Goal: Task Accomplishment & Management: Manage account settings

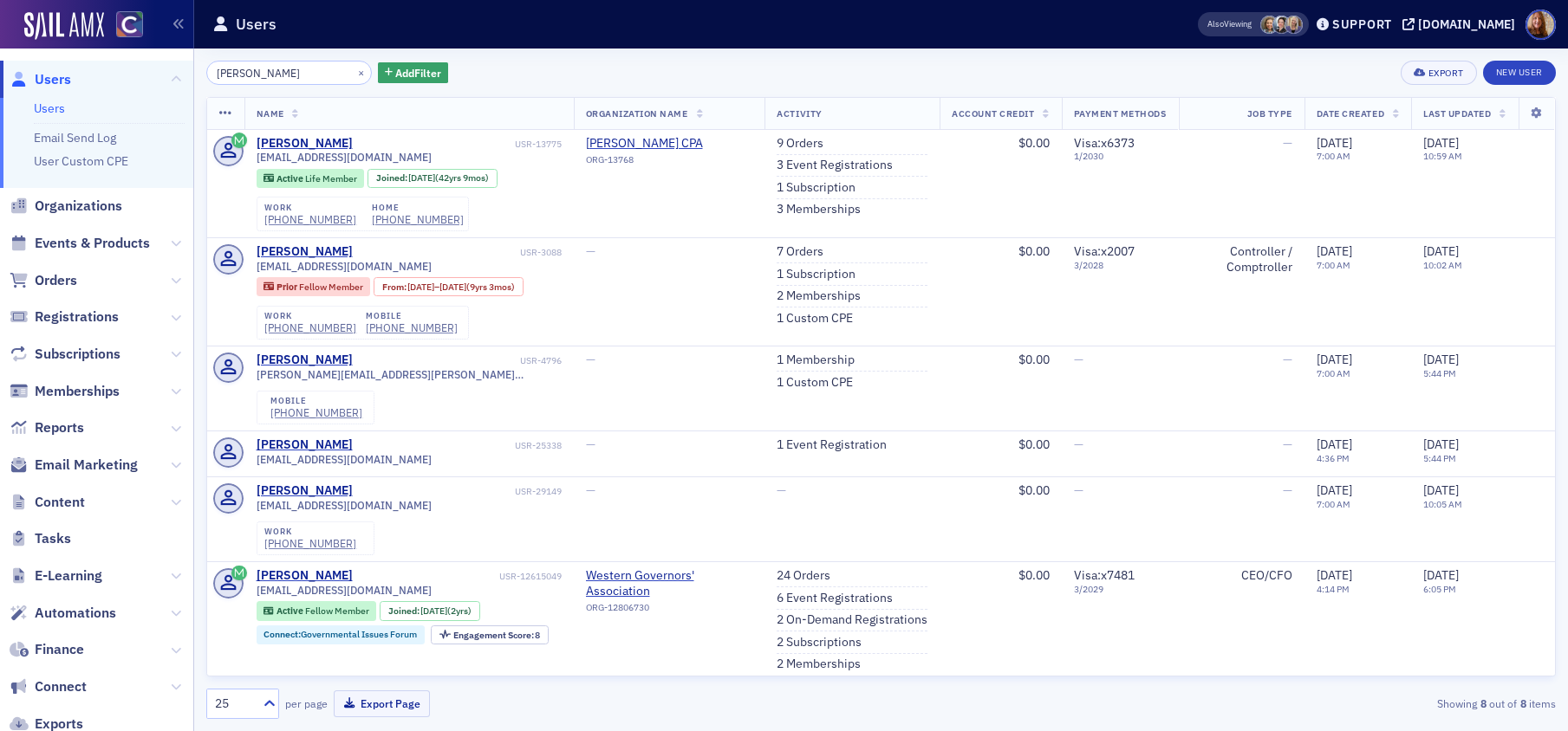
scroll to position [175, 0]
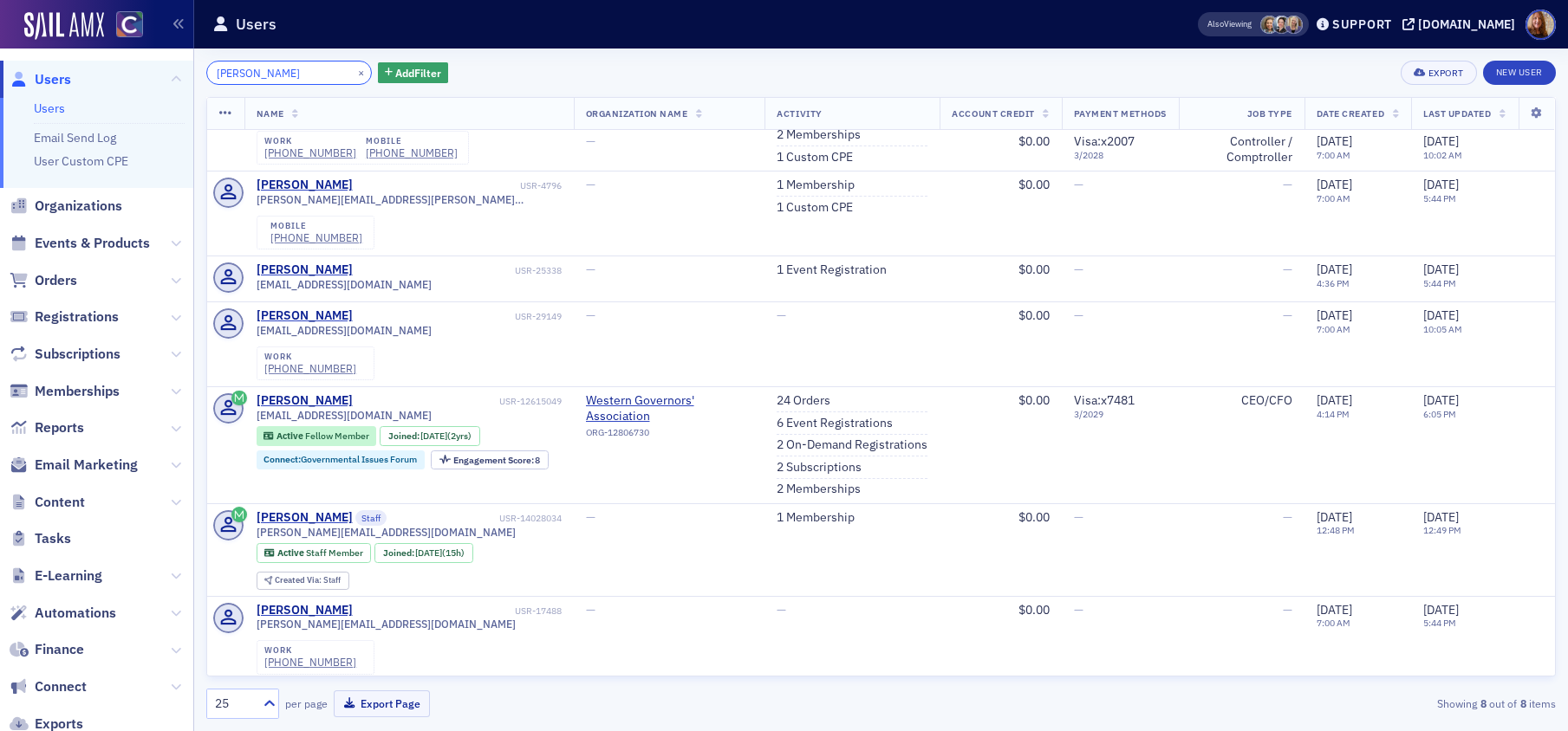
click at [231, 75] on input "[PERSON_NAME]" at bounding box center [289, 73] width 166 height 25
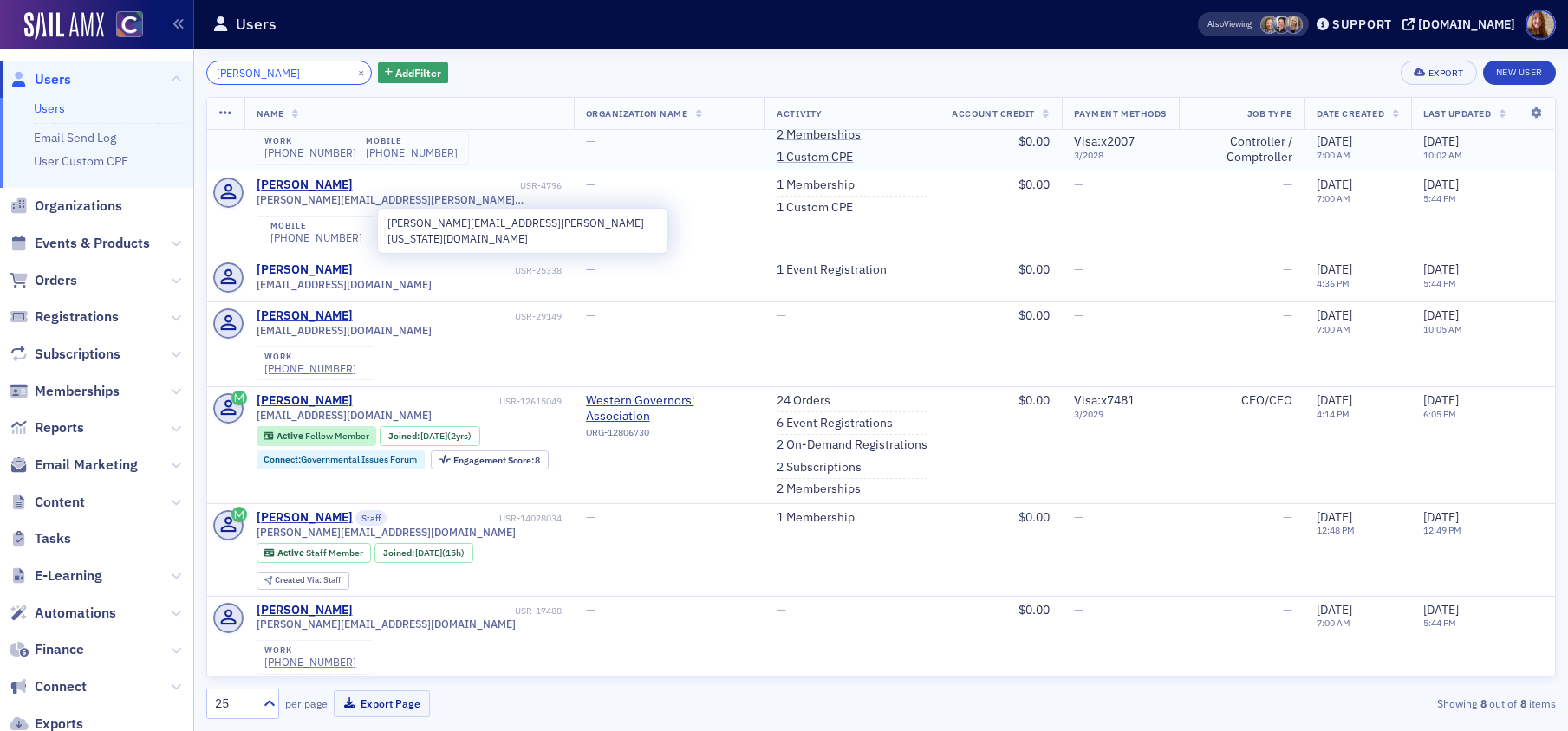
paste input "jrkleve@msn.com"
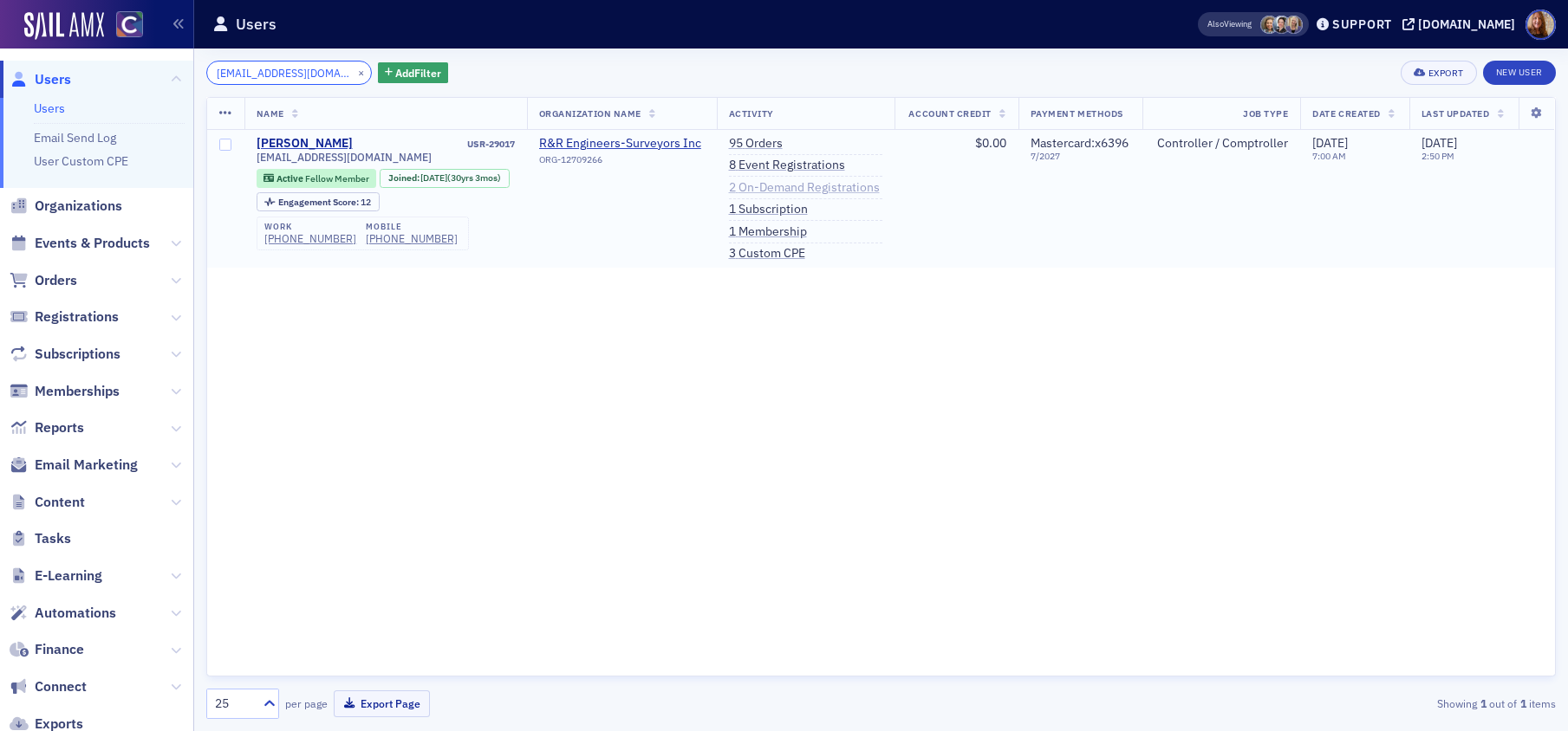
type input "jrkleve@msn.com"
click at [760, 185] on link "2 On-Demand Registrations" at bounding box center [804, 188] width 151 height 16
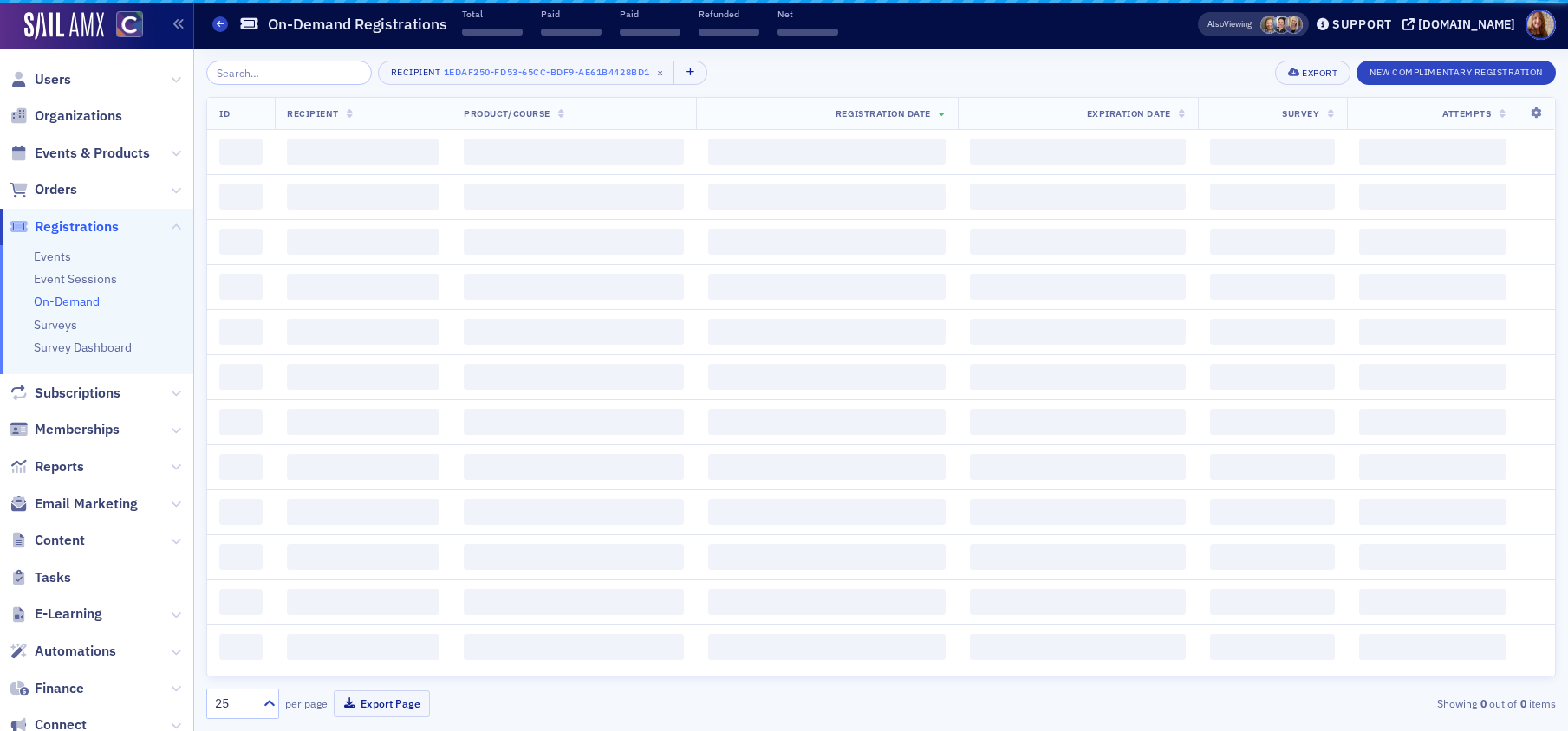
click at [863, 186] on span "‌" at bounding box center [827, 197] width 238 height 26
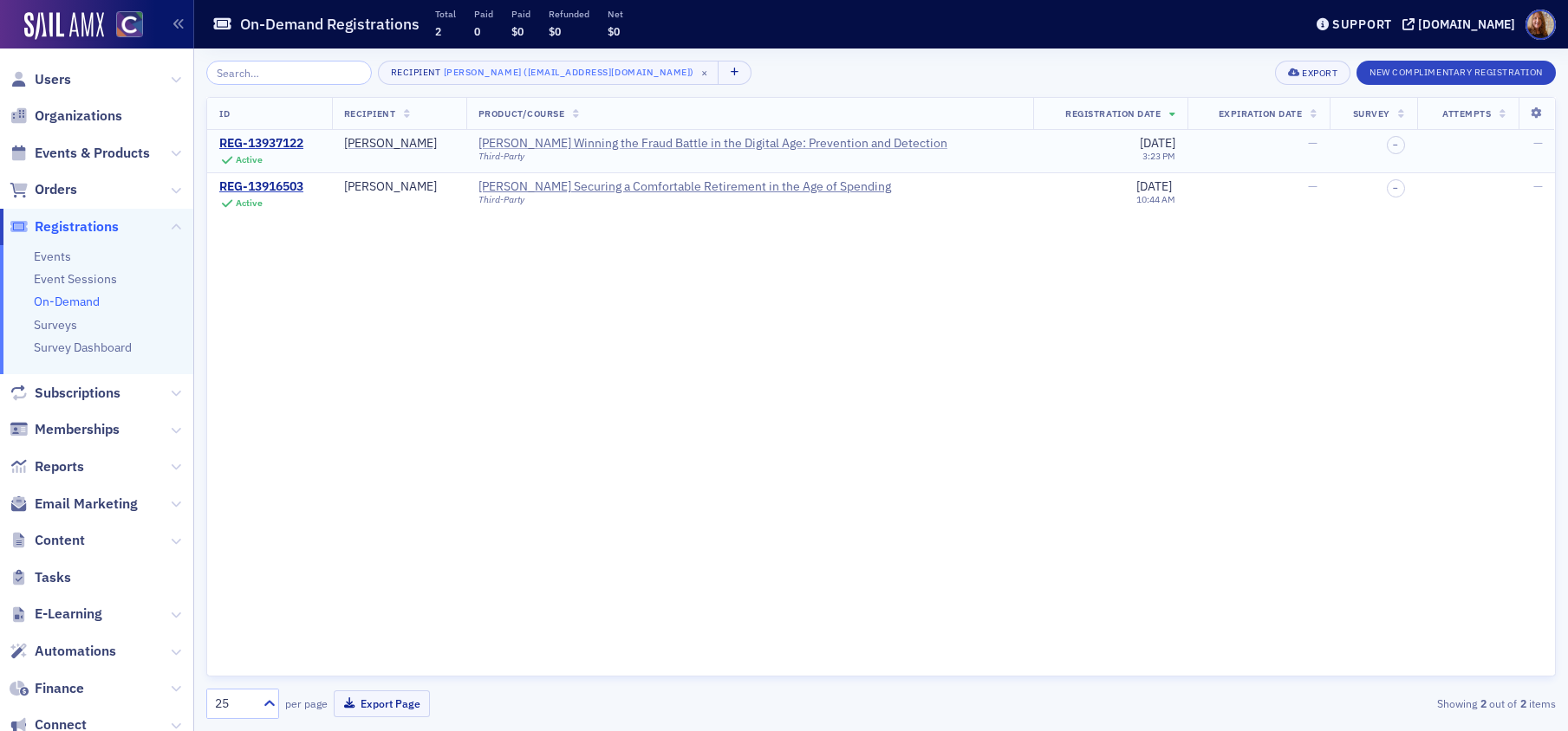
click at [728, 146] on div "Surgent's Winning the Fraud Battle in the Digital Age: Prevention and Detection" at bounding box center [713, 144] width 469 height 16
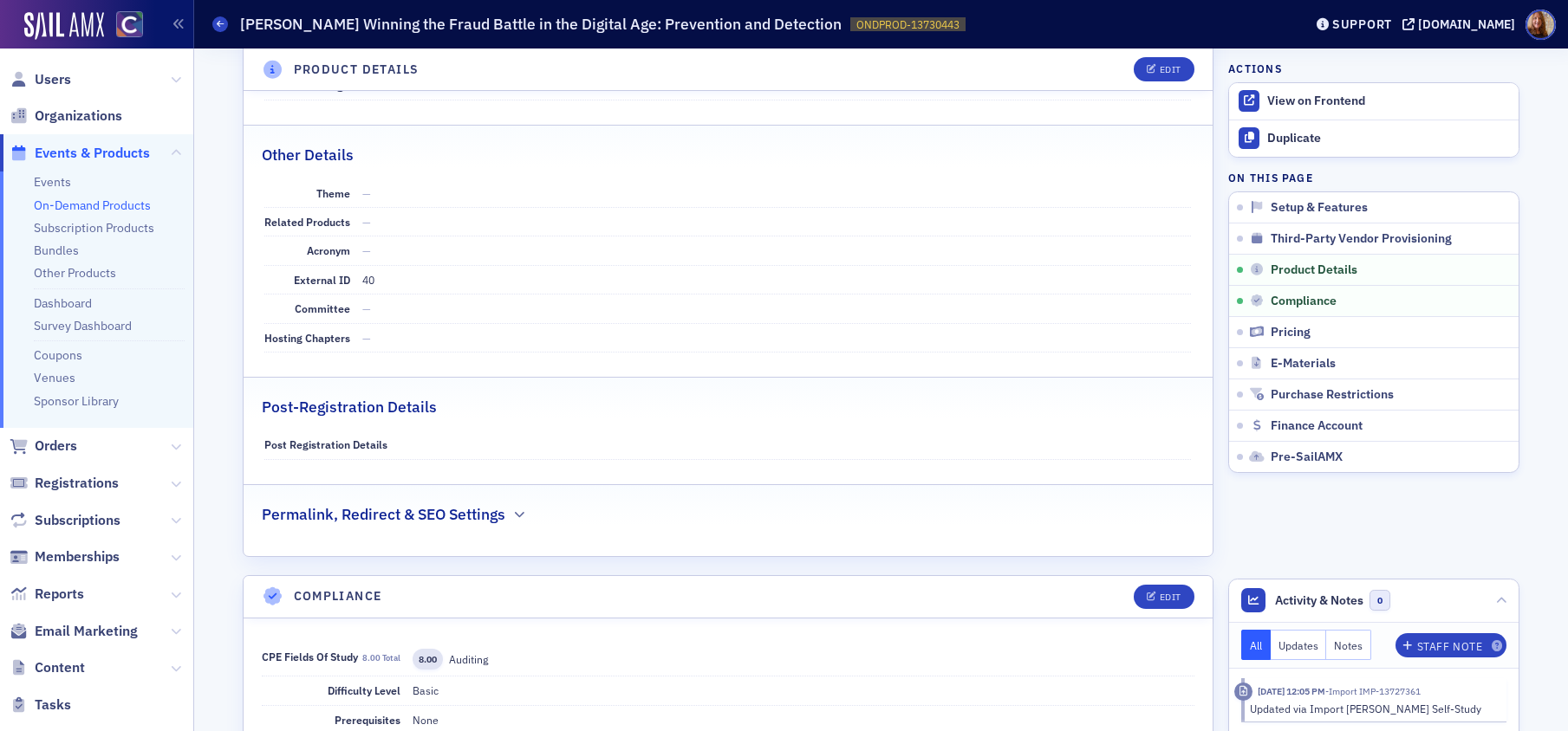
scroll to position [1127, 0]
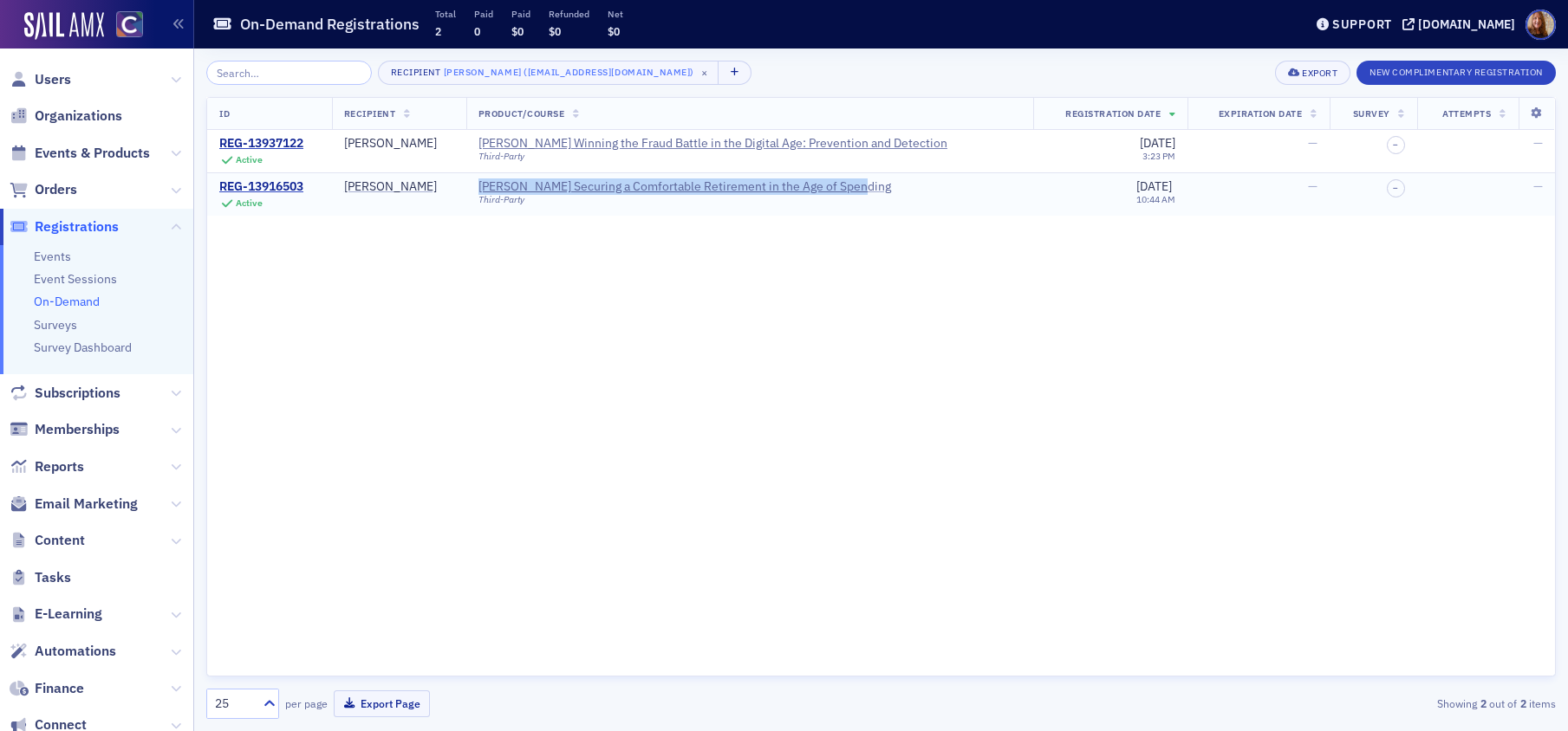
click at [631, 187] on div "Surgent's Securing a Comfortable Retirement in the Age of Spending" at bounding box center [685, 188] width 412 height 16
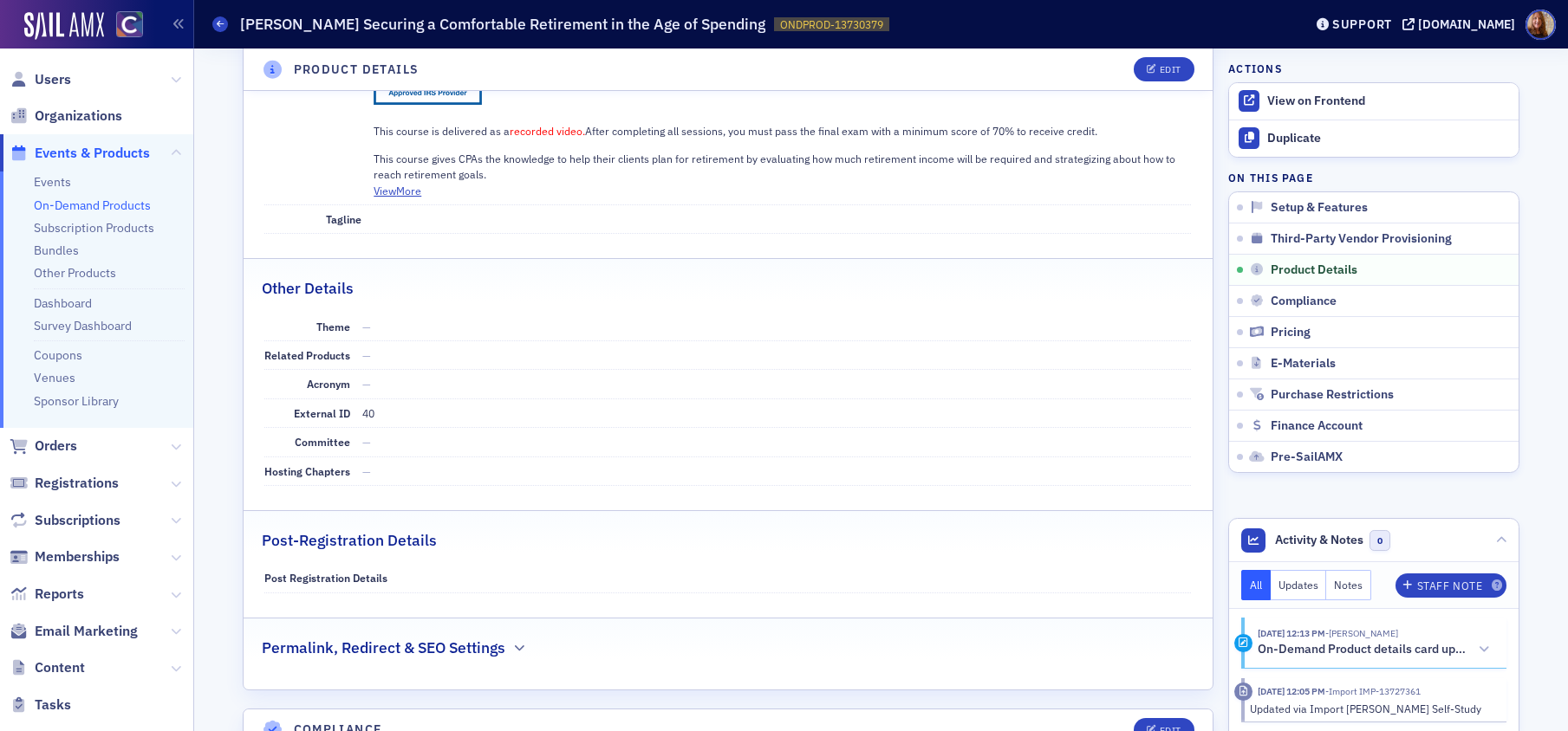
scroll to position [1026, 0]
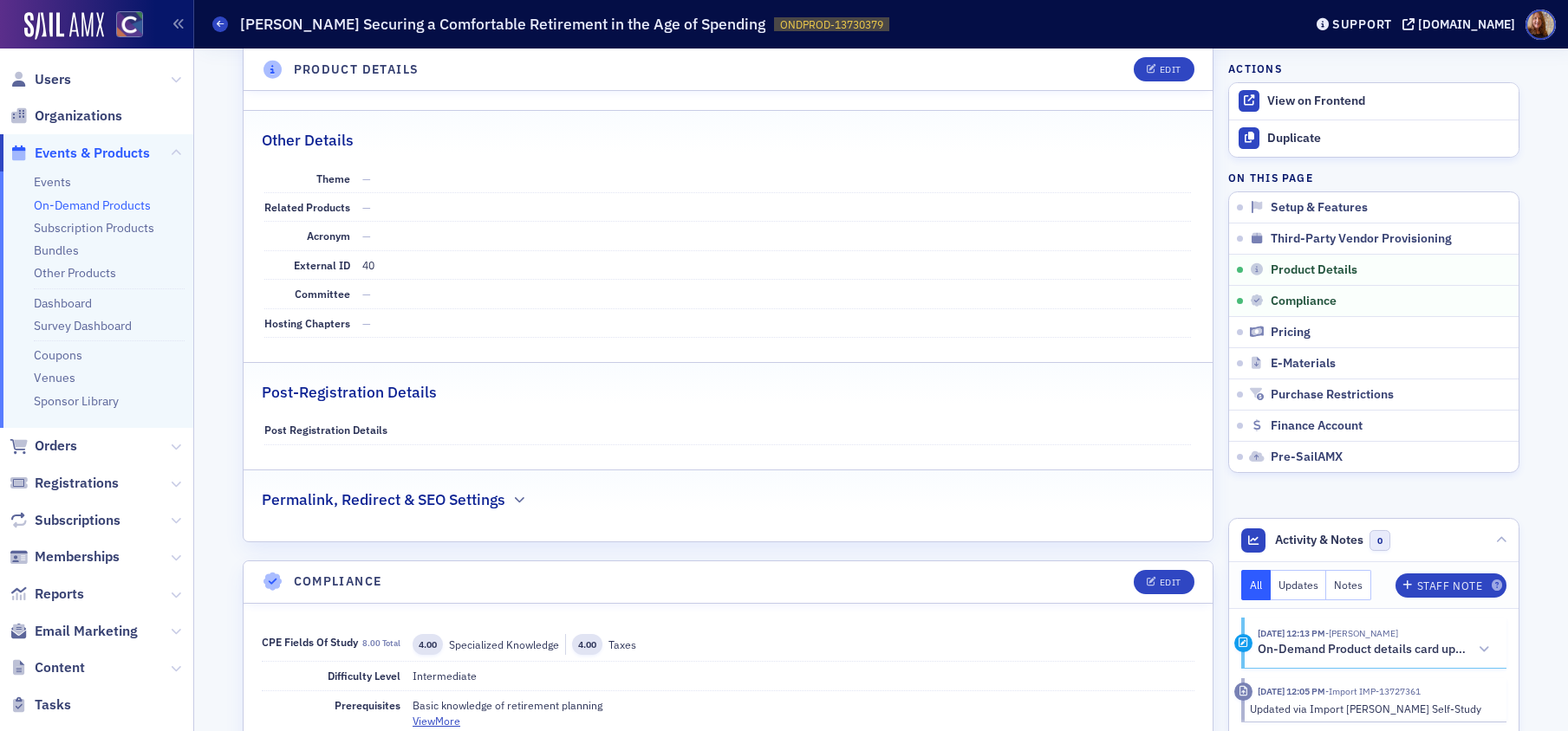
click at [95, 203] on link "On-Demand Products" at bounding box center [92, 205] width 117 height 16
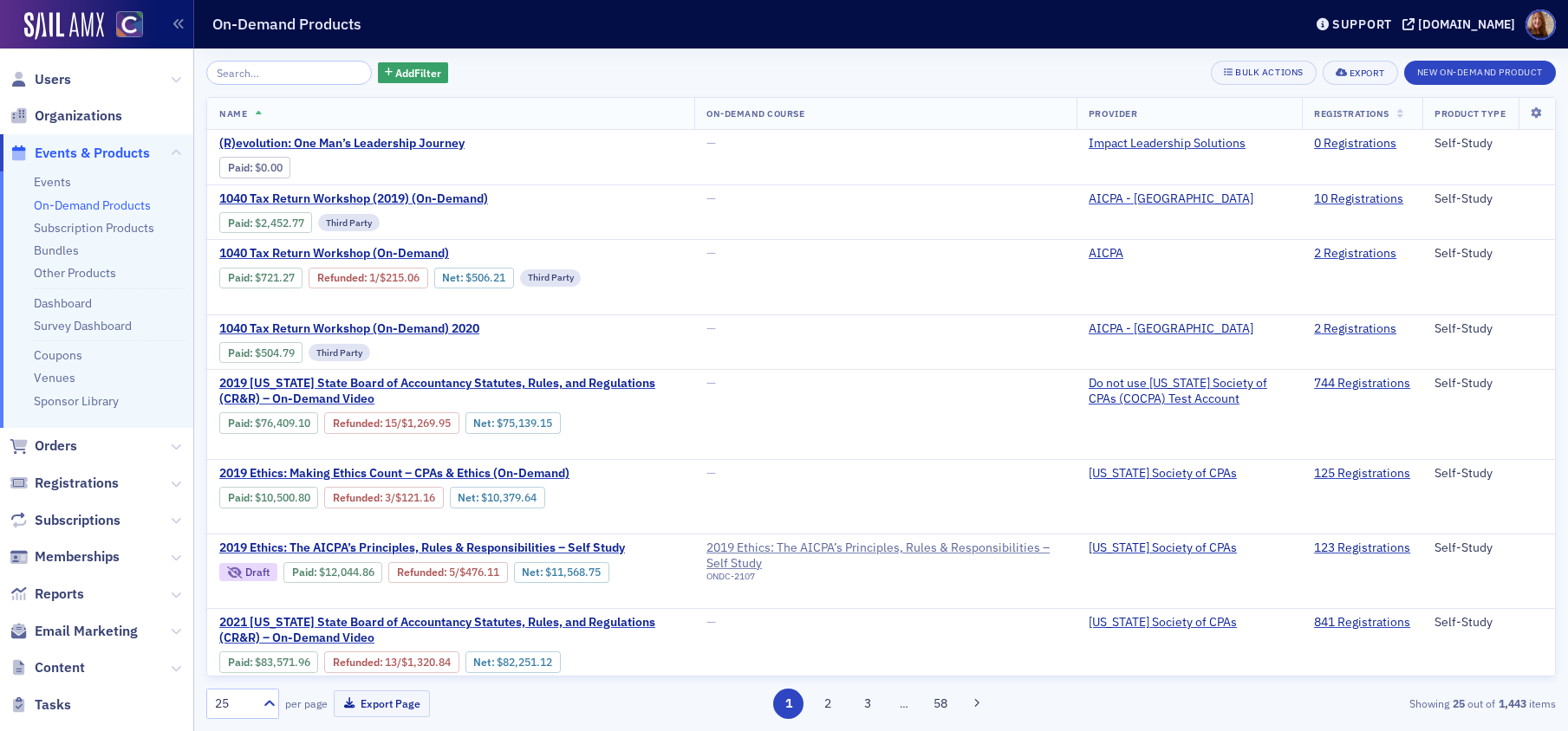
click at [252, 69] on input "search" at bounding box center [289, 73] width 166 height 25
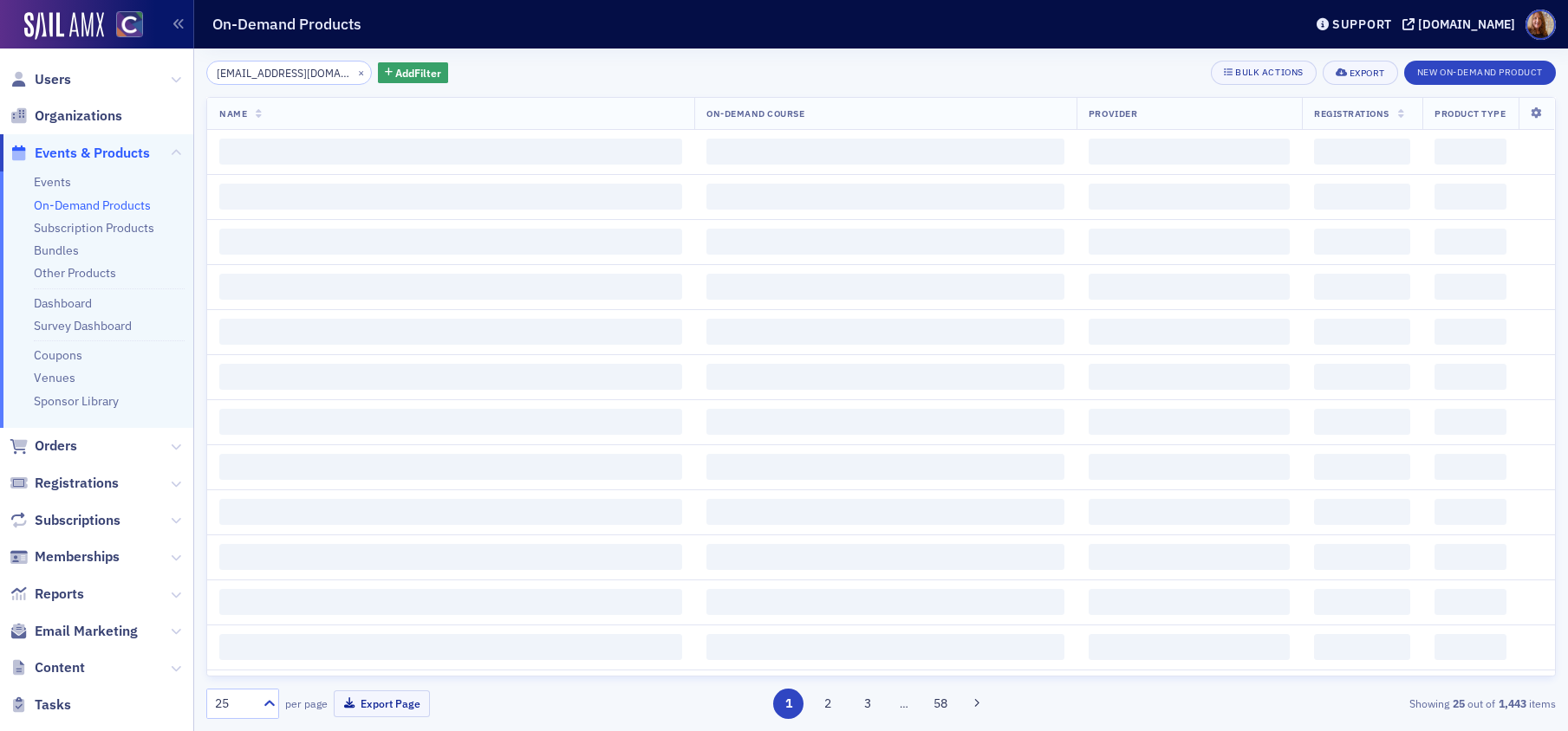
scroll to position [0, 27]
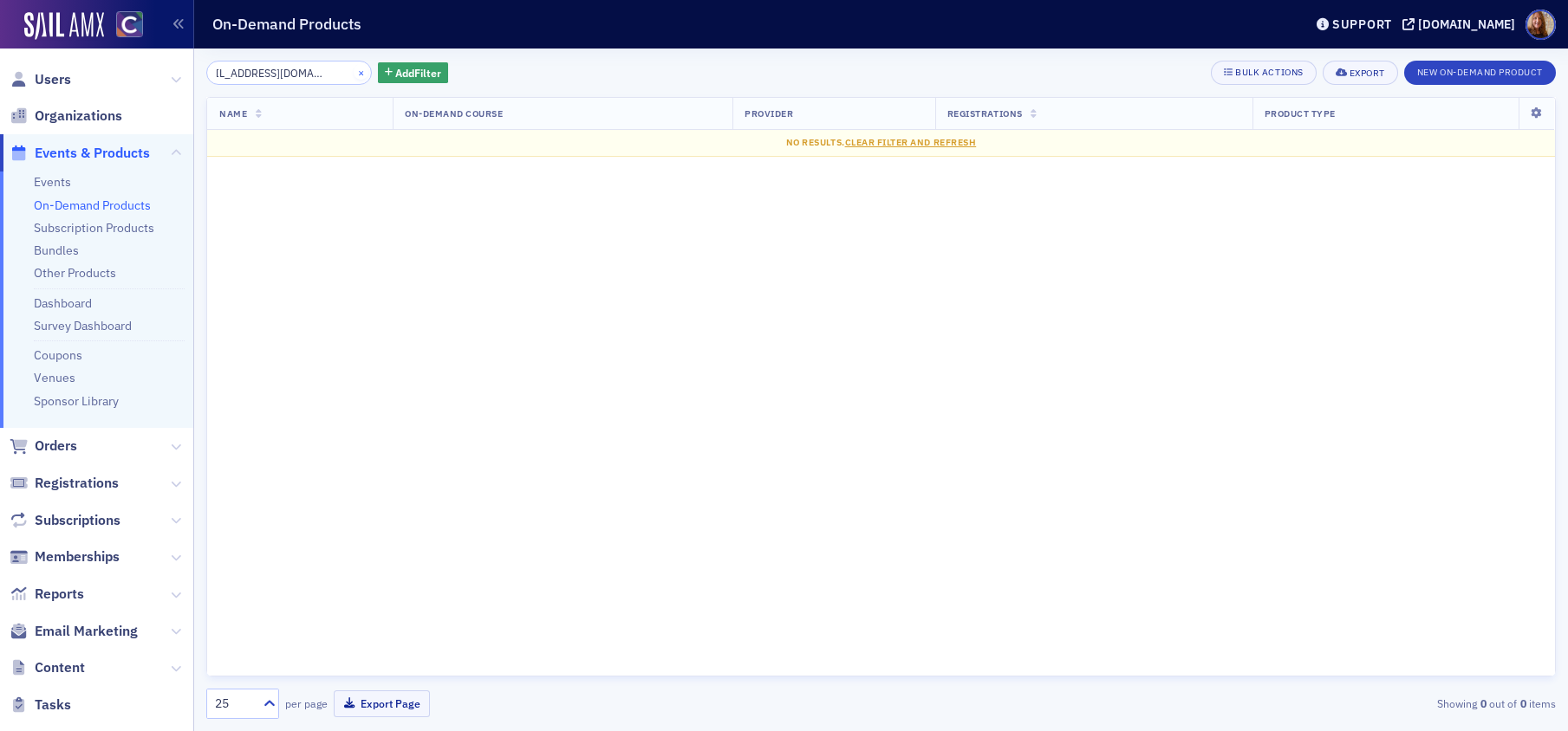
type input "leahmariedriscoll@gmail.com"
click at [353, 76] on button "×" at bounding box center [361, 72] width 16 height 16
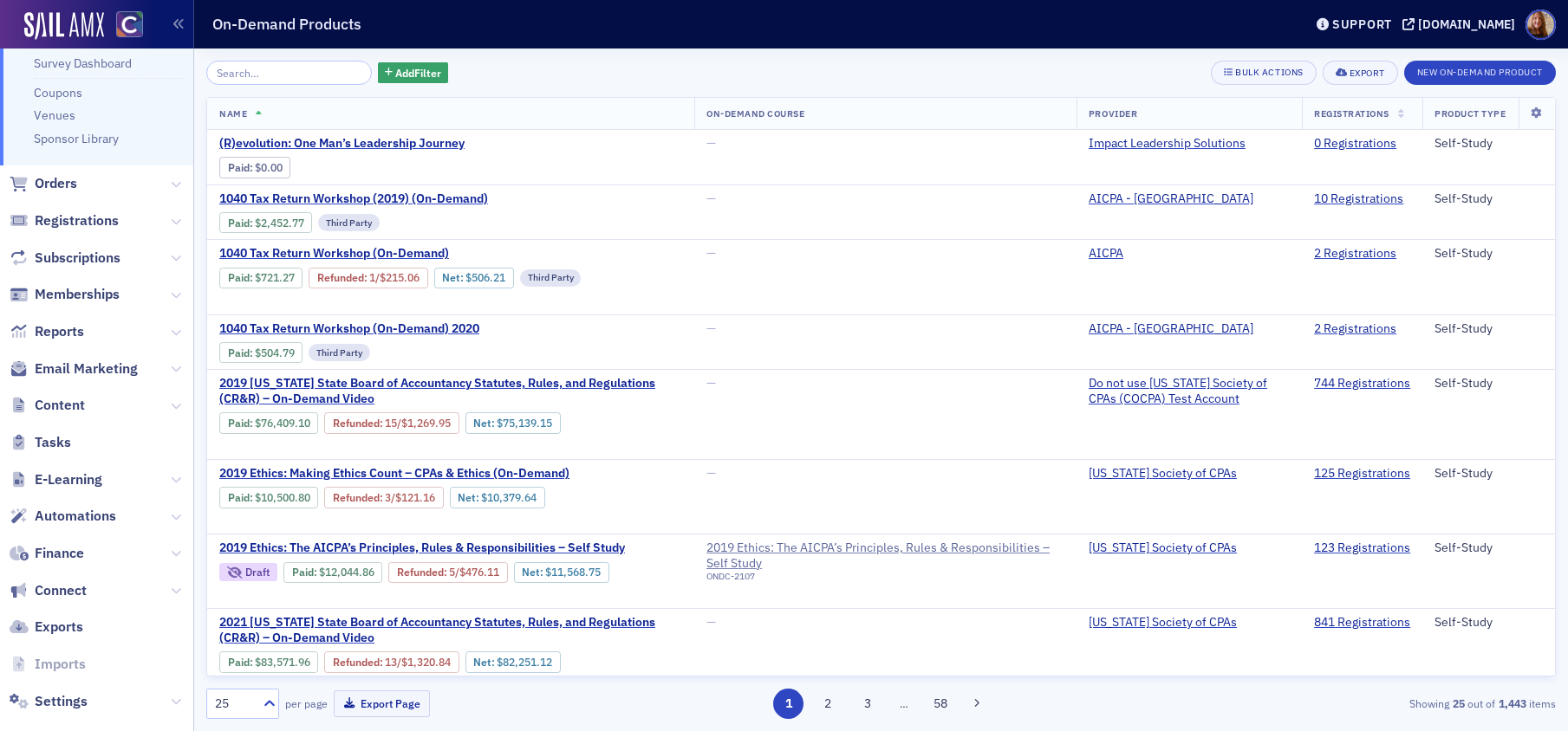
scroll to position [287, 0]
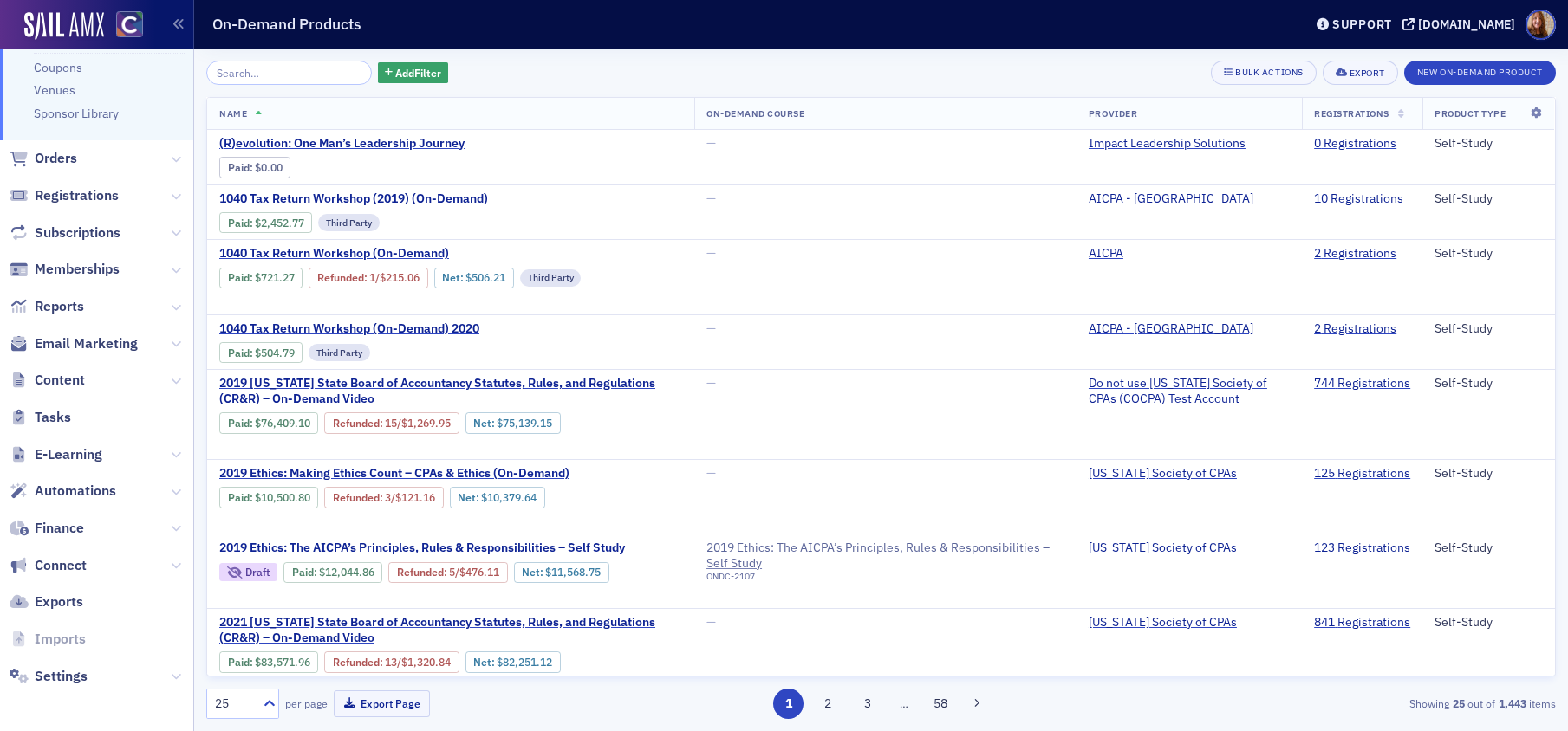
click at [770, 67] on div "Add Filter Bulk Actions Export New On-Demand Product" at bounding box center [880, 73] width 1350 height 25
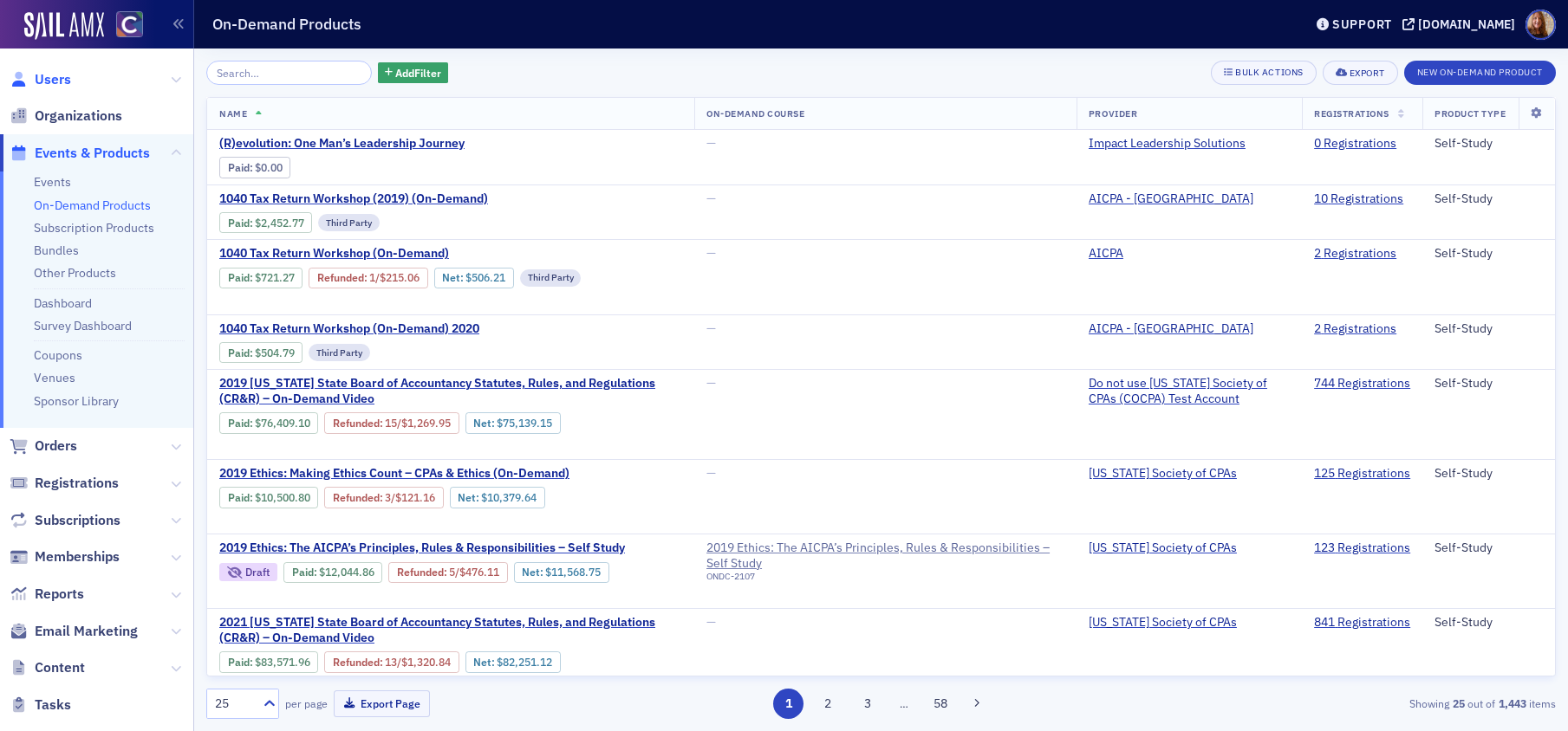
click at [55, 72] on span "Users" at bounding box center [53, 80] width 37 height 19
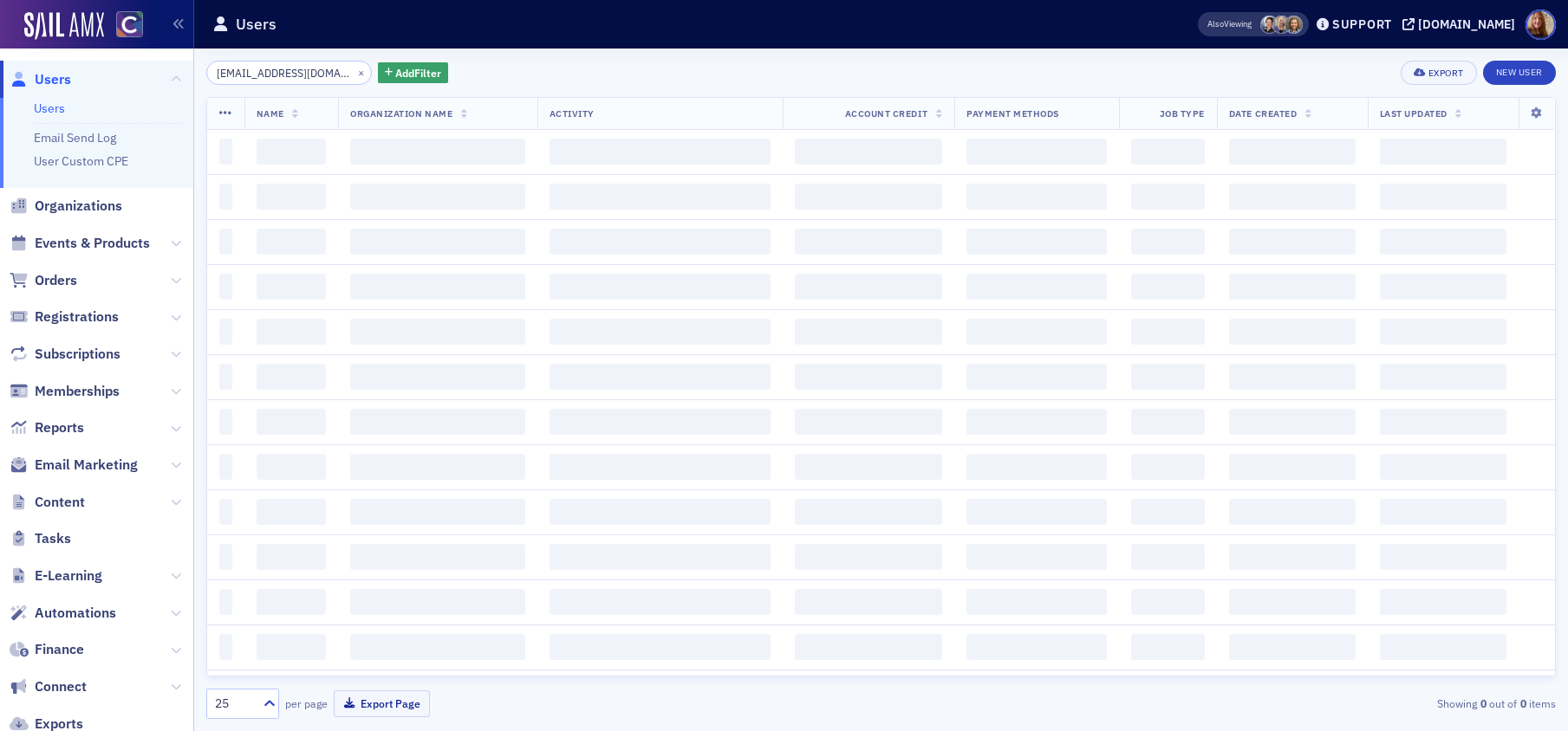
click at [260, 73] on input "jrkleve@msn.com" at bounding box center [289, 73] width 166 height 25
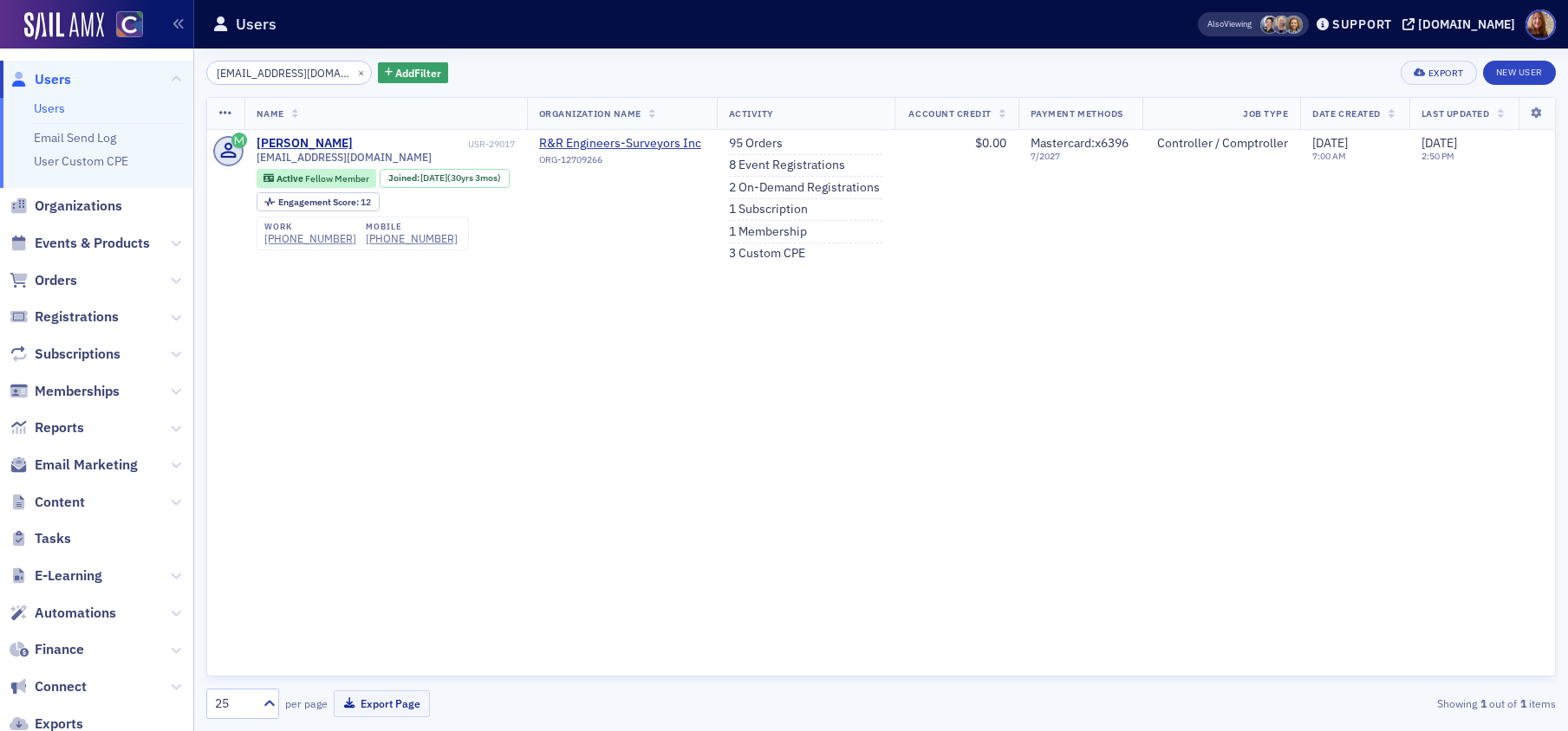
click at [260, 73] on input "jrkleve@msn.com" at bounding box center [289, 73] width 166 height 25
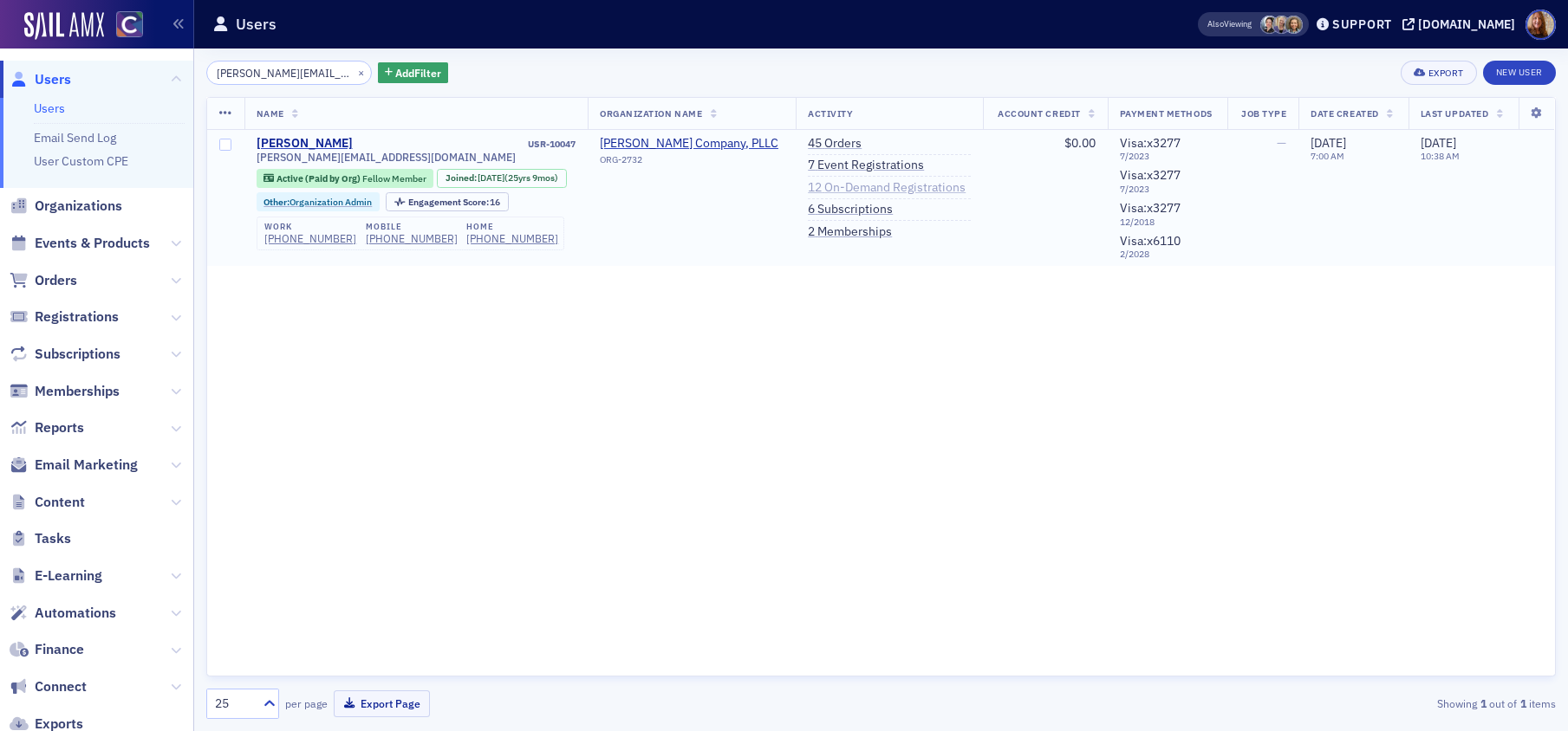
type input "ken@taylorroth.com"
click at [880, 187] on link "12 On-Demand Registrations" at bounding box center [887, 188] width 158 height 16
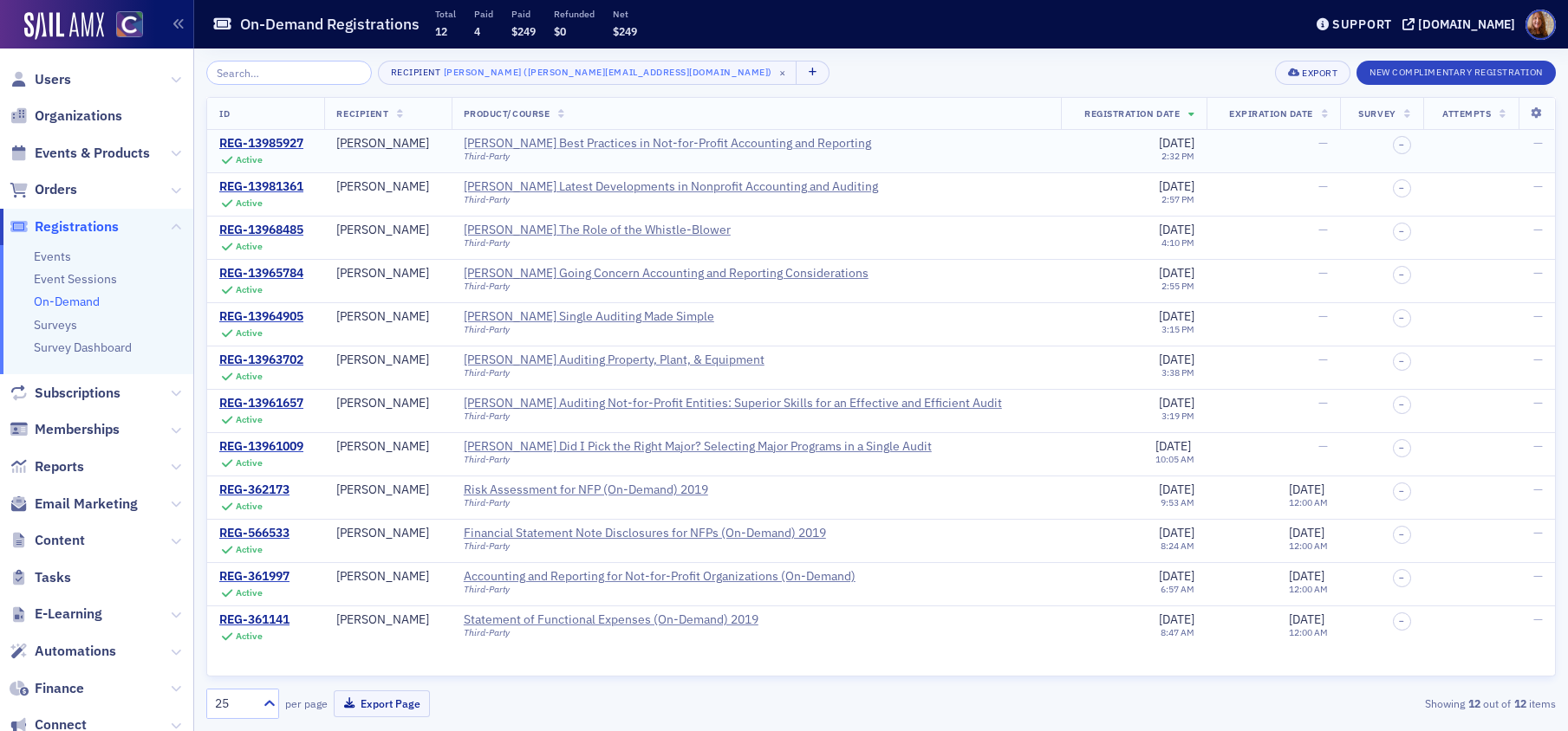
click at [719, 147] on div "Surgent's Best Practices in Not-for-Profit Accounting and Reporting" at bounding box center [667, 144] width 408 height 16
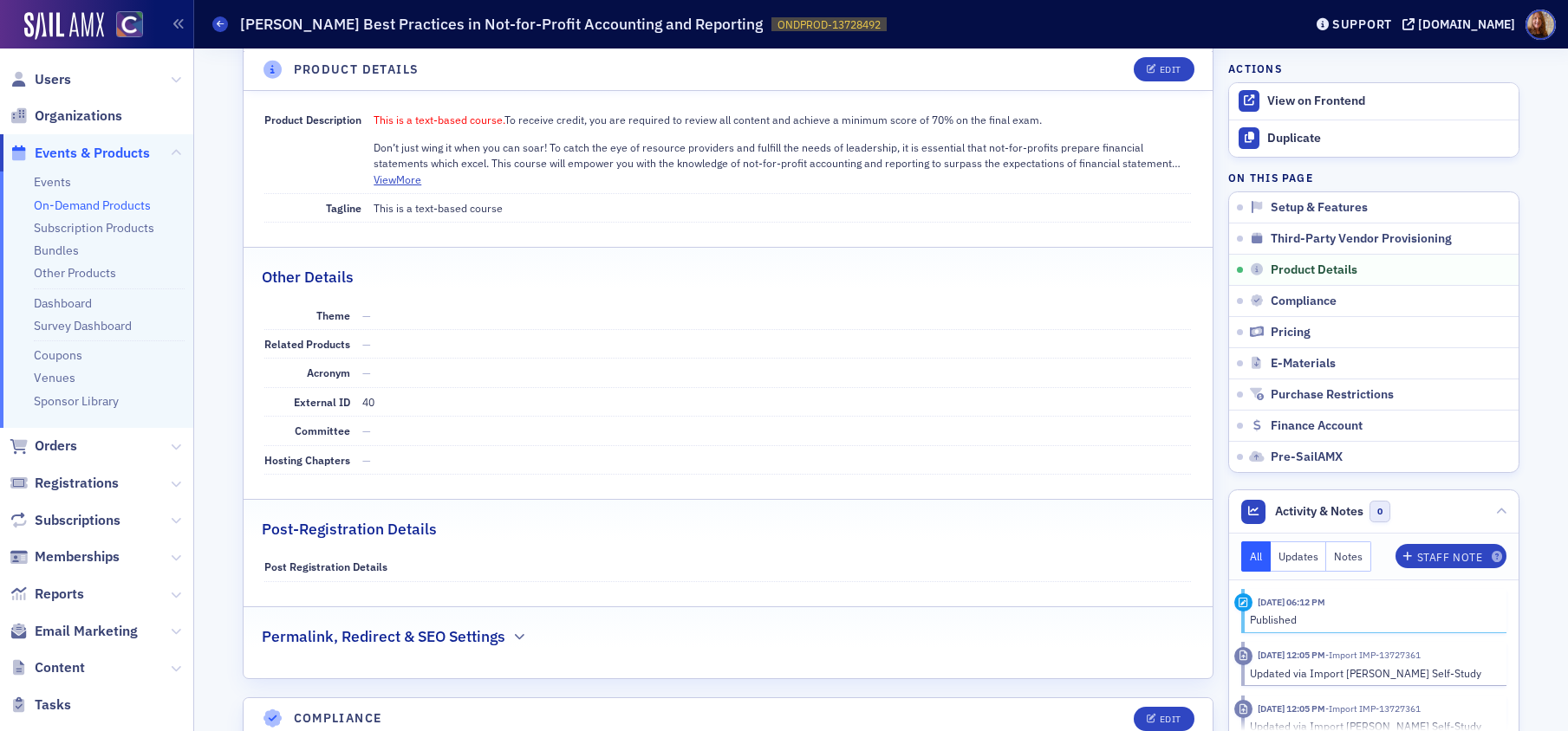
scroll to position [1040, 0]
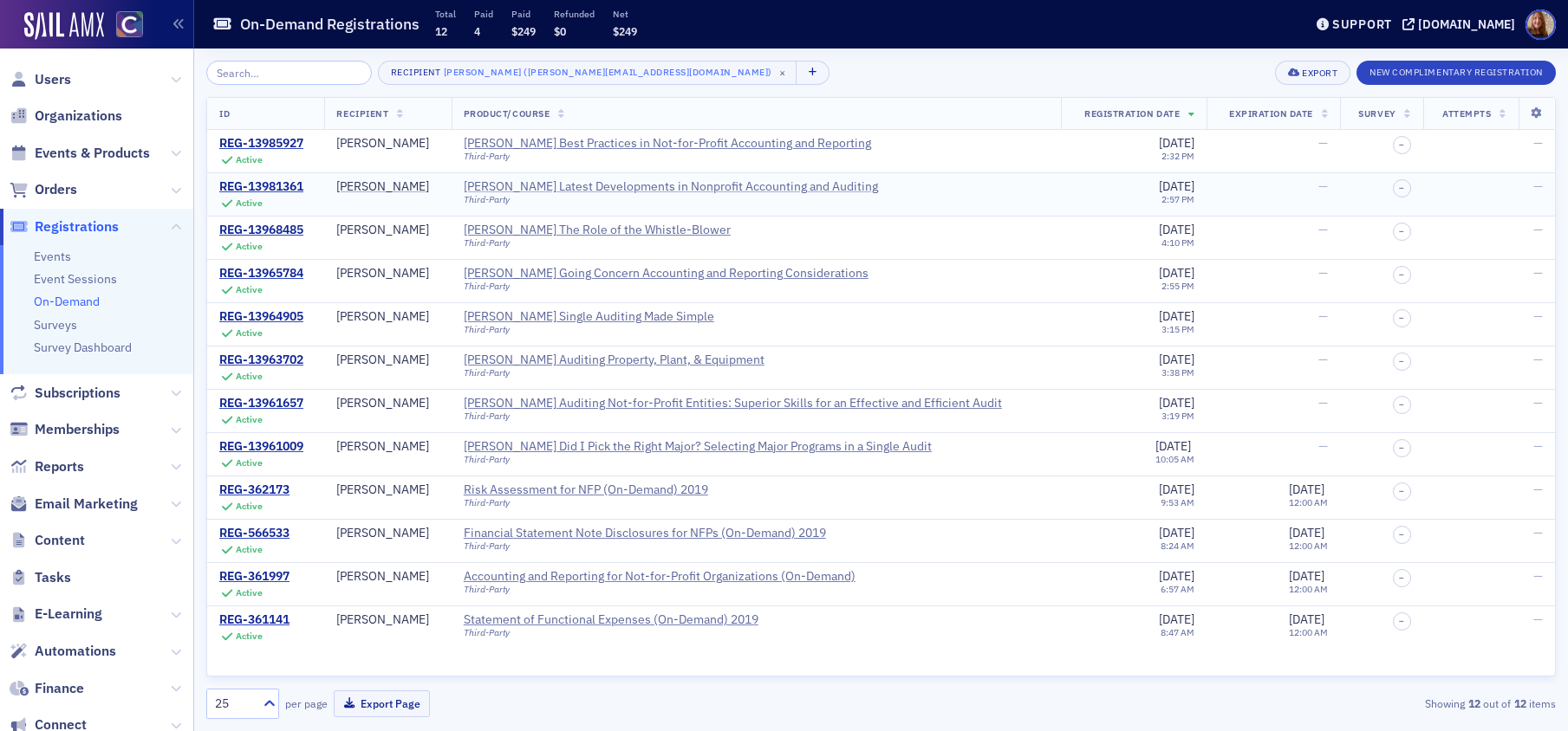
click at [621, 188] on div "Surgent's Latest Developments in Nonprofit Accounting and Auditing" at bounding box center [671, 188] width 414 height 16
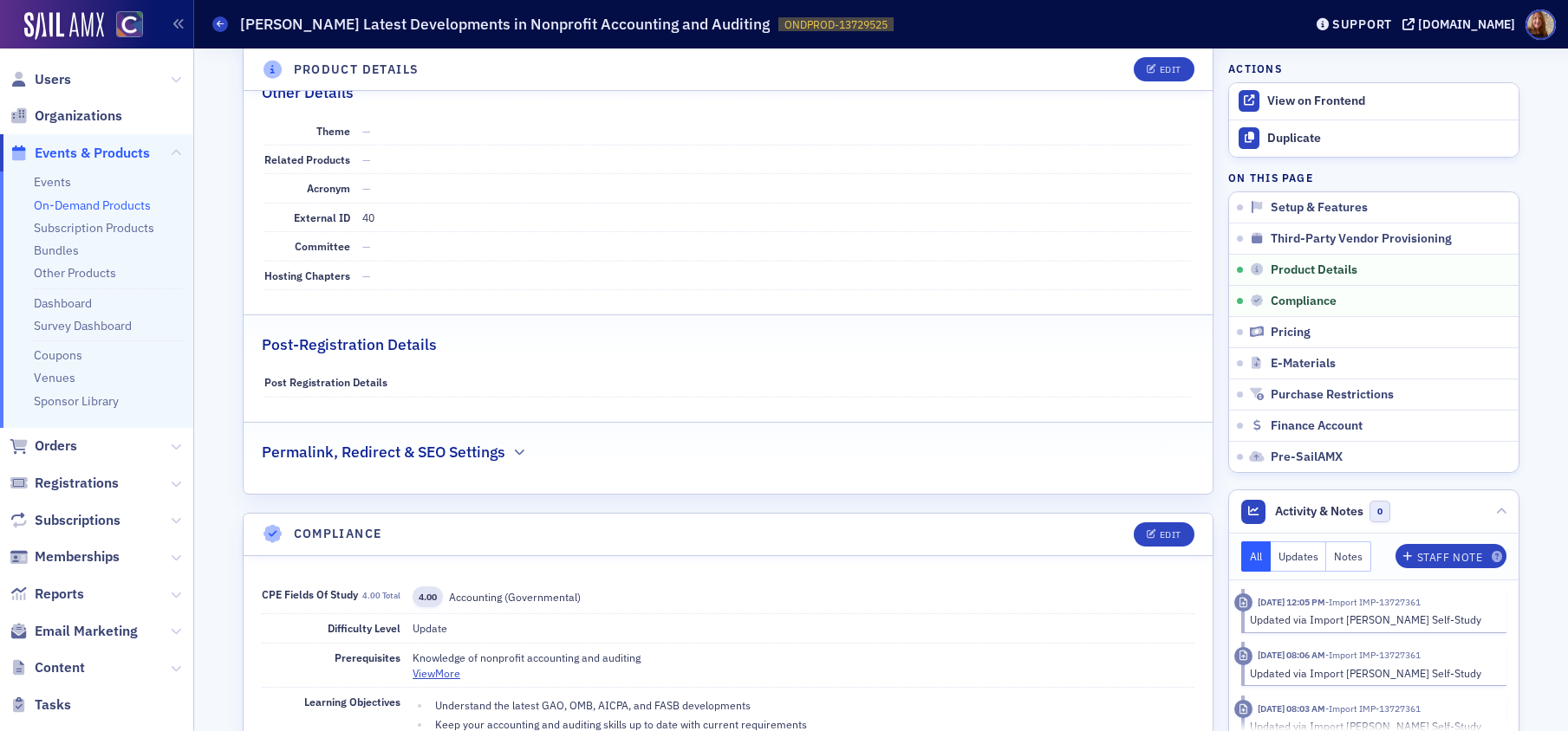
scroll to position [982, 0]
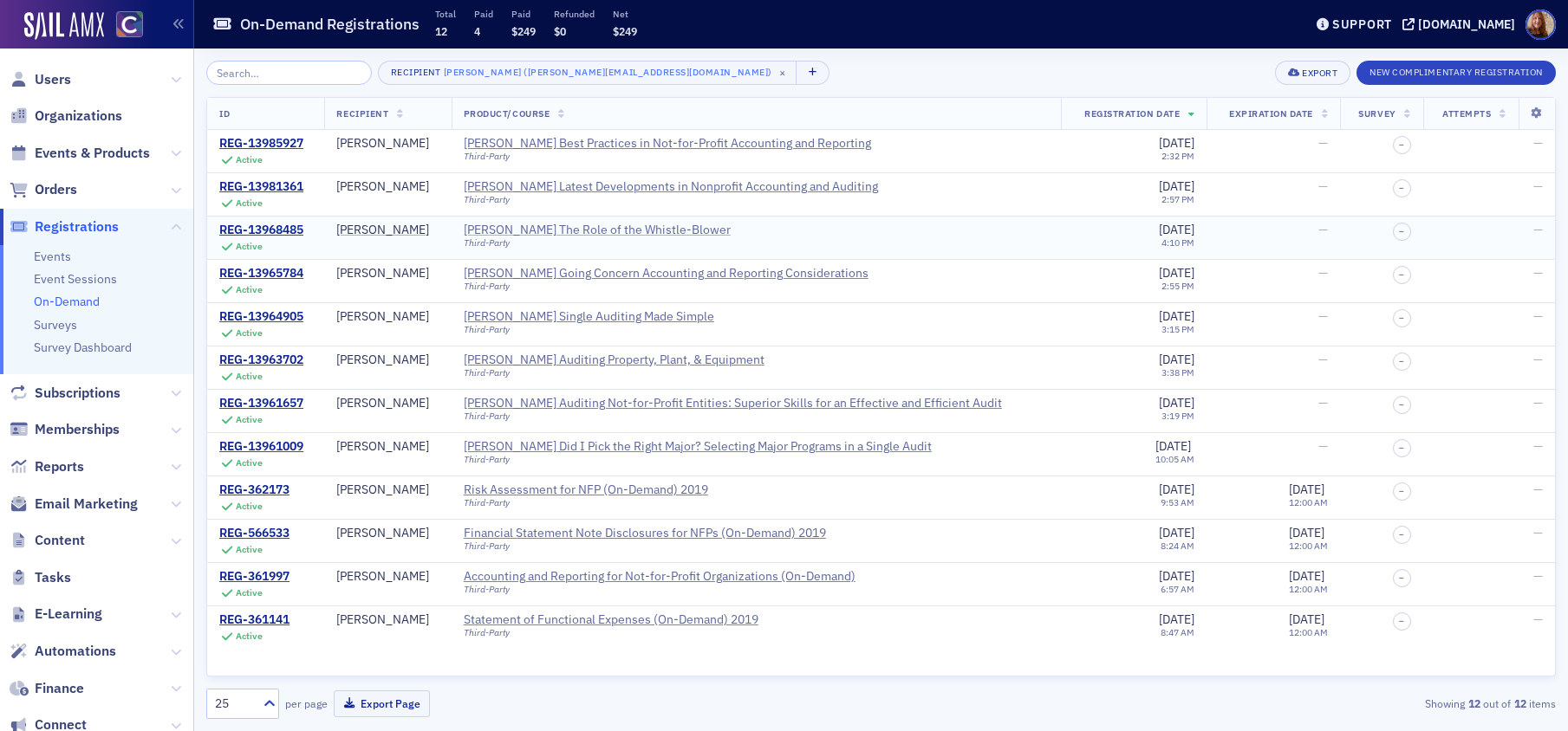
click at [595, 224] on div "Surgent's The Role of the Whistle-Blower" at bounding box center [597, 231] width 267 height 16
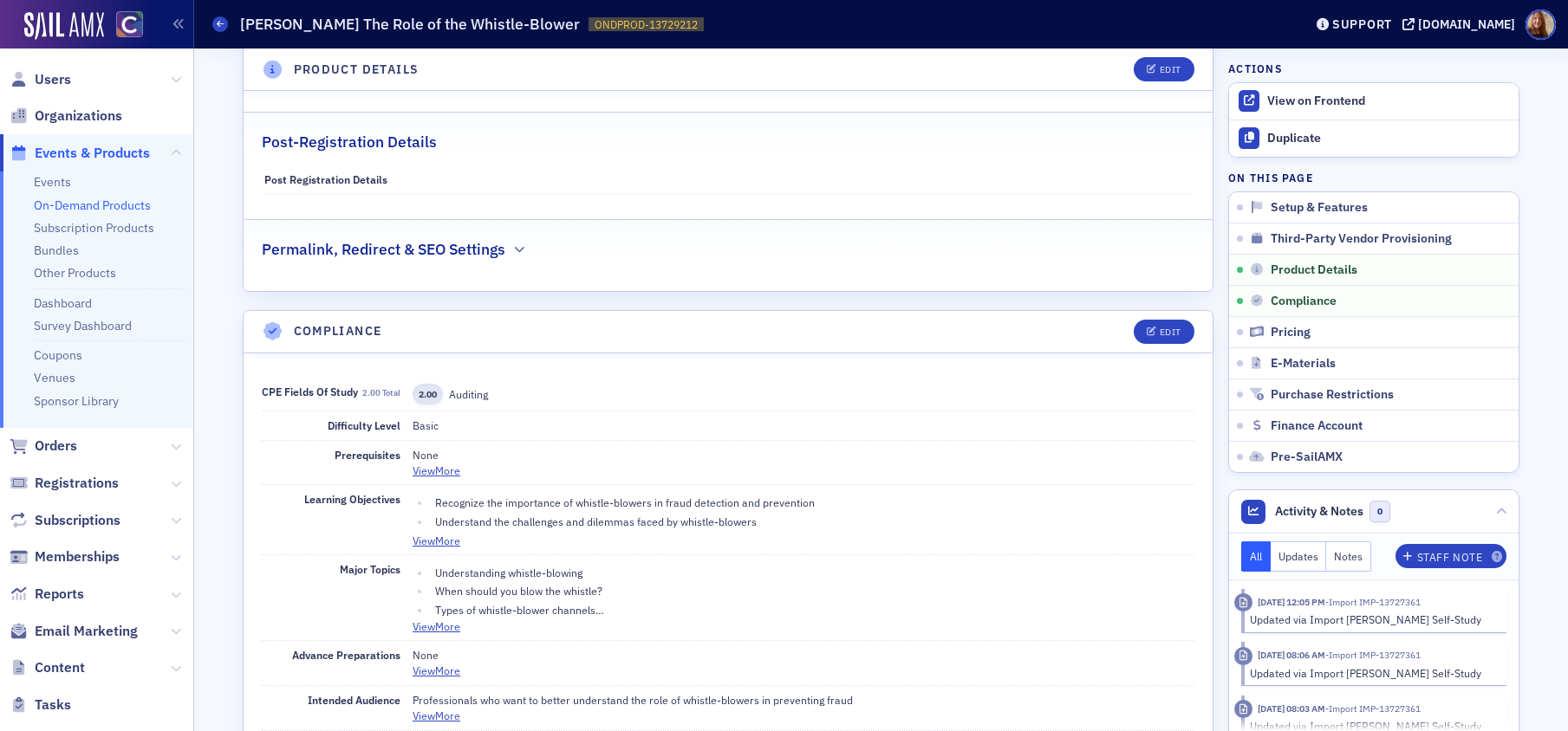
scroll to position [1189, 0]
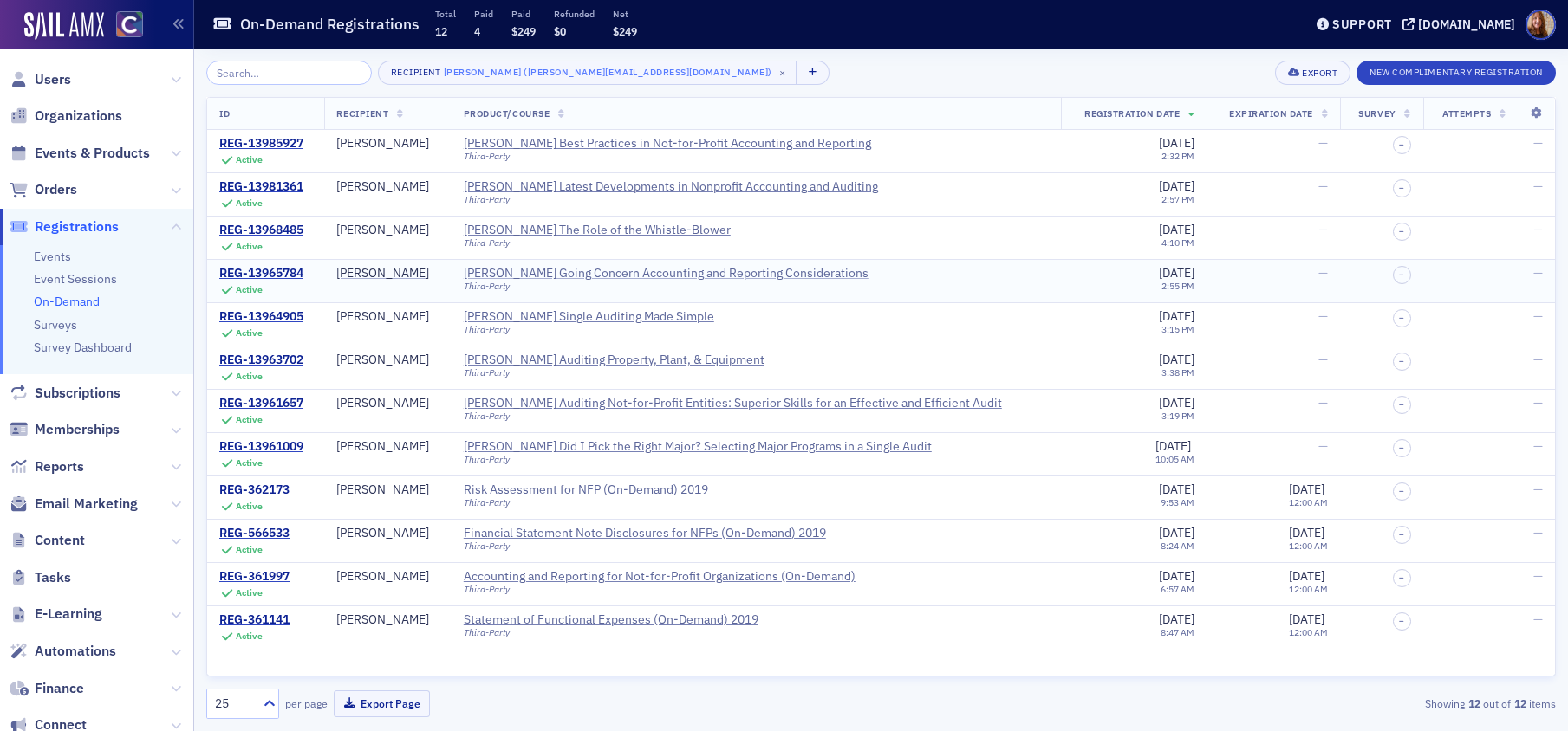
click at [606, 270] on div "Surgent's Going Concern Accounting and Reporting Considerations" at bounding box center [666, 273] width 405 height 16
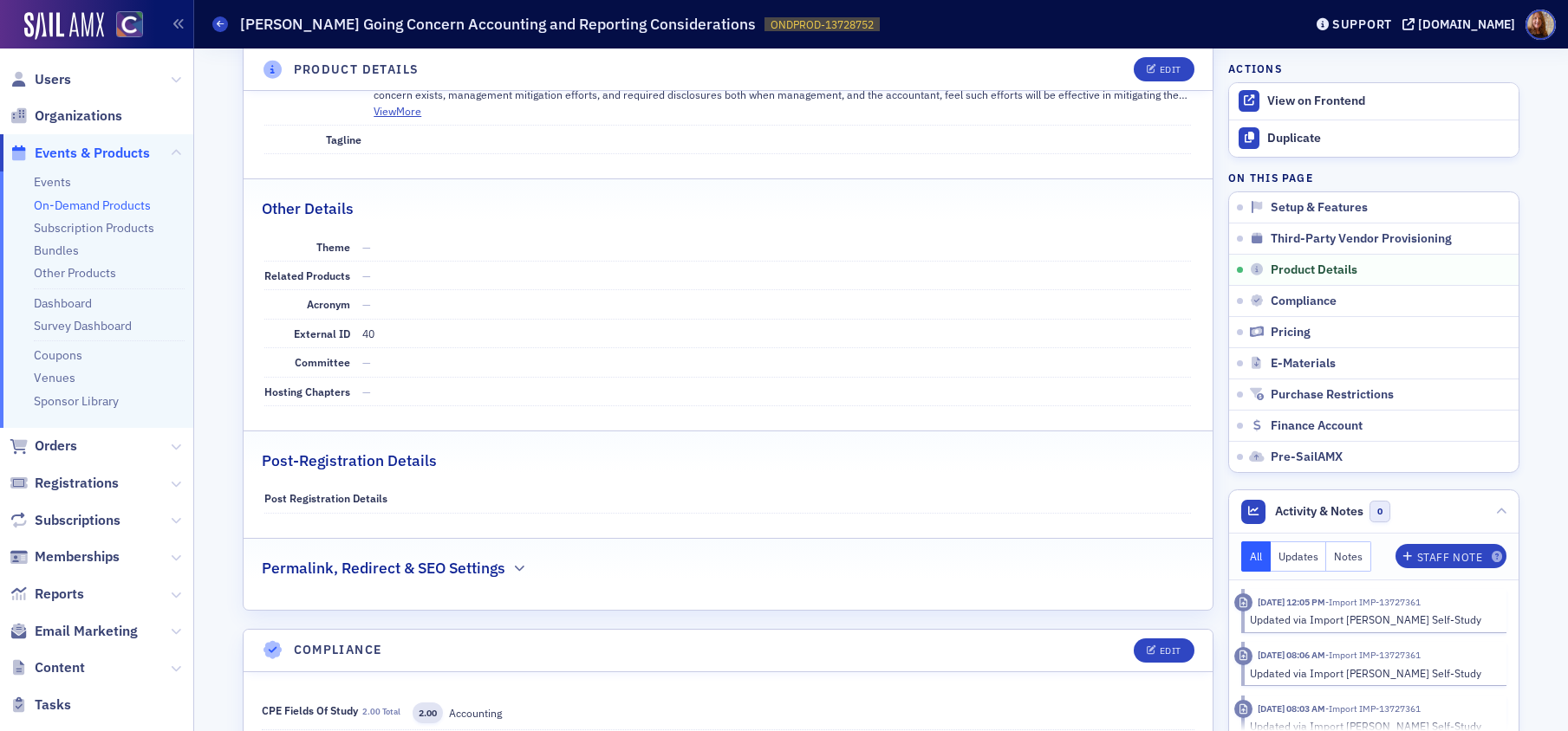
scroll to position [979, 0]
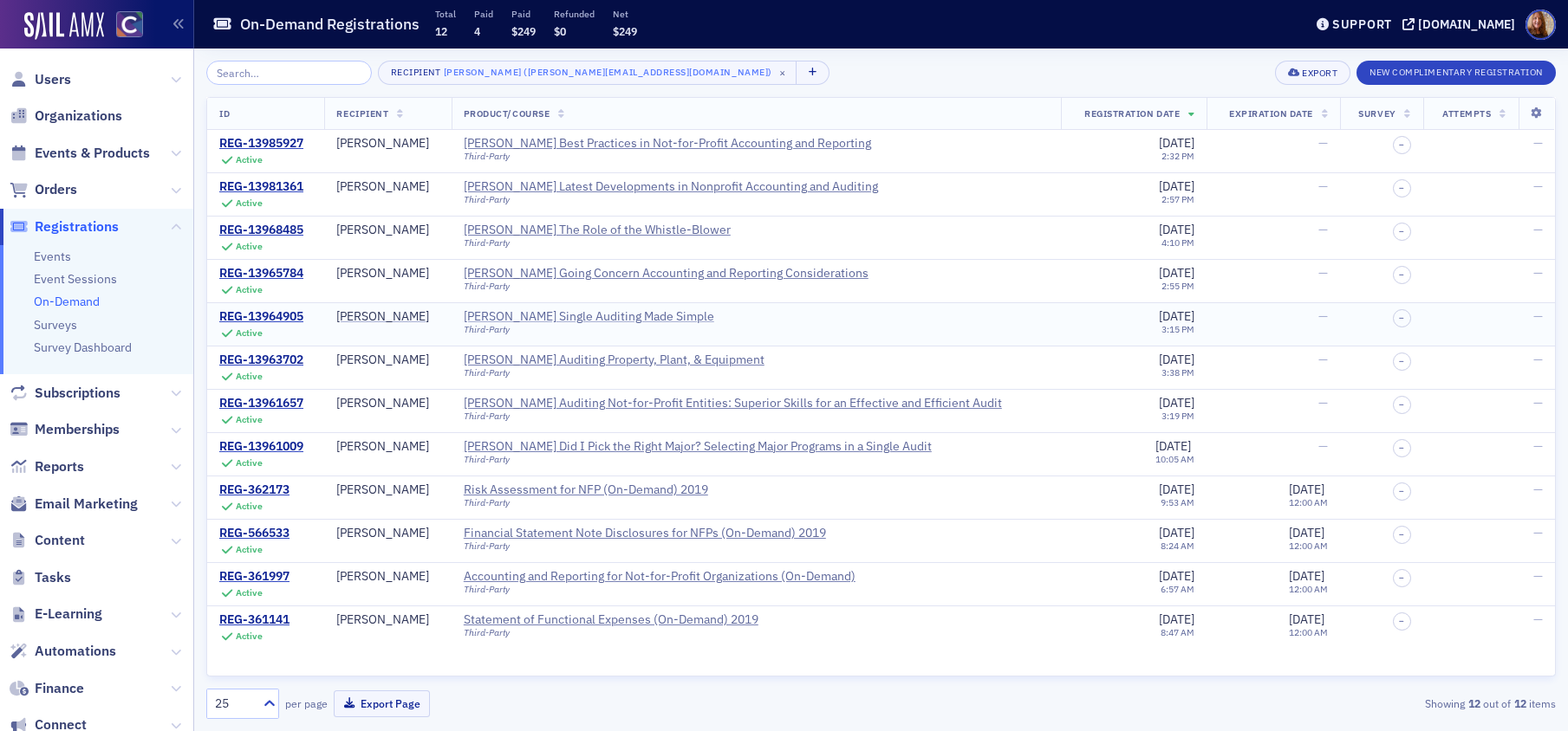
click at [599, 314] on div "Surgent's Single Auditing Made Simple" at bounding box center [589, 317] width 251 height 16
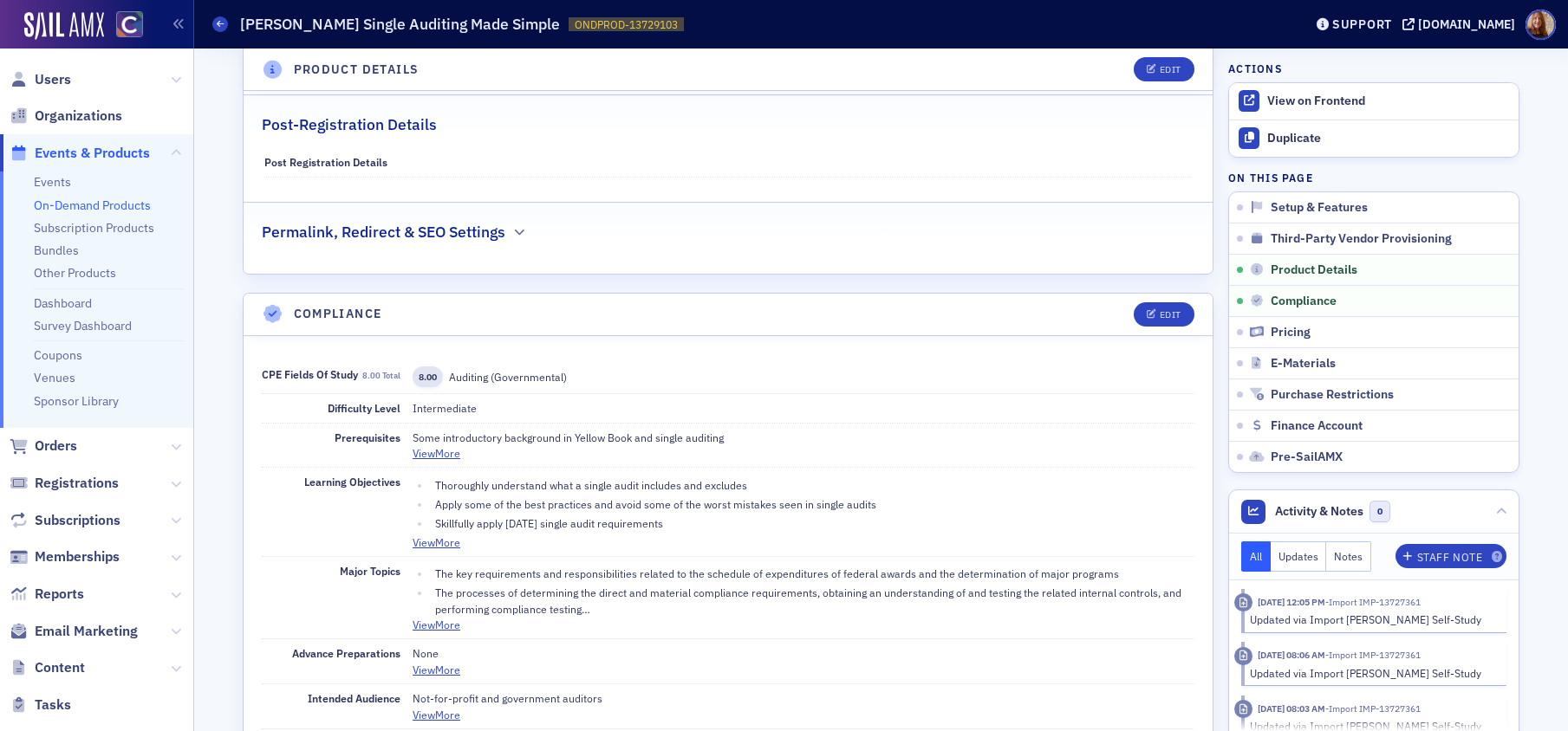
scroll to position [1199, 0]
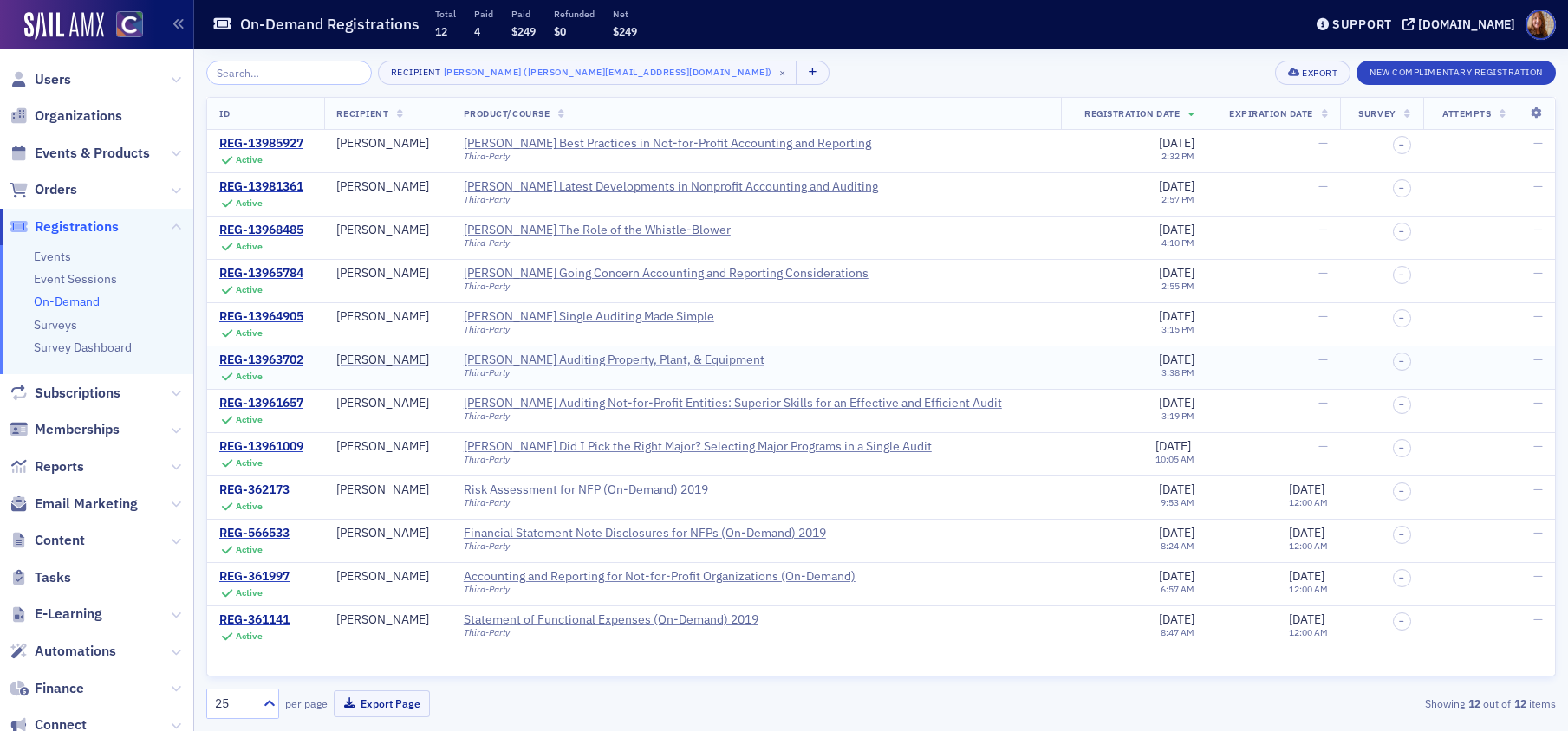
click at [696, 363] on div "Surgent's Auditing Property, Plant, & Equipment" at bounding box center [614, 360] width 301 height 16
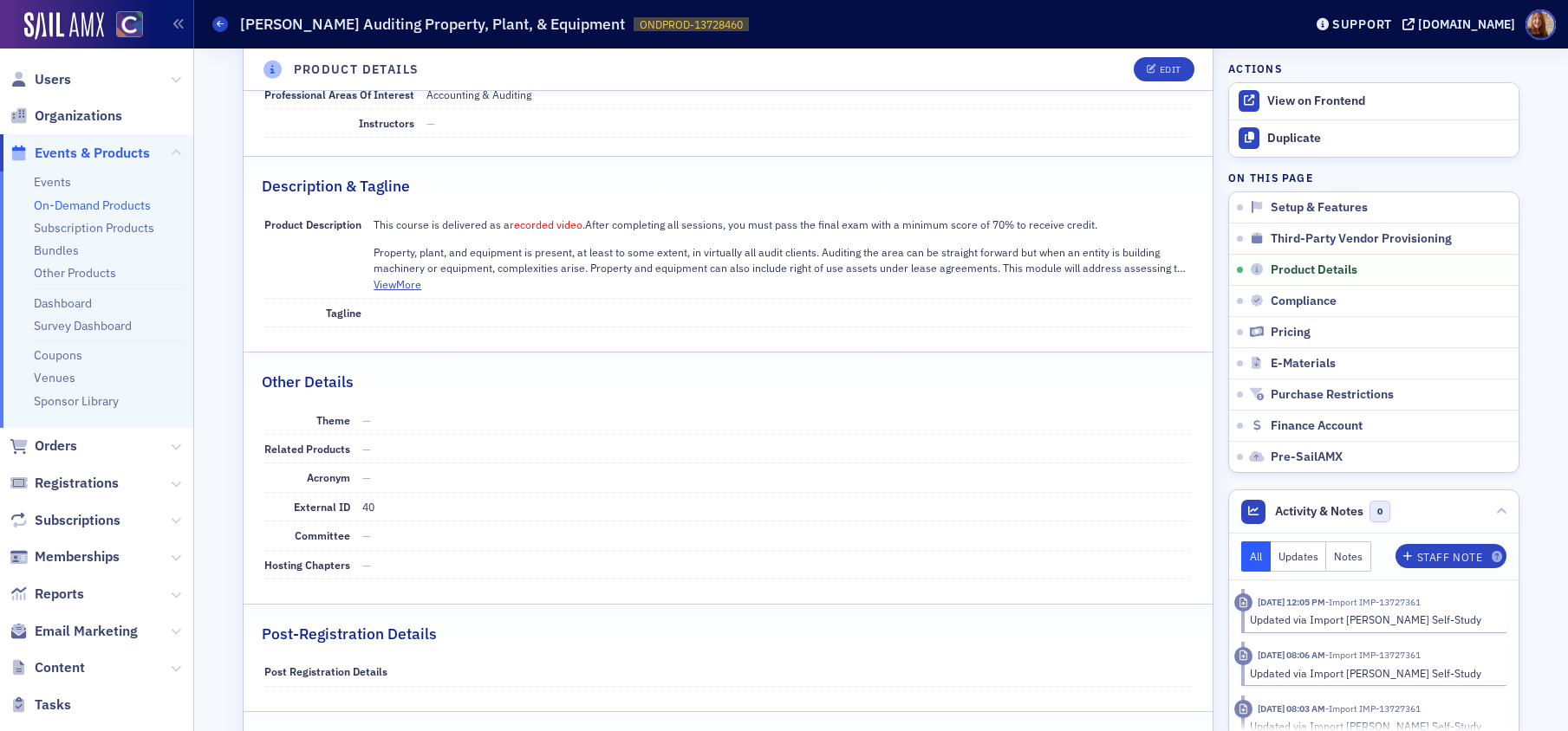
scroll to position [1263, 0]
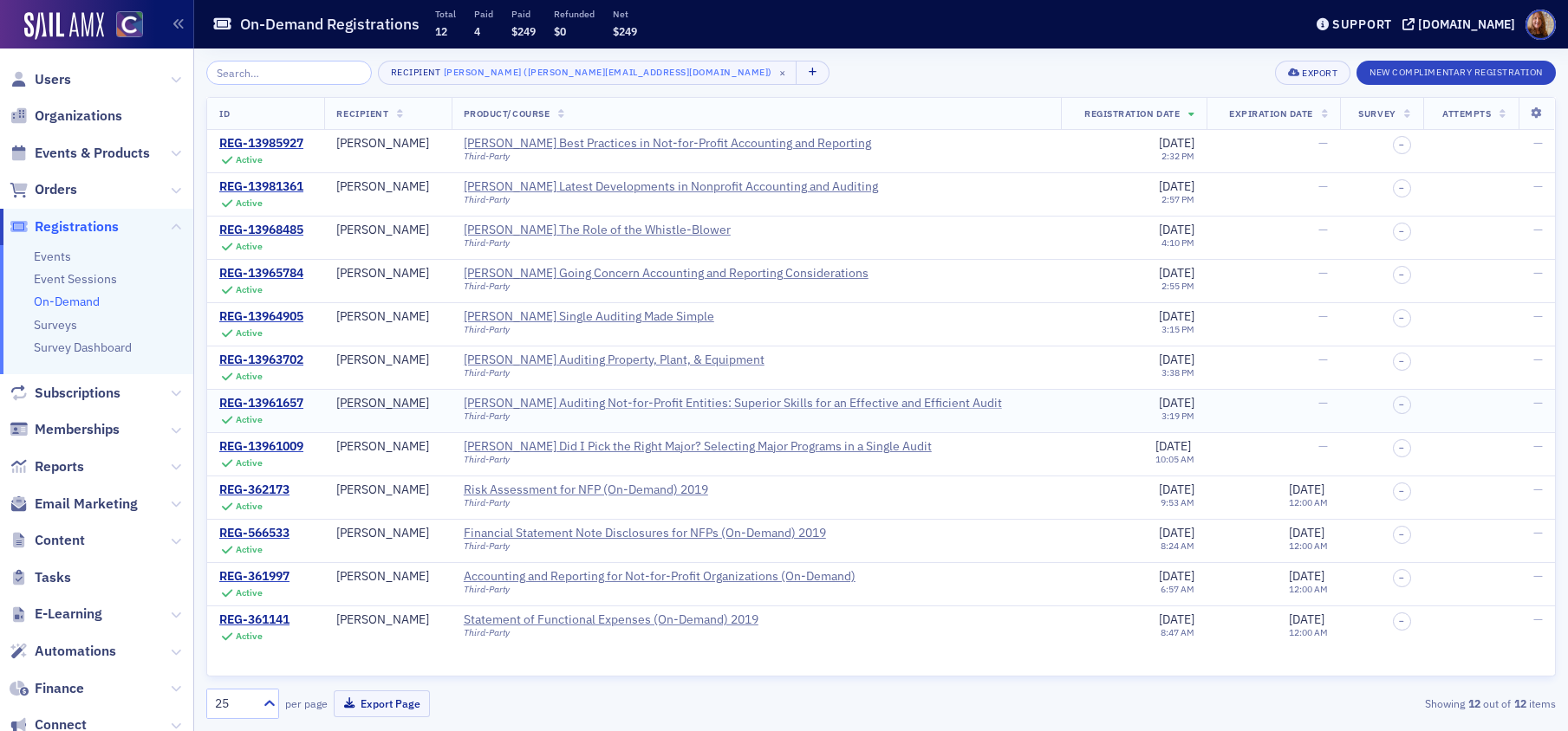
click at [631, 406] on div "Surgent's Auditing Not-for-Profit Entities: Superior Skills for an Effective an…" at bounding box center [733, 404] width 538 height 16
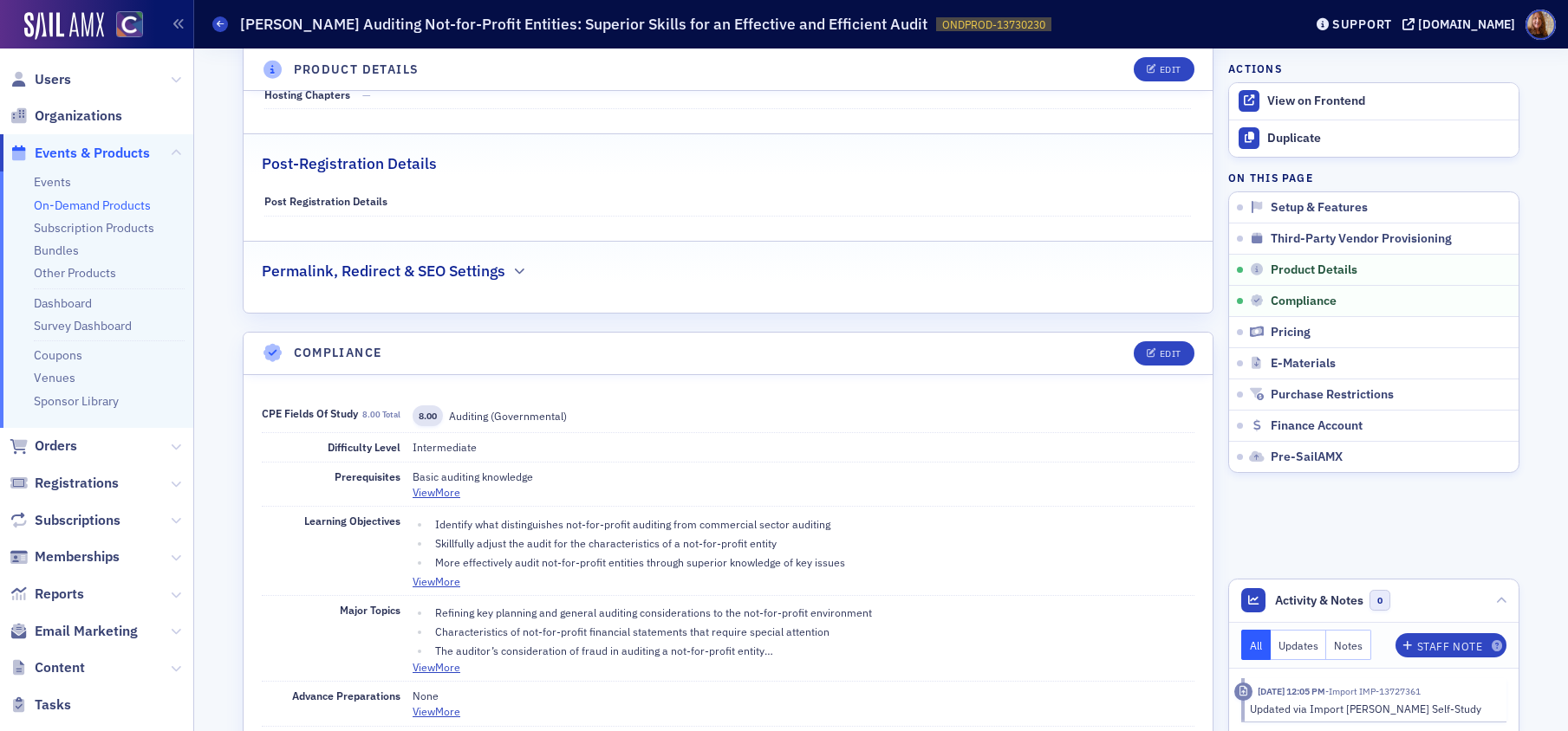
scroll to position [1178, 0]
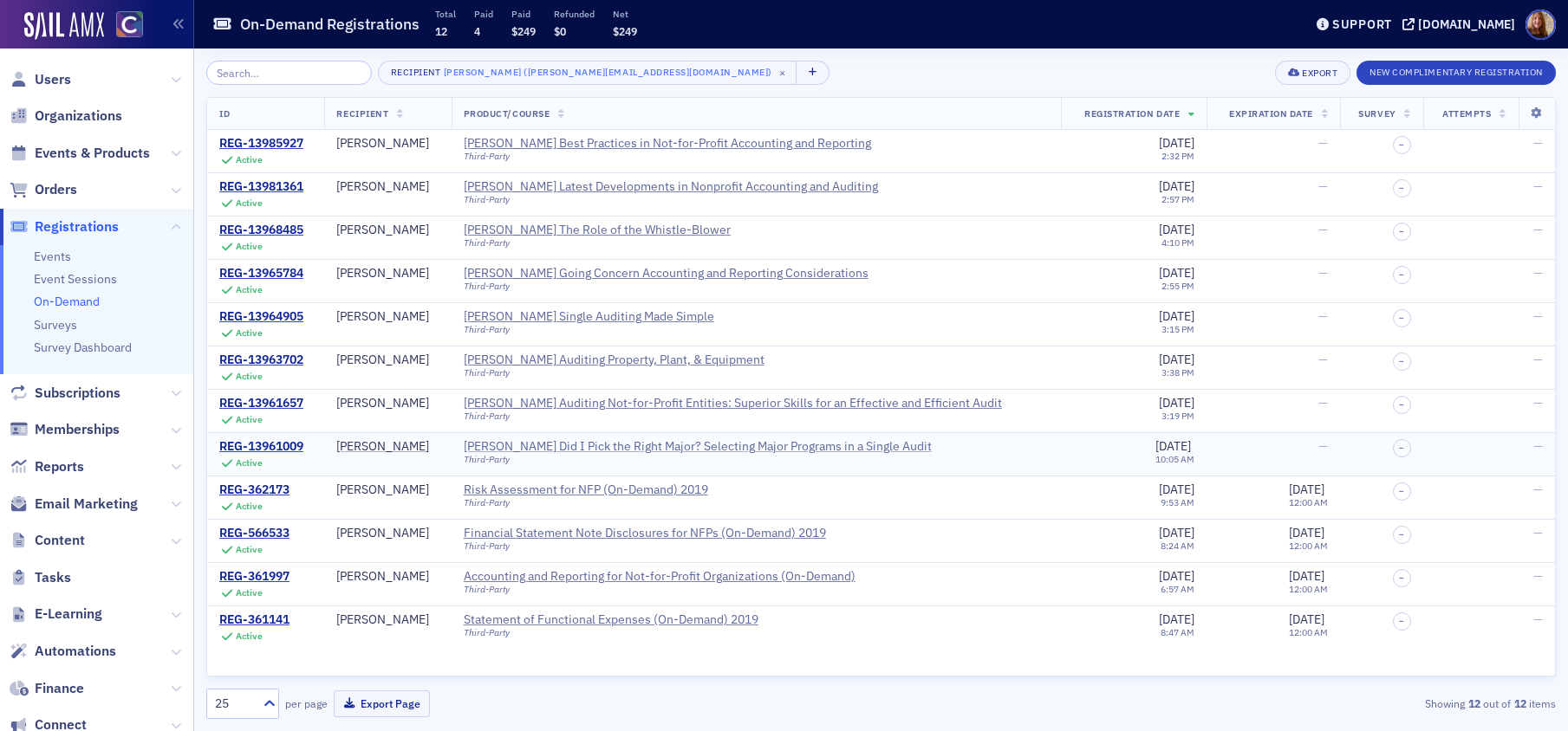
click at [611, 448] on div "Surgent's Did I Pick the Right Major? Selecting Major Programs in a Single Audit" at bounding box center [698, 447] width 468 height 16
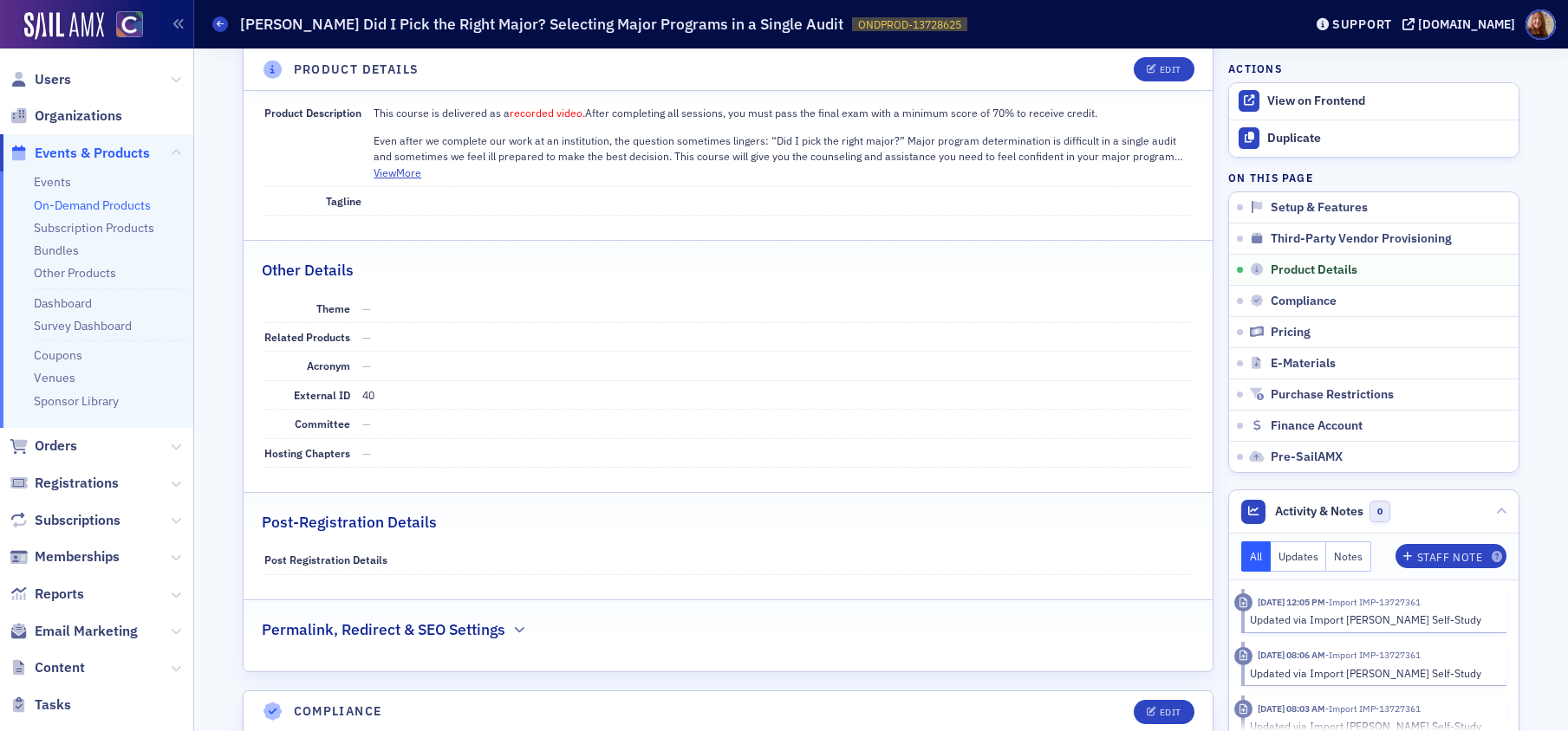
scroll to position [908, 0]
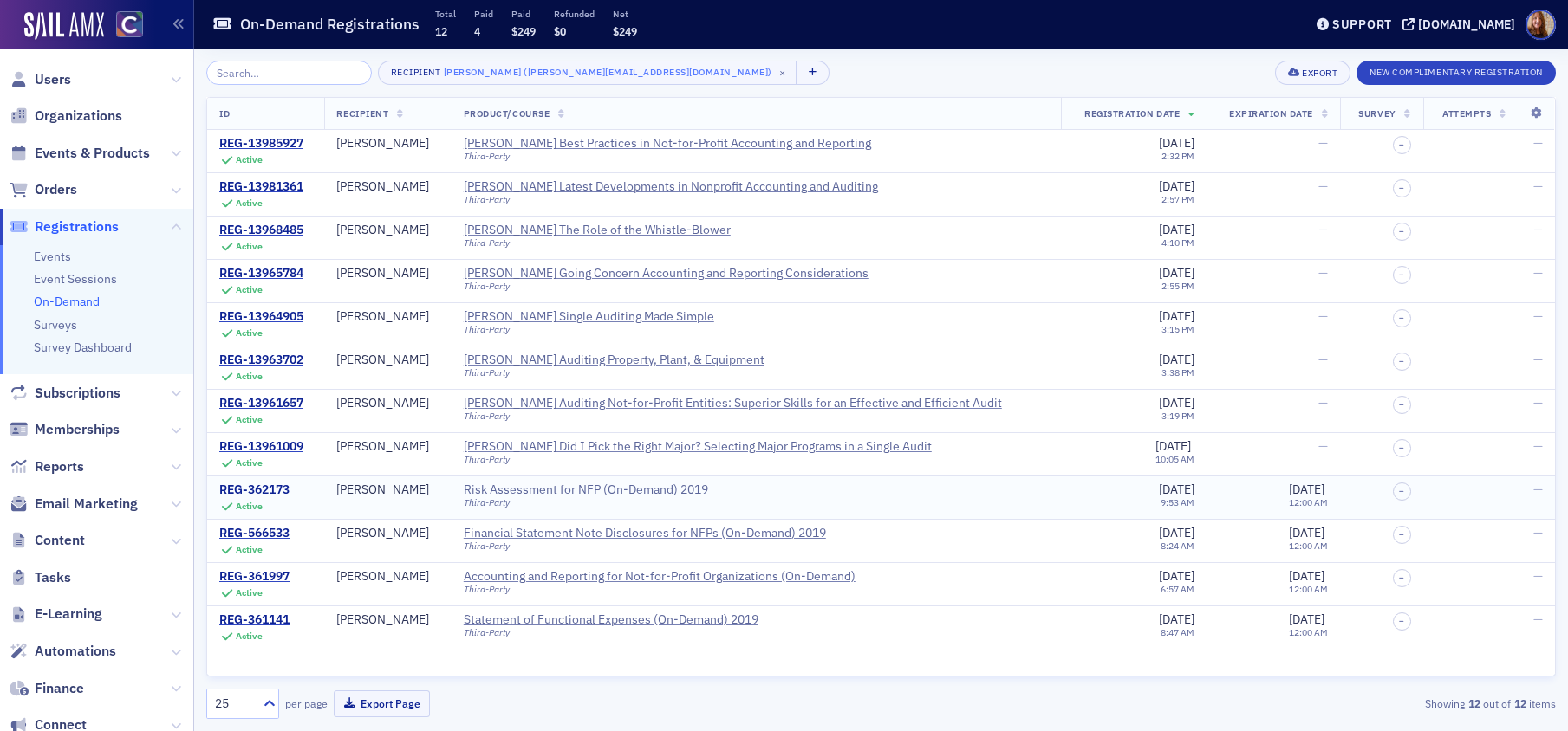
click at [577, 490] on div "Risk Assessment for NFP (On-Demand) 2019" at bounding box center [586, 491] width 245 height 16
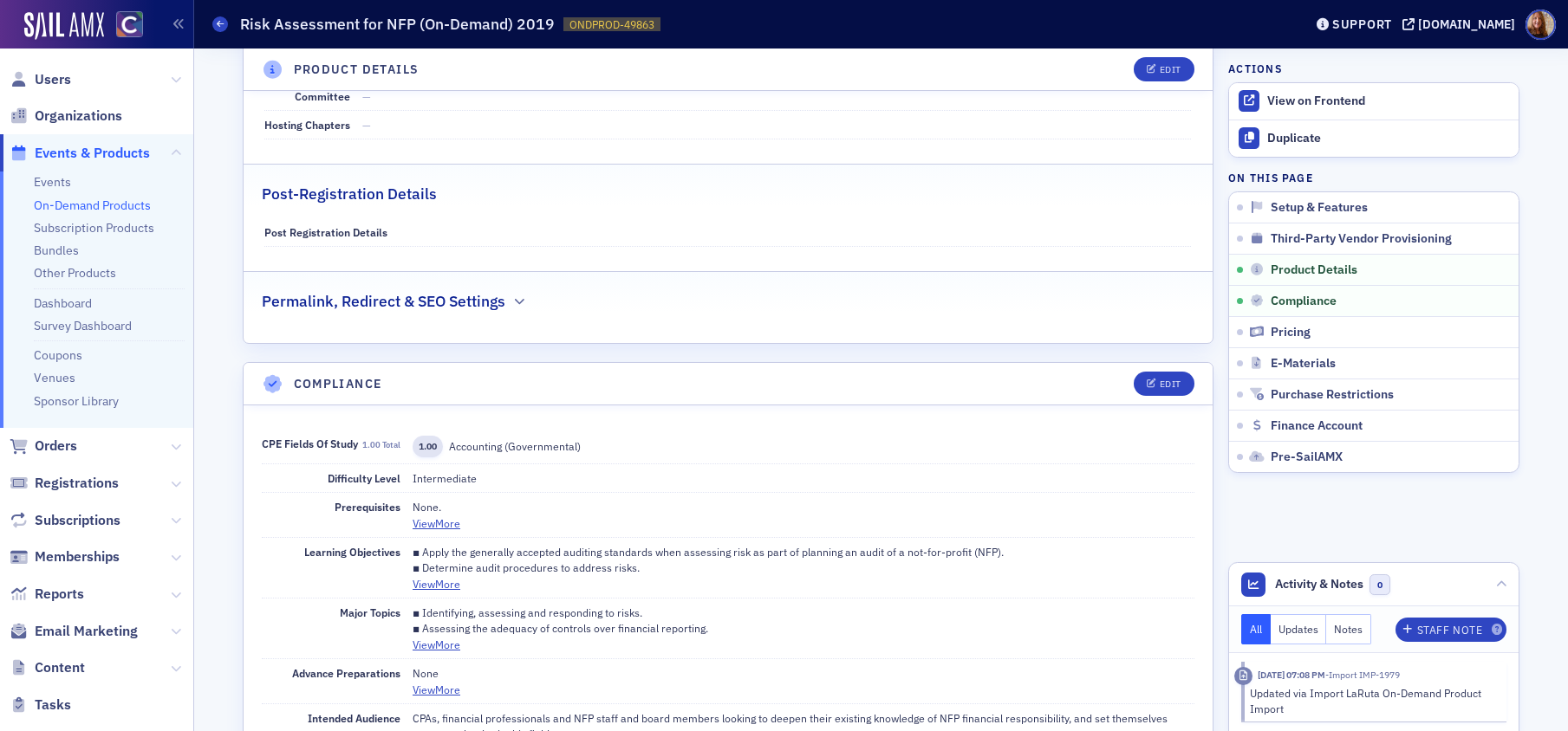
scroll to position [1035, 0]
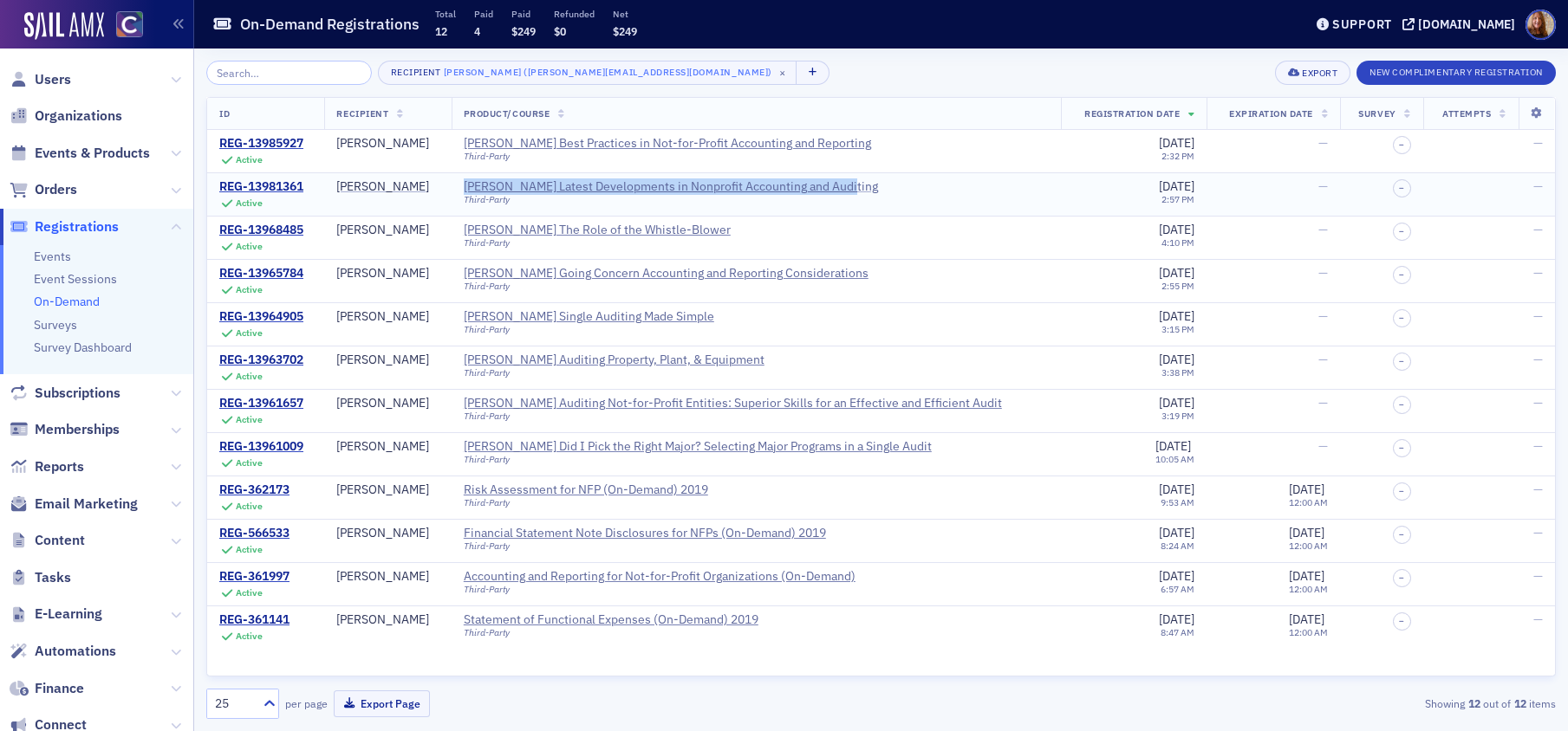
click at [672, 187] on div "Surgent's Latest Developments in Nonprofit Accounting and Auditing" at bounding box center [671, 188] width 414 height 16
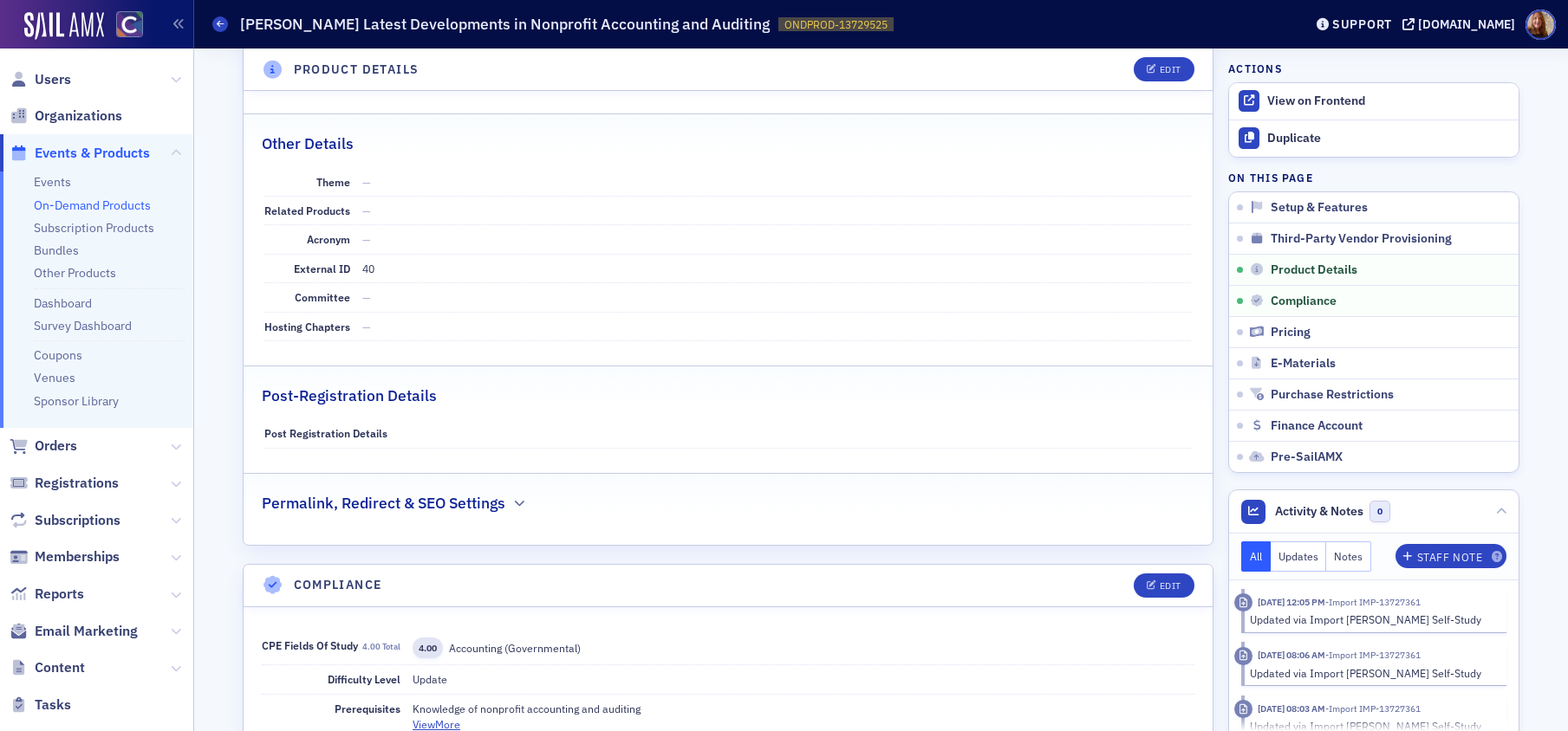
scroll to position [1056, 0]
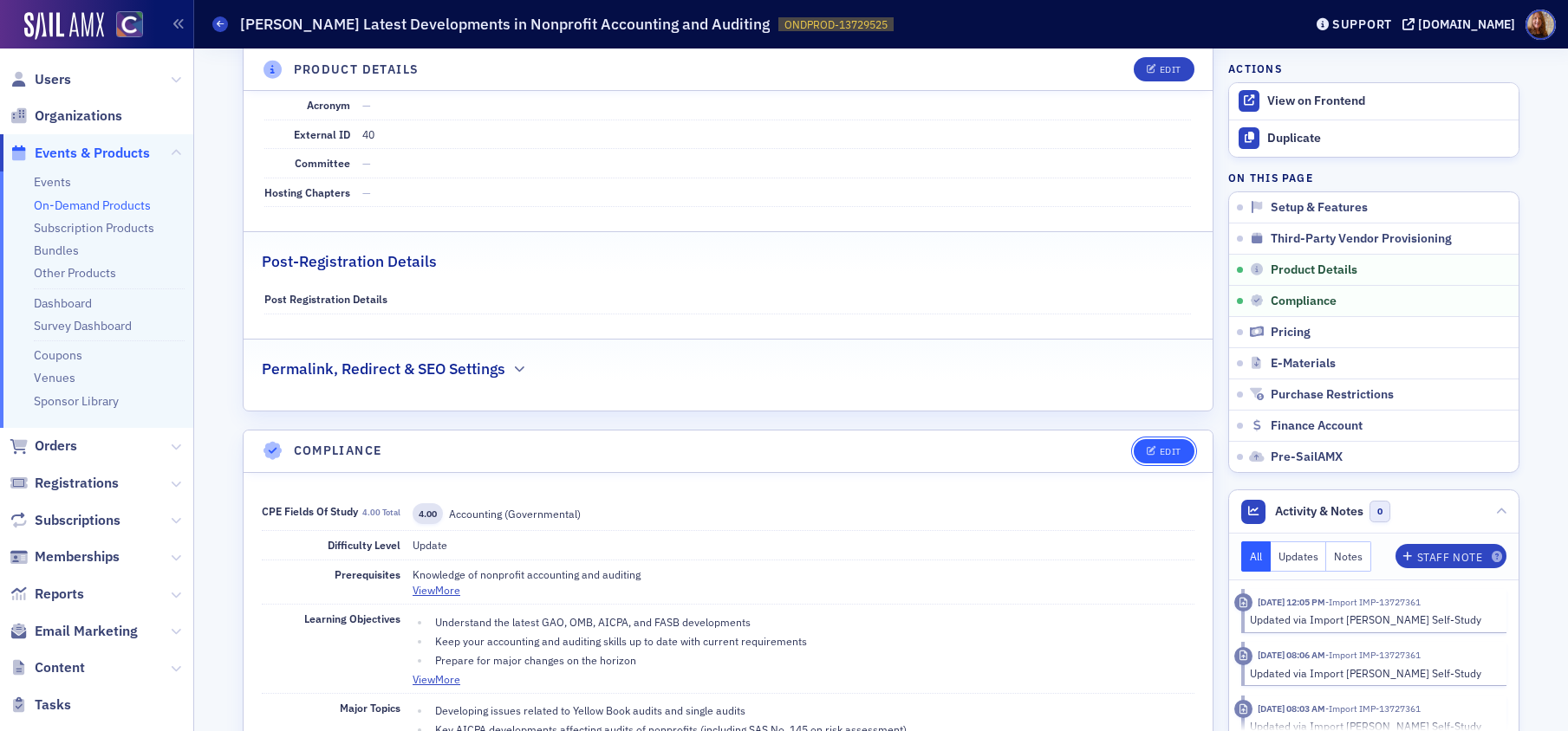
click at [1159, 455] on div "Edit" at bounding box center [1170, 451] width 22 height 10
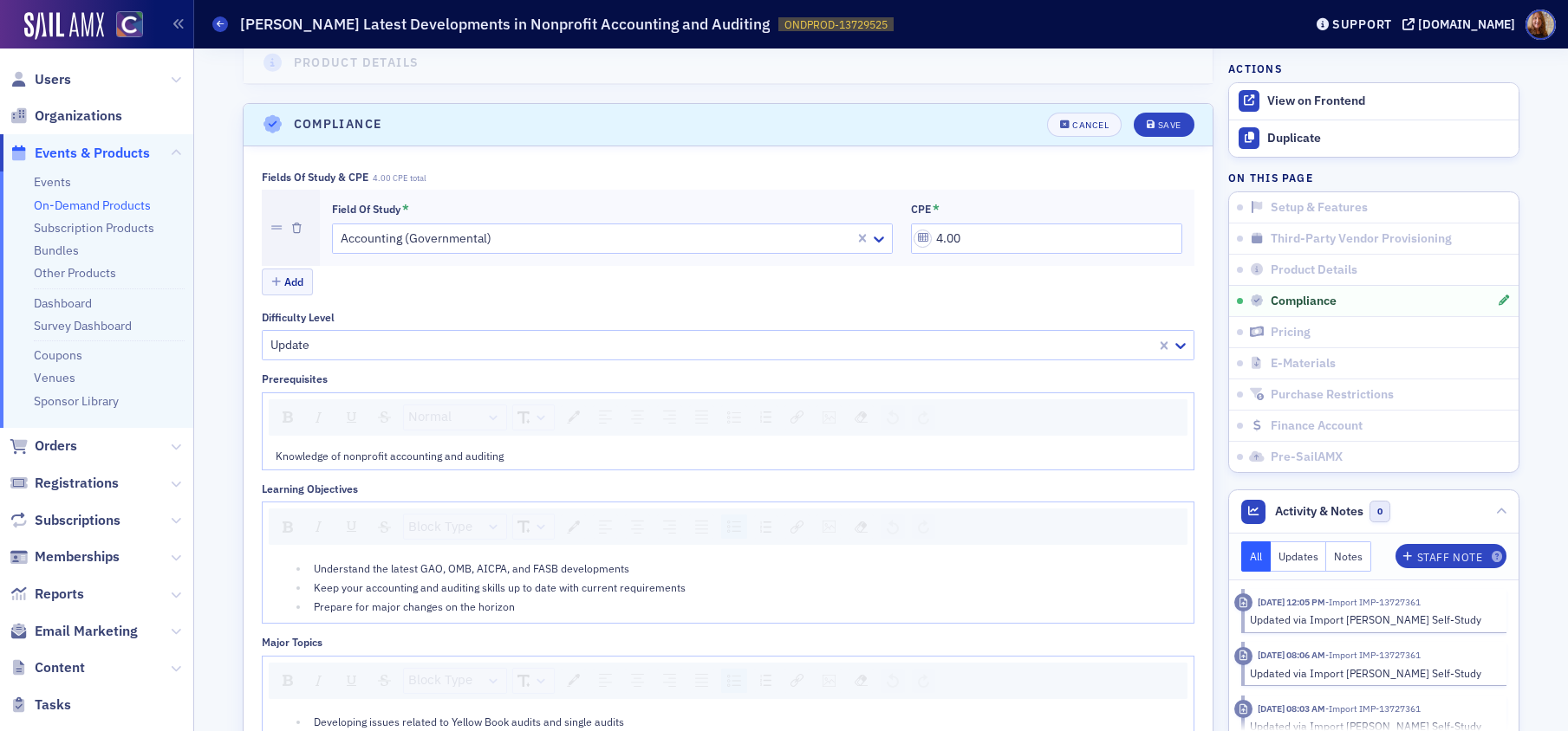
scroll to position [1429, 0]
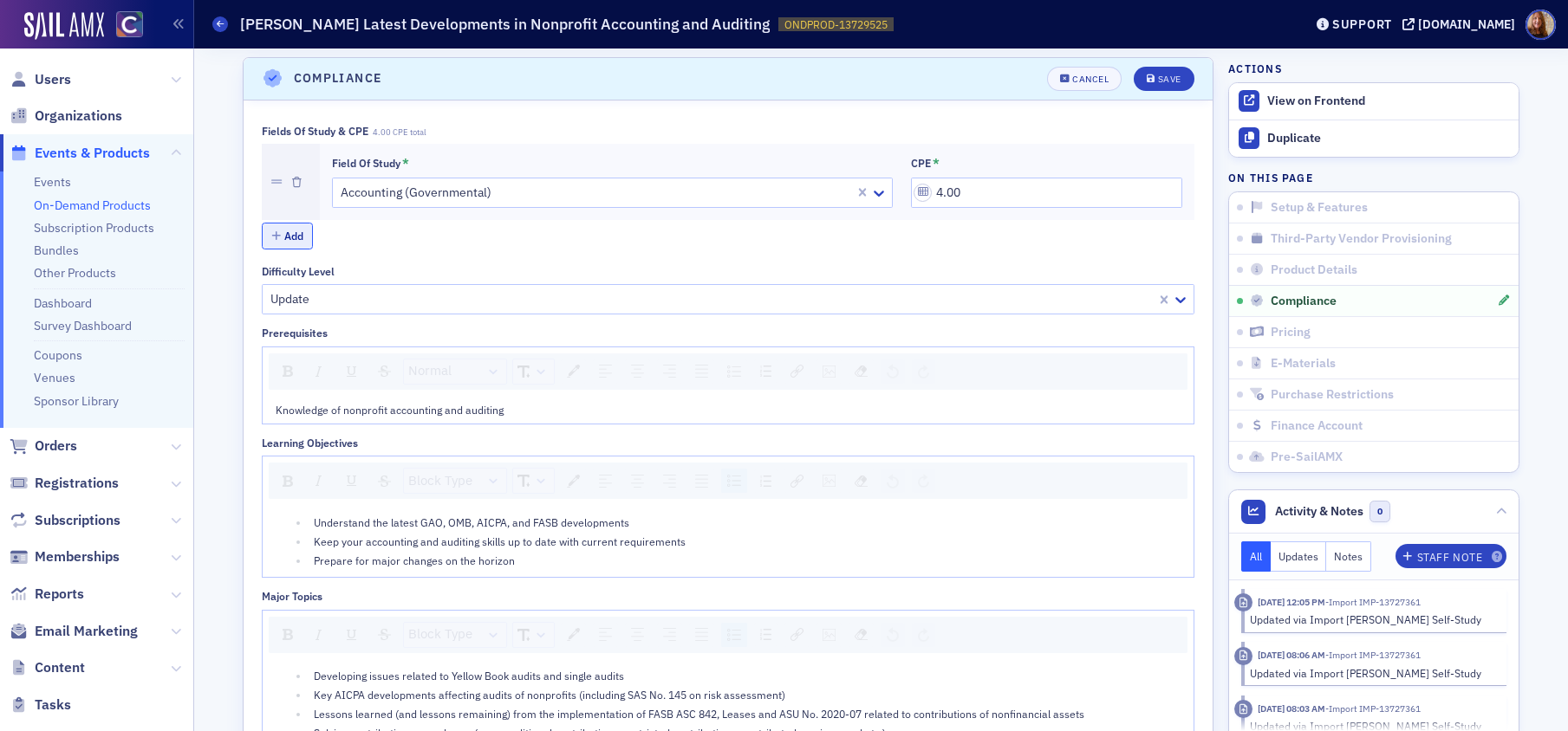
click at [271, 234] on icon "button" at bounding box center [275, 237] width 10 height 11
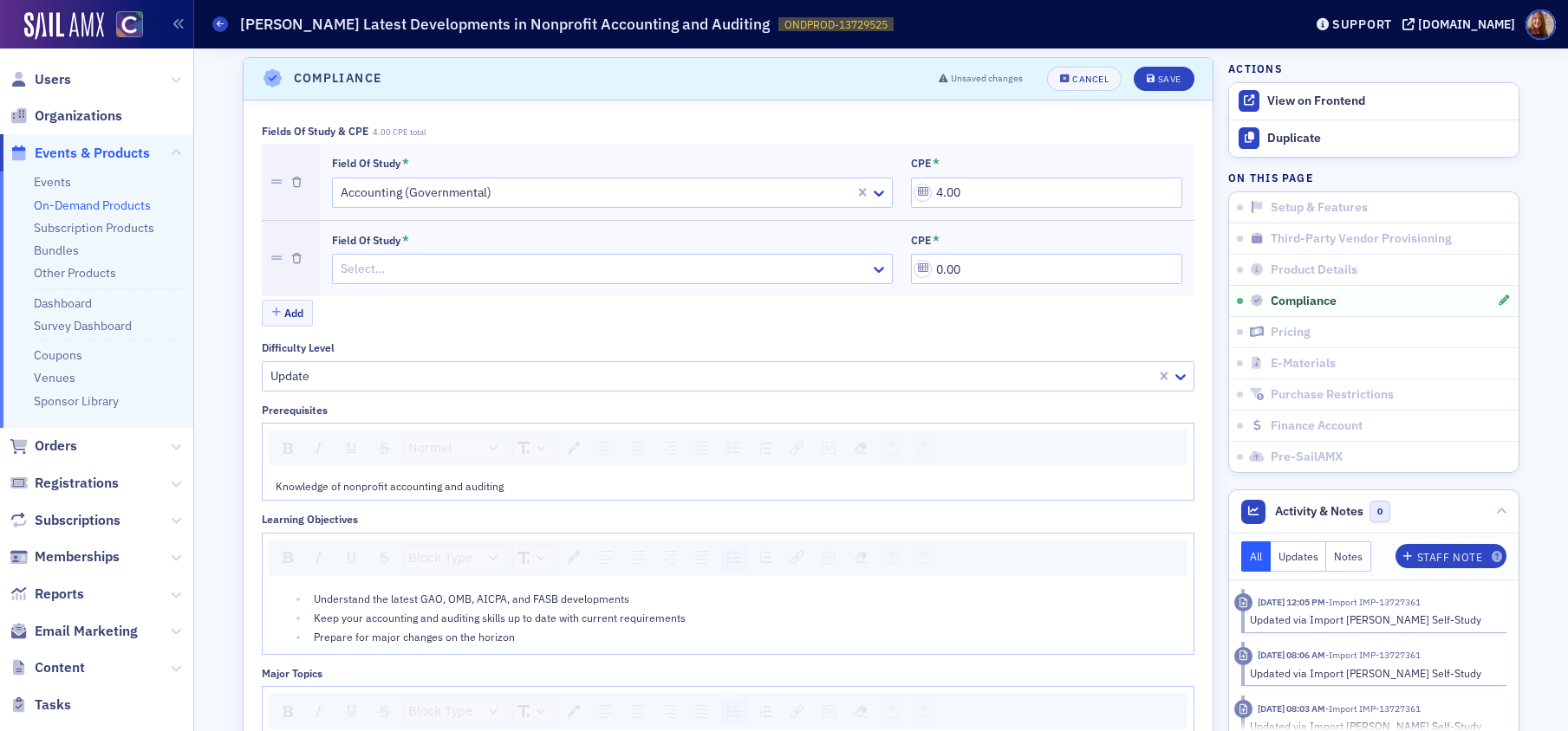
click at [395, 250] on div "Field of Study * Select…" at bounding box center [612, 259] width 560 height 52
click at [409, 259] on div at bounding box center [603, 269] width 530 height 22
type input "auditi"
click at [967, 278] on input "0.00" at bounding box center [1046, 269] width 271 height 31
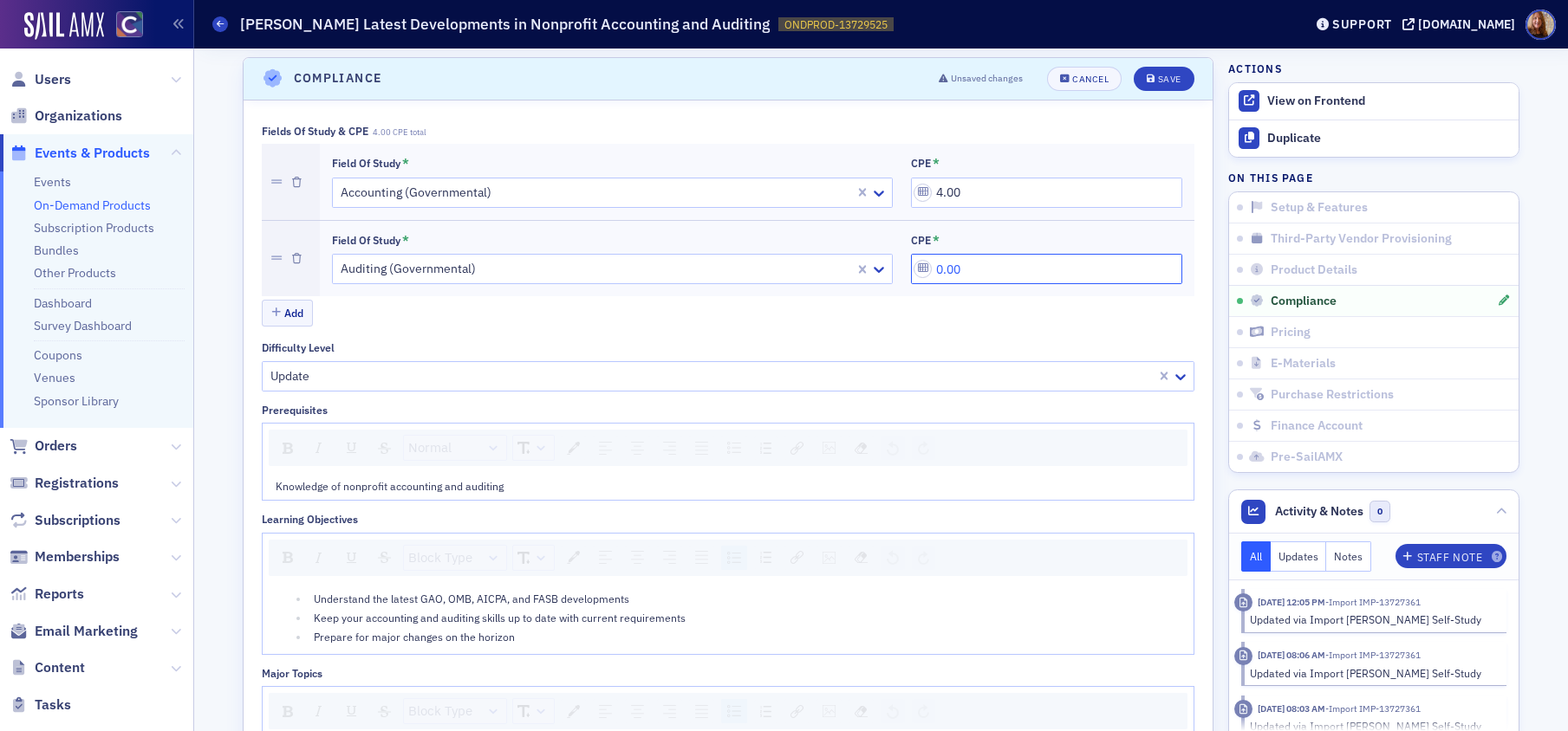
click at [967, 278] on input "0.00" at bounding box center [1046, 269] width 271 height 31
type input "4.00"
click at [973, 328] on div "Add" at bounding box center [728, 315] width 933 height 31
click at [1169, 78] on div "Save" at bounding box center [1170, 79] width 24 height 10
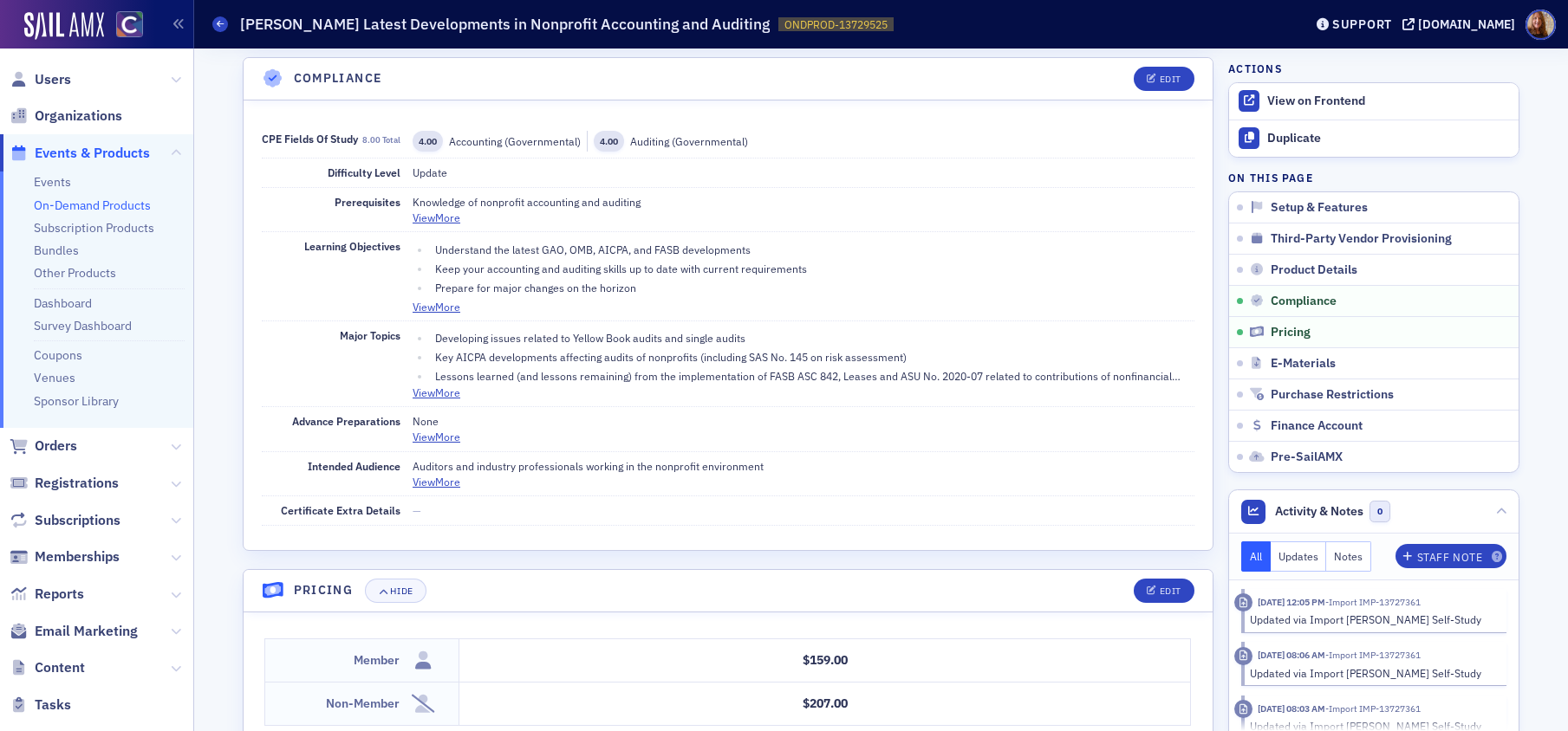
click at [85, 208] on link "On-Demand Products" at bounding box center [92, 205] width 117 height 16
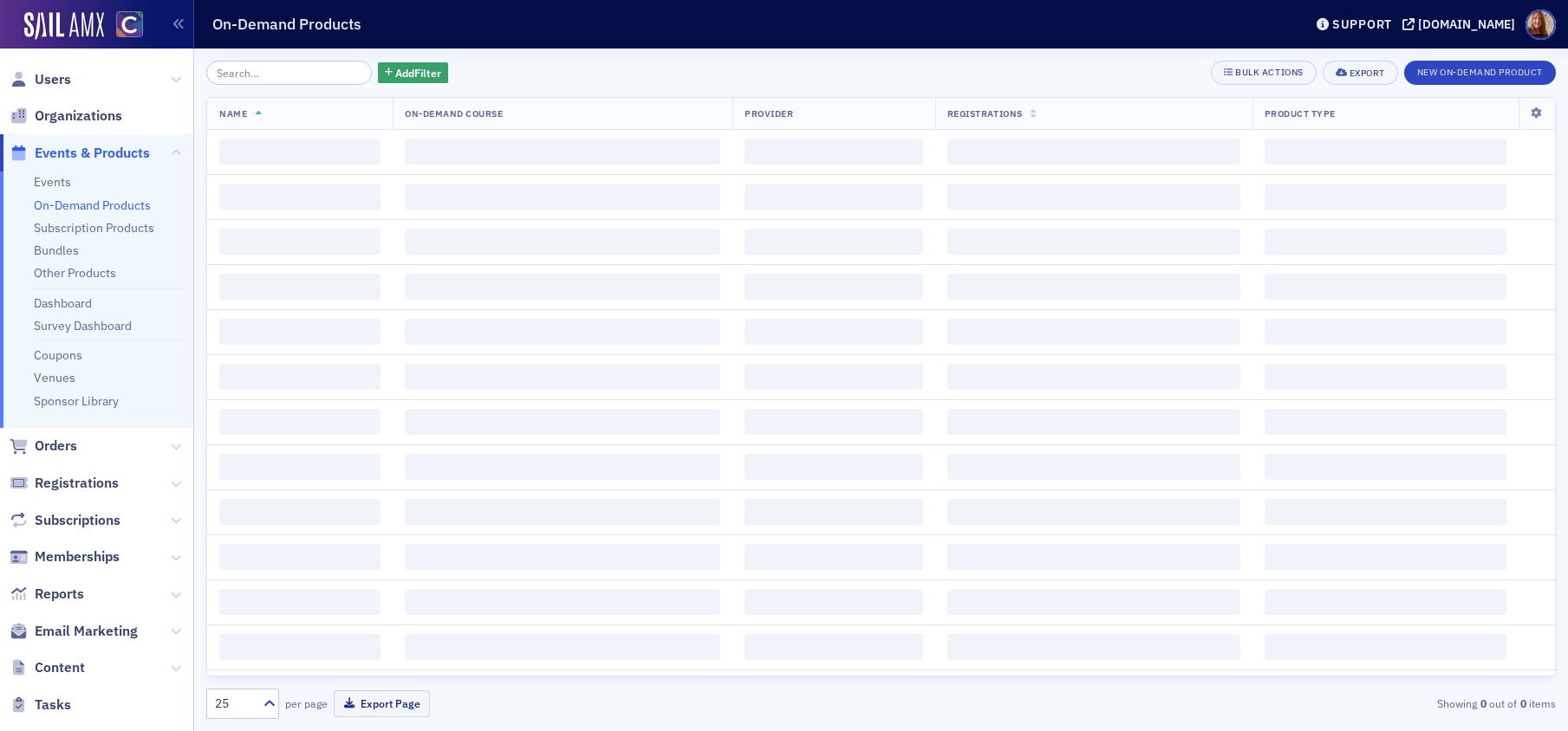
click at [253, 78] on input "search" at bounding box center [289, 73] width 166 height 25
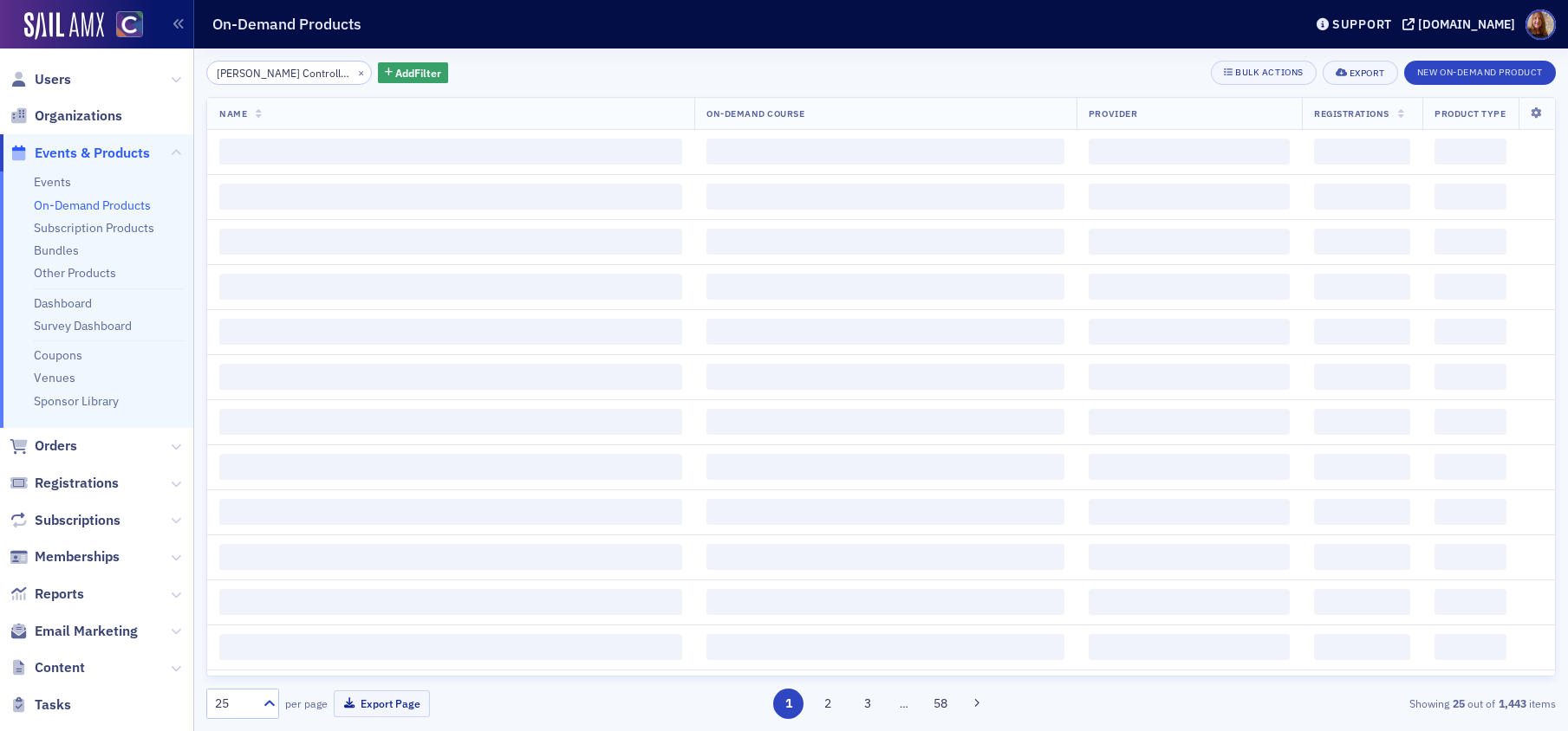
scroll to position [0, 253]
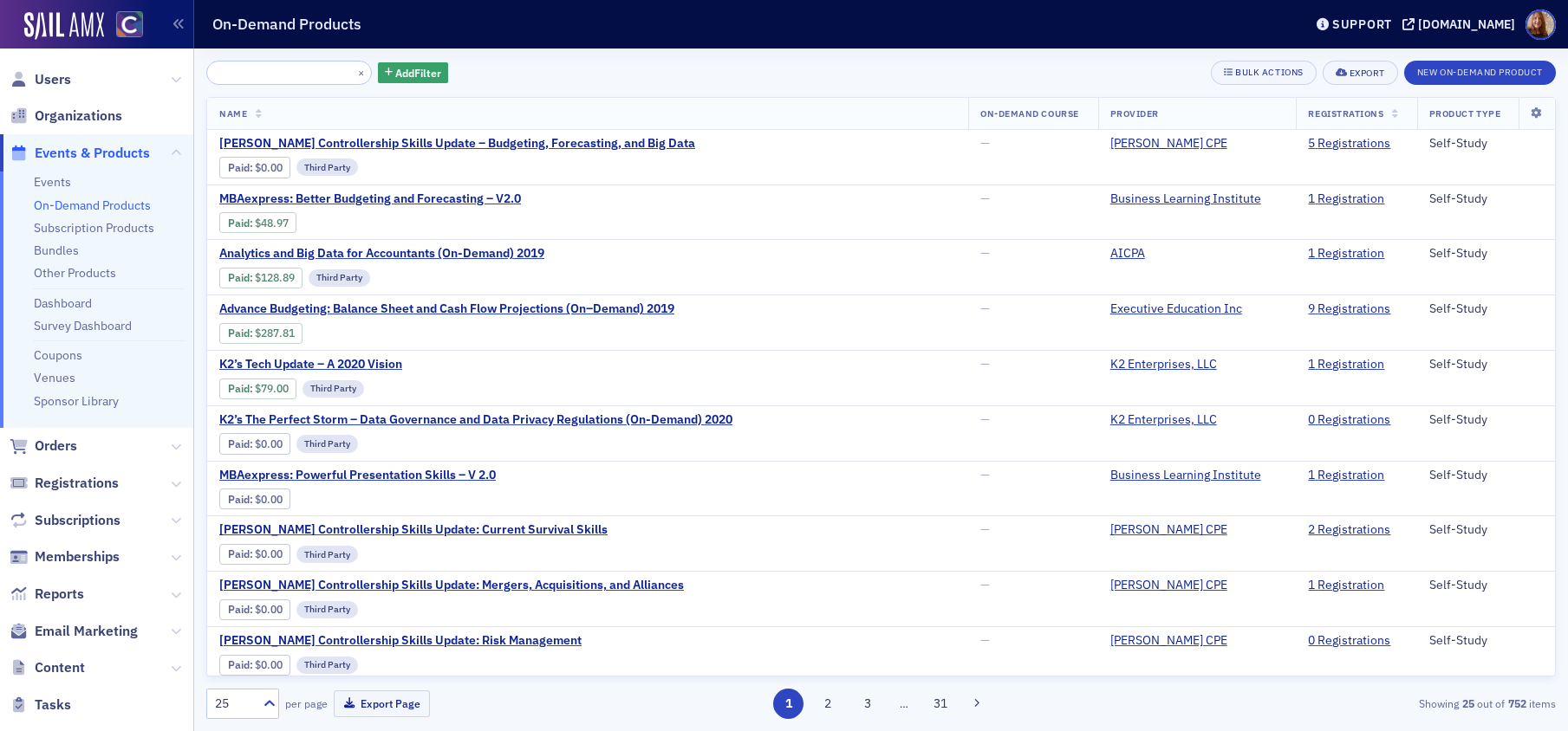
type input "Surgent's Controllership Skills Update – Budgeting, Forecasting, and Big Data"
click at [532, 136] on span "Surgent's Controllership Skills Update – Budgeting, Forecasting, and Big Data" at bounding box center [457, 144] width 476 height 16
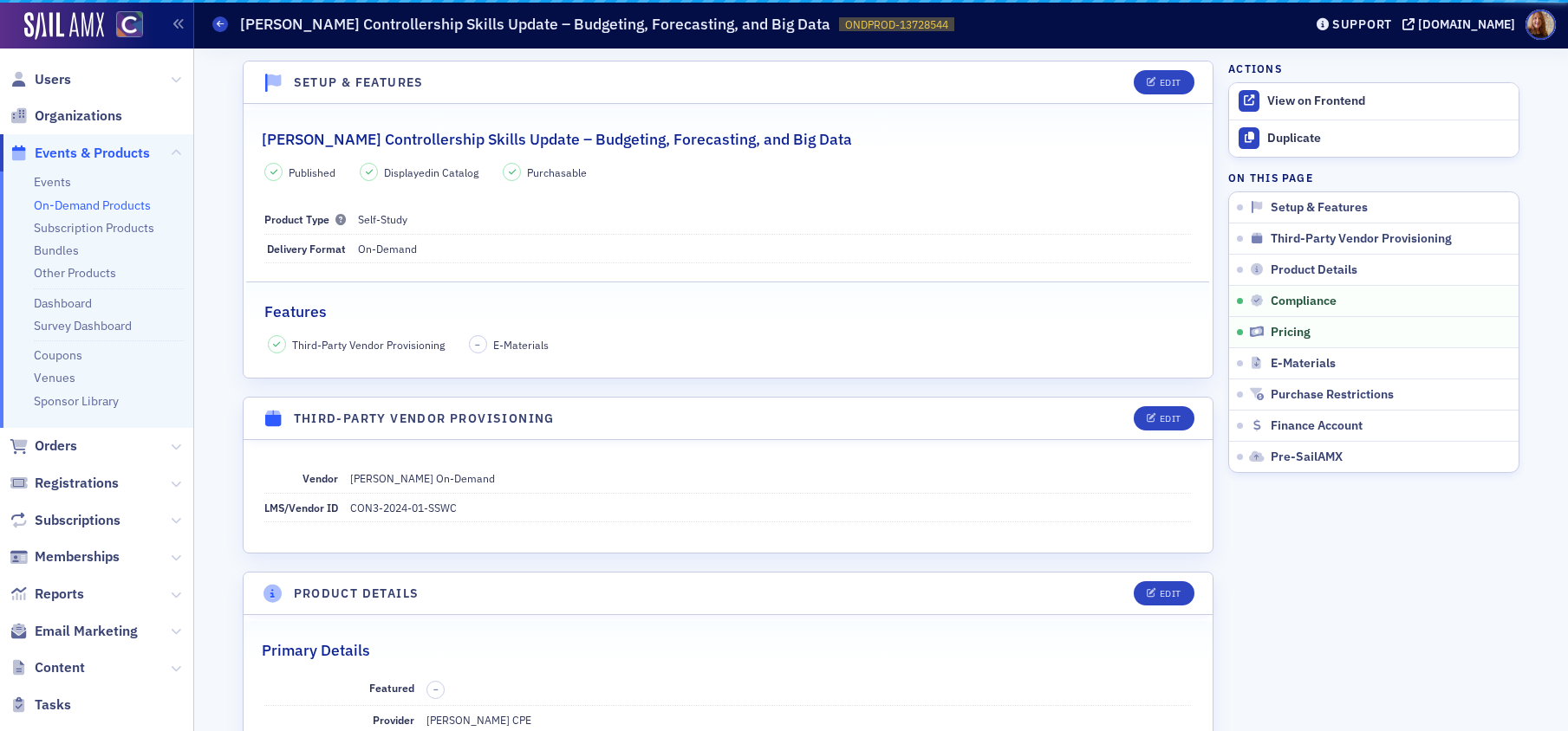
click at [560, 147] on h2 "Surgent's Controllership Skills Update – Budgeting, Forecasting, and Big Data" at bounding box center [556, 139] width 590 height 23
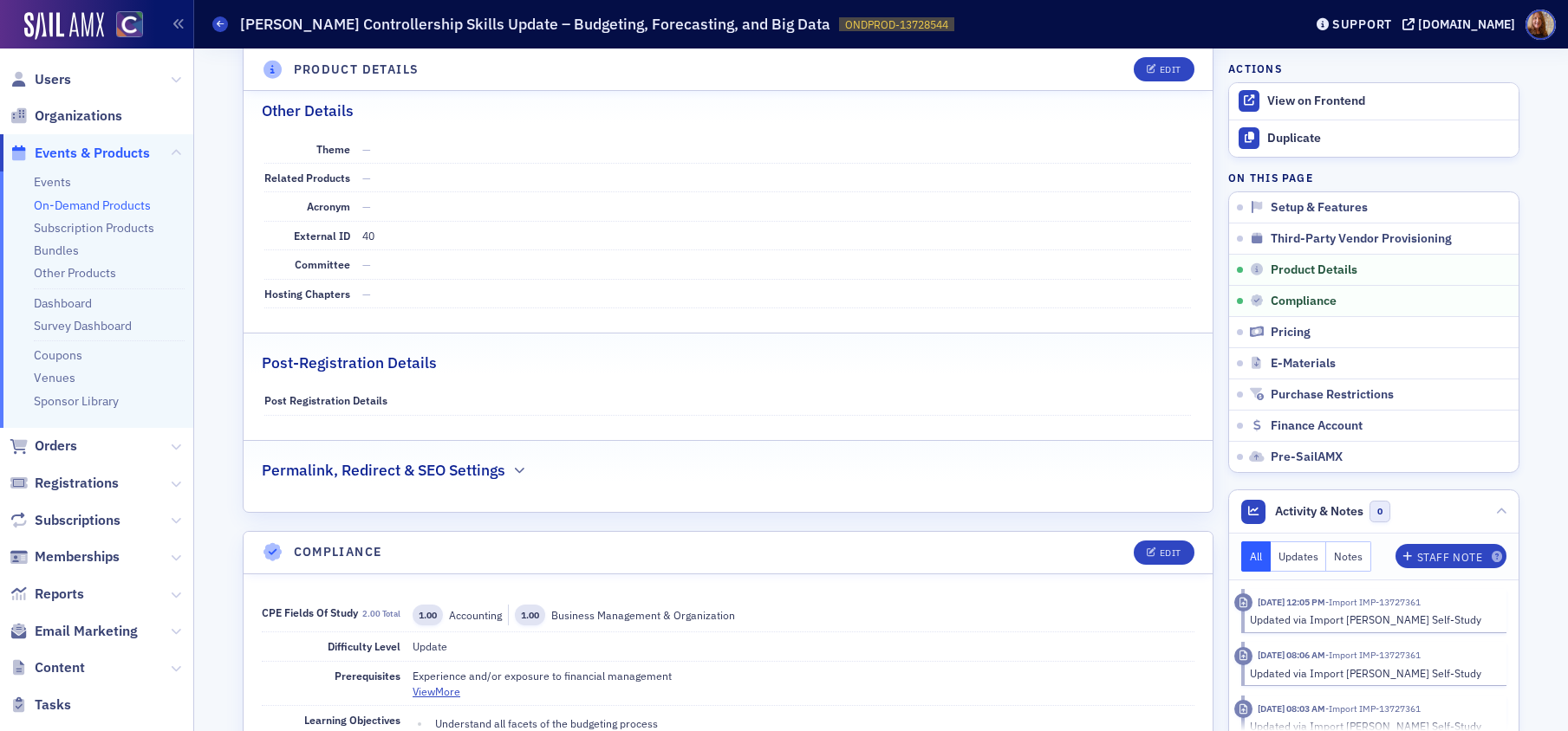
scroll to position [1161, 0]
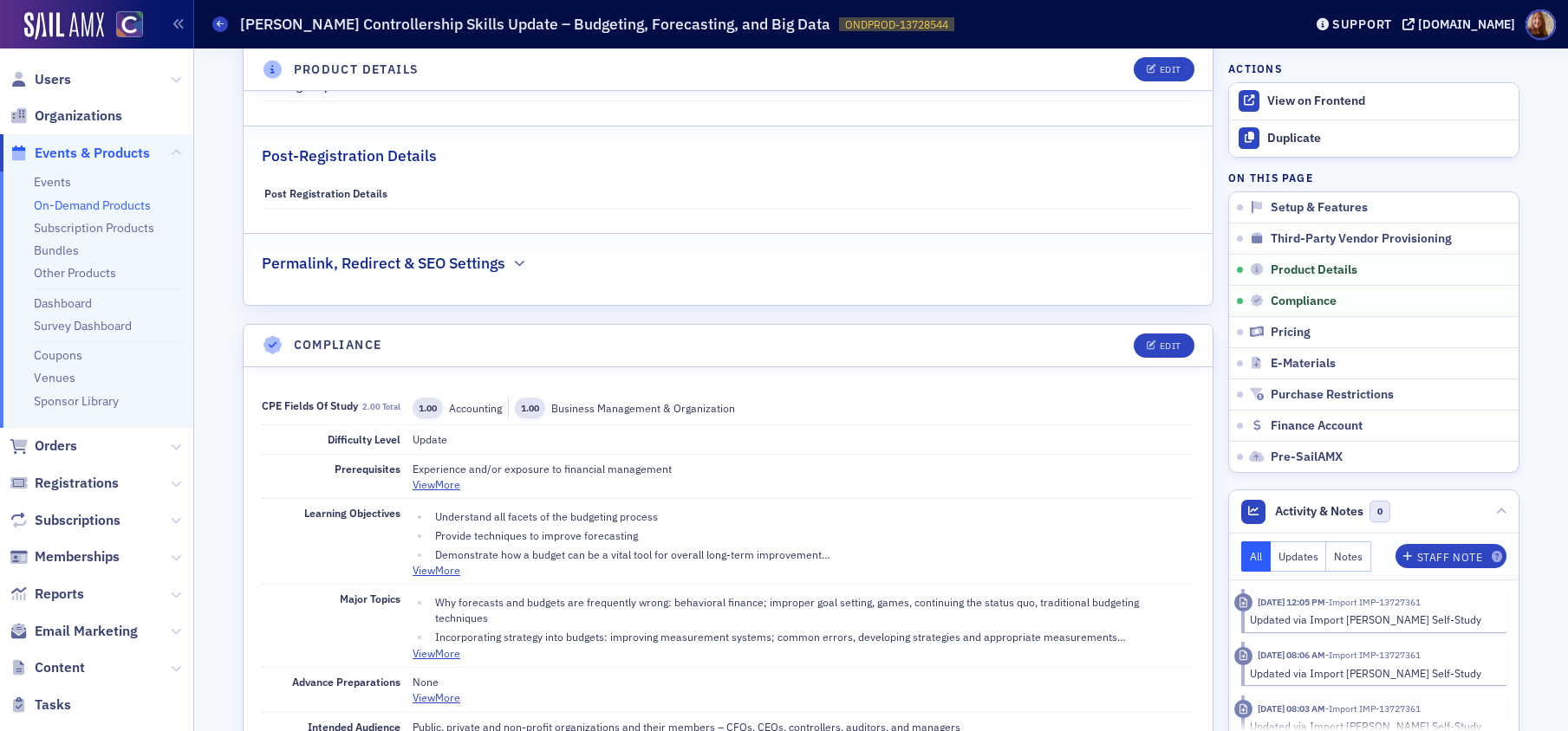
click at [66, 202] on link "On-Demand Products" at bounding box center [92, 205] width 117 height 16
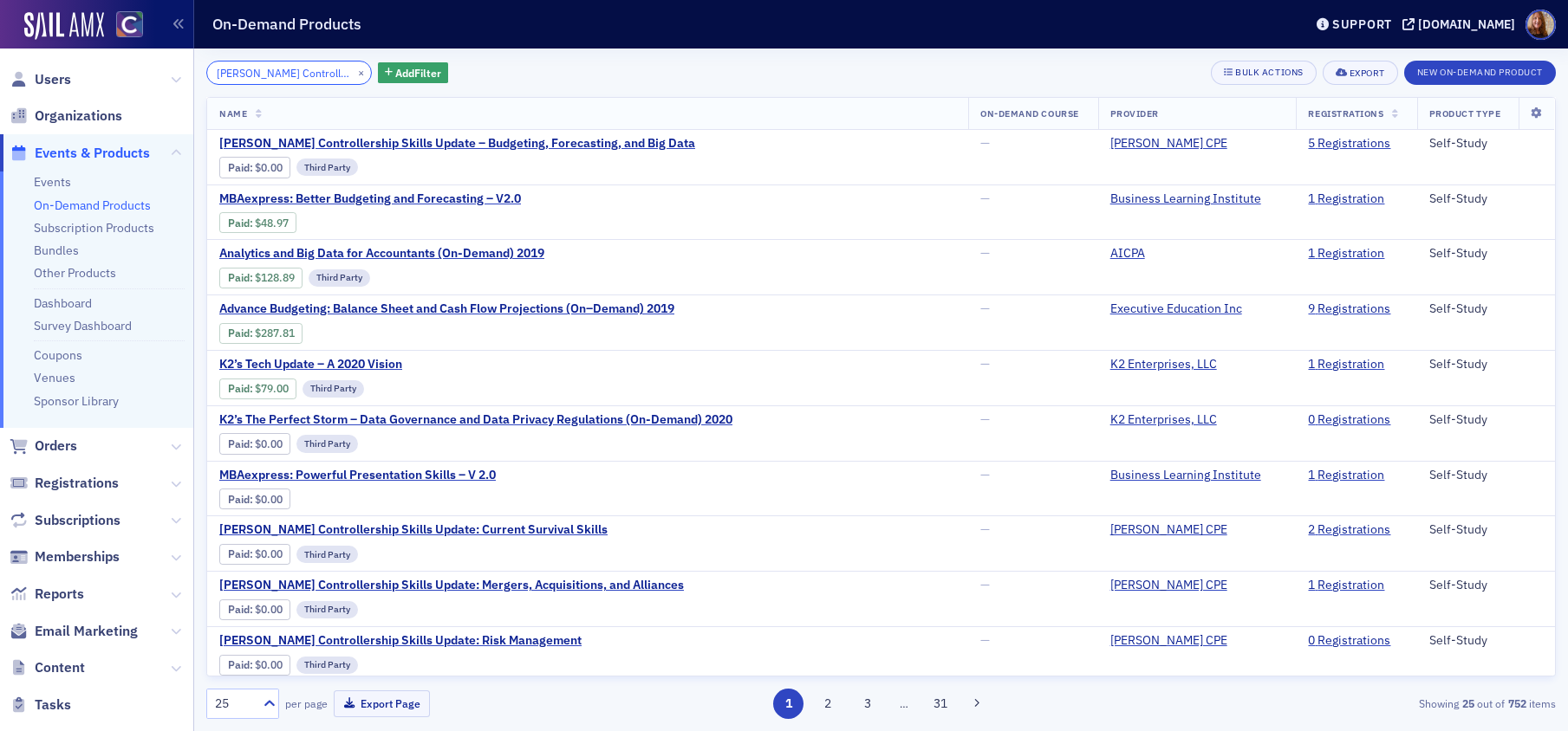
click at [275, 72] on input "Surgent's Controllership Skills Update – Budgeting, Forecasting, and Big Data" at bounding box center [289, 73] width 166 height 25
paste input ": Current Survival Skills"
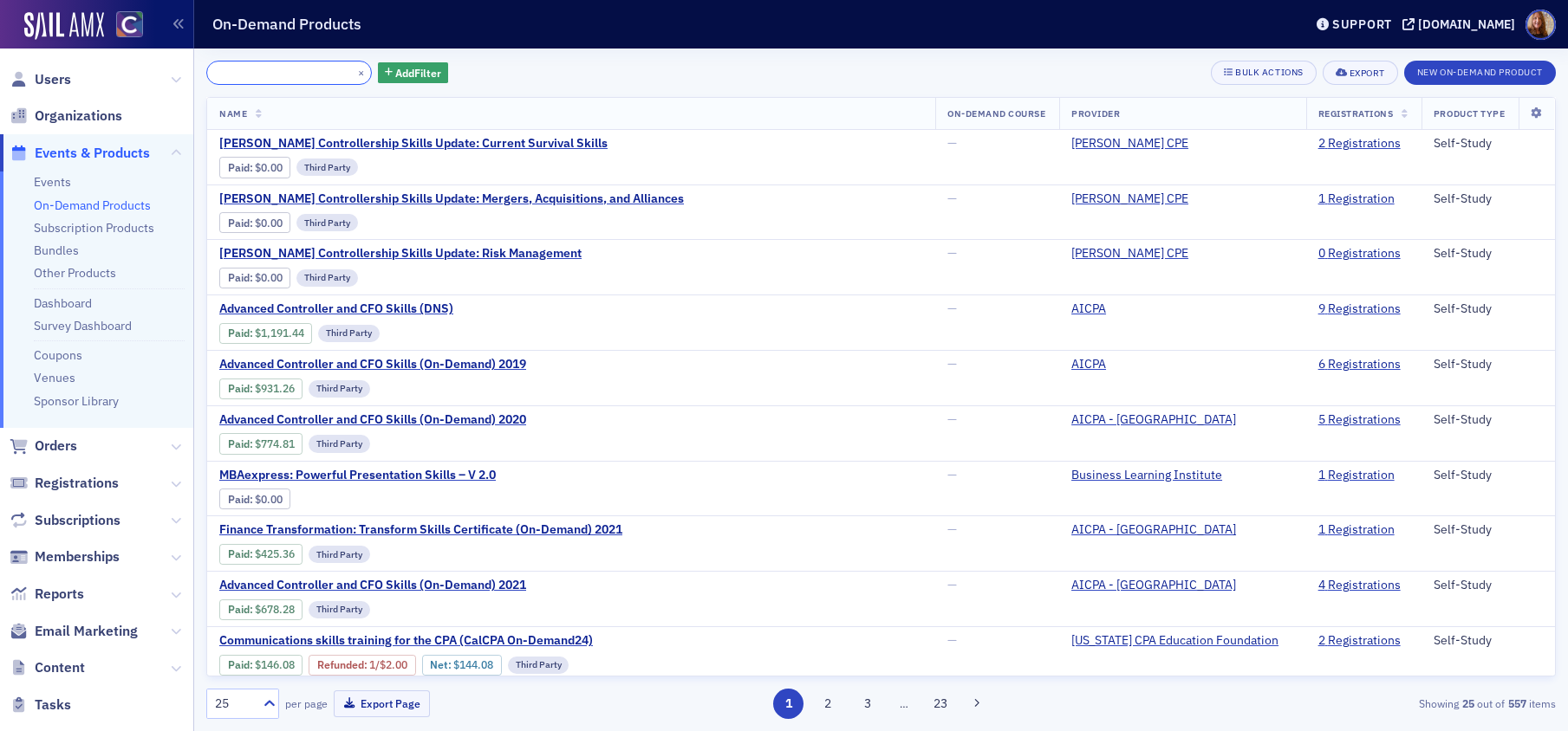
type input "Surgent's Controllership Skills Update: Current Survival Skills"
click at [530, 136] on span "Surgent's Controllership Skills Update: Current Survival Skills" at bounding box center [413, 144] width 388 height 16
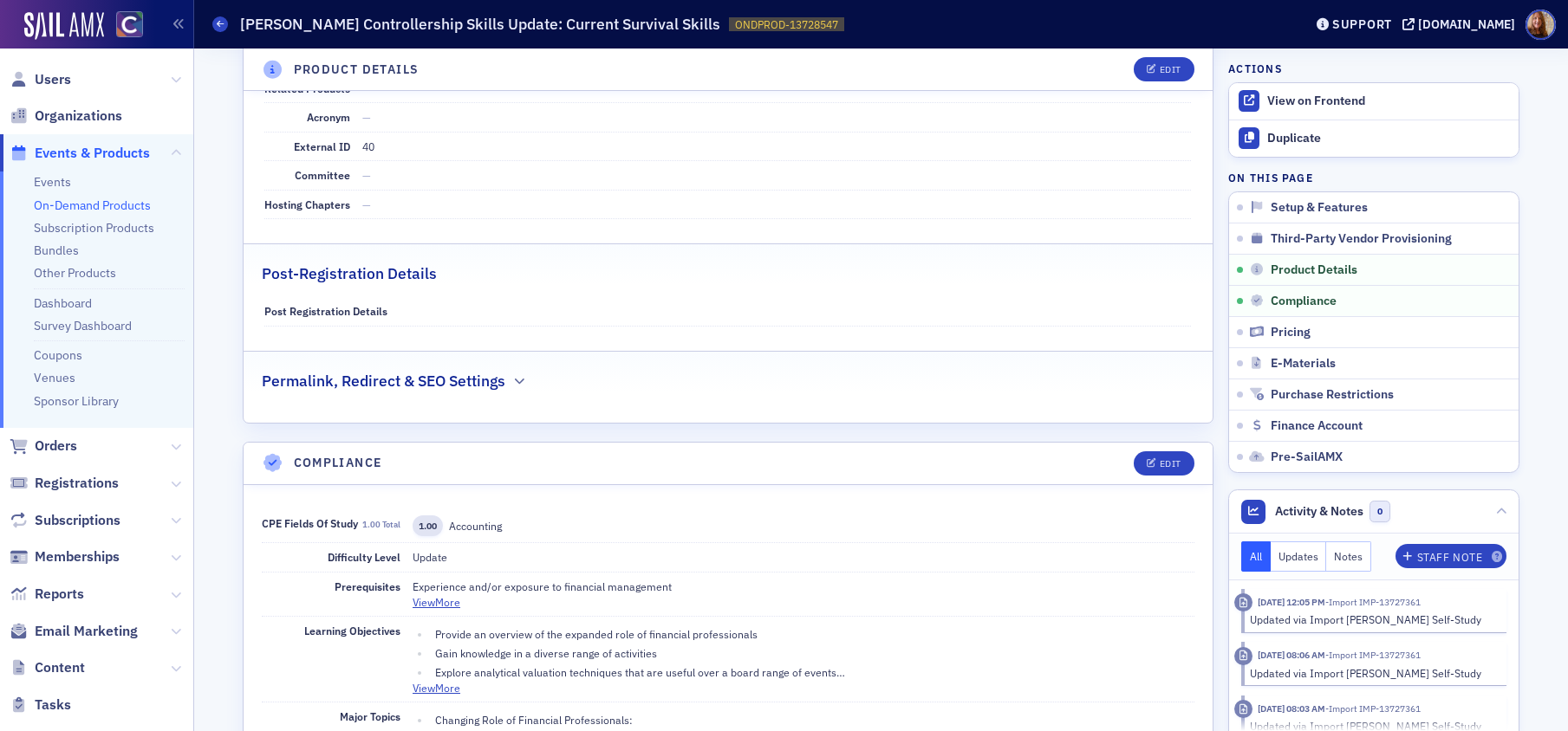
scroll to position [1055, 0]
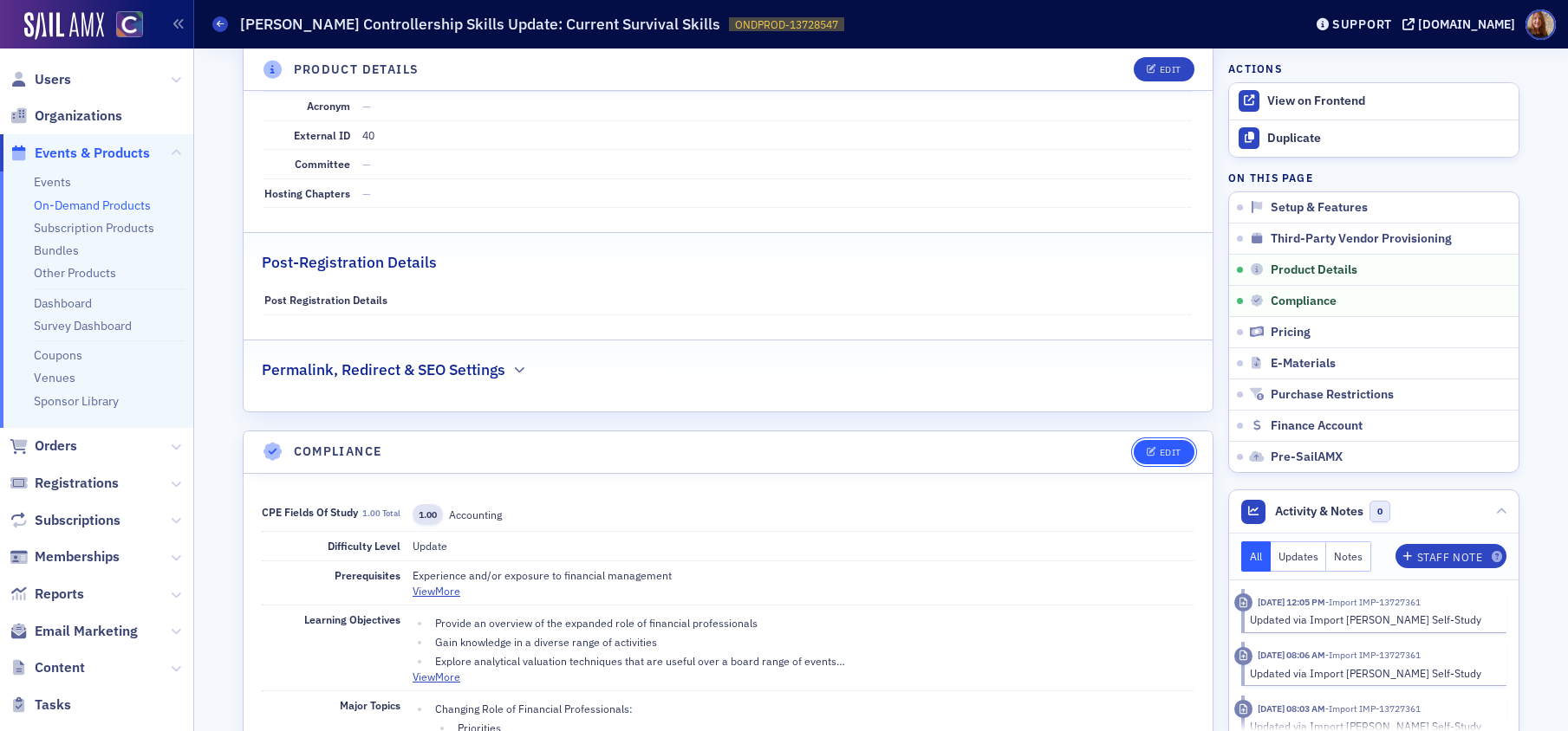
click at [1165, 453] on div "Edit" at bounding box center [1170, 452] width 22 height 10
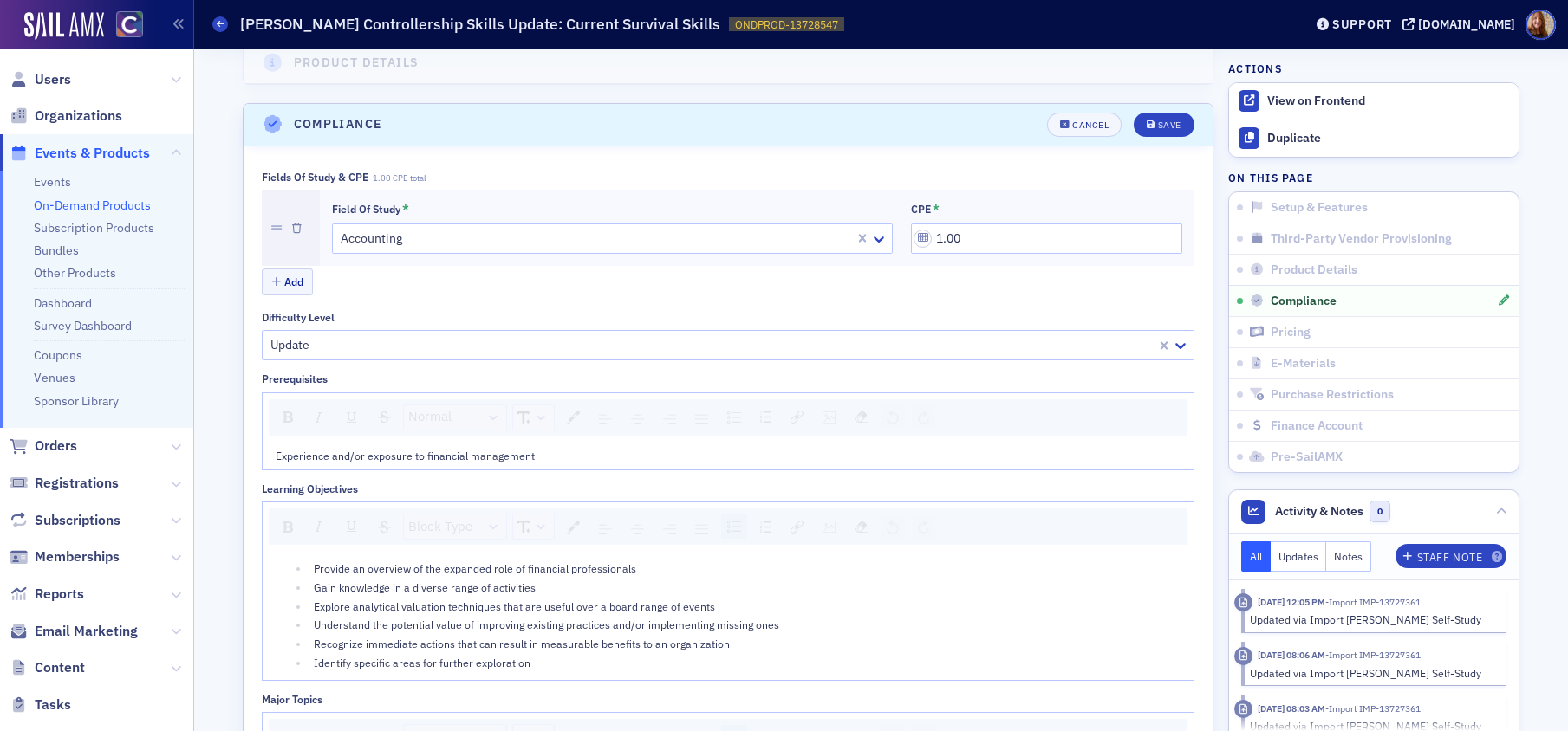
scroll to position [1429, 0]
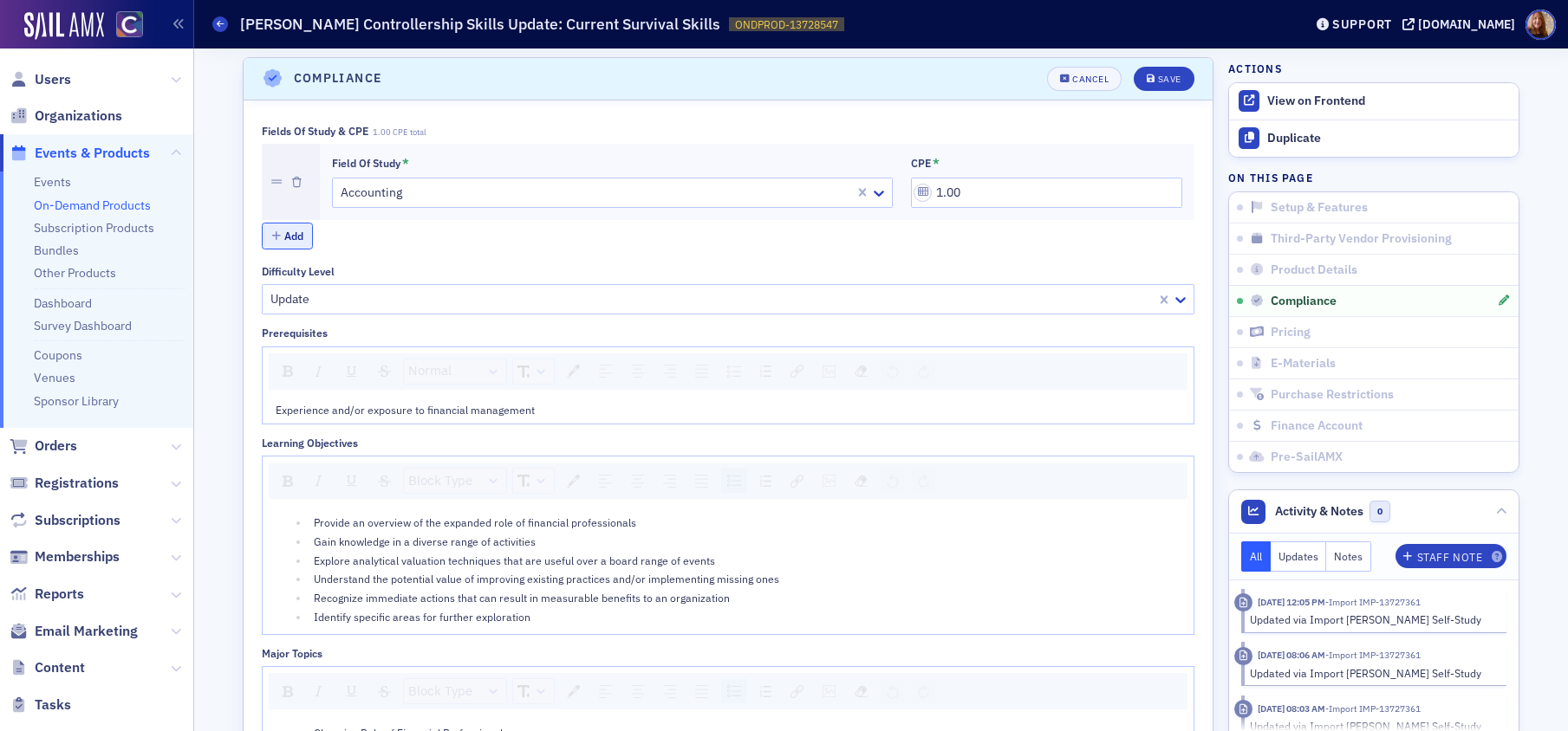
click at [292, 231] on button "Add" at bounding box center [287, 236] width 52 height 27
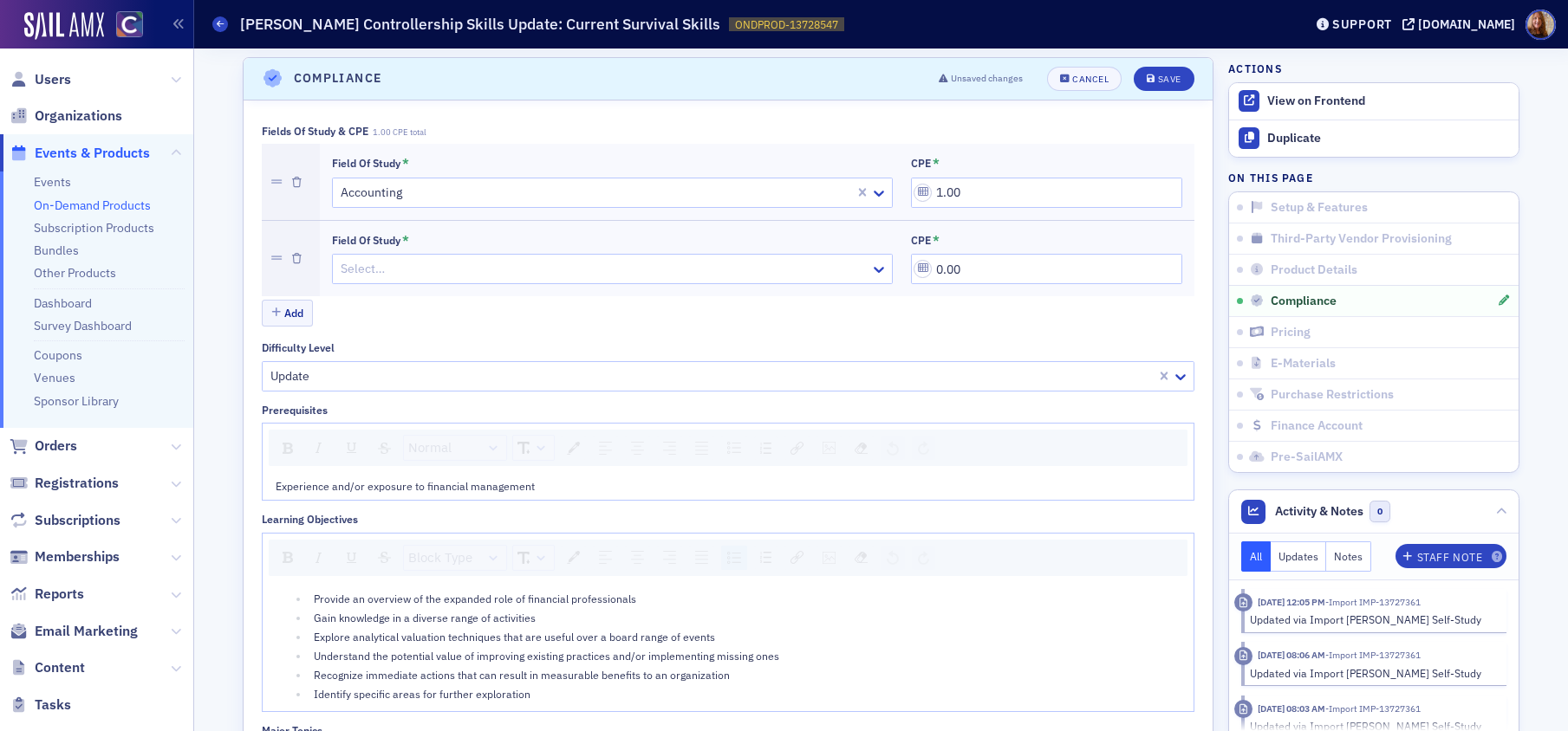
click at [410, 269] on div at bounding box center [603, 269] width 530 height 22
type input "business"
click at [450, 280] on div "Select…" at bounding box center [602, 269] width 538 height 25
type input "busine"
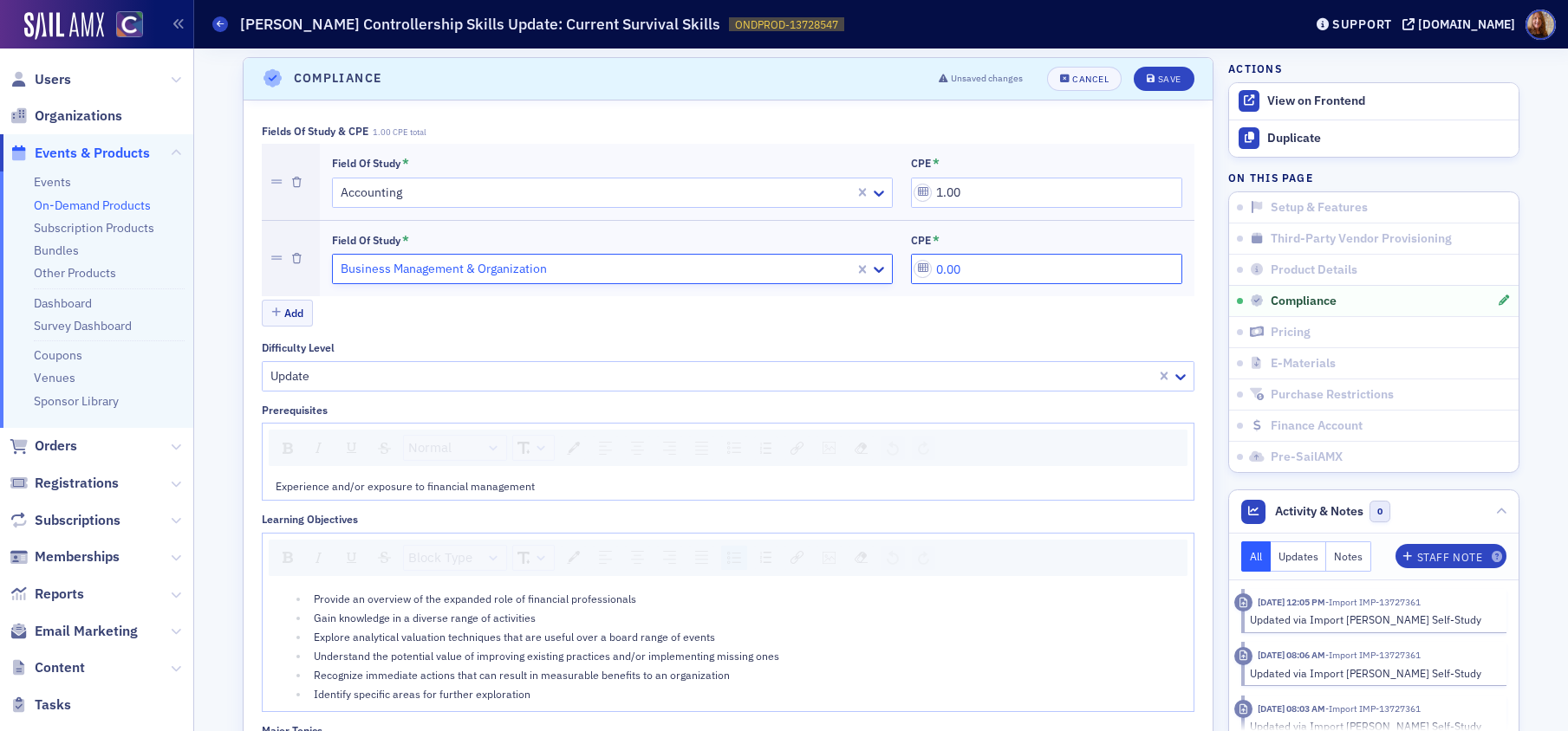
click at [942, 272] on input "0.00" at bounding box center [1046, 269] width 271 height 31
type input "1.00"
click at [1158, 78] on div "Save" at bounding box center [1170, 79] width 24 height 10
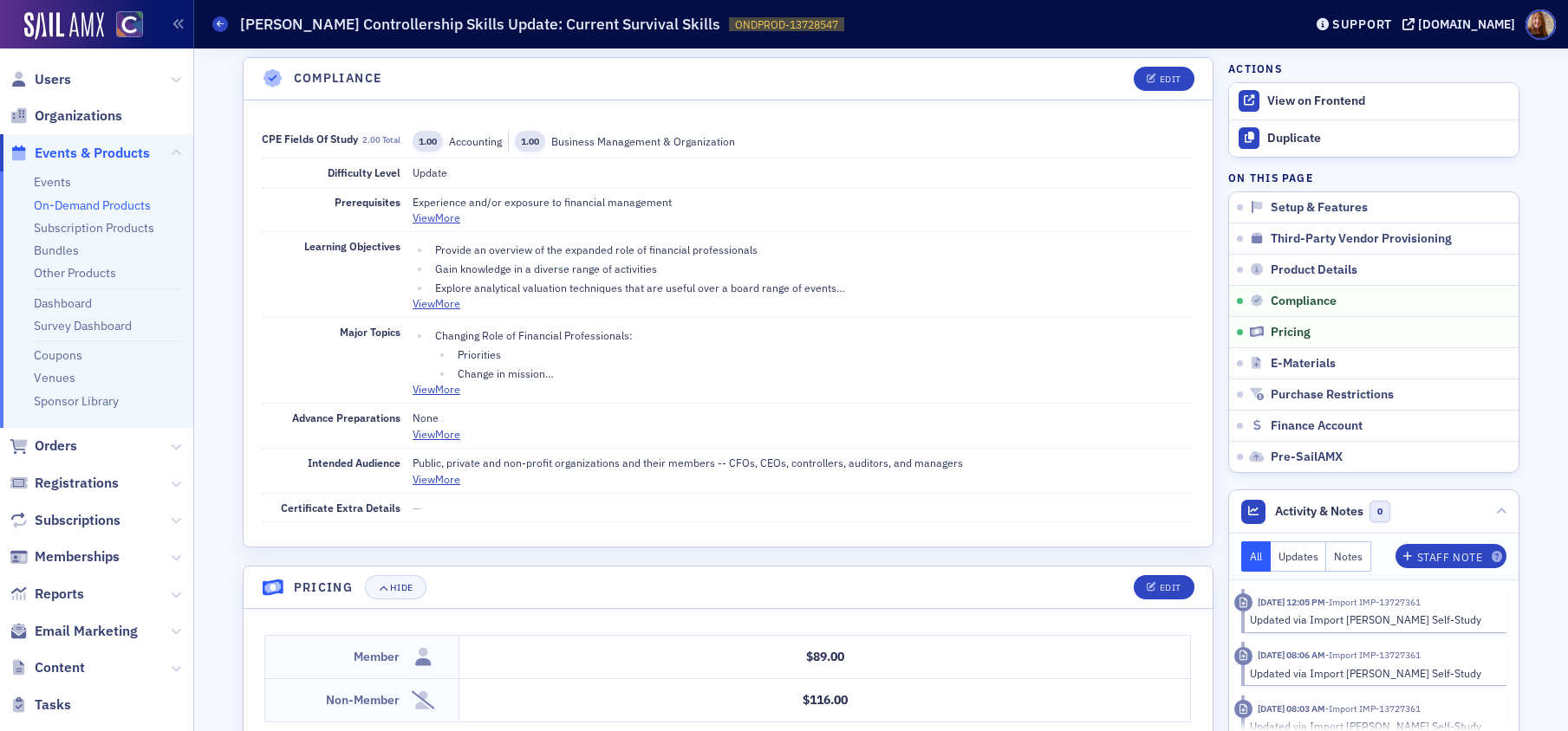
click at [96, 208] on link "On-Demand Products" at bounding box center [92, 205] width 117 height 16
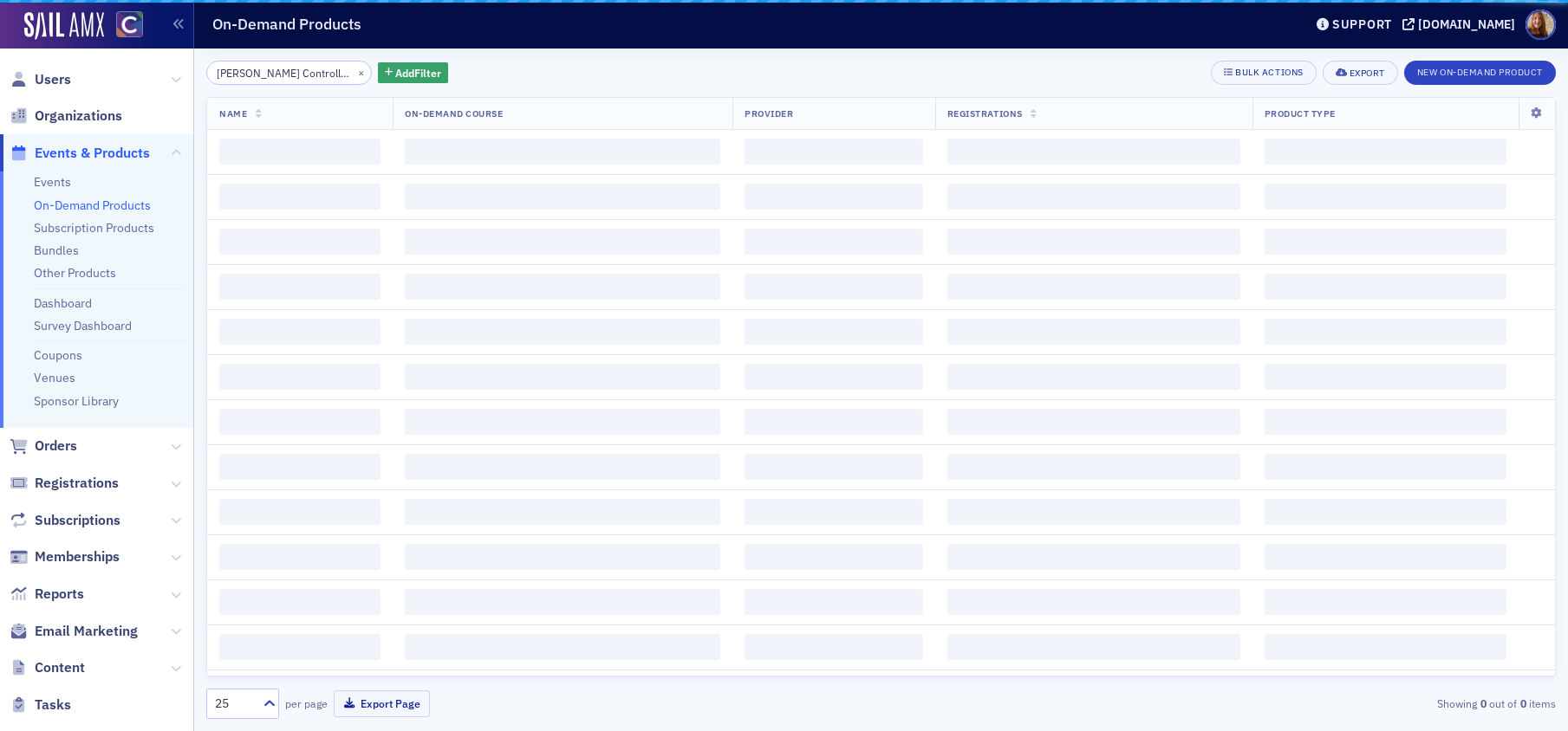
scroll to position [0, 175]
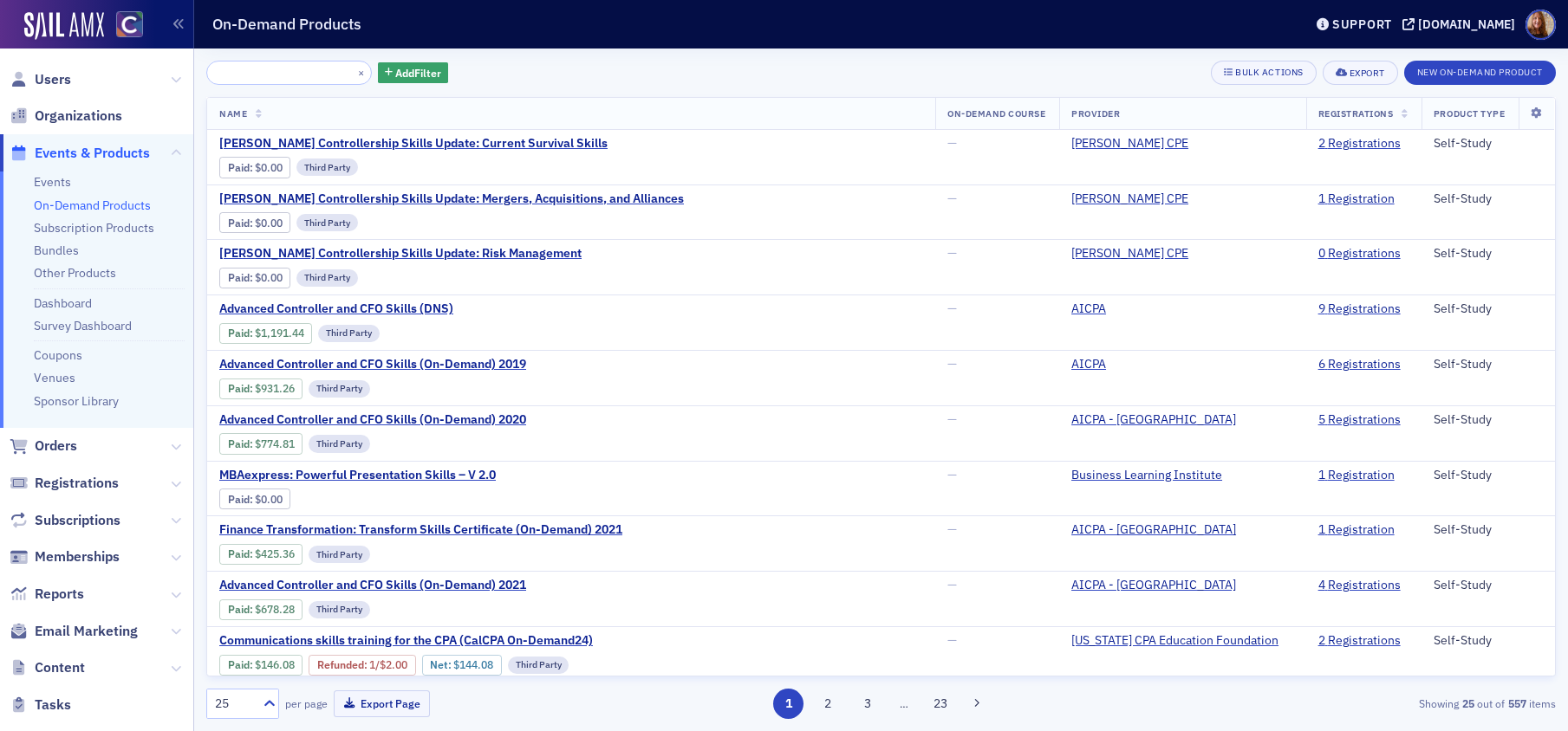
click at [266, 74] on input "Surgent's Controllership Skills Update: Current Survival Skills" at bounding box center [289, 73] width 166 height 25
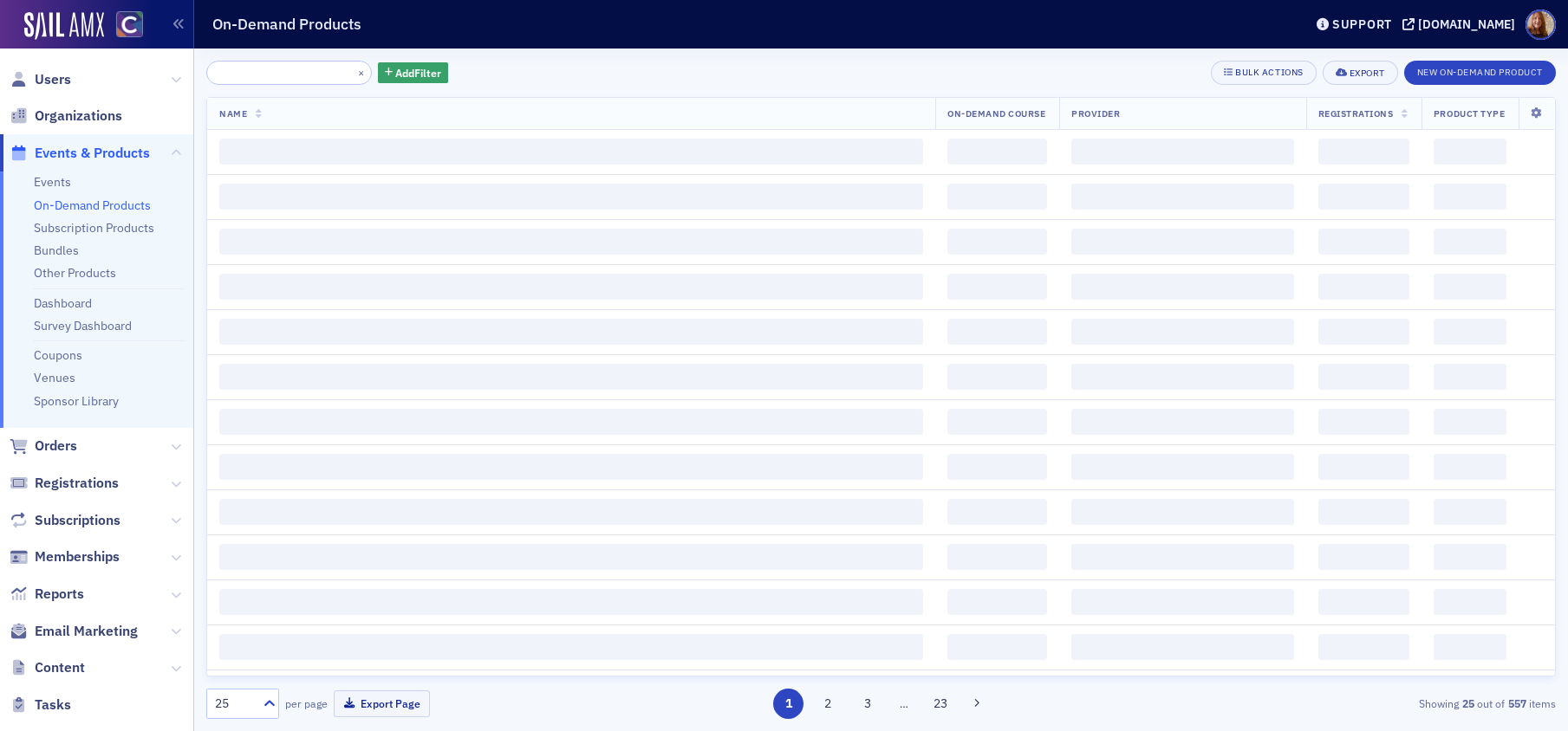
scroll to position [0, 156]
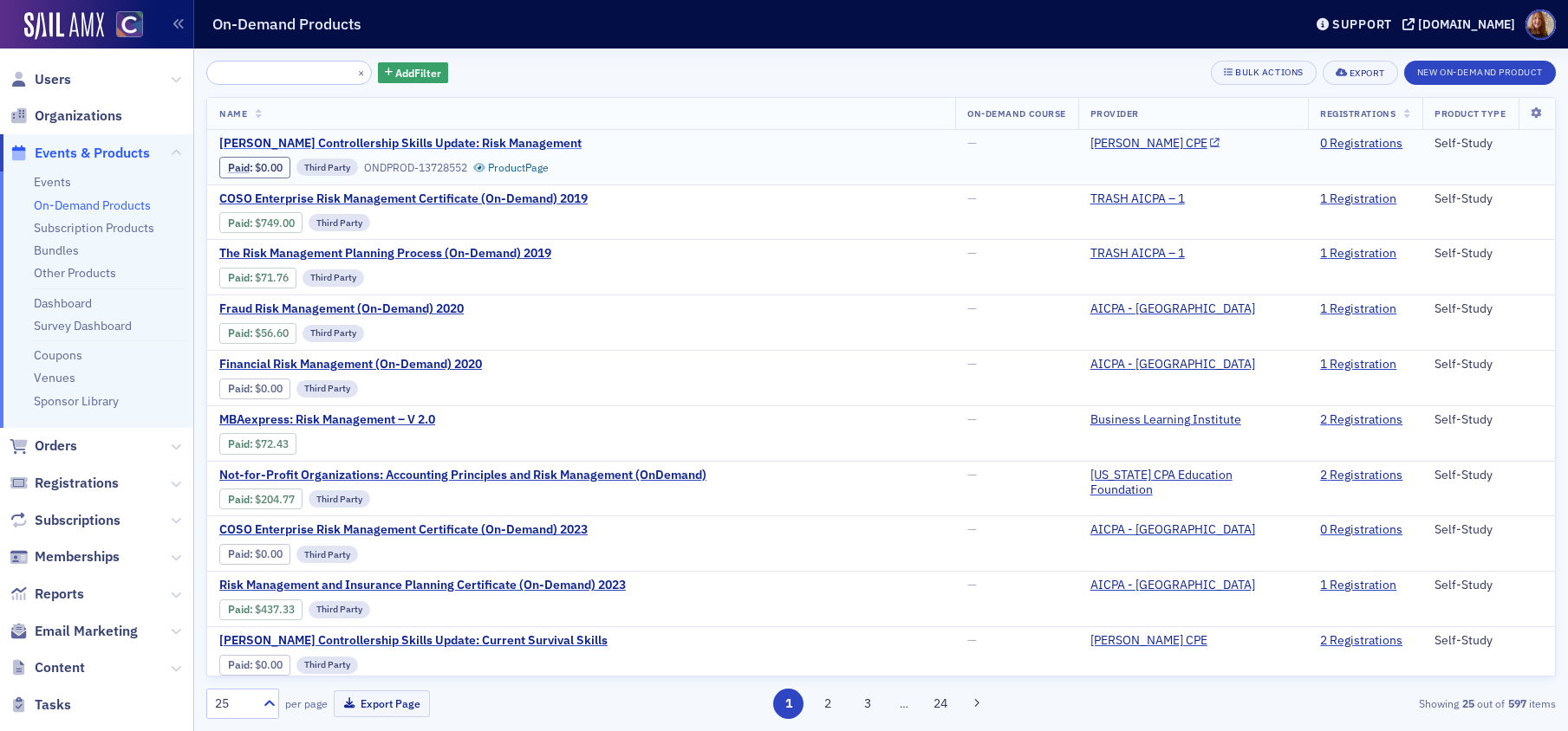
type input "Surgent's Controllership Skills Update: Risk Management"
click at [466, 145] on span "Surgent's Controllership Skills Update: Risk Management" at bounding box center [400, 144] width 362 height 16
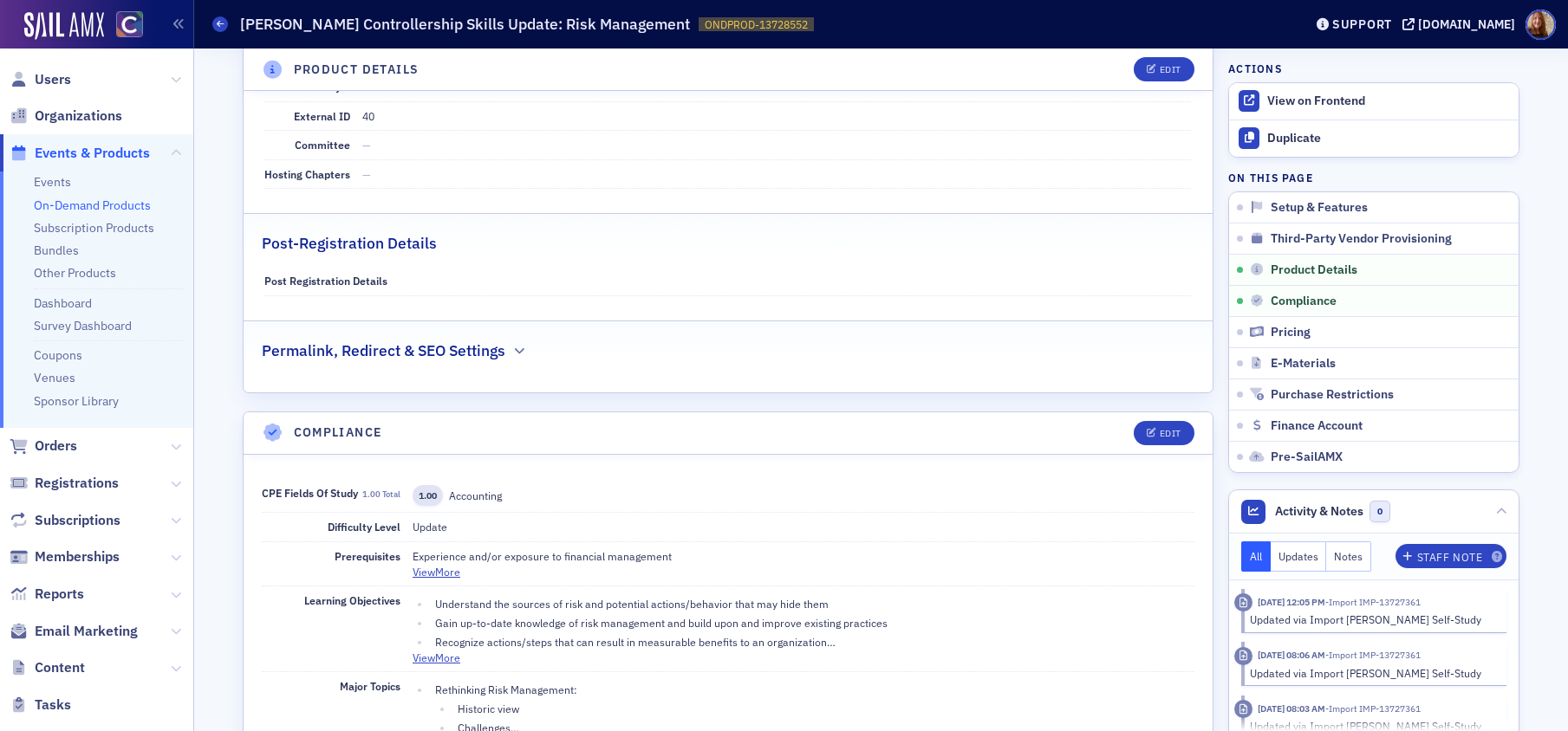
scroll to position [1144, 0]
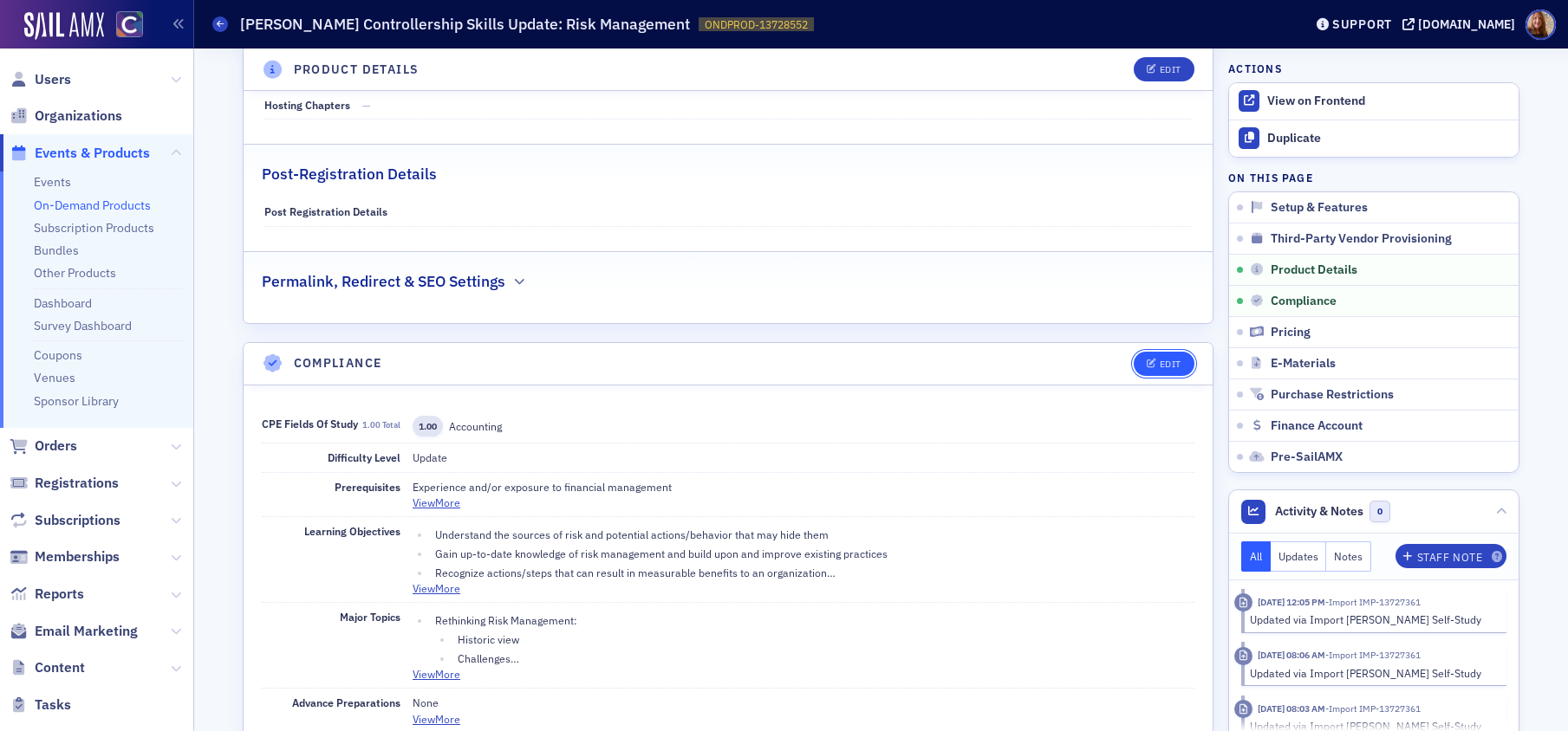
click at [1163, 364] on div "Edit" at bounding box center [1170, 364] width 22 height 10
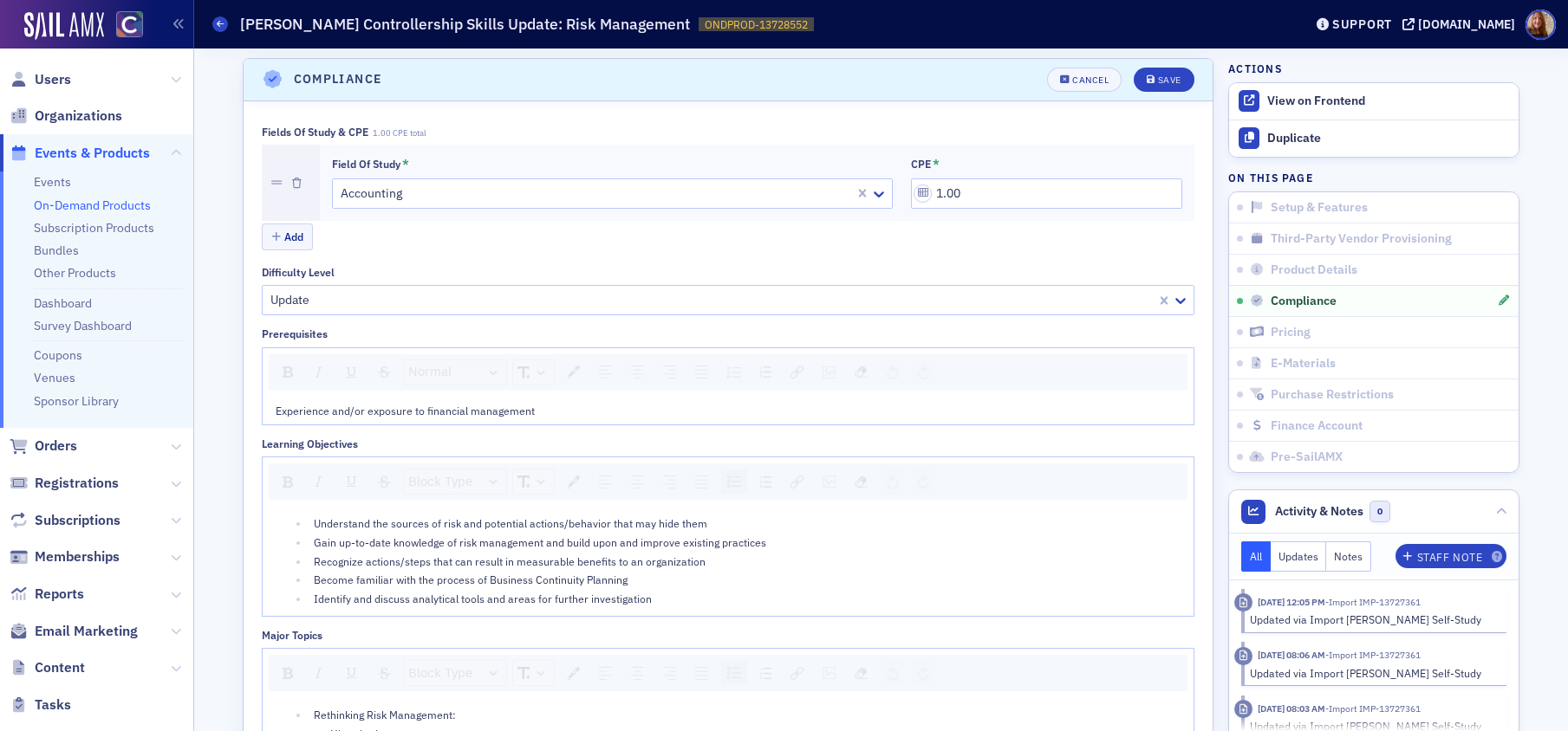
scroll to position [1429, 0]
click at [284, 237] on button "Add" at bounding box center [287, 236] width 52 height 27
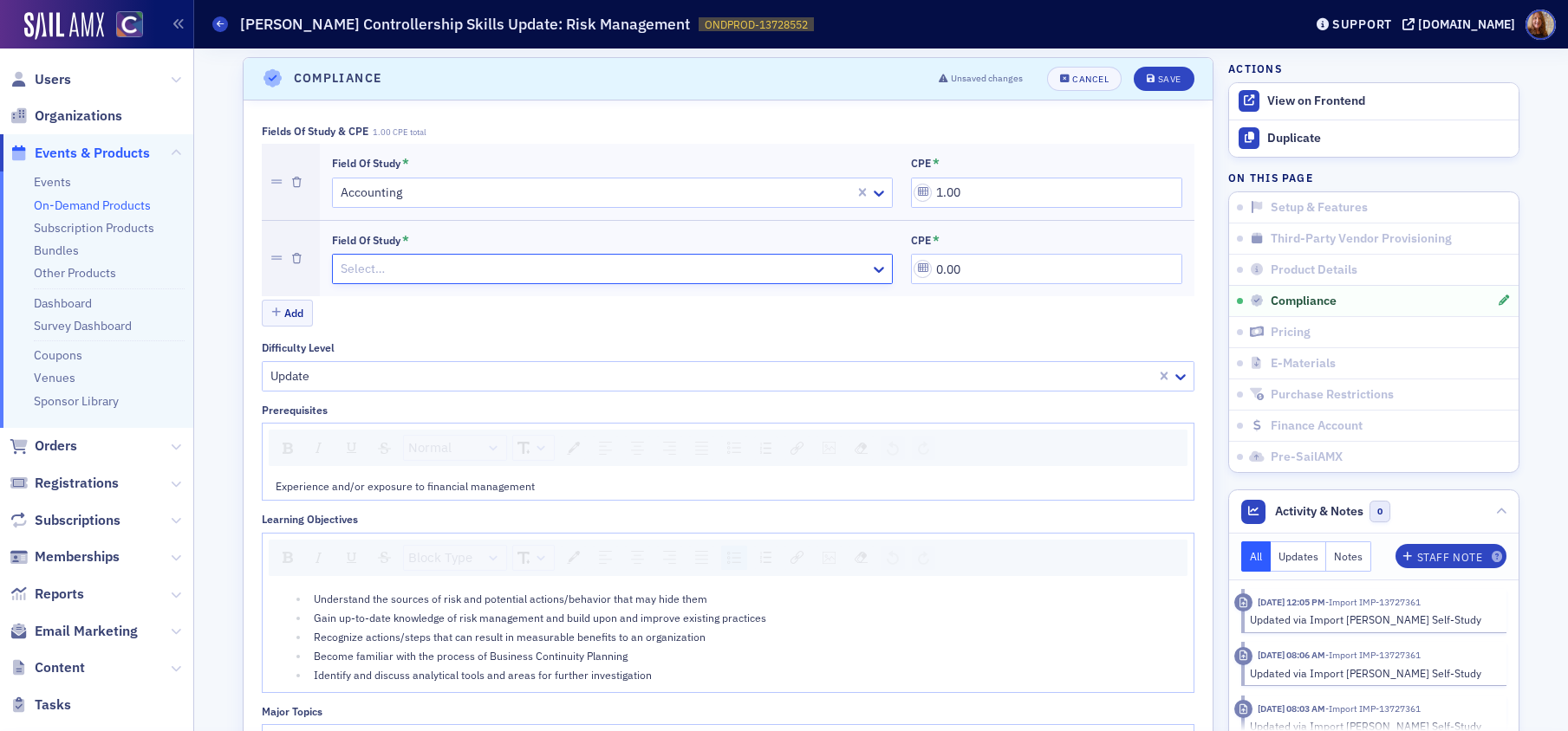
click at [410, 267] on div at bounding box center [603, 269] width 530 height 22
type input "busi"
click at [1147, 81] on icon "submit" at bounding box center [1151, 79] width 9 height 10
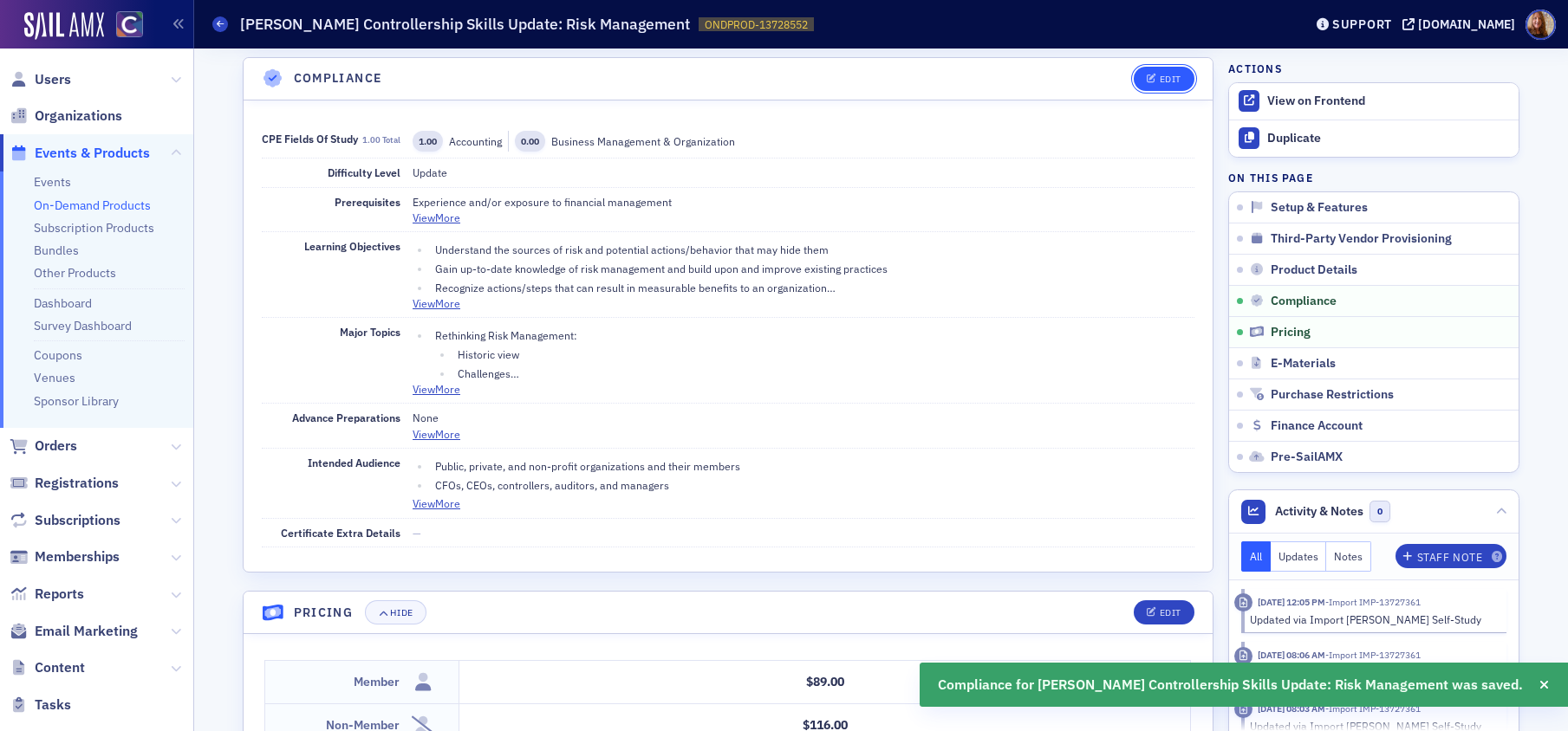
click at [1172, 84] on div "Edit" at bounding box center [1170, 79] width 22 height 10
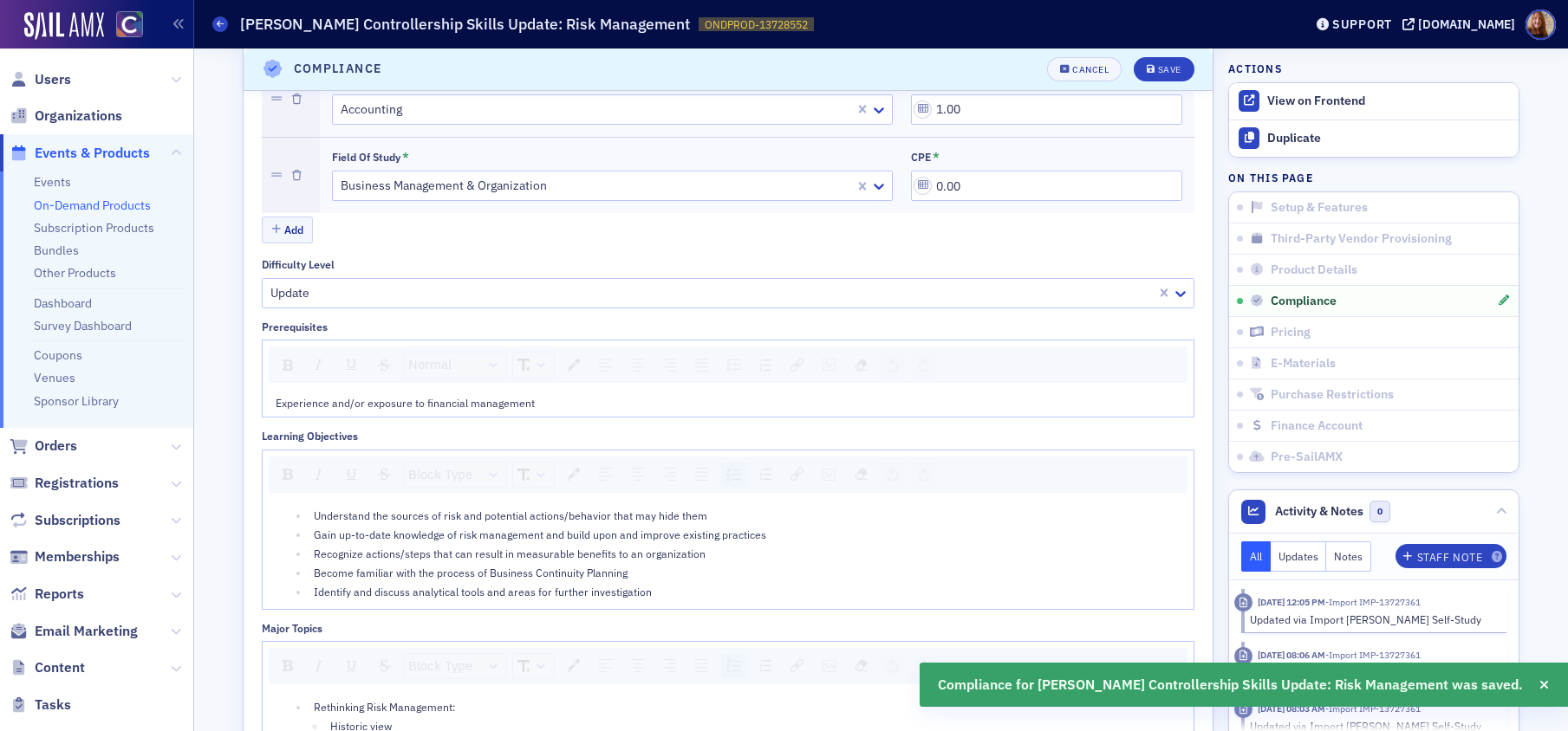
scroll to position [1324, 0]
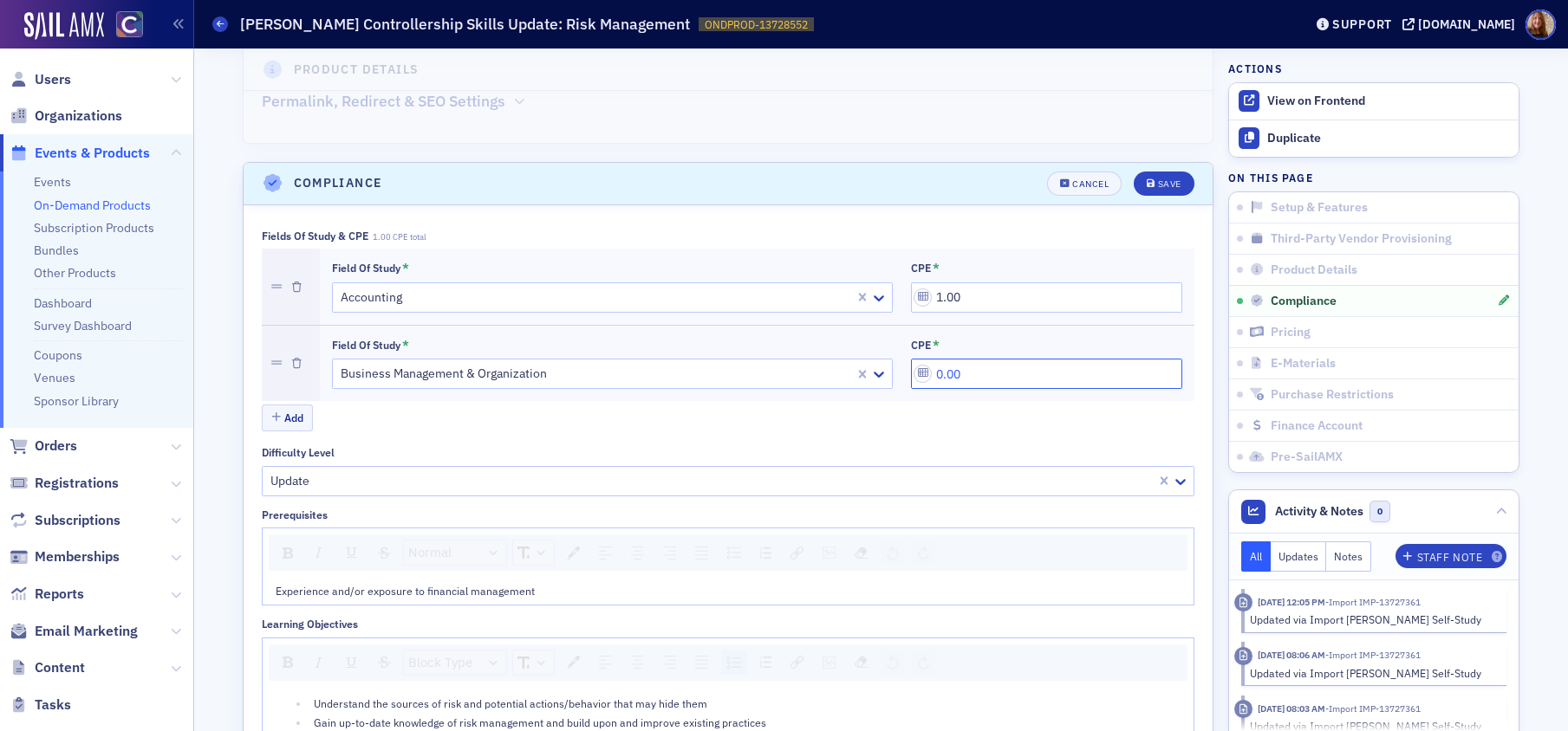
click at [964, 370] on input "0.00" at bounding box center [1046, 373] width 271 height 31
click at [937, 422] on div "Add" at bounding box center [728, 420] width 933 height 31
click at [1164, 190] on button "Save" at bounding box center [1164, 184] width 60 height 25
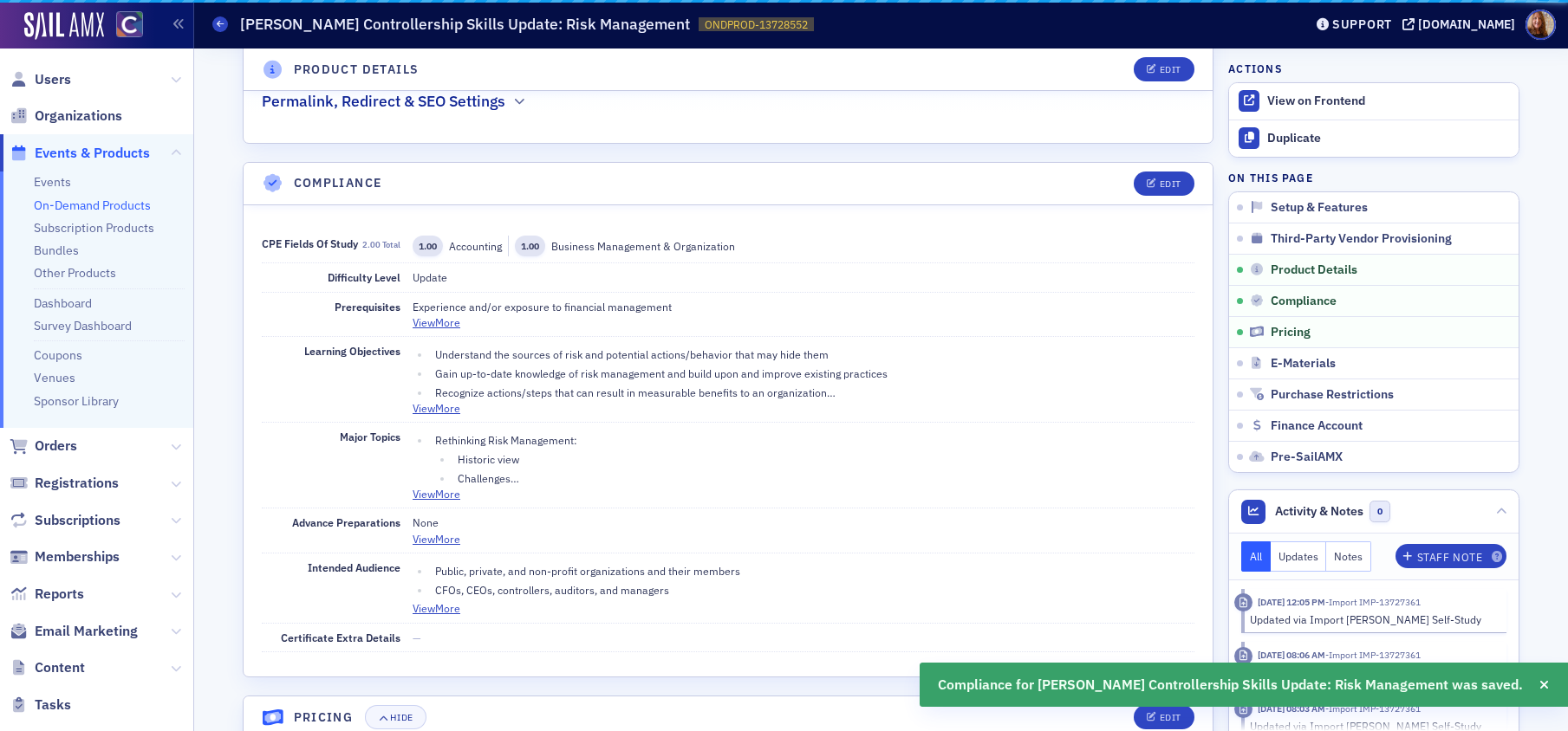
scroll to position [1429, 0]
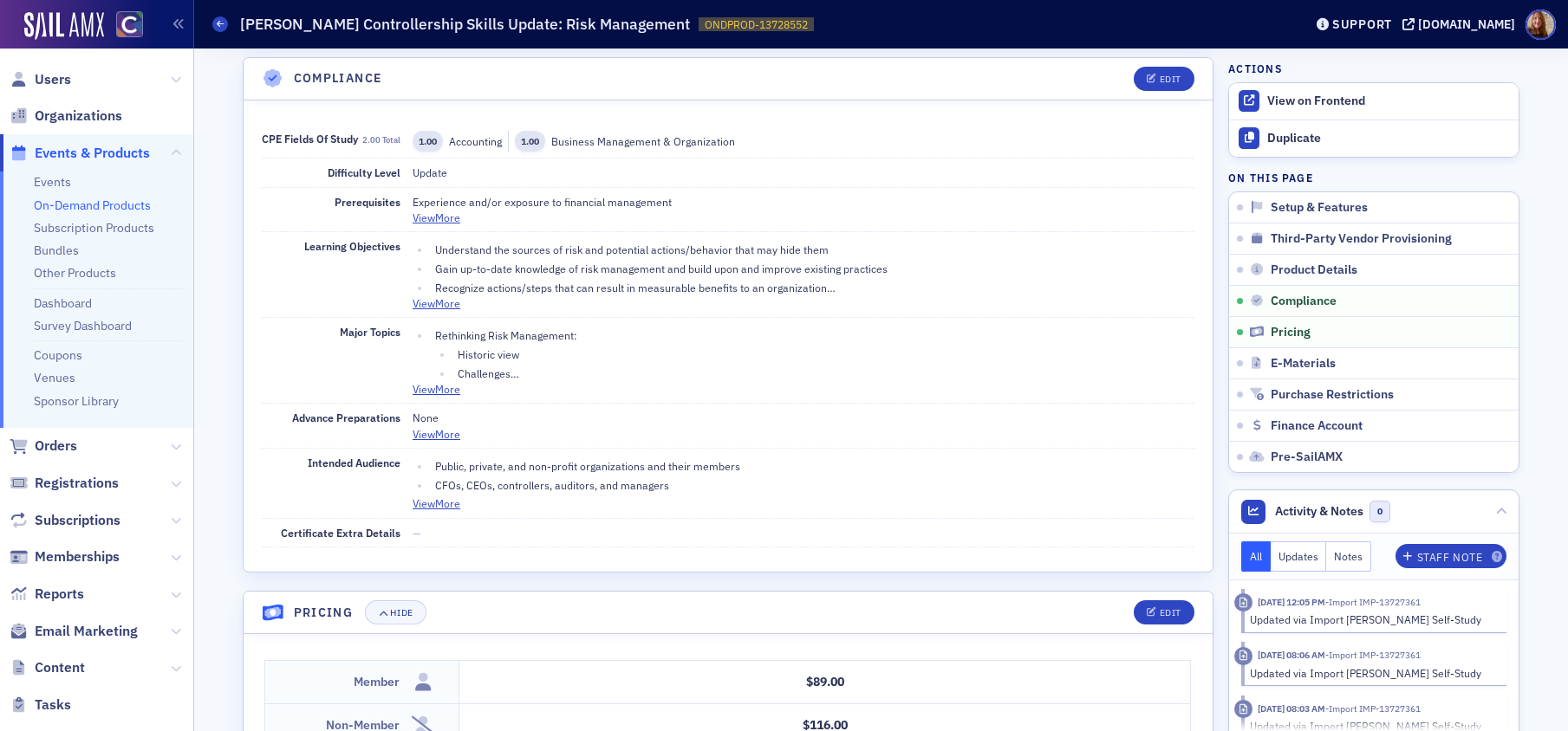
click at [64, 203] on link "On-Demand Products" at bounding box center [92, 205] width 117 height 16
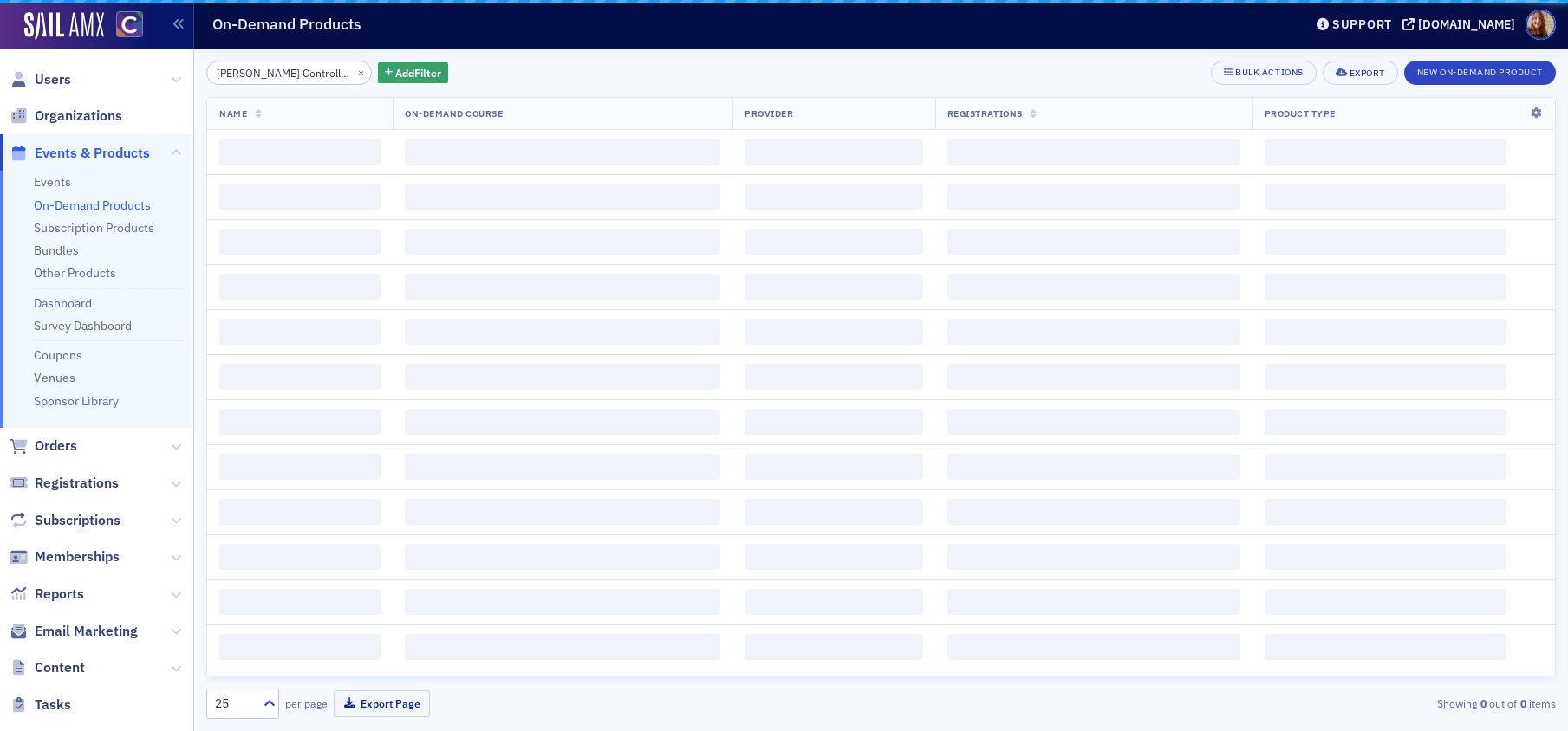
scroll to position [0, 156]
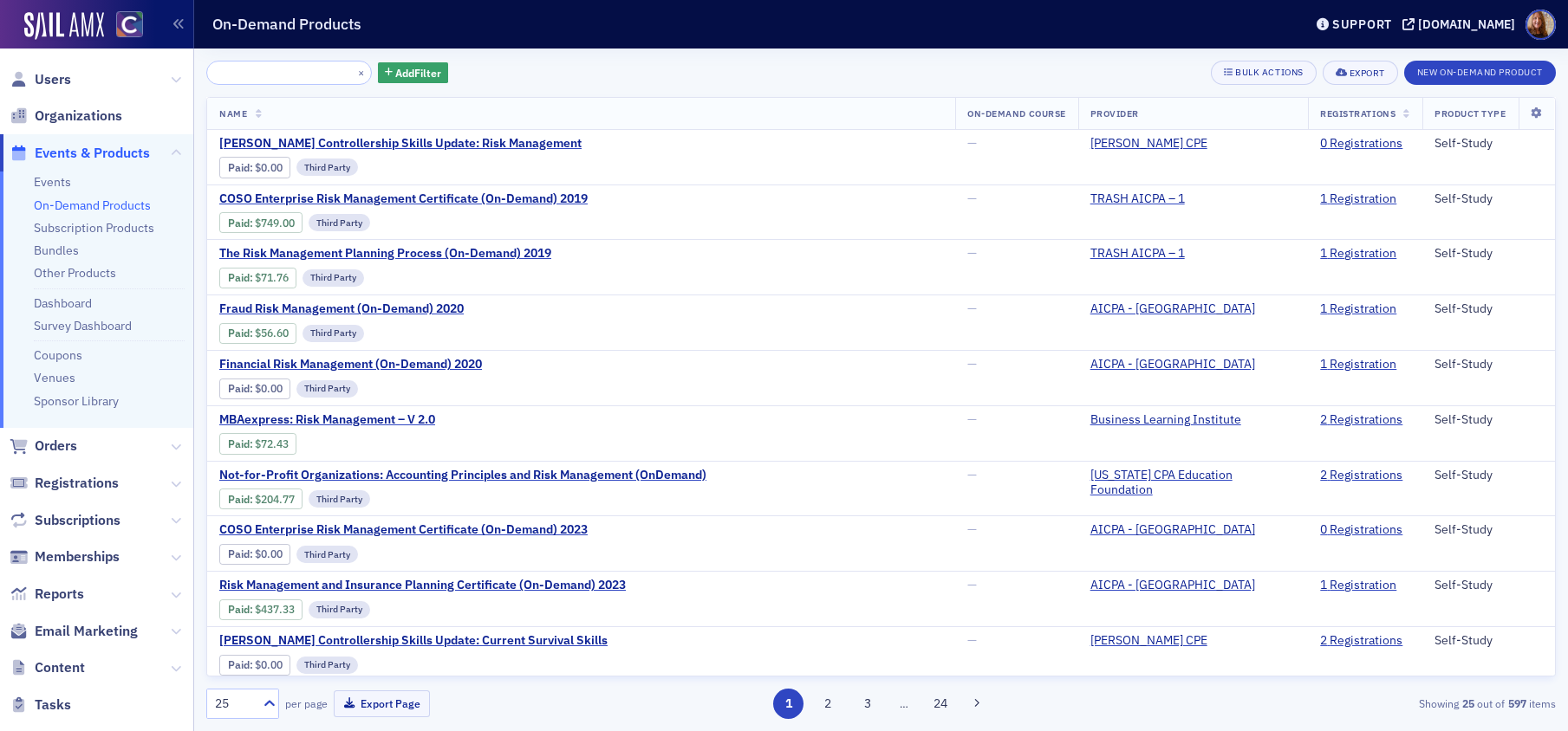
click at [303, 75] on input "Surgent's Controllership Skills Update: Risk Management" at bounding box center [289, 73] width 166 height 25
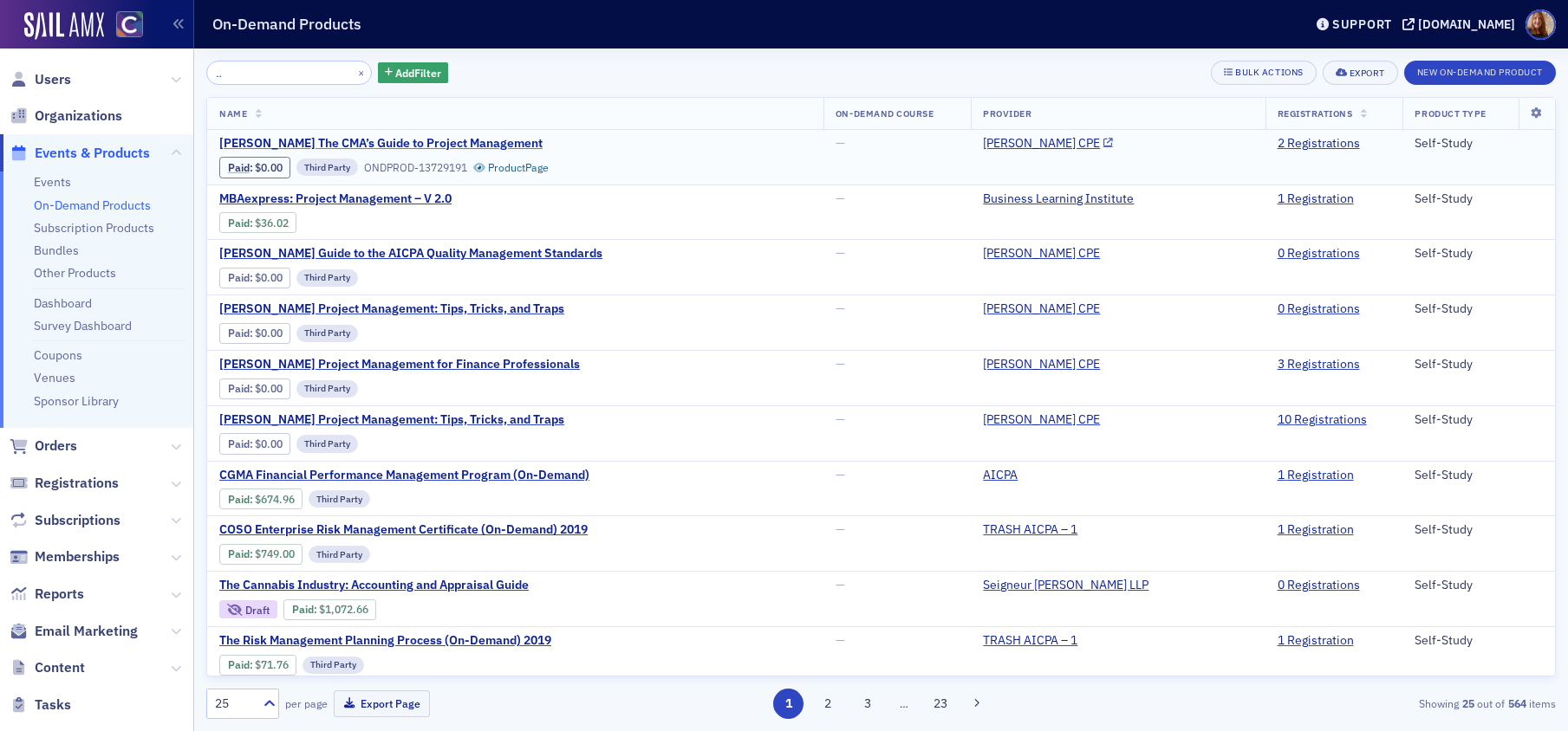
type input "Surgent's The CMA’s Guide to Project Management"
click at [462, 138] on span "Surgent's The CMA’s Guide to Project Management" at bounding box center [381, 144] width 324 height 16
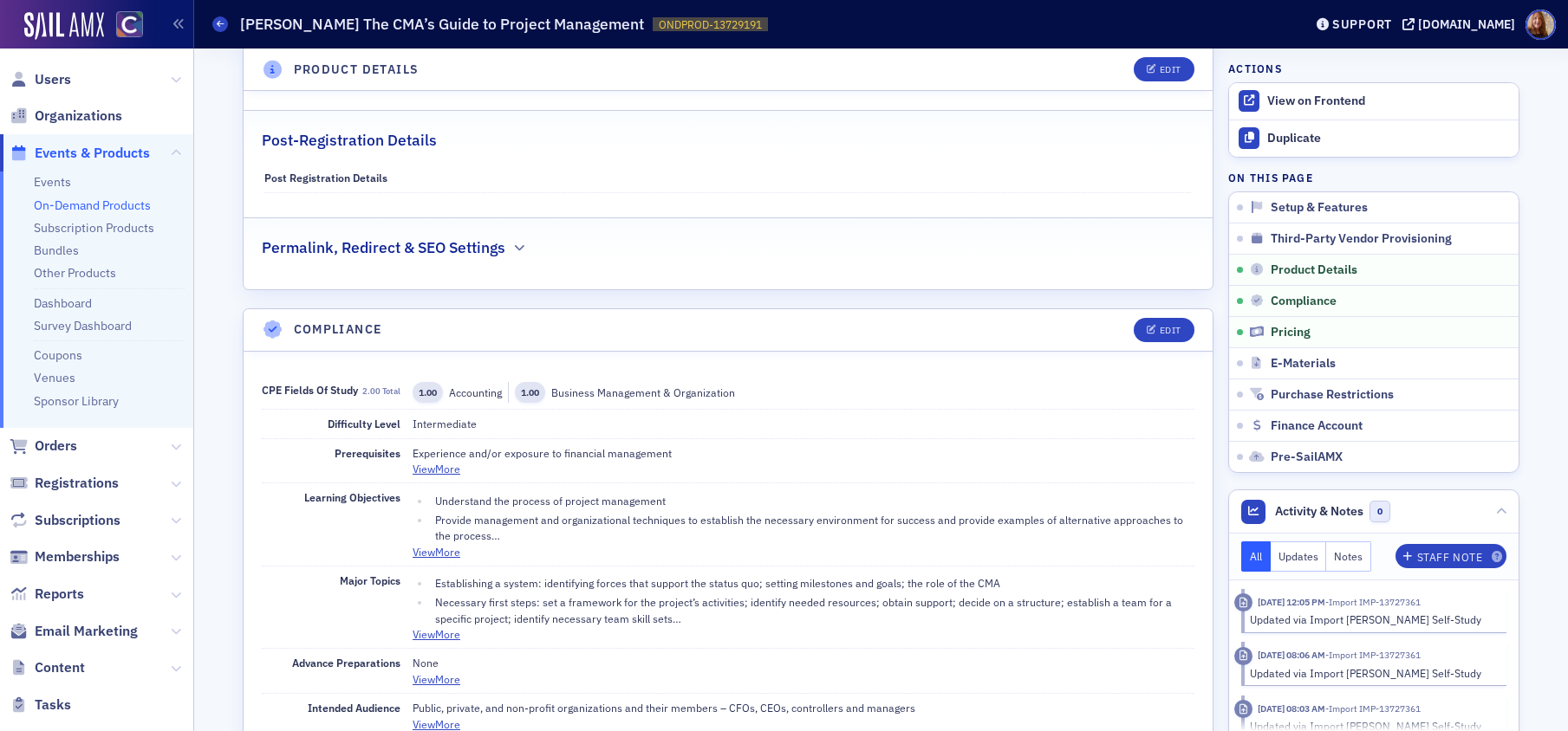
scroll to position [1310, 0]
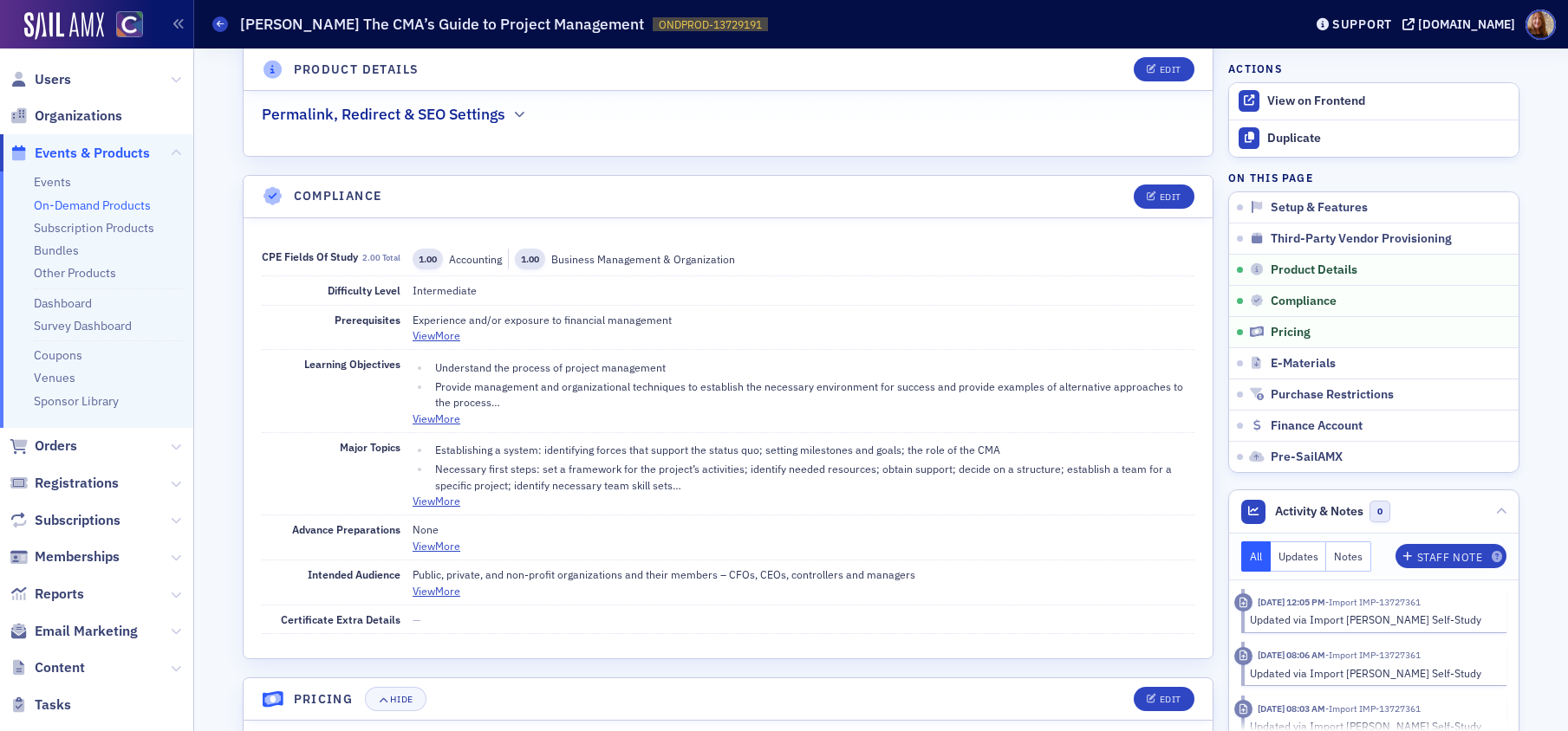
click at [110, 203] on link "On-Demand Products" at bounding box center [92, 205] width 117 height 16
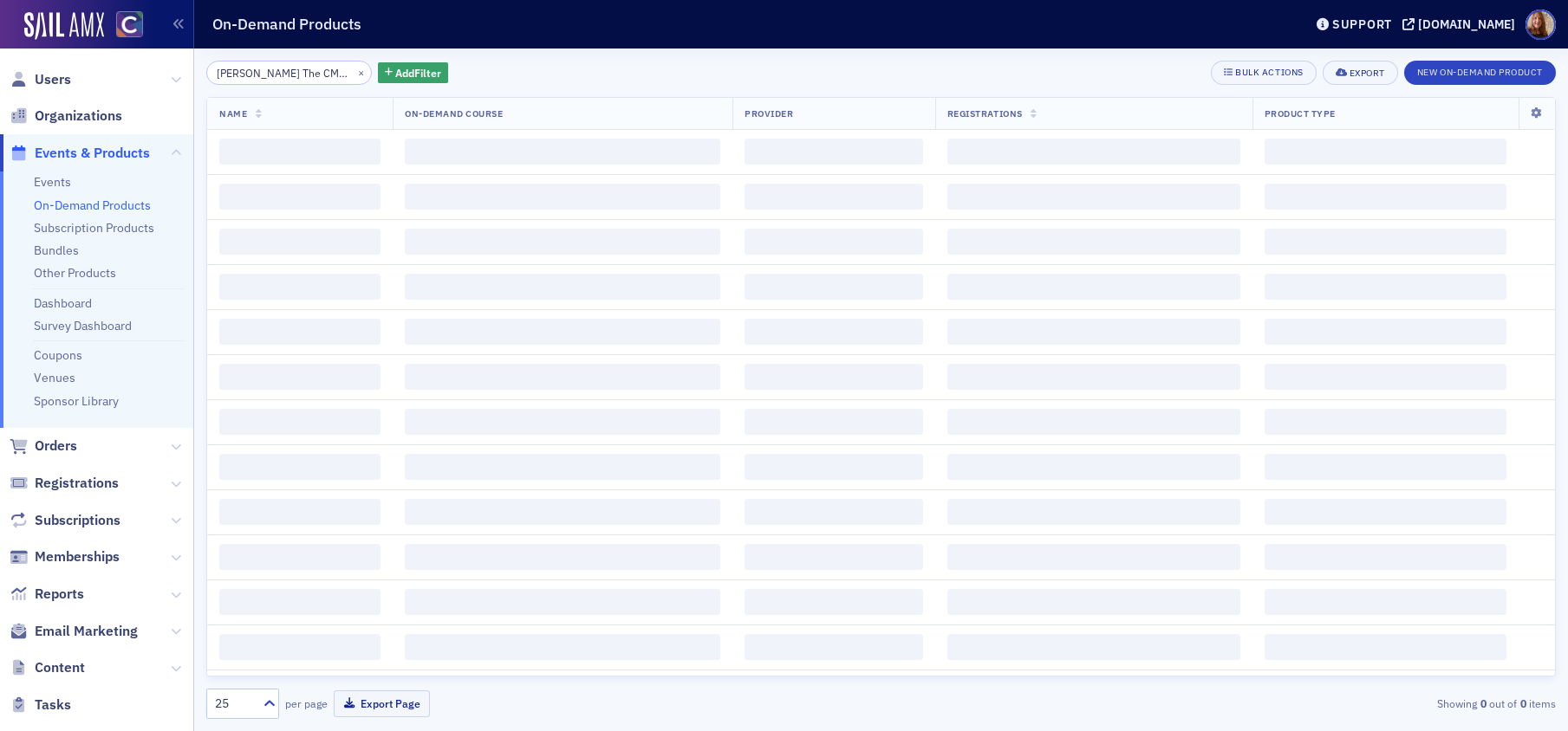
scroll to position [0, 125]
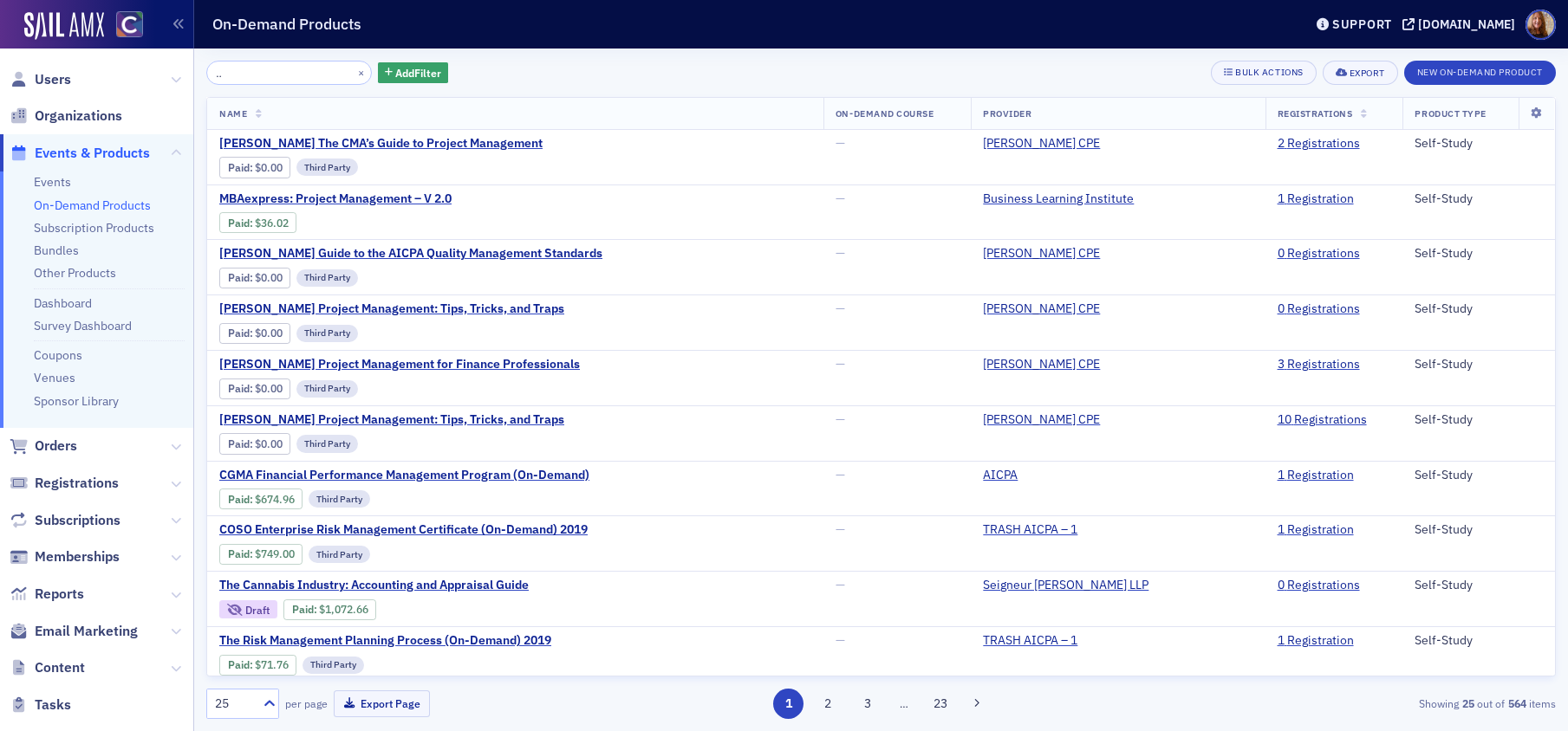
click at [282, 78] on input "Surgent's The CMA’s Guide to Project Management" at bounding box center [289, 73] width 166 height 25
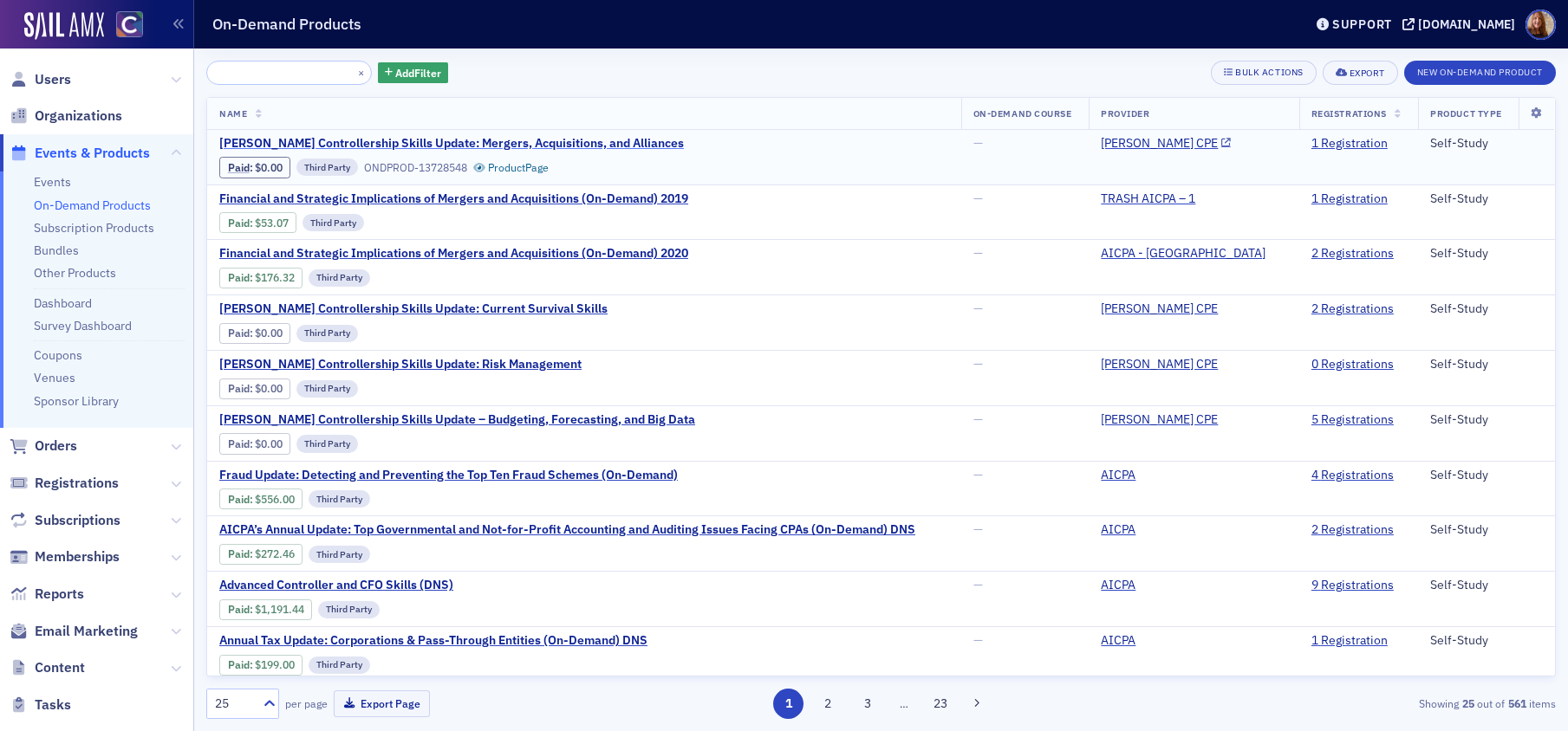
type input "Surgent's Controllership Skills Update: Mergers, Acquisitions, and Alliances"
click at [438, 139] on span "Surgent's Controllership Skills Update: Mergers, Acquisitions, and Alliances" at bounding box center [452, 144] width 465 height 16
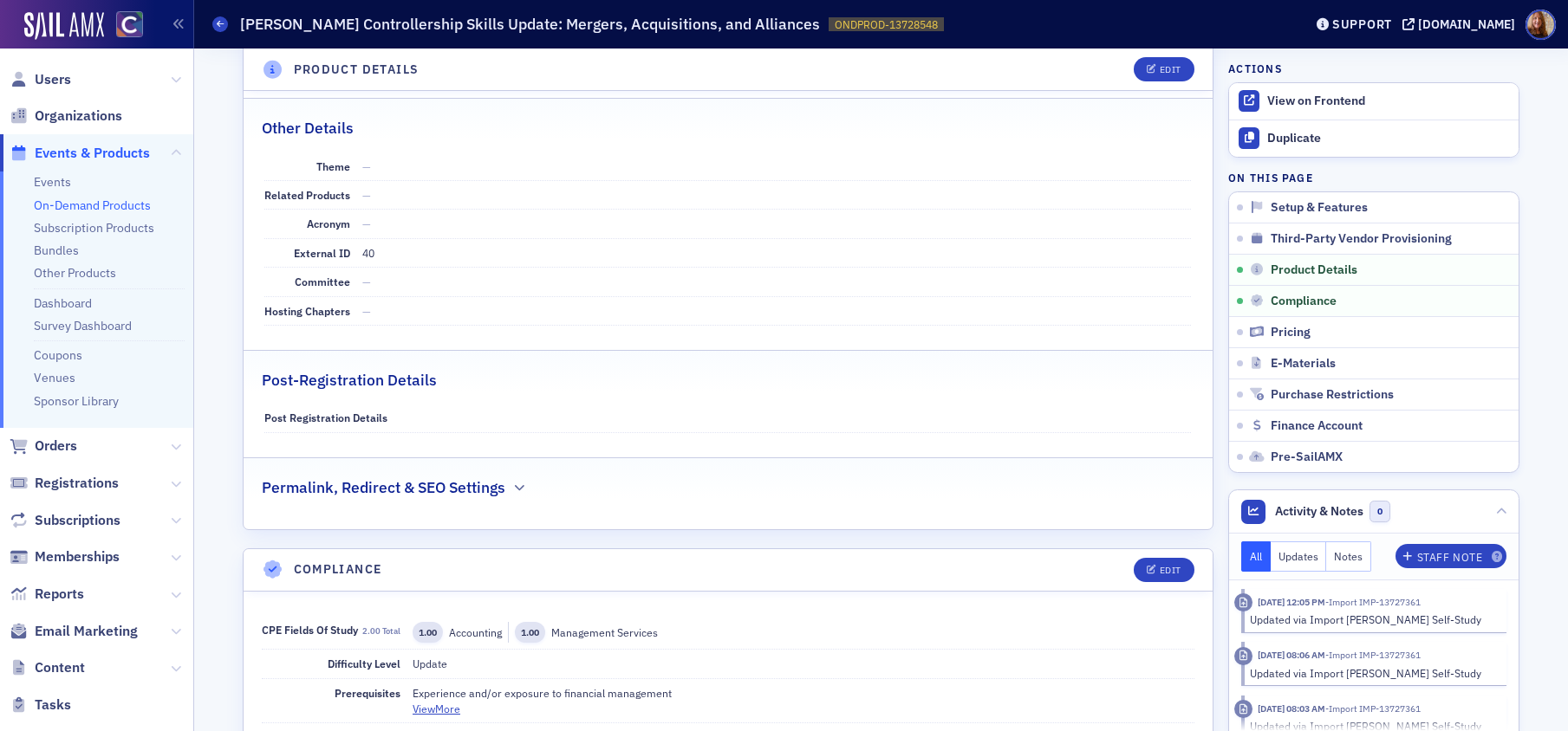
scroll to position [1029, 0]
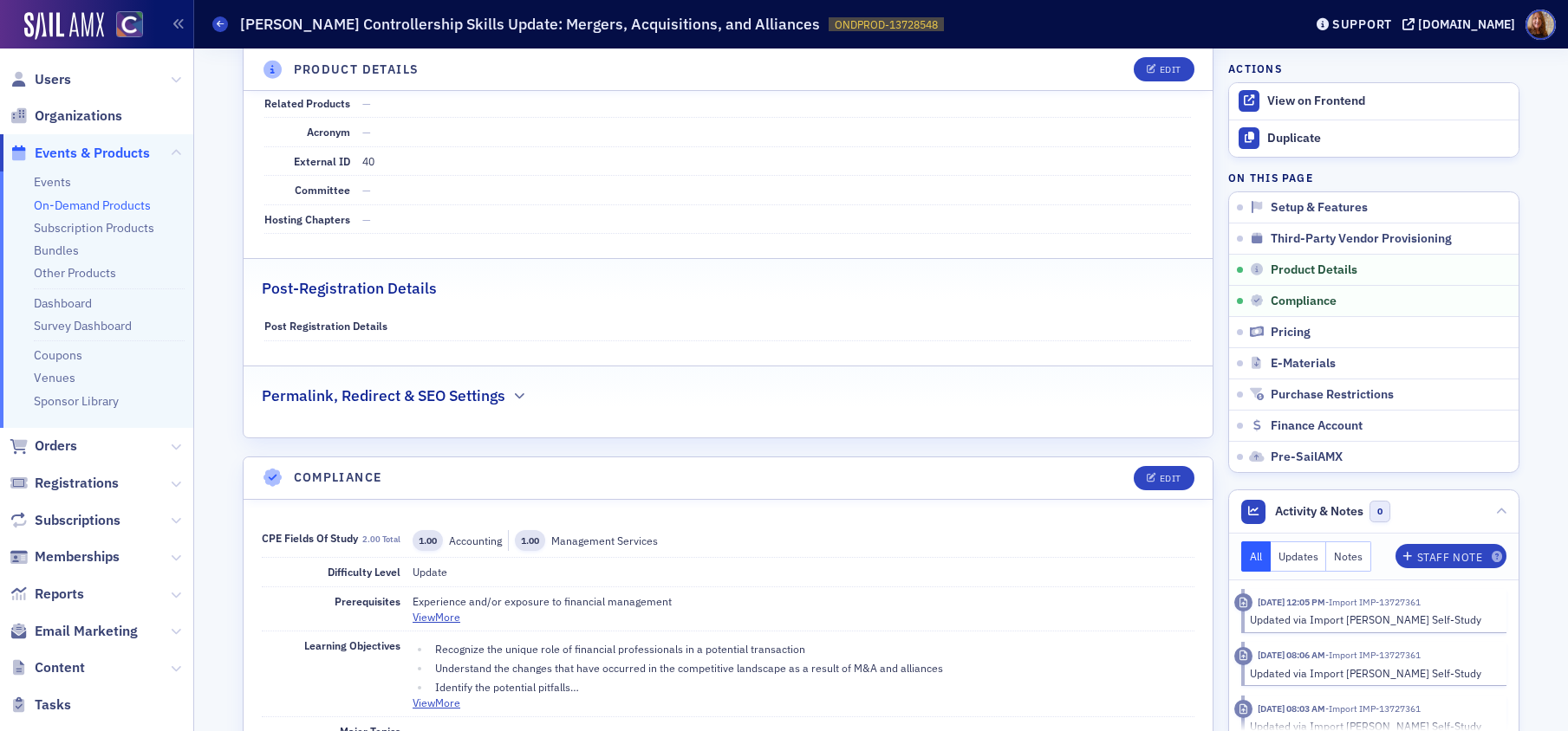
click at [136, 214] on ul "Events On-Demand Products Subscription Products Bundles Other Products Dashboar…" at bounding box center [96, 300] width 193 height 257
click at [144, 207] on link "On-Demand Products" at bounding box center [92, 205] width 117 height 16
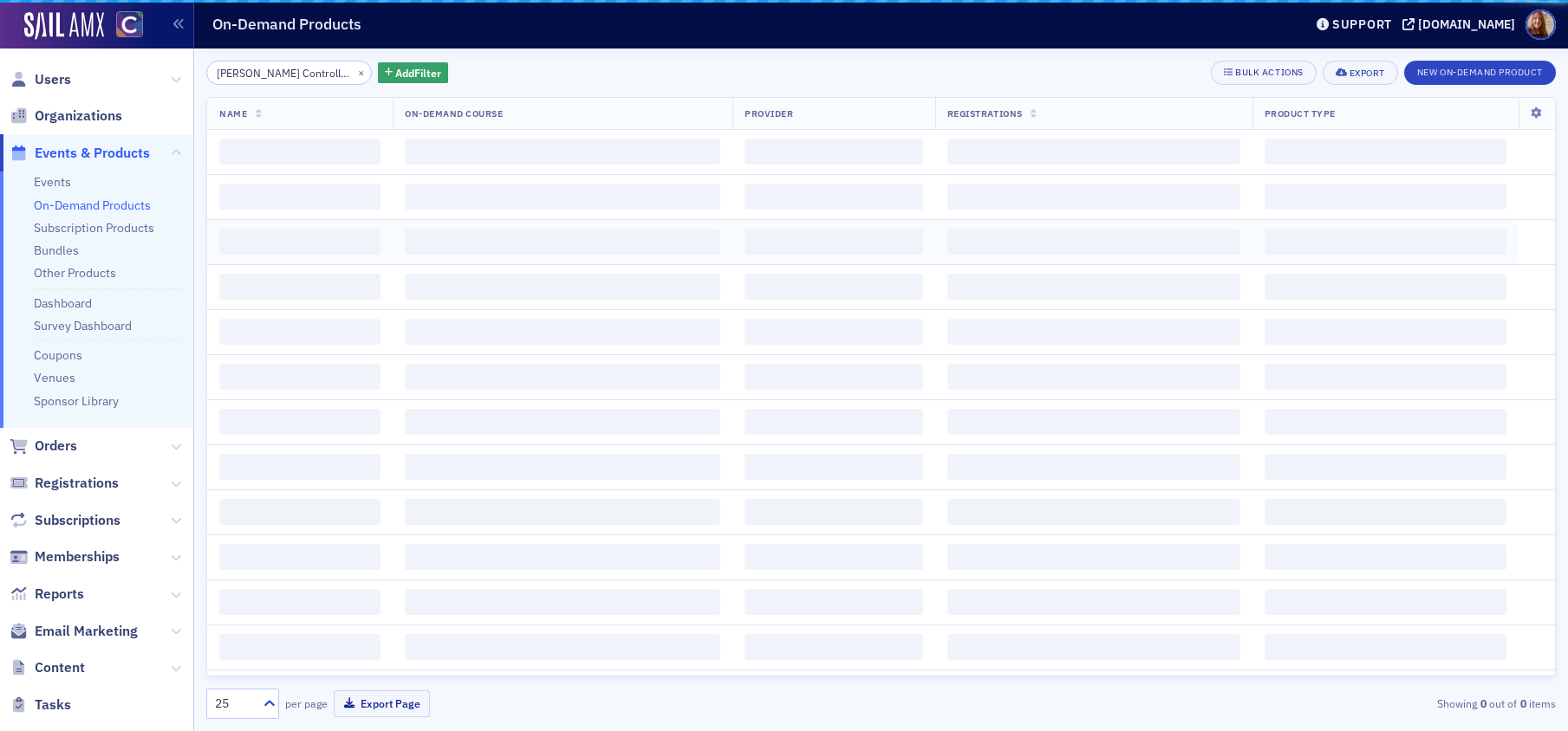
scroll to position [0, 242]
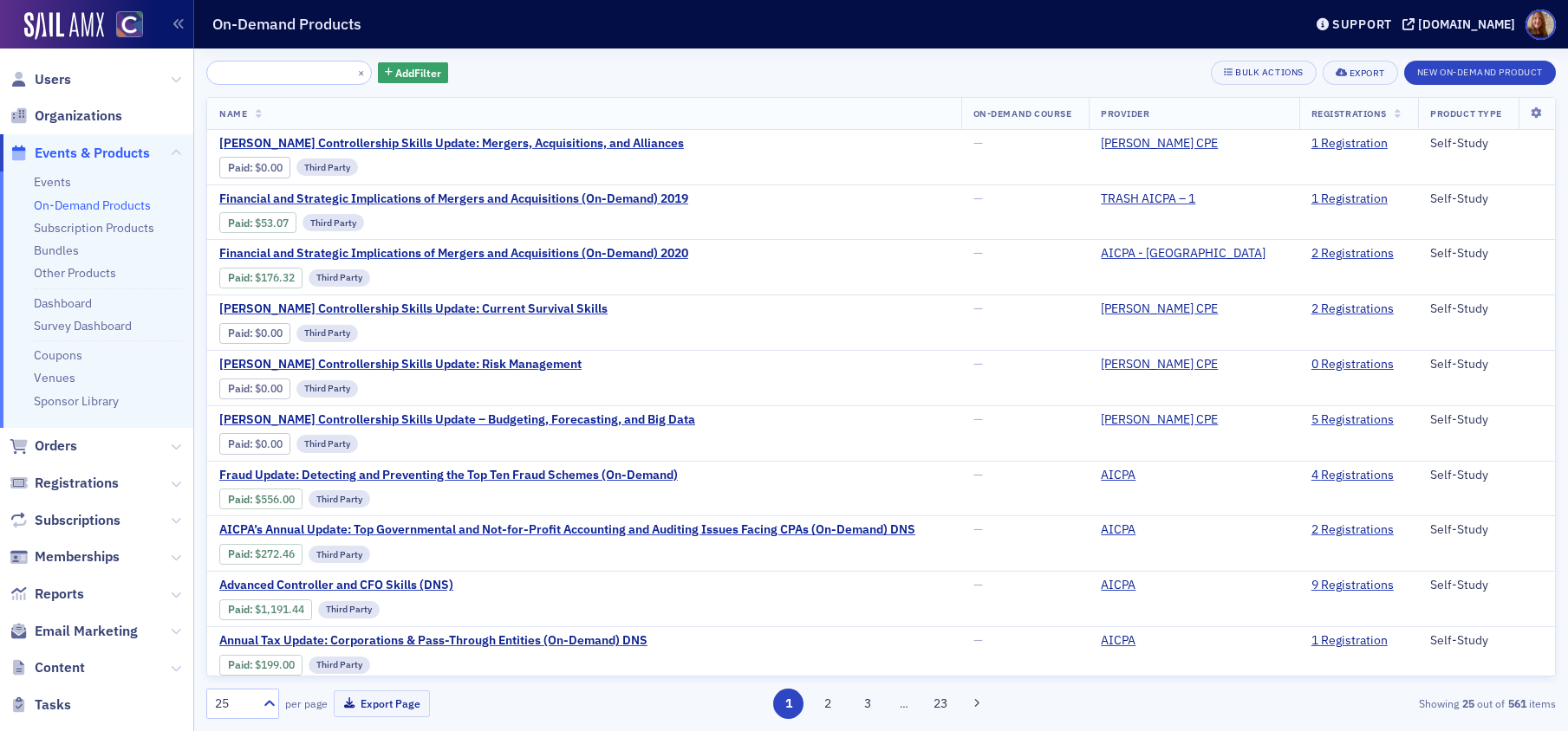
click at [298, 78] on input "Surgent's Controllership Skills Update: Mergers, Acquisitions, and Alliances" at bounding box center [289, 73] width 166 height 25
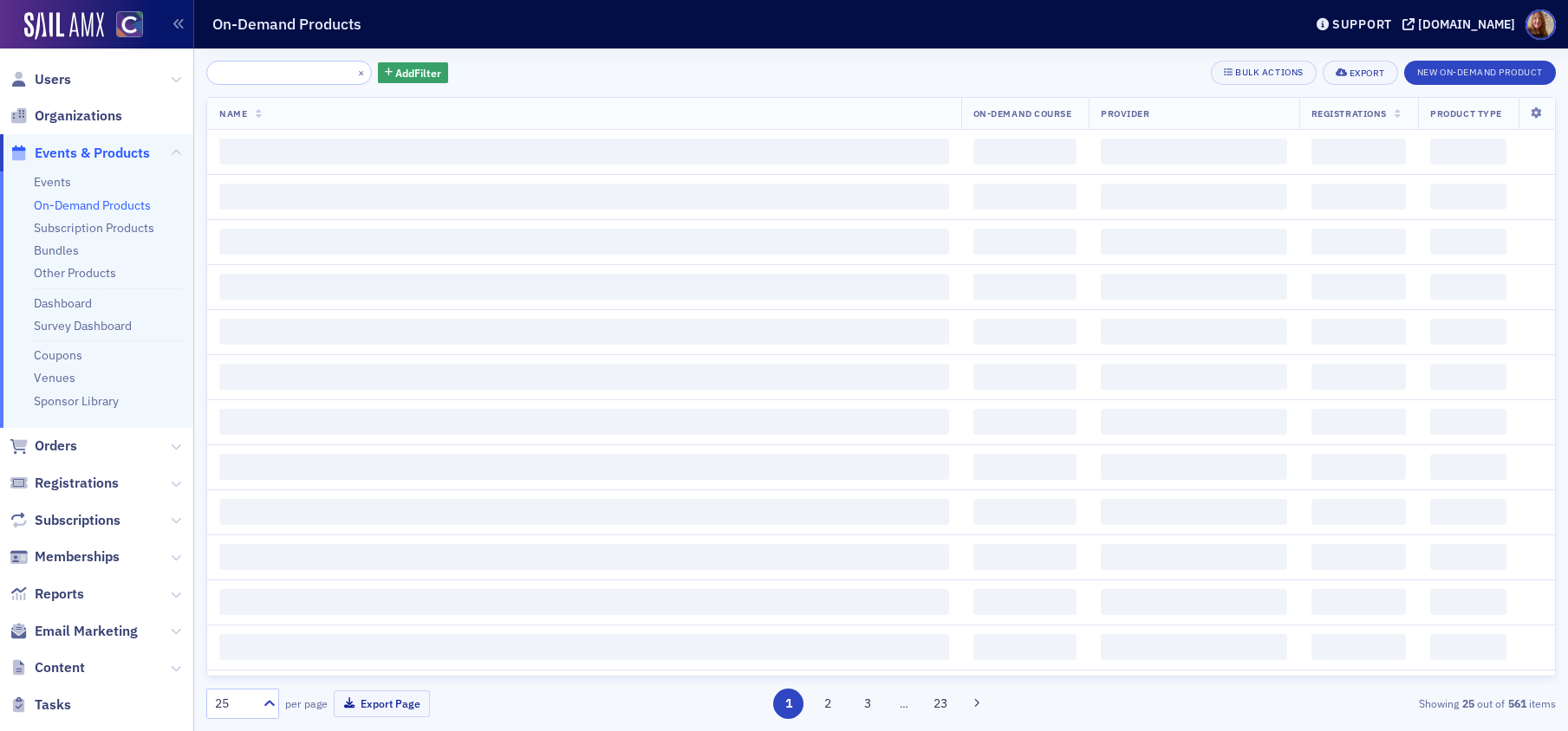
scroll to position [0, 193]
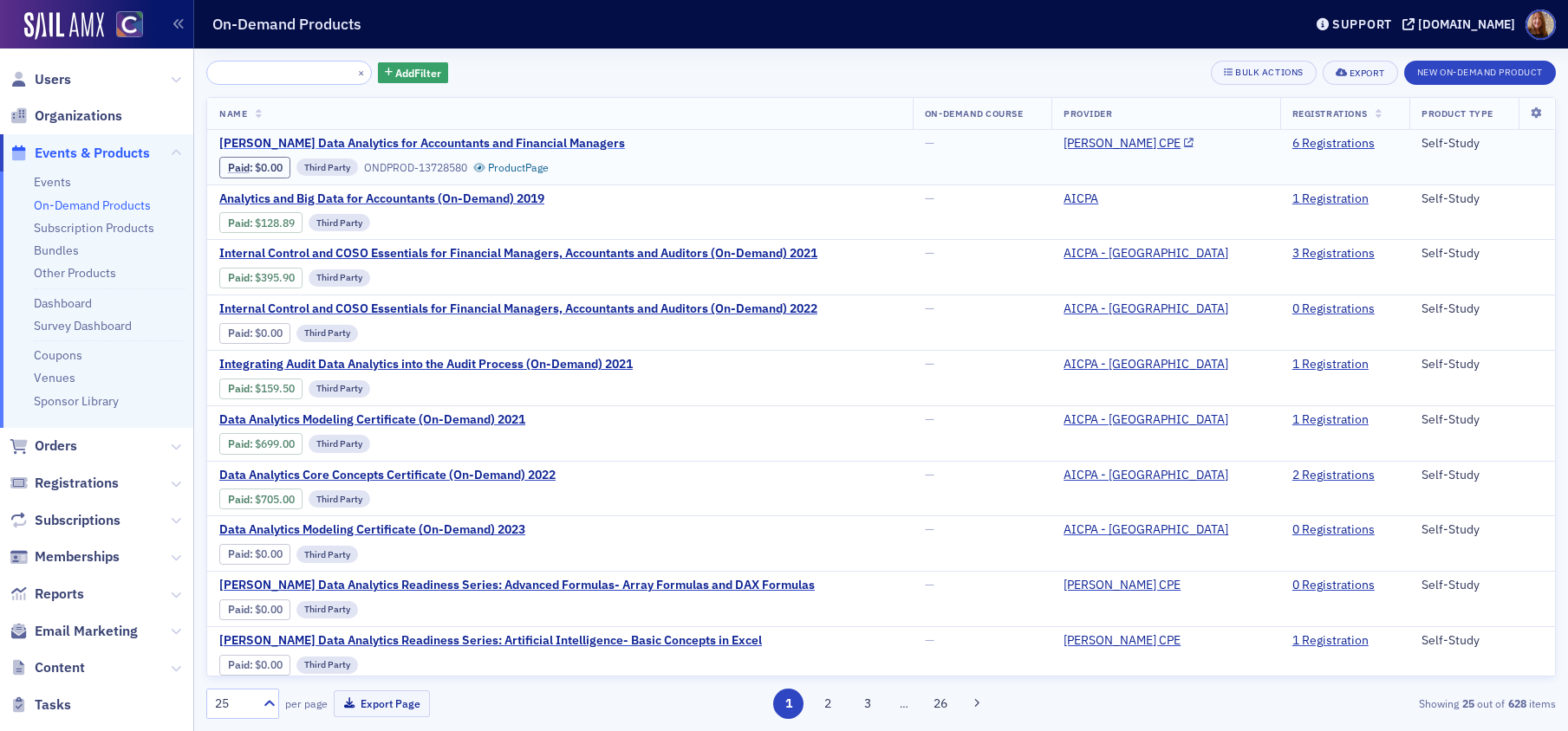
type input "Surgent's Data Analytics for Accountants and Financial Managers"
click at [545, 142] on span "Surgent's Data Analytics for Accountants and Financial Managers" at bounding box center [422, 144] width 406 height 16
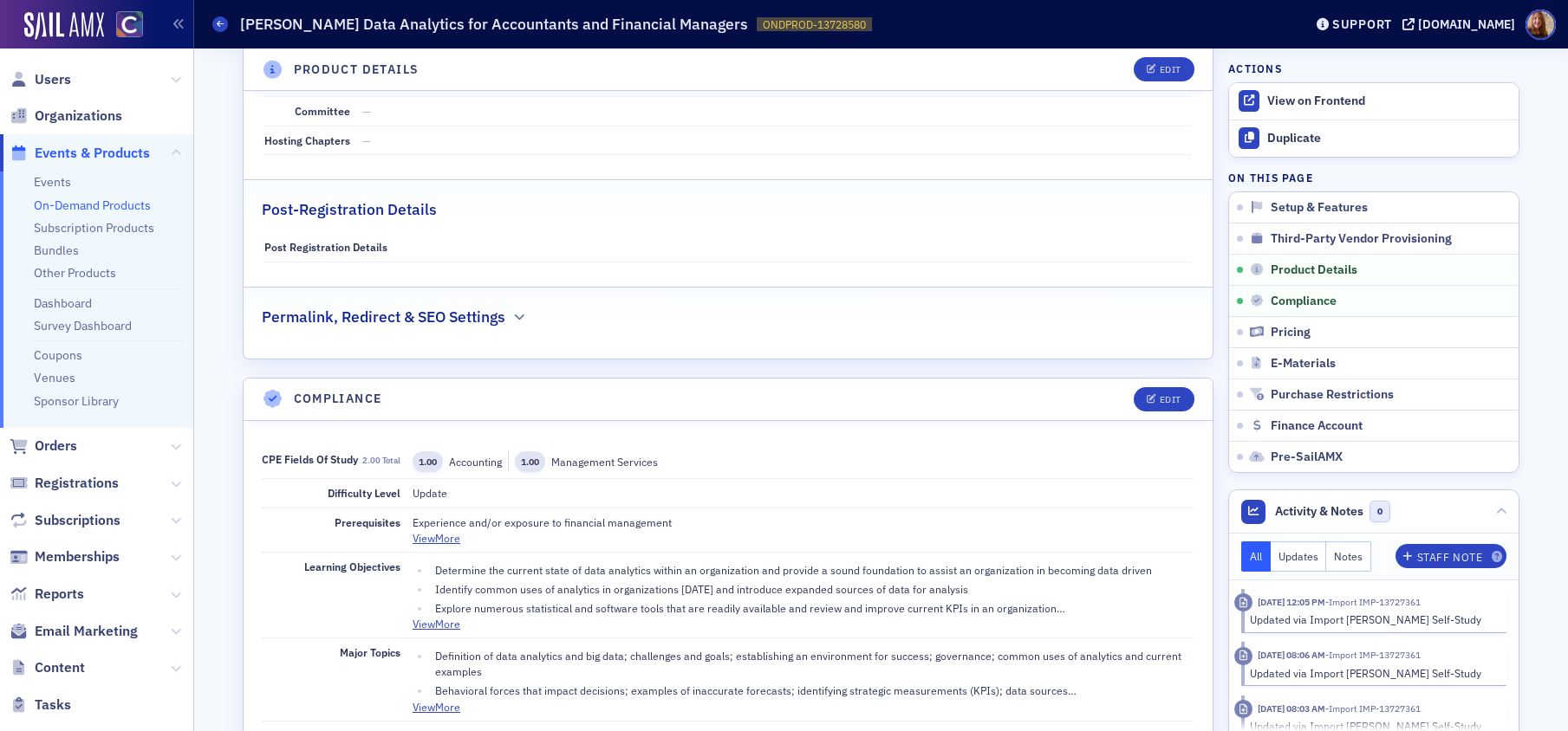
scroll to position [1114, 0]
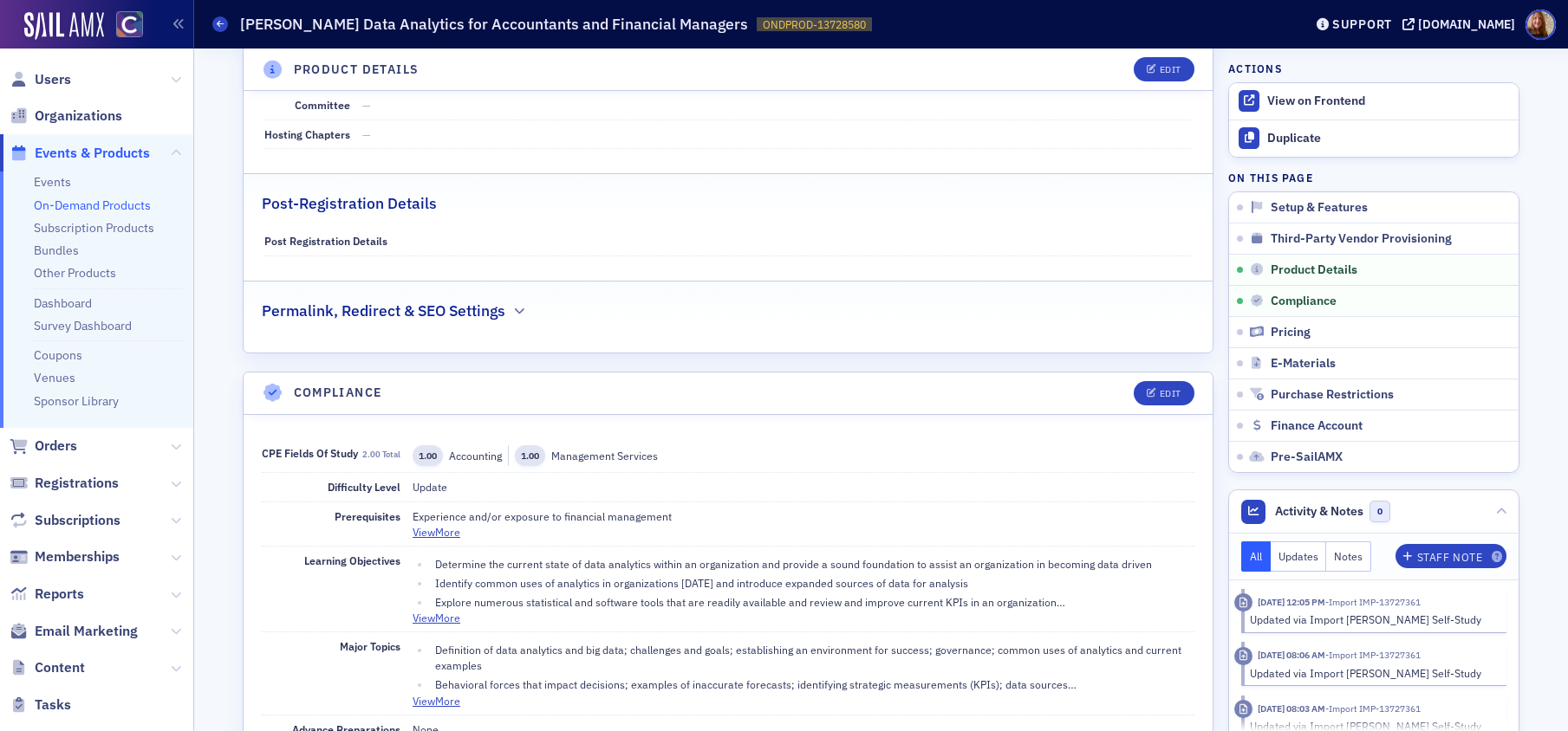
click at [114, 197] on link "On-Demand Products" at bounding box center [92, 205] width 117 height 16
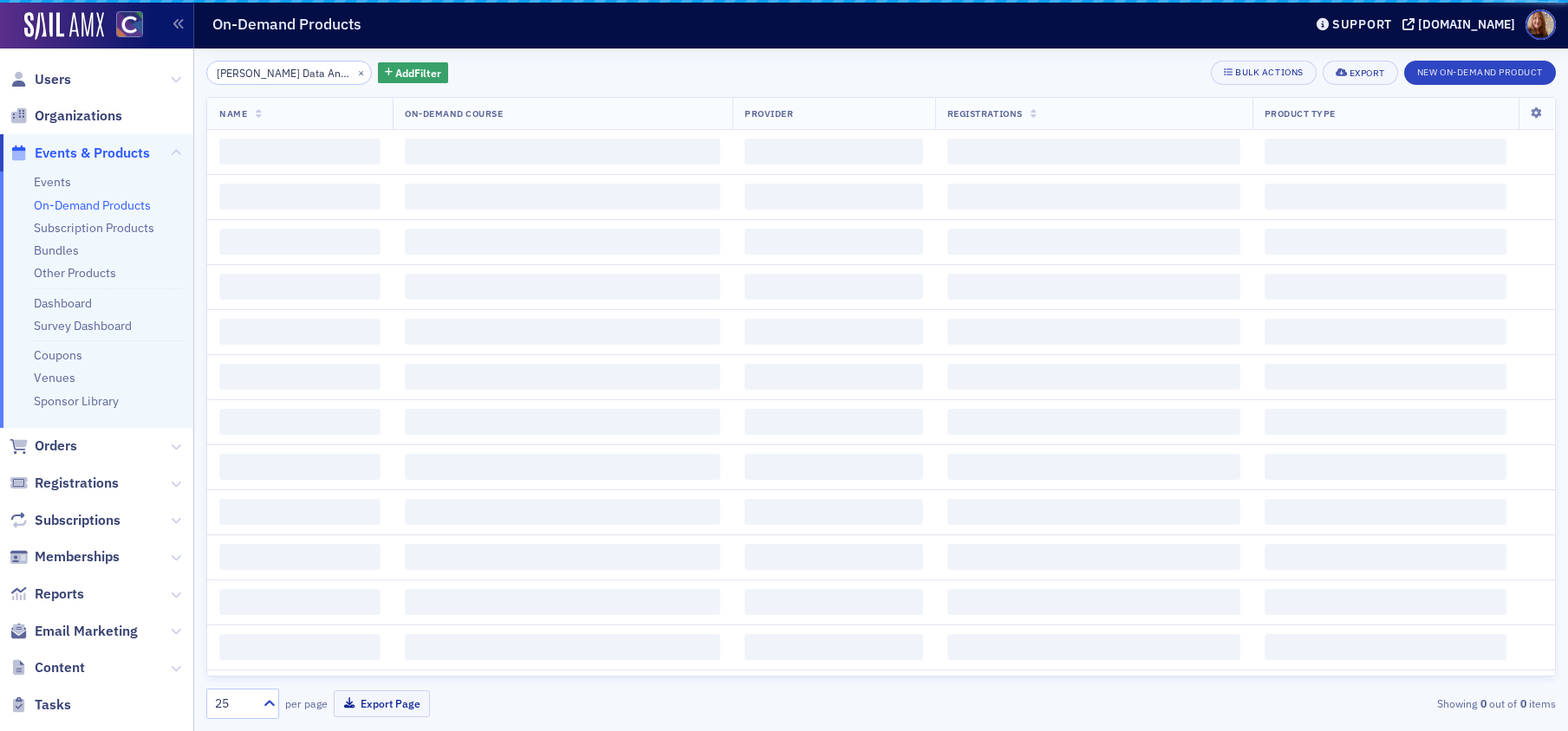
scroll to position [0, 193]
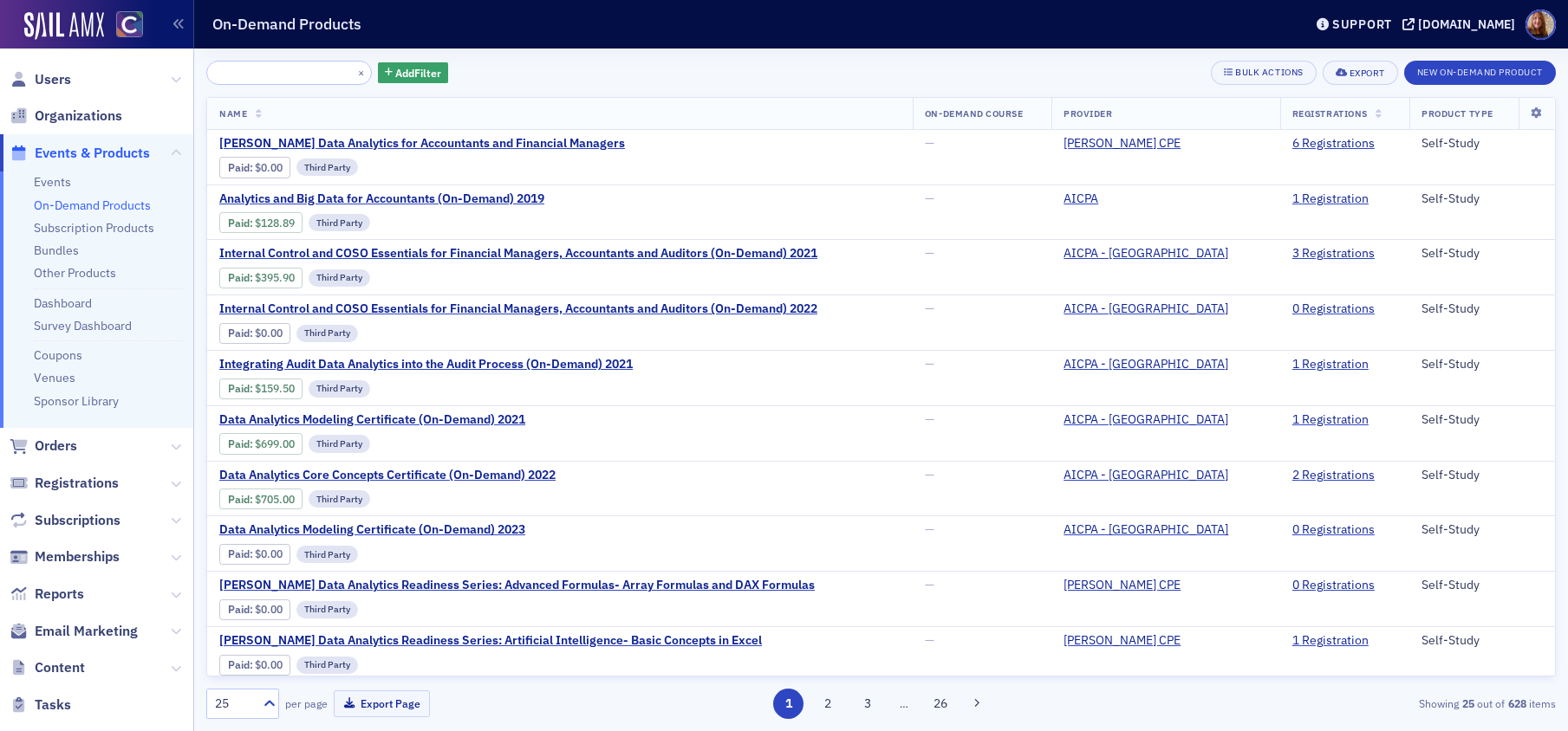
click at [268, 74] on input "Surgent's Data Analytics for Accountants and Financial Managers" at bounding box center [289, 73] width 166 height 25
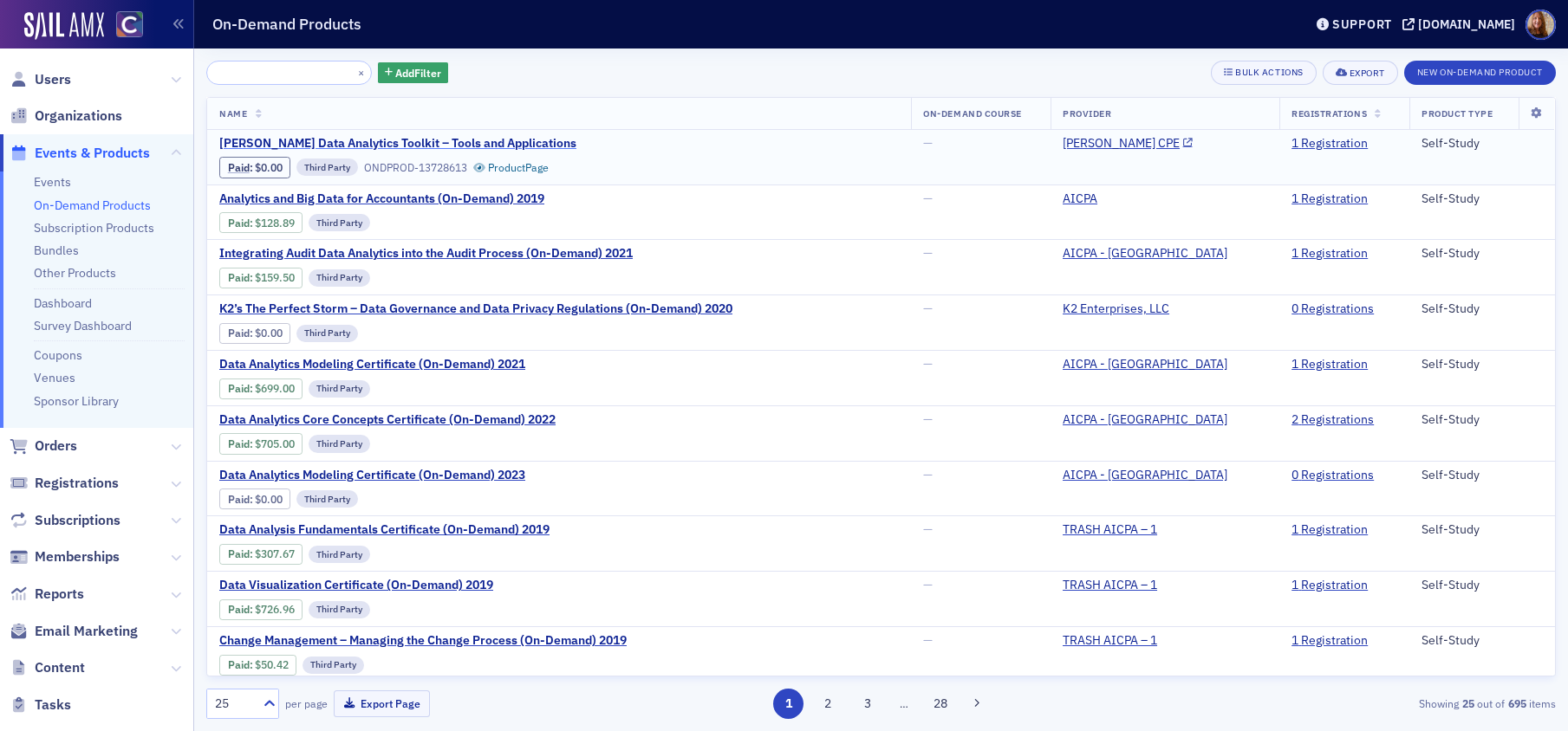
type input "Surgent's Data Analytics Toolkit – Tools and Applications"
click at [482, 138] on span "Surgent's Data Analytics Toolkit – Tools and Applications" at bounding box center [397, 144] width 357 height 16
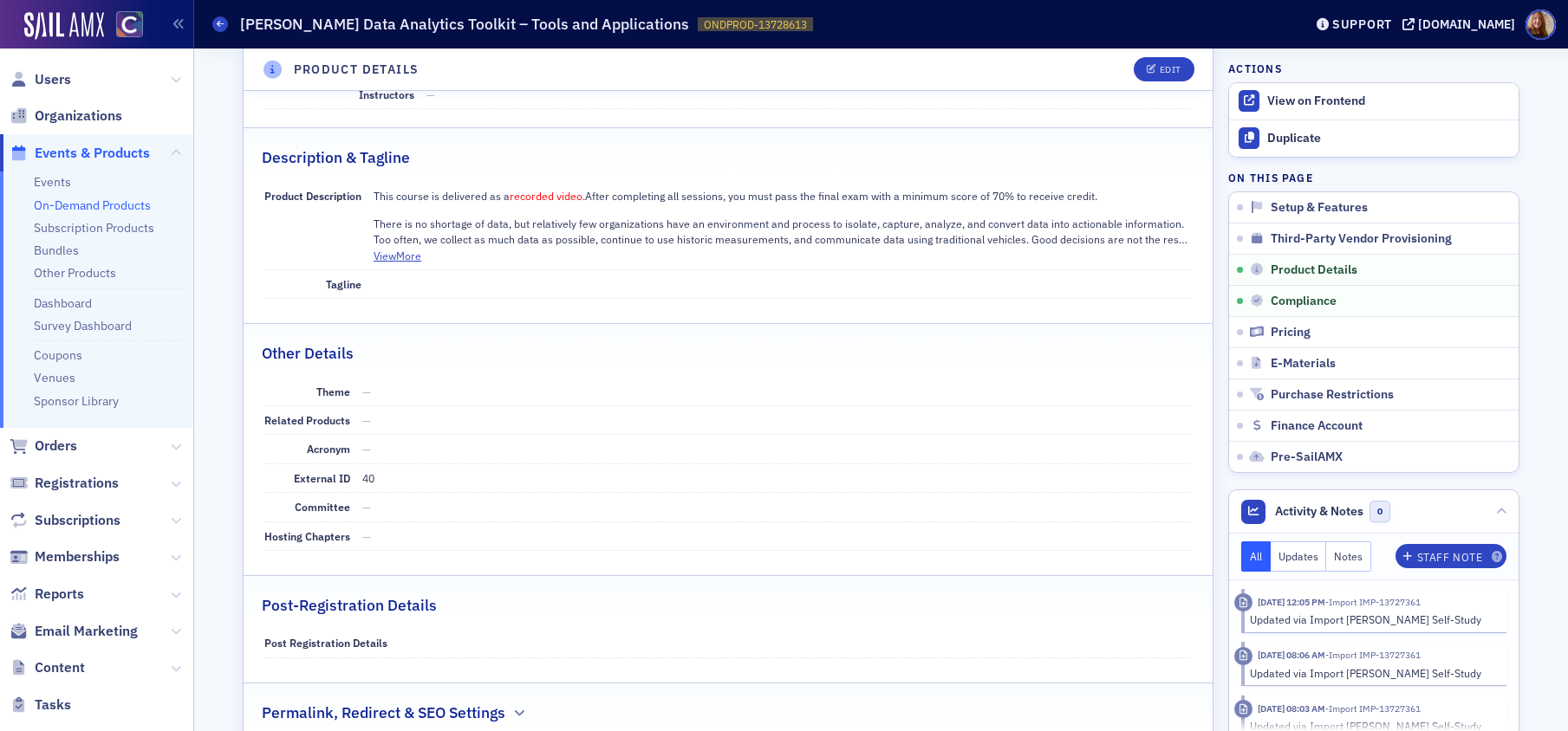
scroll to position [1259, 0]
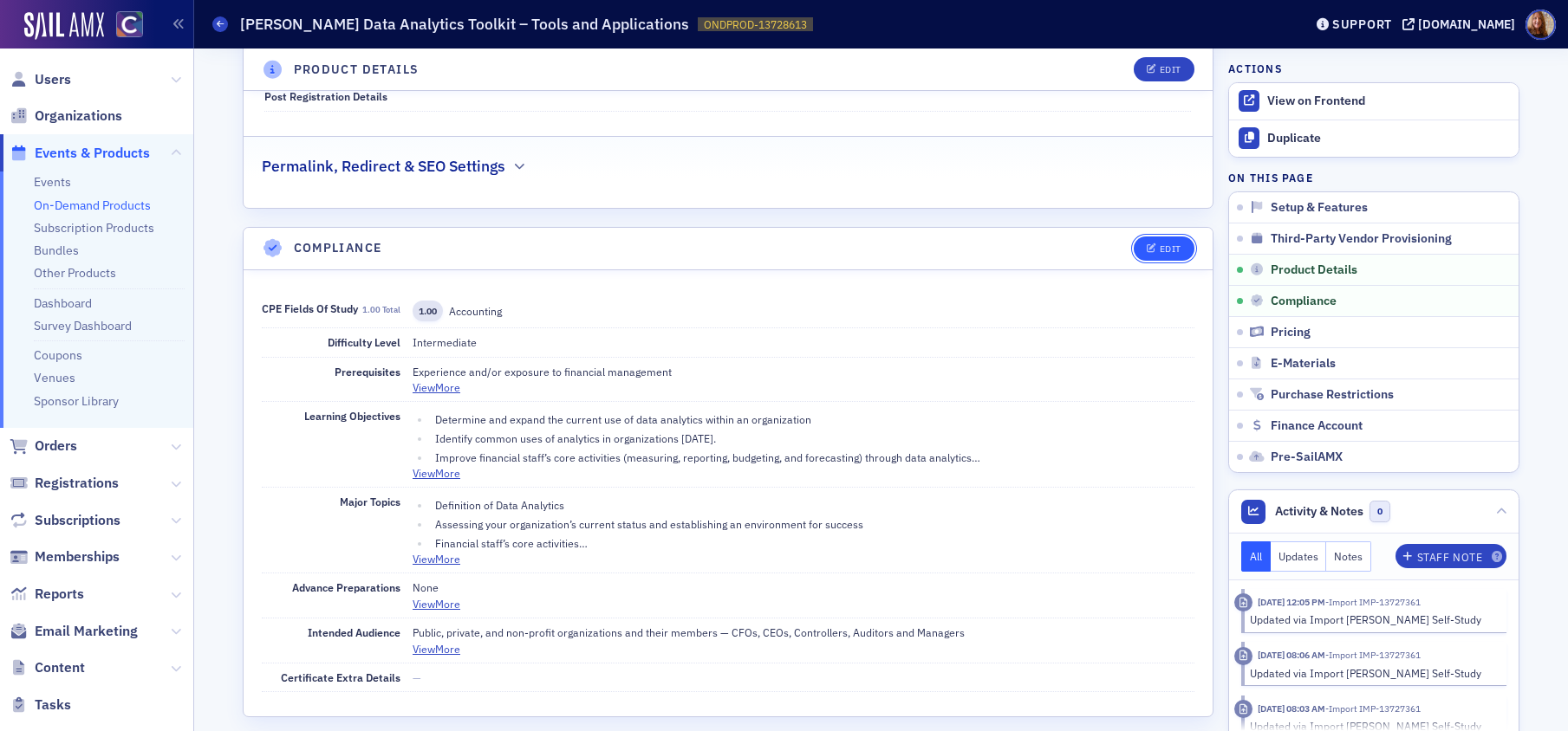
click at [1164, 250] on div "Edit" at bounding box center [1170, 249] width 22 height 10
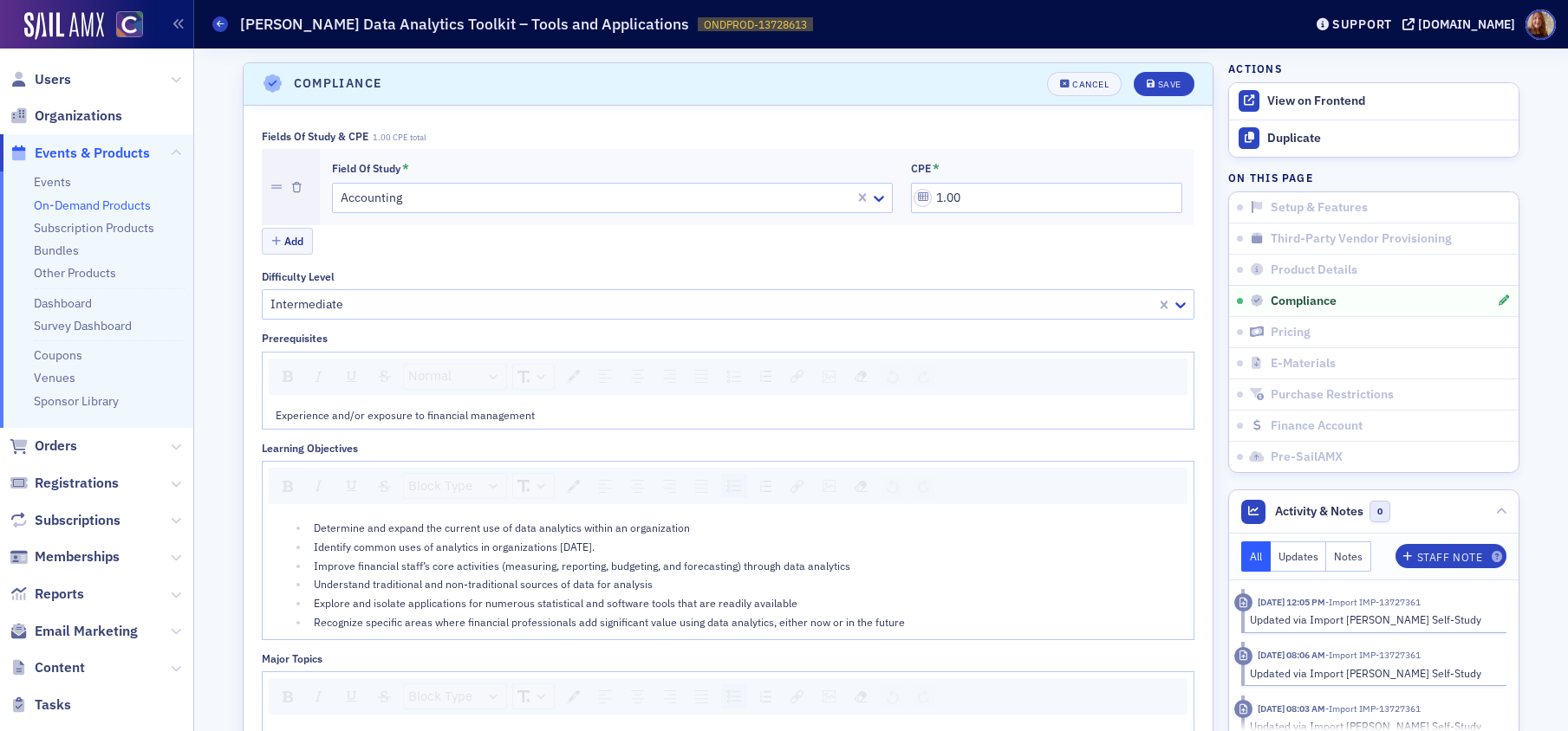
scroll to position [1429, 0]
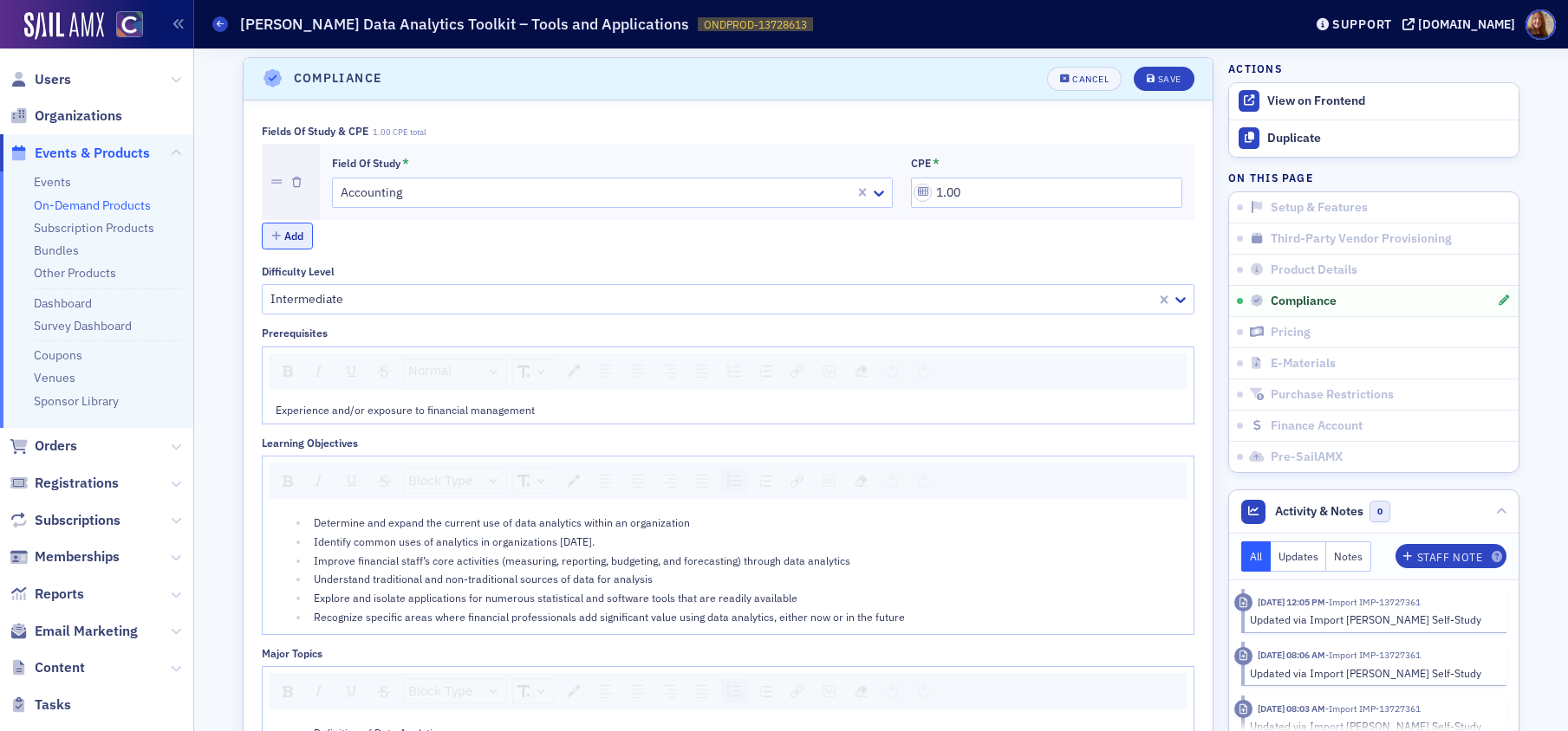
click at [278, 236] on button "Add" at bounding box center [287, 236] width 52 height 27
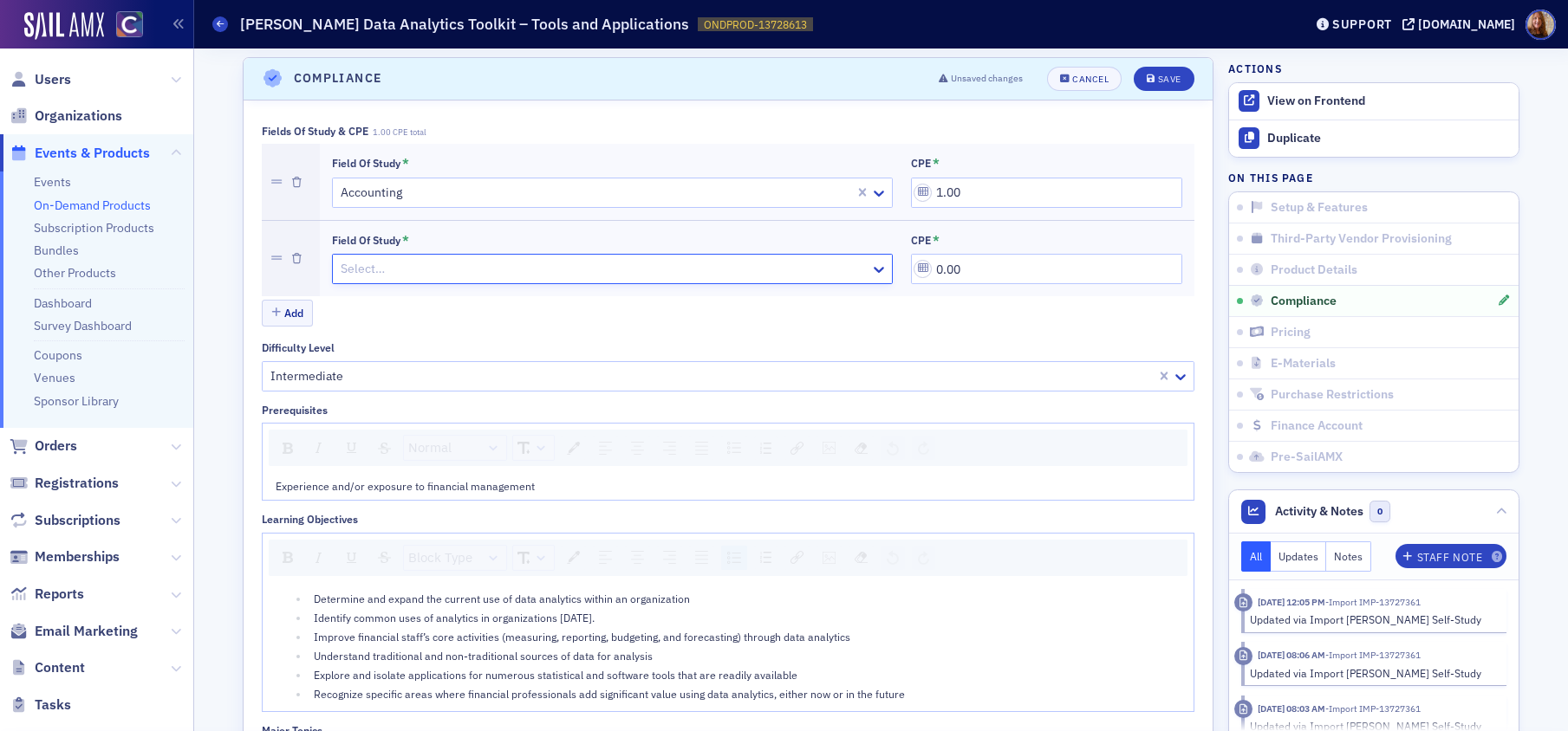
click at [396, 273] on div at bounding box center [603, 269] width 530 height 22
click at [341, 265] on input "busin" at bounding box center [355, 269] width 33 height 18
type input "man"
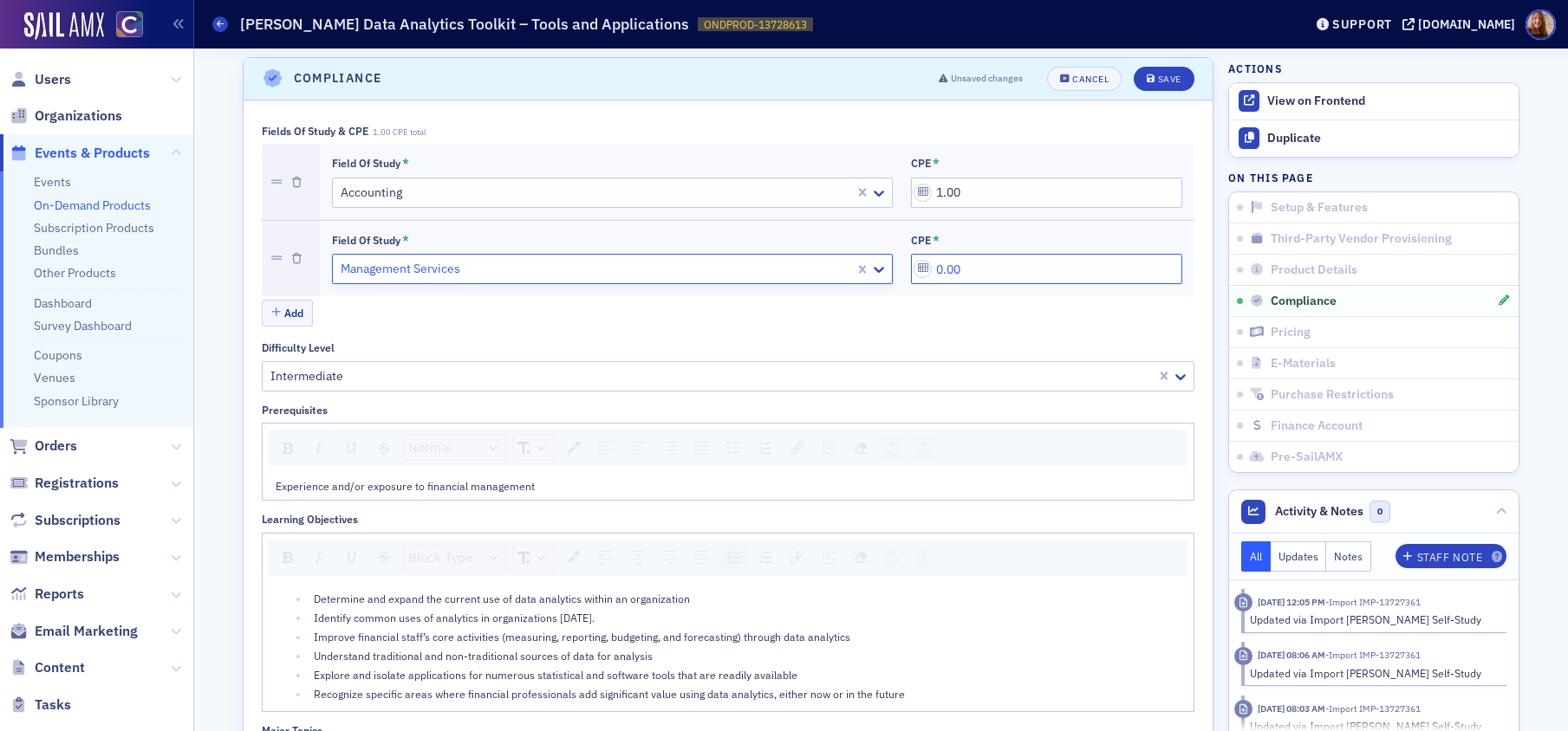
click at [953, 277] on input "0.00" at bounding box center [1046, 269] width 271 height 31
type input "1.00"
click at [958, 348] on div "Difficulty Level" at bounding box center [728, 347] width 933 height 13
click at [1158, 81] on div "Save" at bounding box center [1170, 79] width 24 height 10
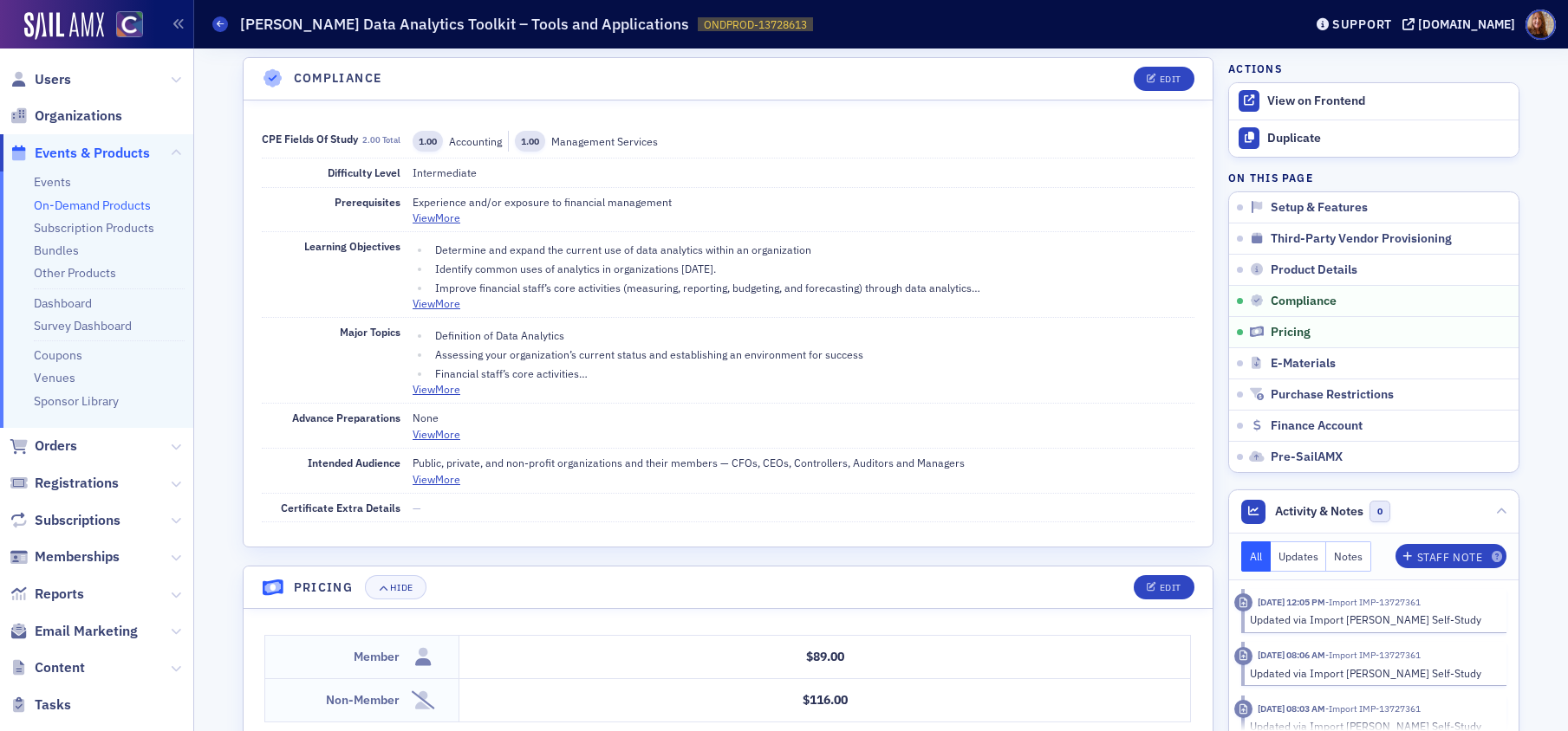
click at [97, 203] on link "On-Demand Products" at bounding box center [92, 205] width 117 height 16
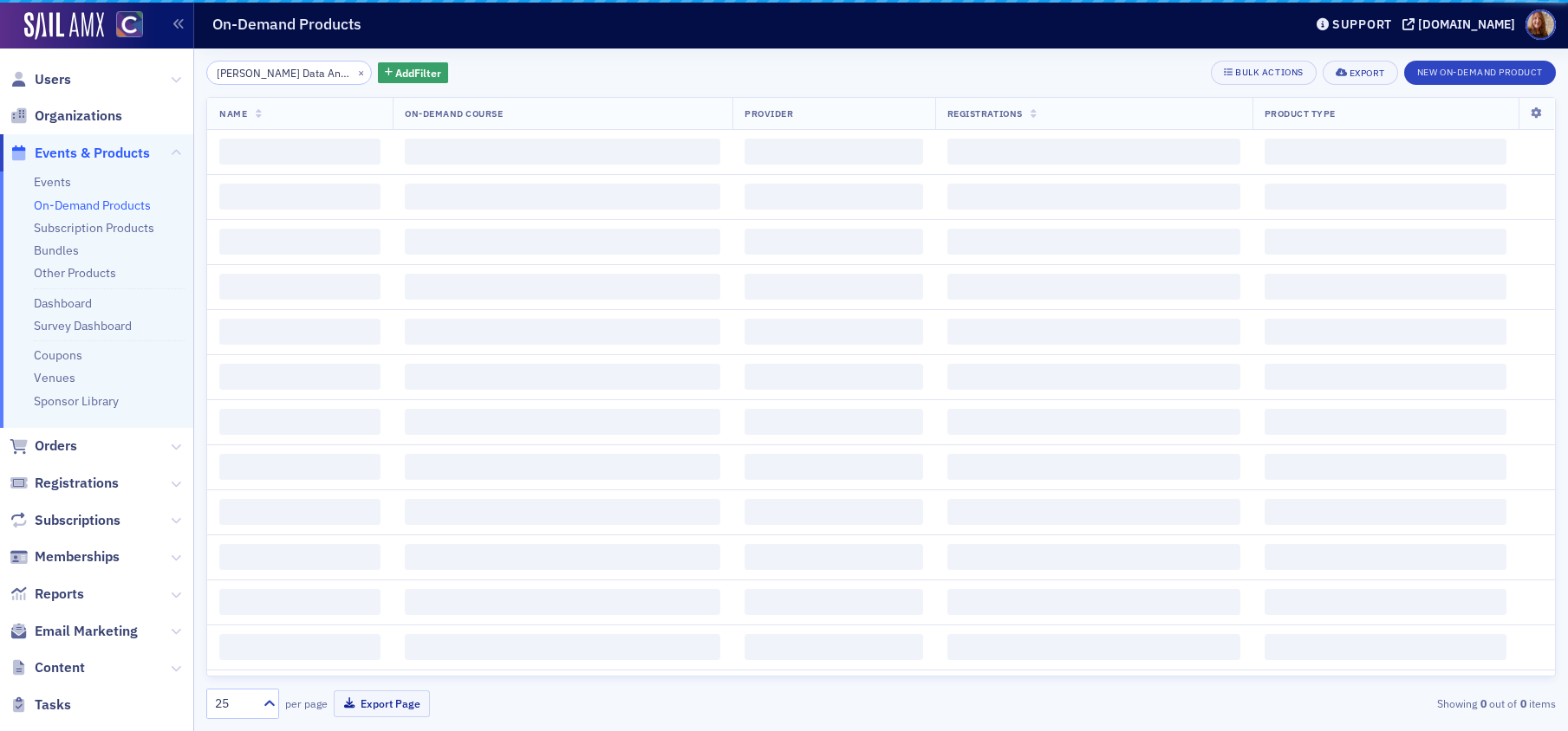
scroll to position [0, 154]
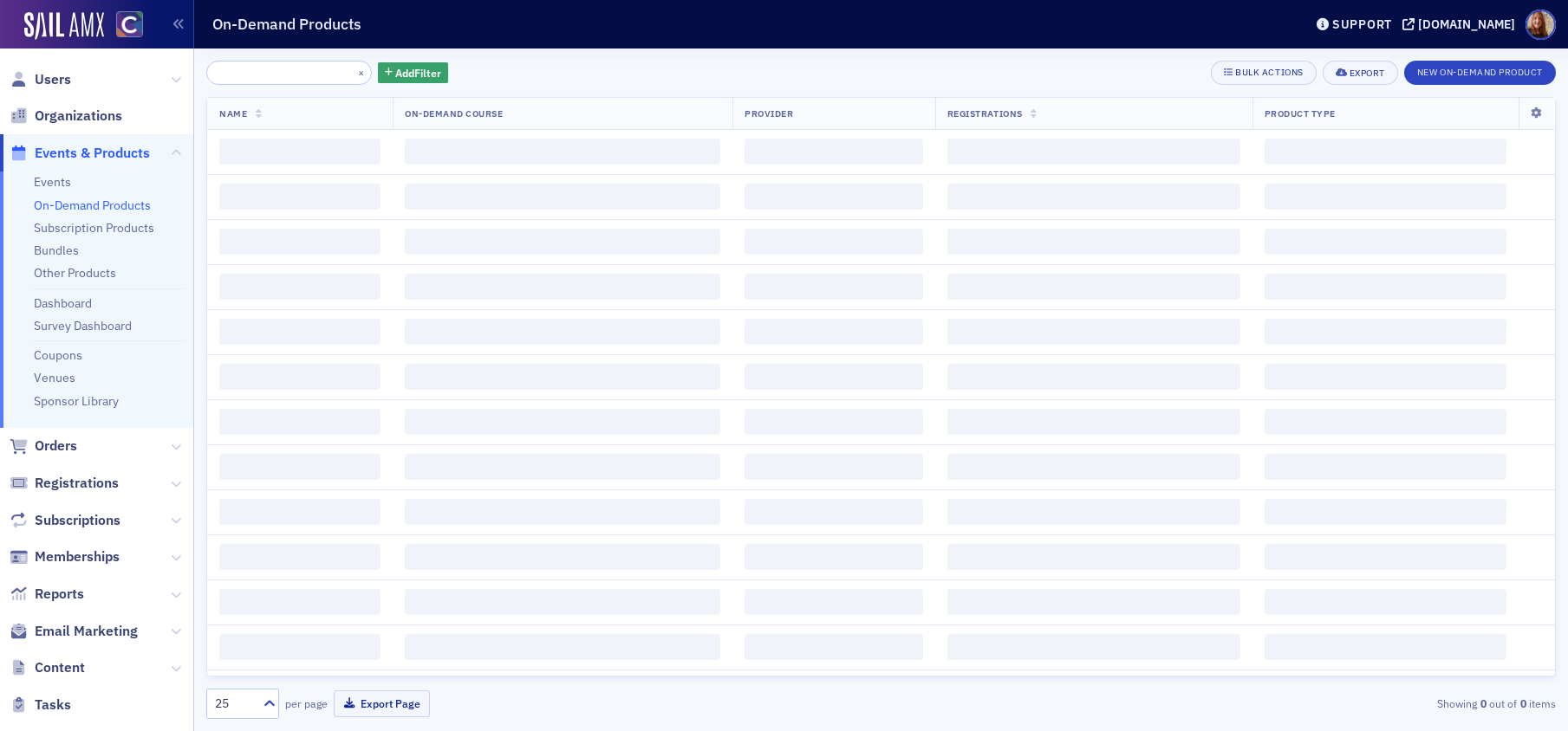
click at [310, 80] on input "Surgent's Data Analytics Toolkit – Tools and Applications" at bounding box center [289, 73] width 166 height 25
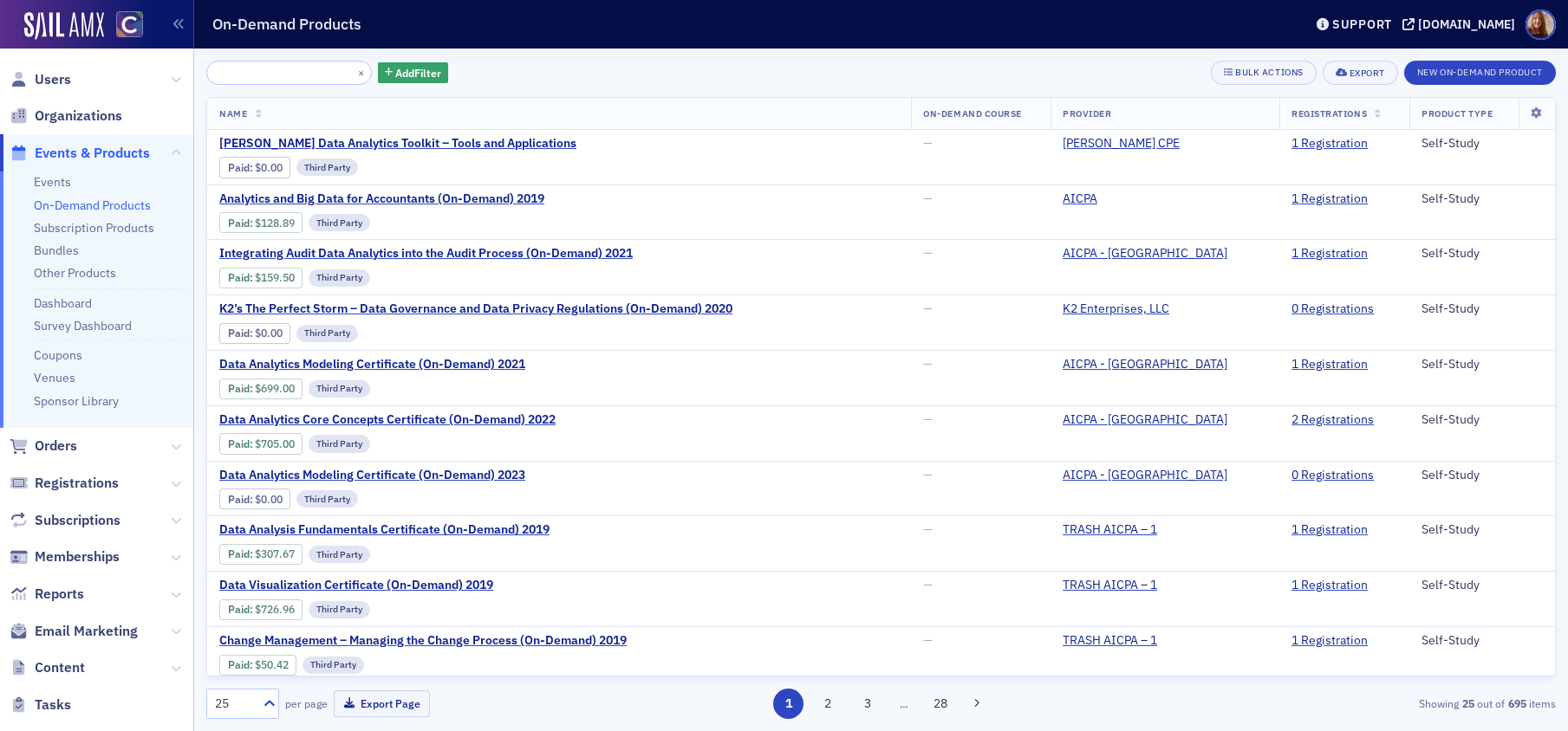
click at [310, 80] on input "Surgent's Data Analytics Toolkit – Tools and Applications" at bounding box center [289, 73] width 166 height 25
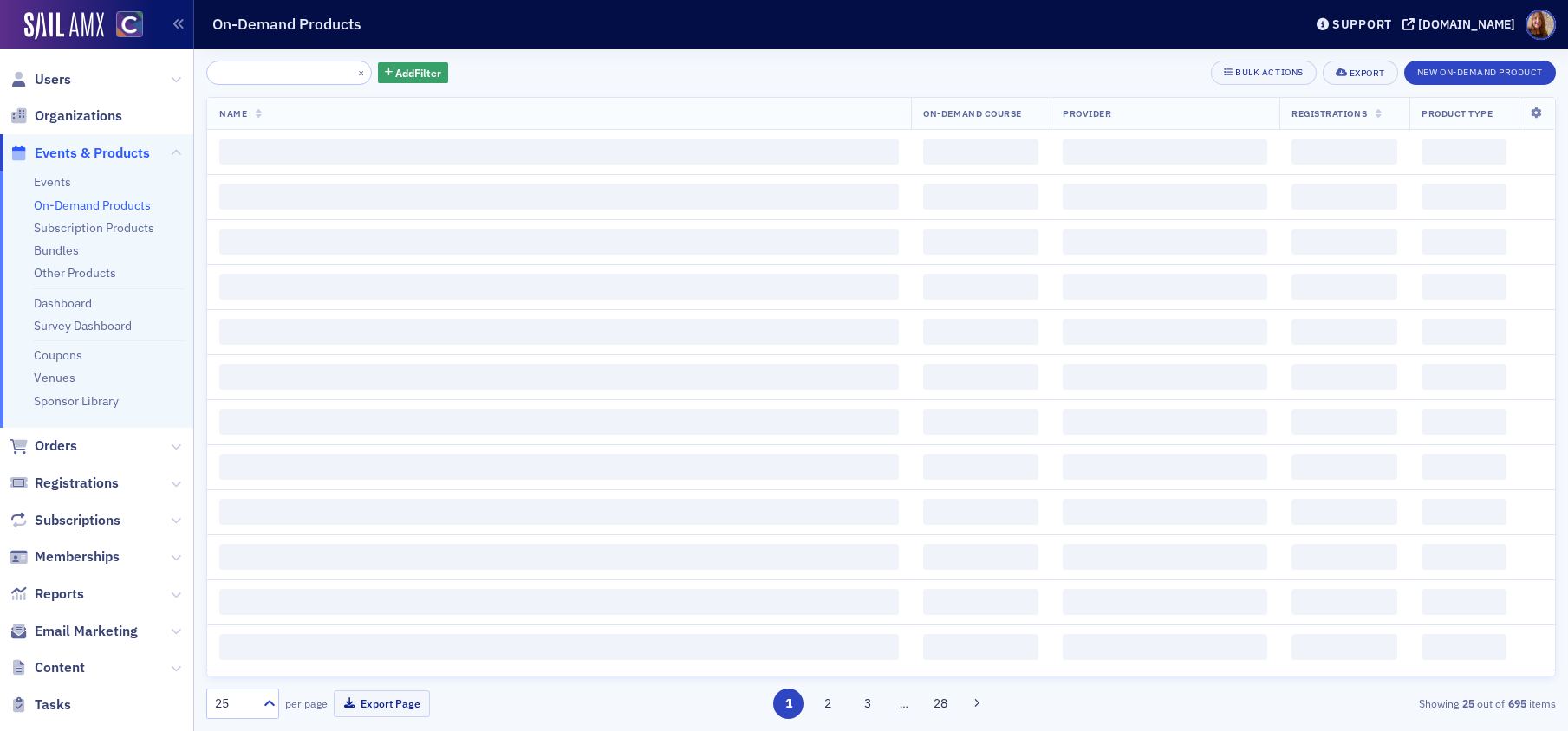
type input "Surgent's Accounting and Auditing Credit Losses Under ASC 326"
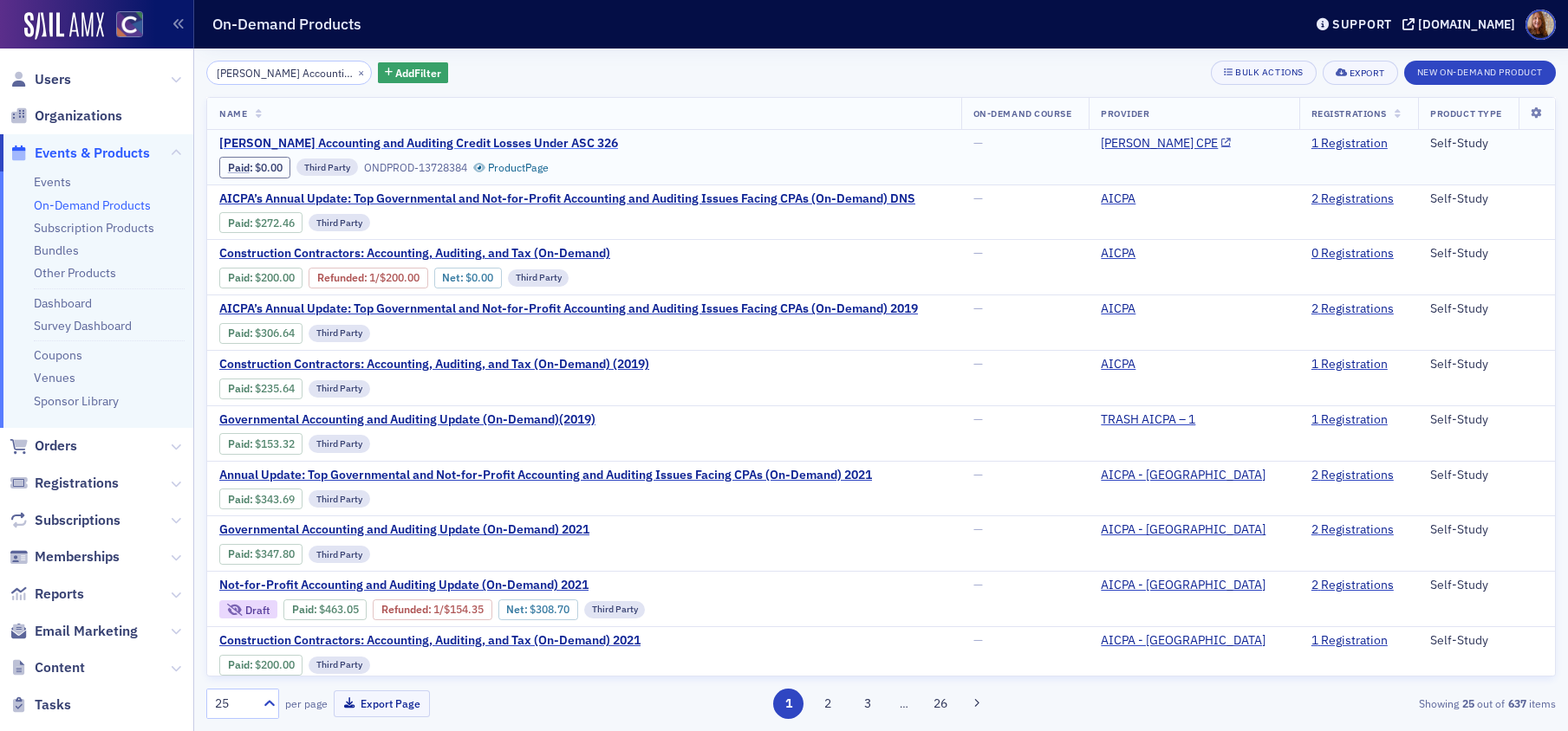
click at [469, 138] on span "Surgent's Accounting and Auditing Credit Losses Under ASC 326" at bounding box center [418, 144] width 399 height 16
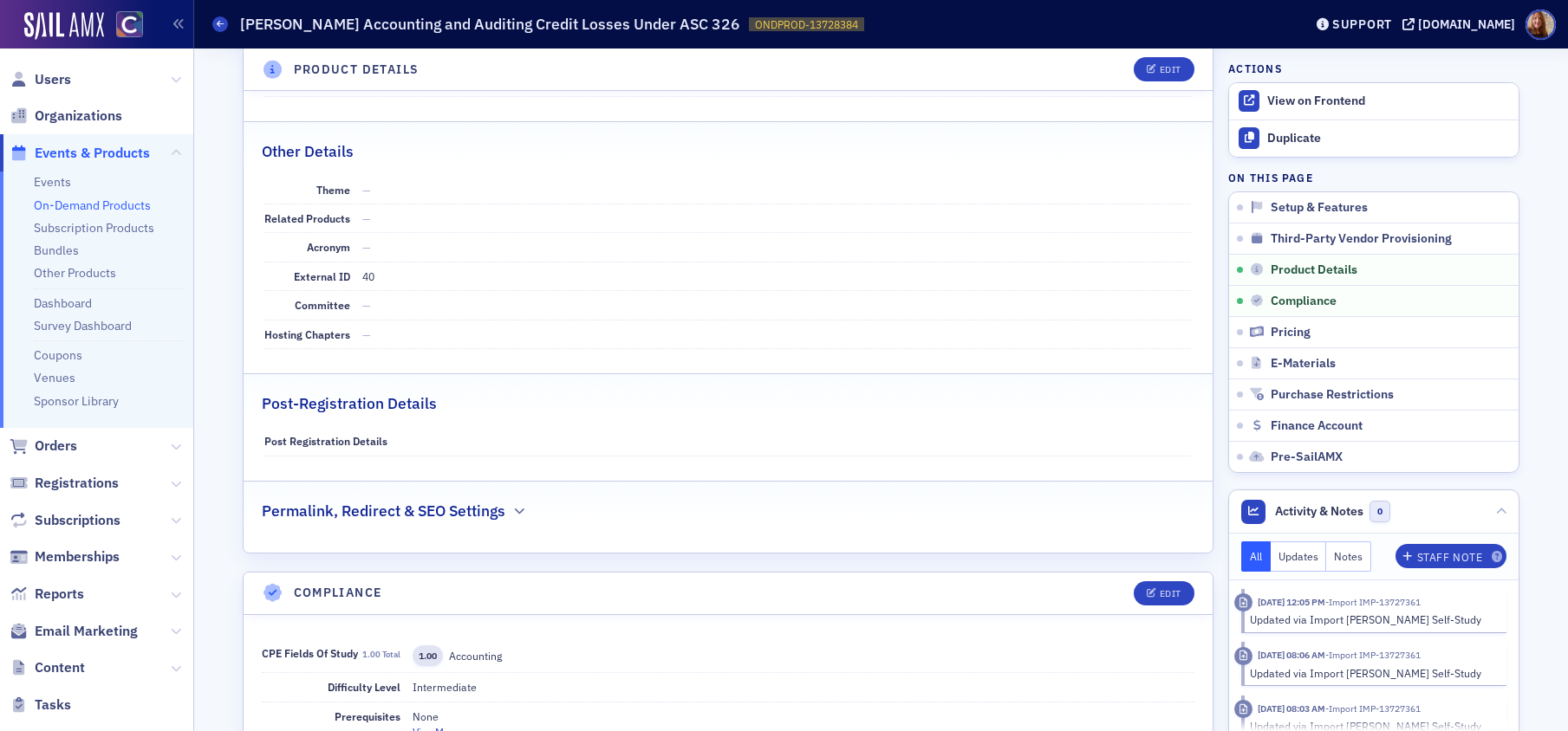
scroll to position [1349, 0]
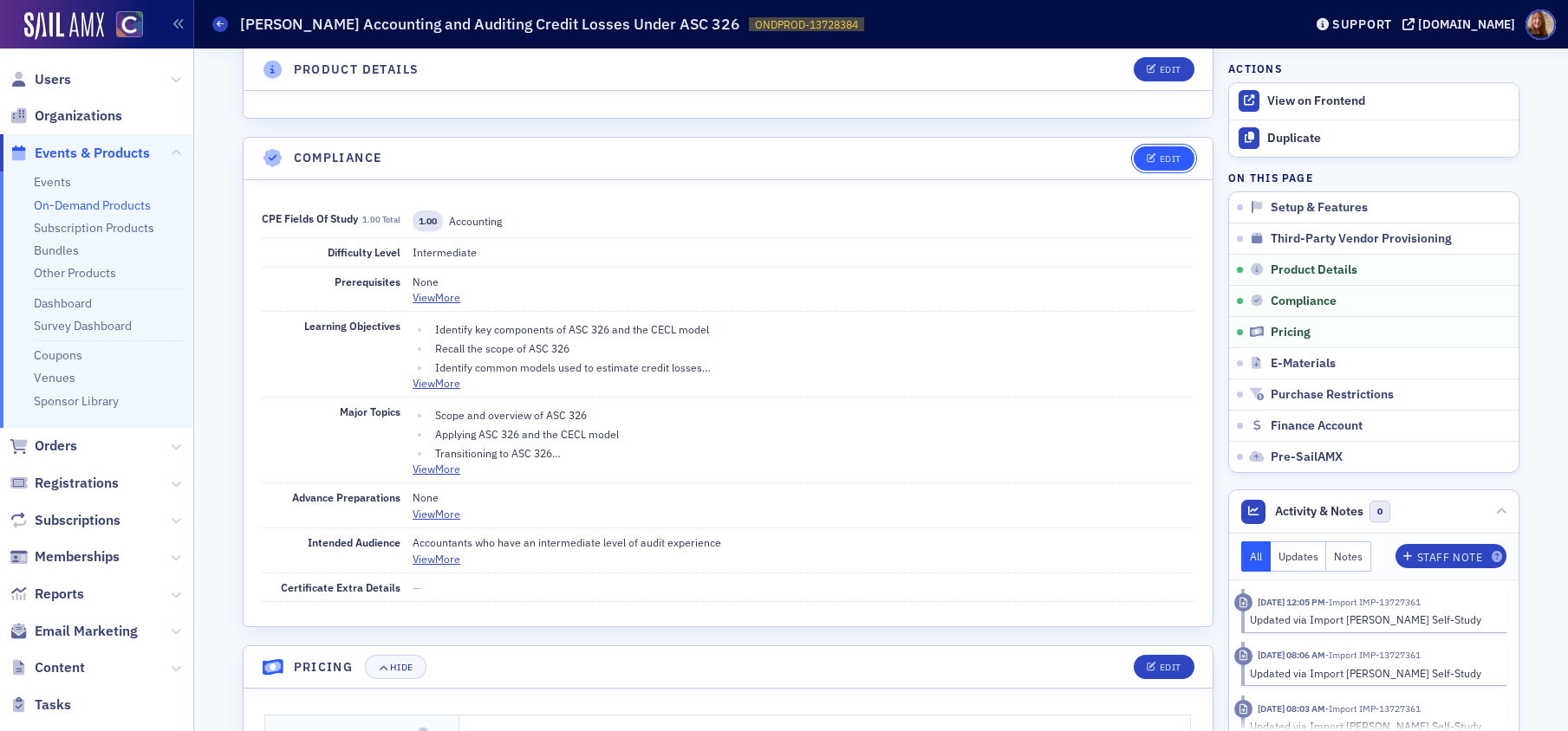
click at [1174, 149] on button "Edit" at bounding box center [1164, 159] width 60 height 25
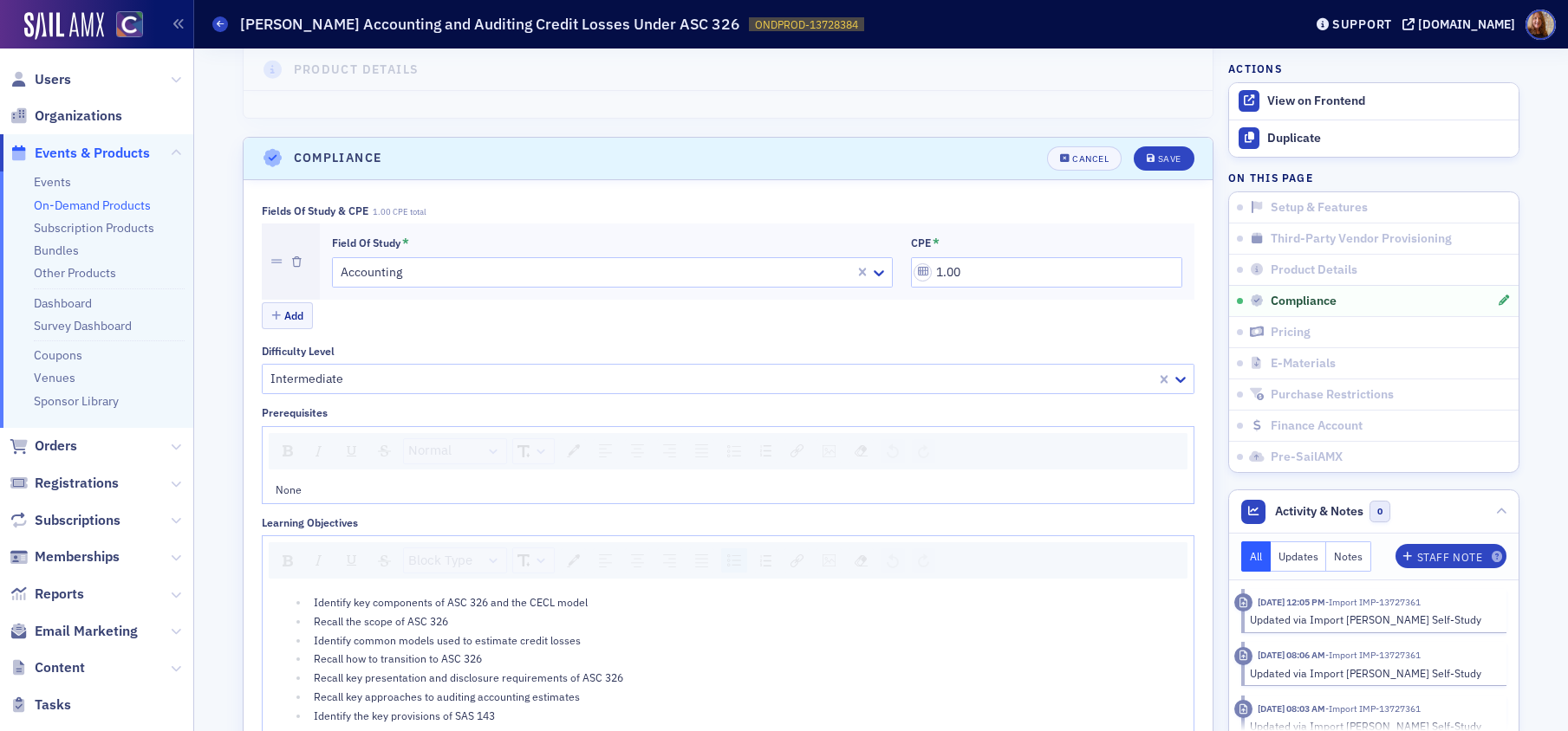
scroll to position [1429, 0]
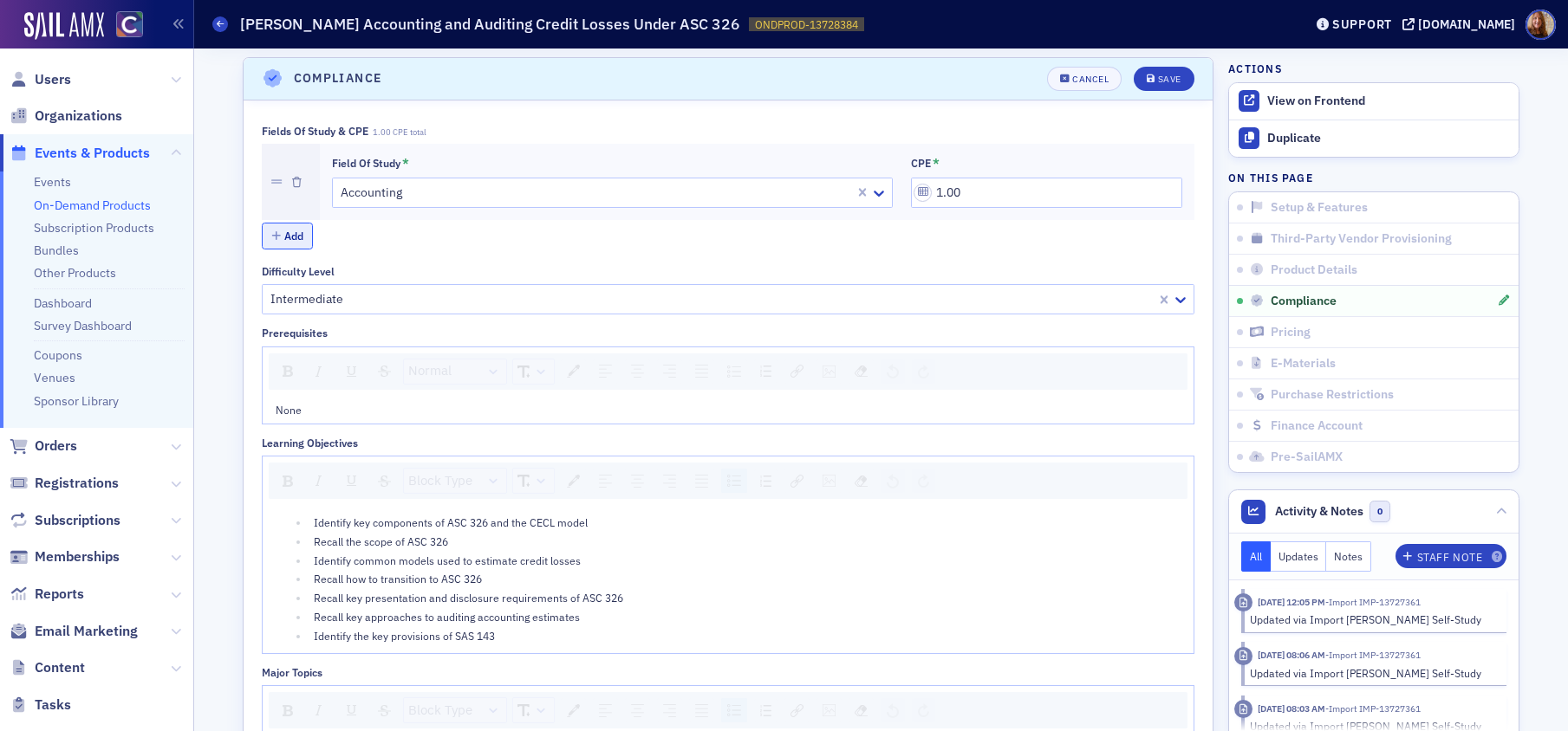
click at [282, 238] on button "Add" at bounding box center [287, 236] width 52 height 27
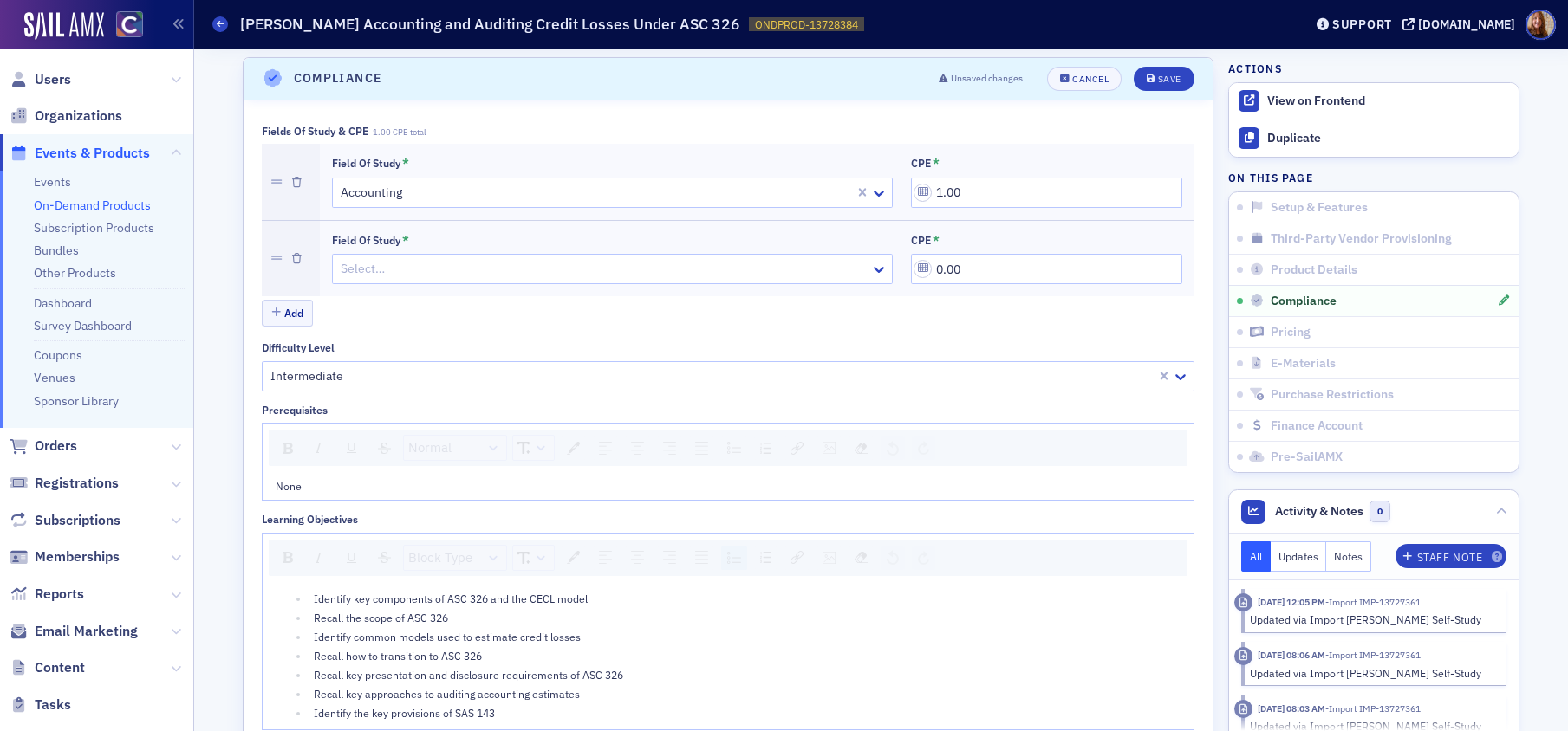
click at [432, 272] on div at bounding box center [603, 269] width 530 height 22
type input "aud"
click at [926, 266] on input "0.00" at bounding box center [1046, 269] width 271 height 31
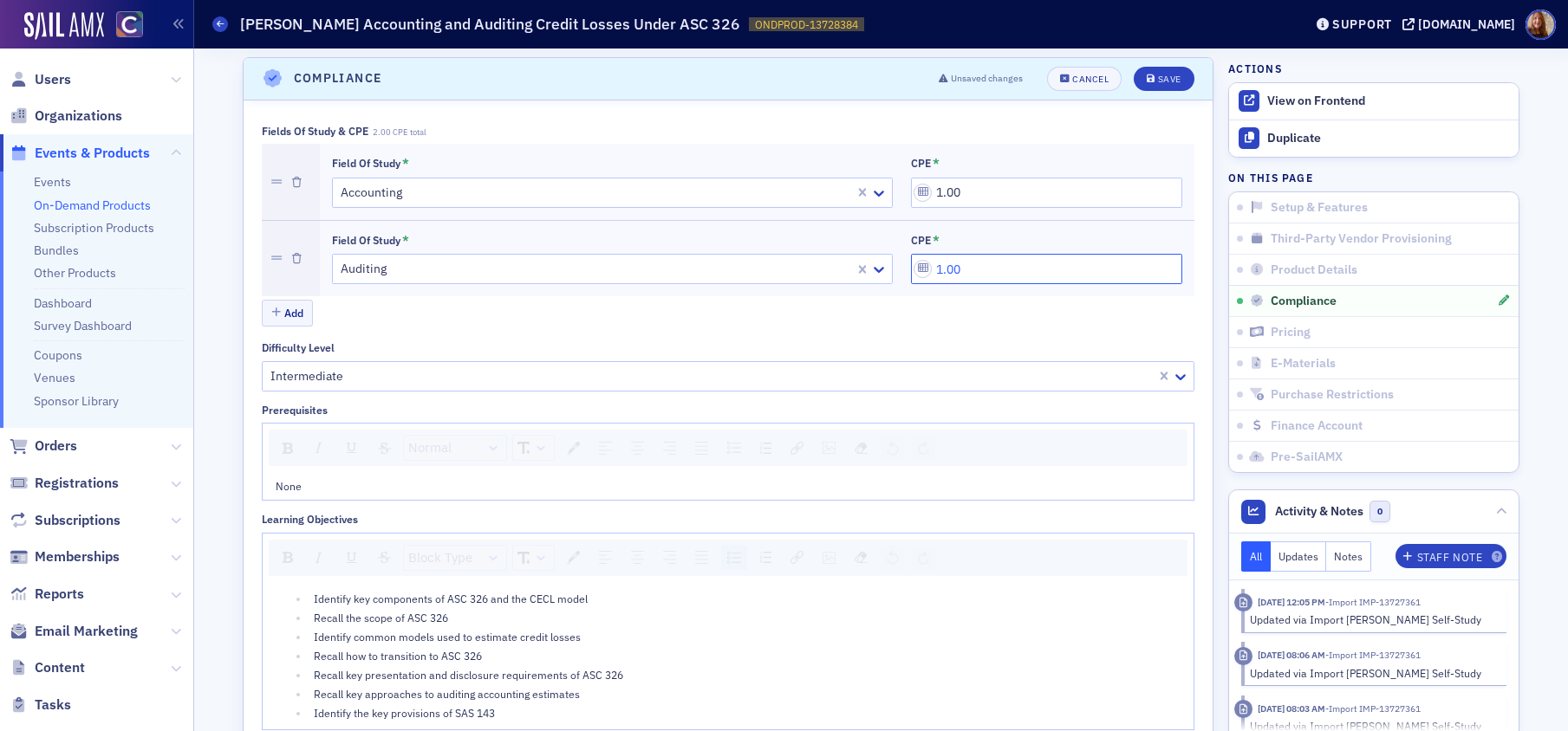
type input "1.00"
click at [1001, 327] on div "Add" at bounding box center [728, 315] width 933 height 31
click at [1168, 75] on div "Save" at bounding box center [1170, 79] width 24 height 10
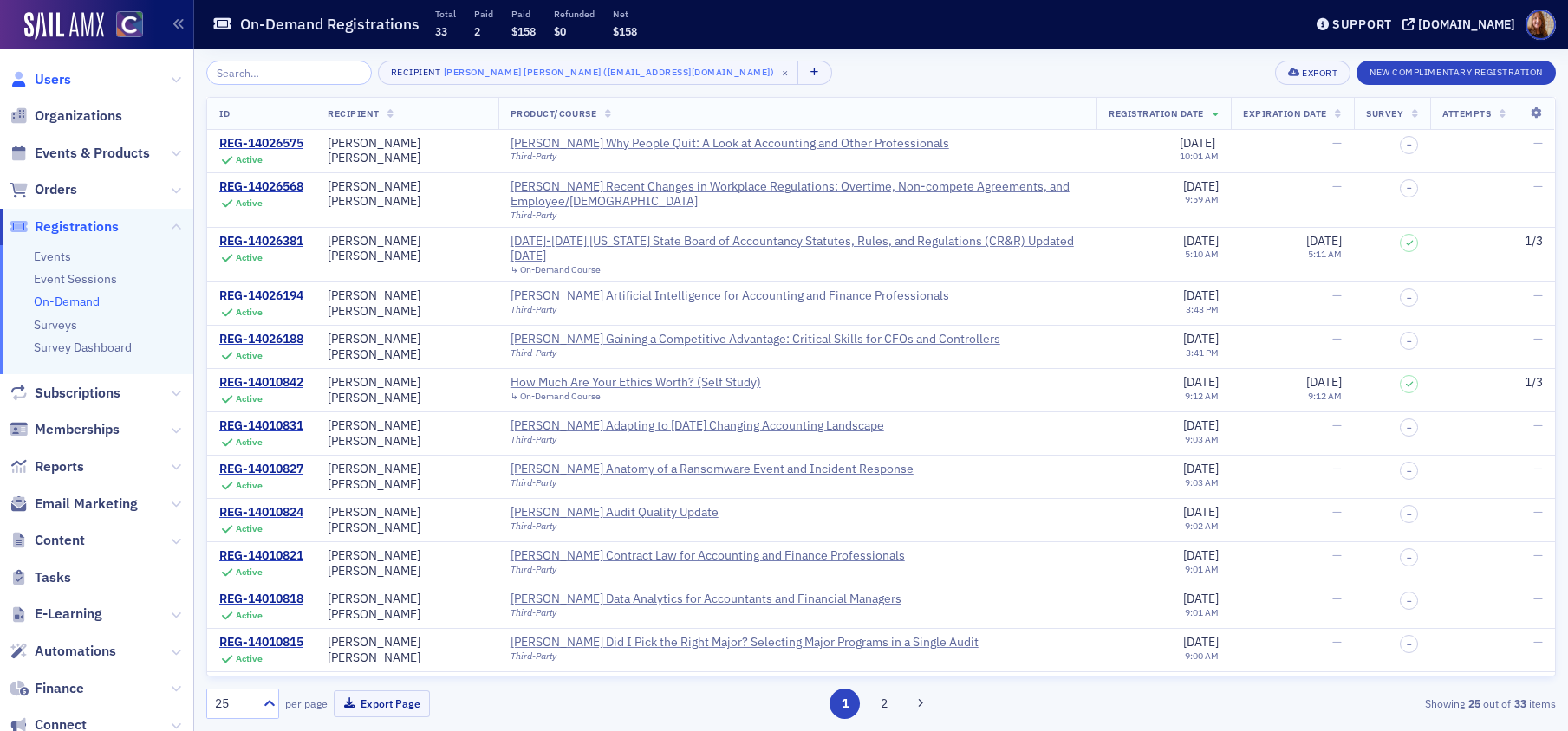
click at [53, 78] on span "Users" at bounding box center [53, 80] width 37 height 19
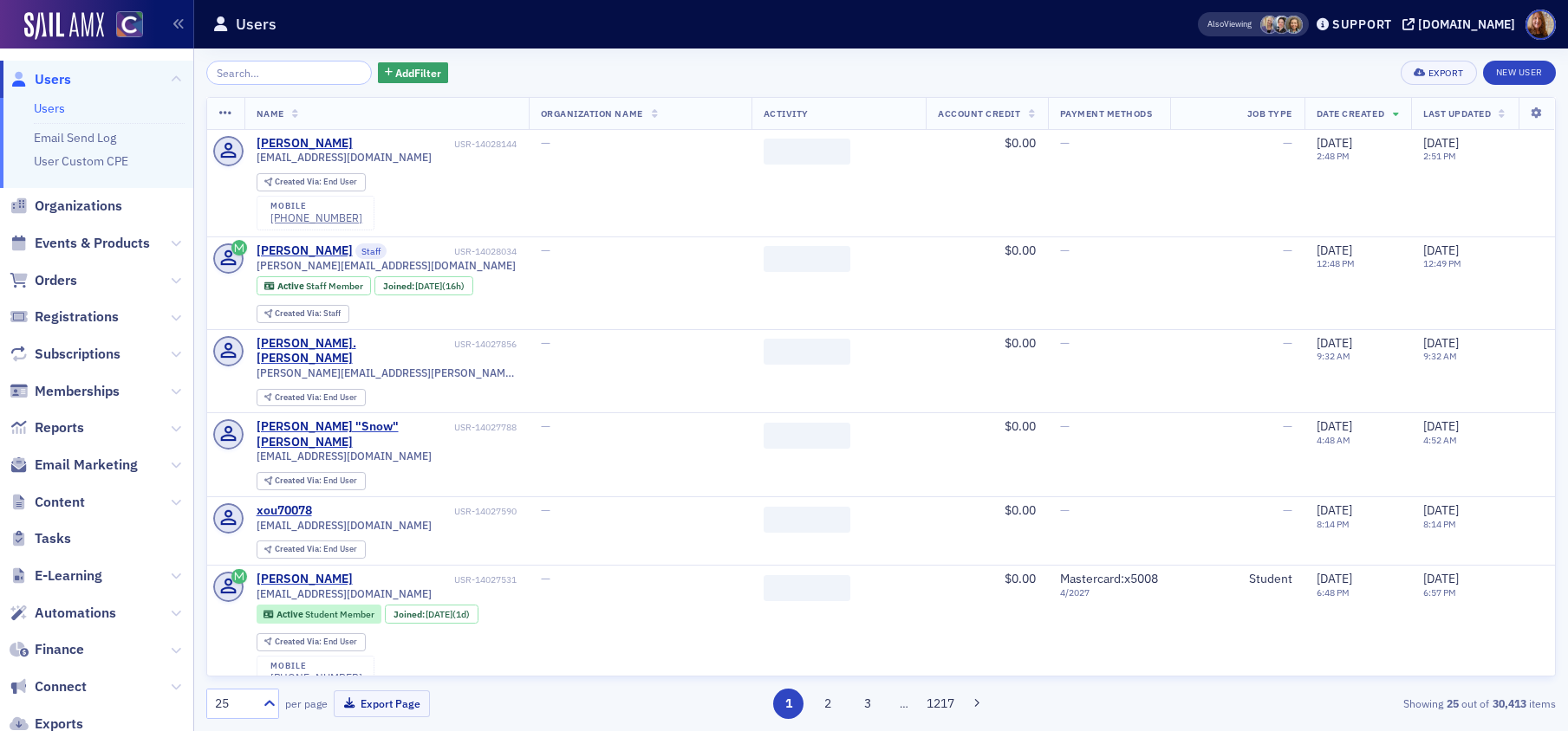
click at [277, 79] on input "search" at bounding box center [289, 73] width 166 height 25
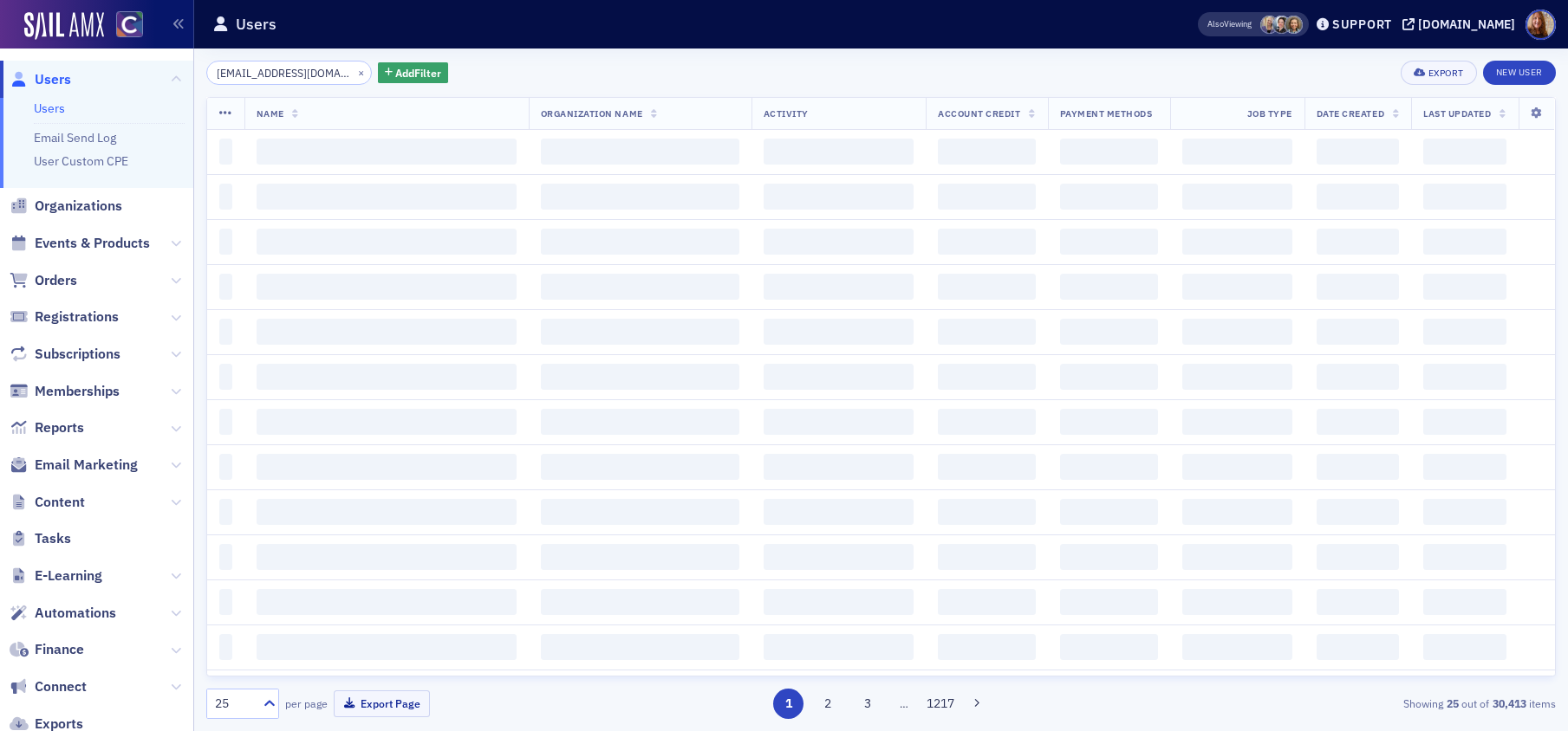
scroll to position [0, 27]
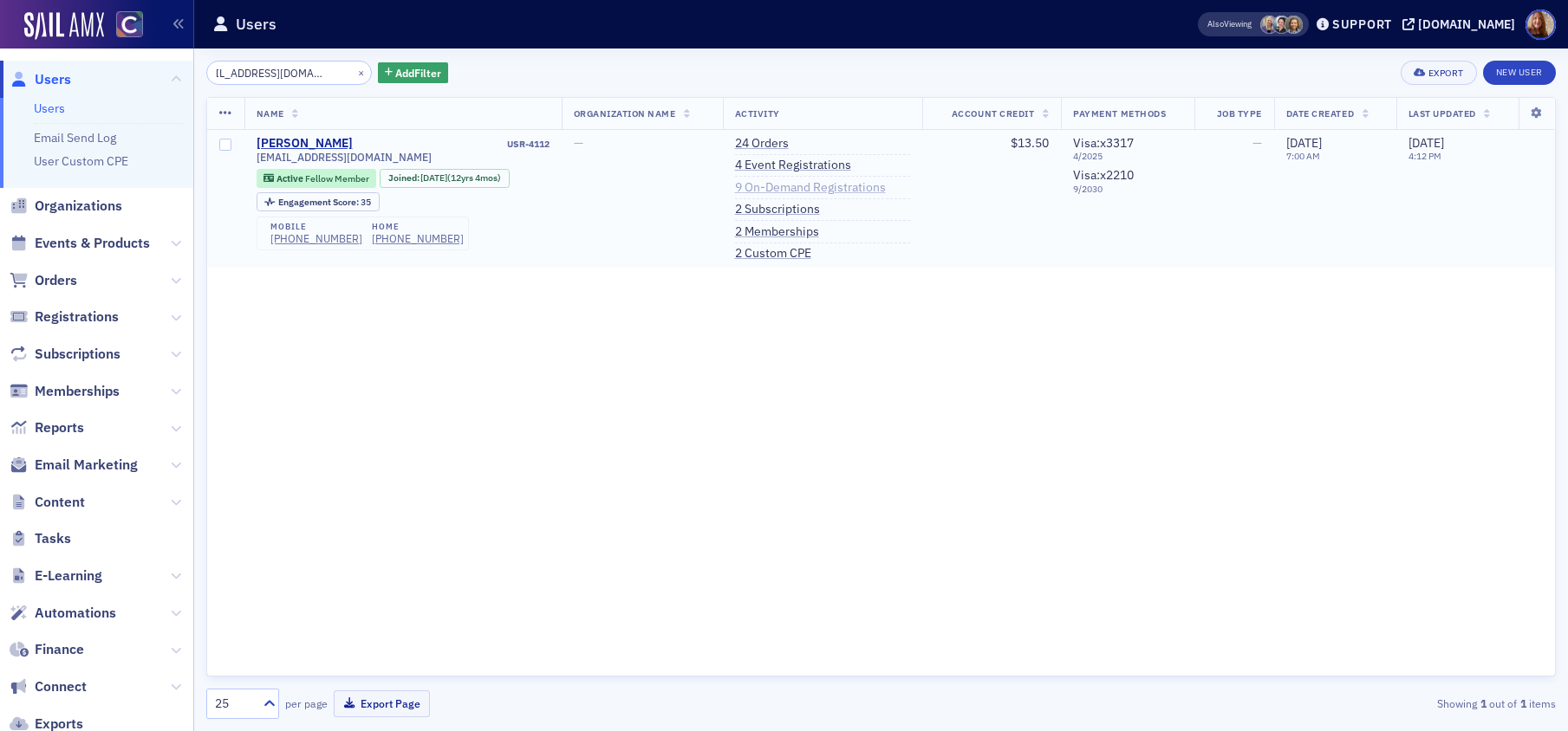
type input "[EMAIL_ADDRESS][DOMAIN_NAME]"
click at [795, 187] on link "9 On-Demand Registrations" at bounding box center [810, 188] width 151 height 16
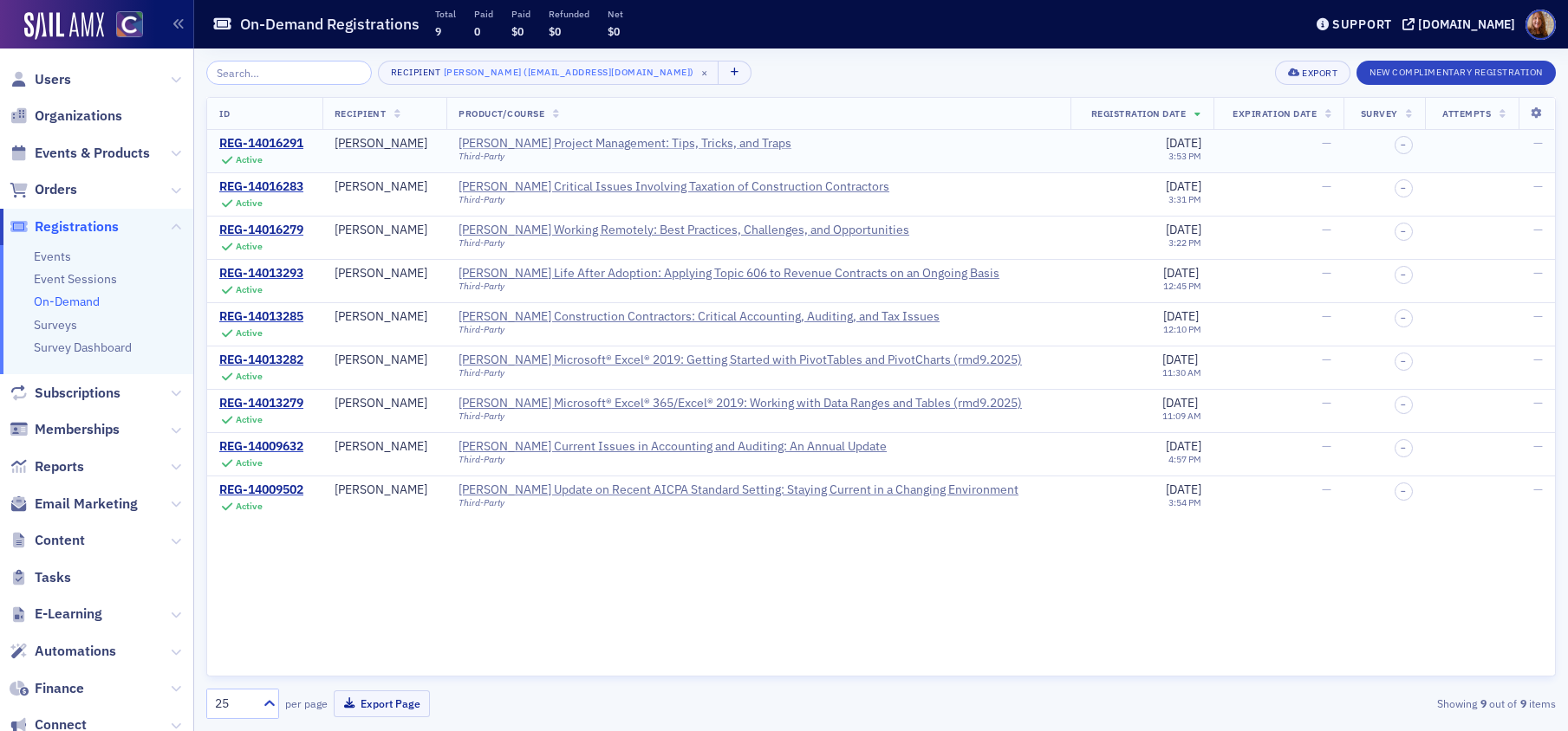
click at [697, 141] on div "[PERSON_NAME] Project Management: Tips, Tricks, and Traps" at bounding box center [625, 144] width 333 height 16
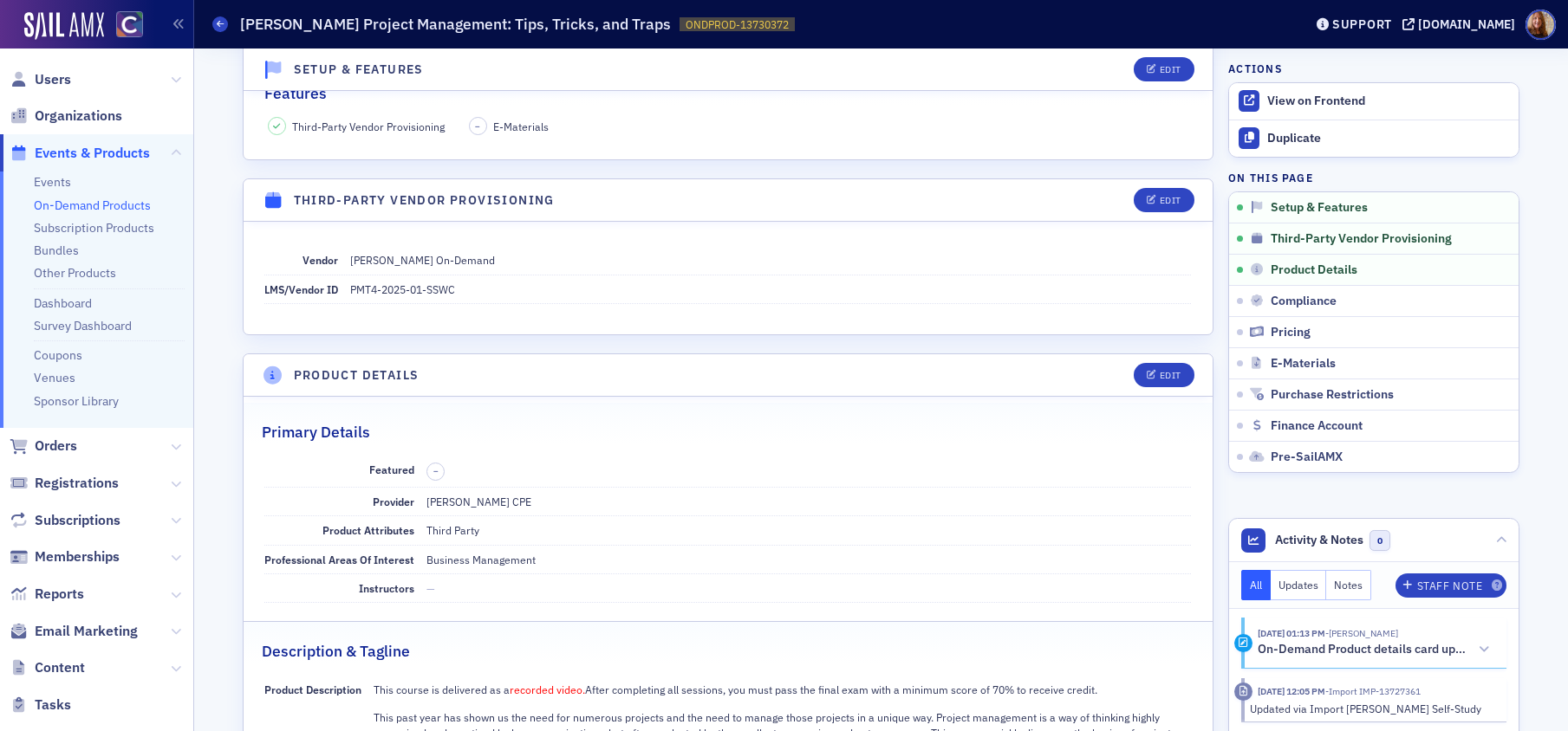
scroll to position [571, 0]
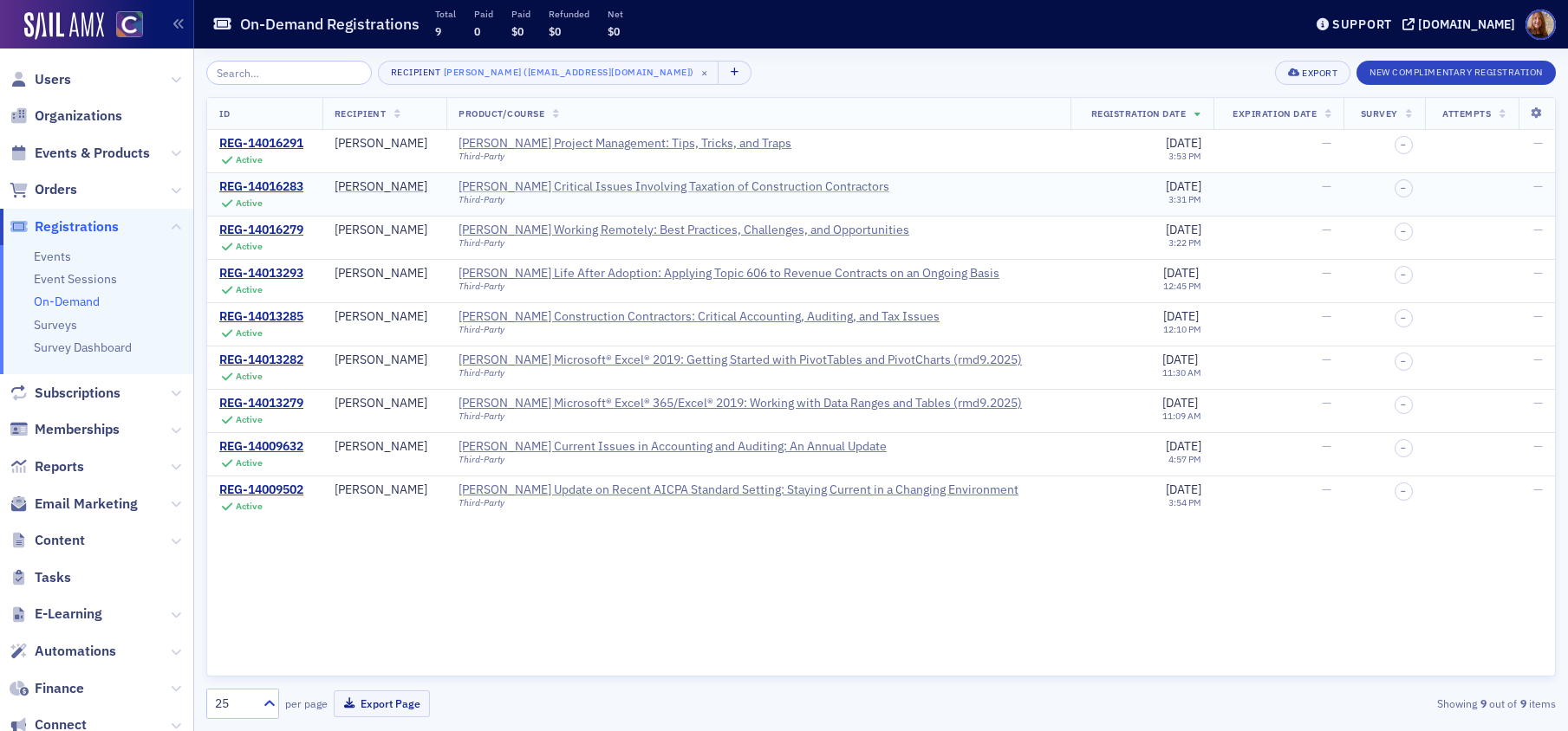
click at [763, 188] on div "Surgent's Critical Issues Involving Taxation of Construction Contractors" at bounding box center [674, 188] width 431 height 16
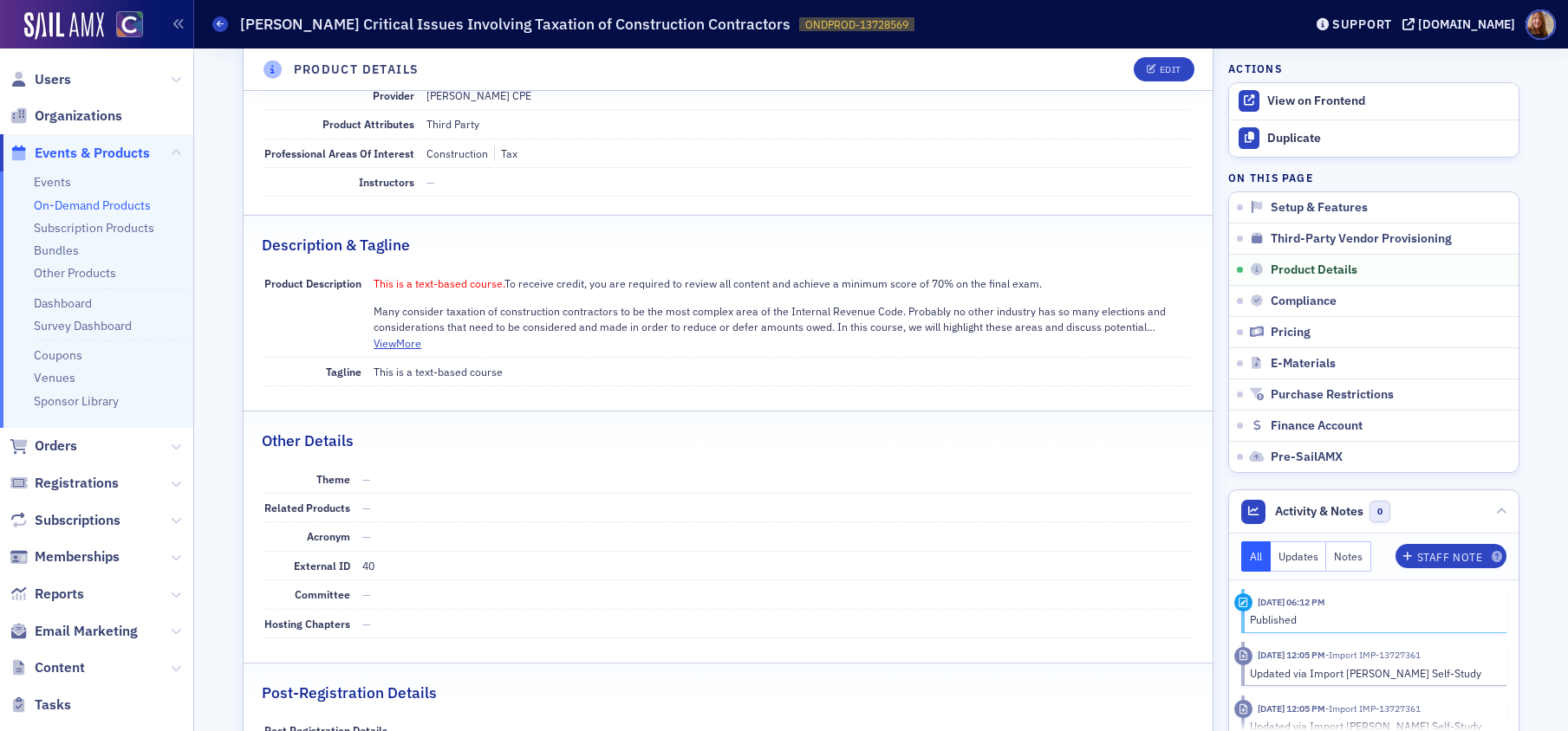
scroll to position [1164, 0]
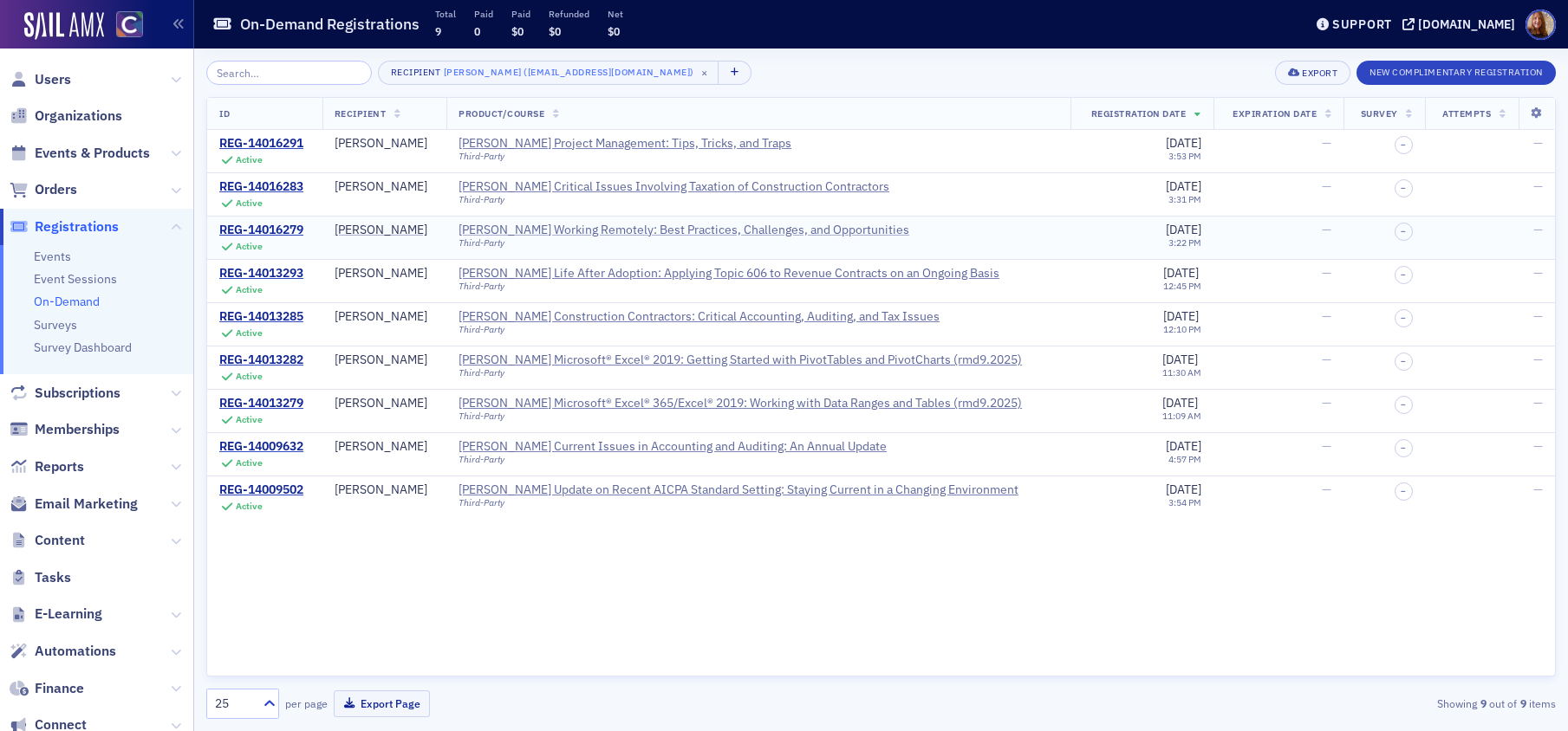
click at [527, 231] on div "Surgent's Working Remotely: Best Practices, Challenges, and Opportunities" at bounding box center [684, 231] width 451 height 16
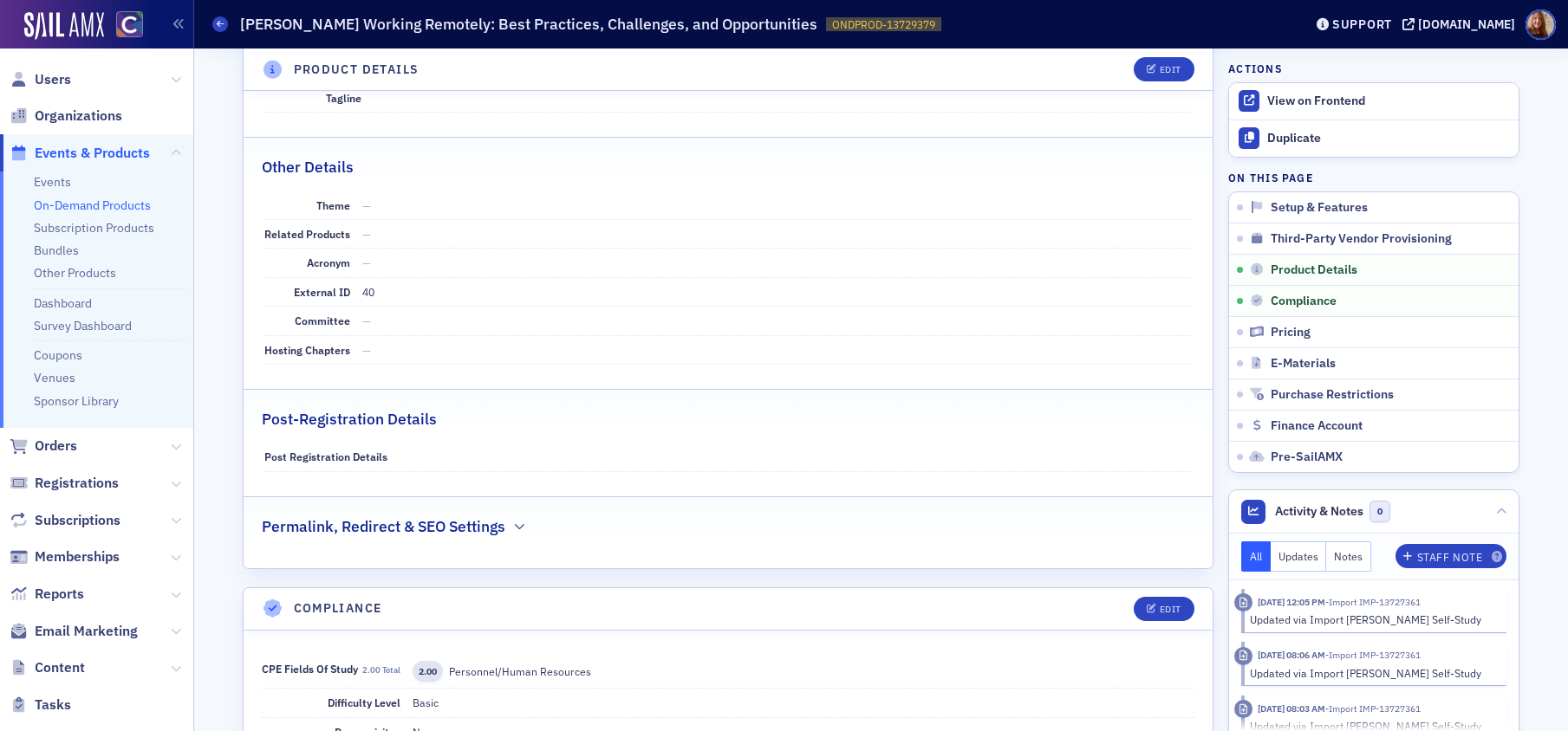
scroll to position [1177, 0]
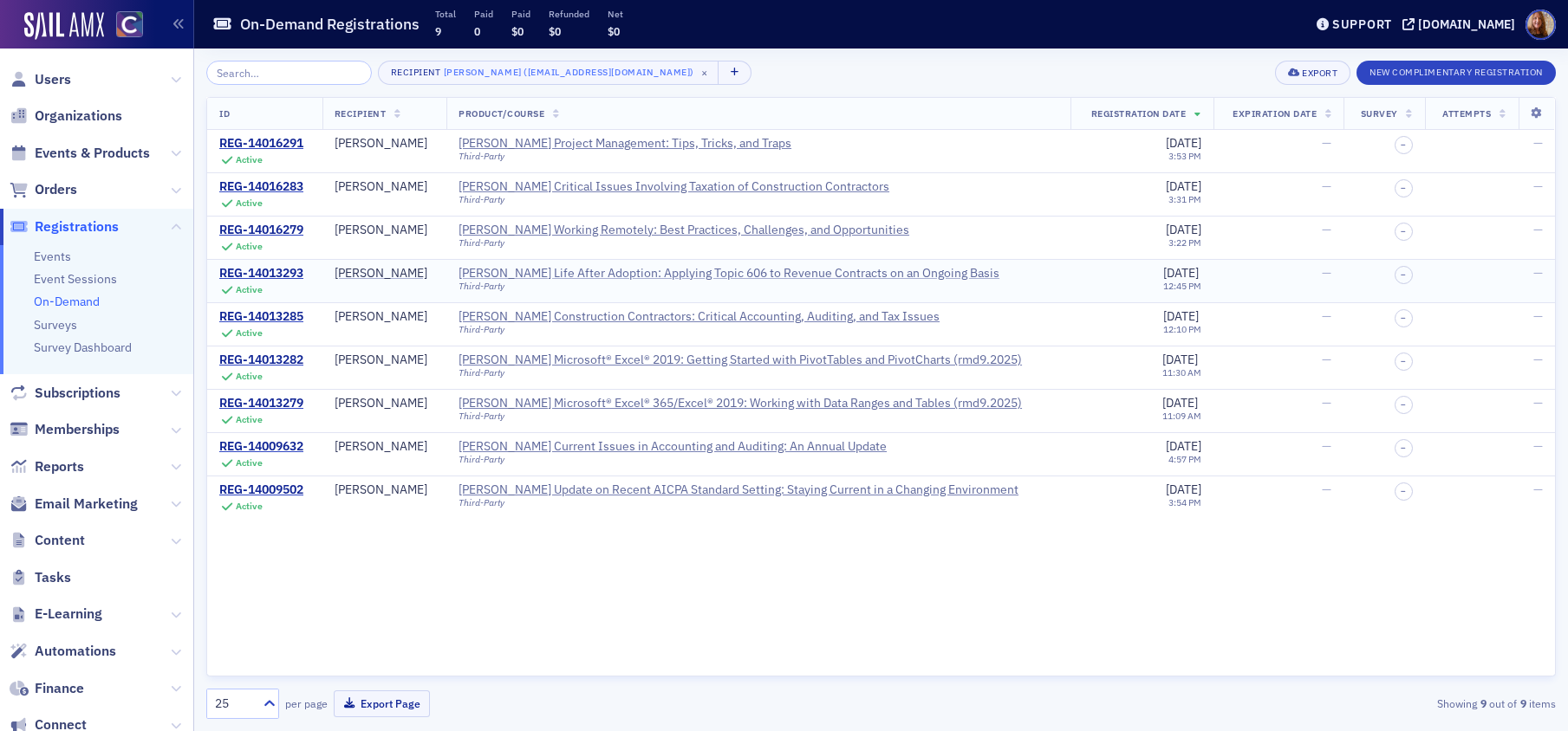
click at [787, 268] on div "Surgent's Life After Adoption: Applying Topic 606 to Revenue Contracts on an On…" at bounding box center [729, 273] width 541 height 16
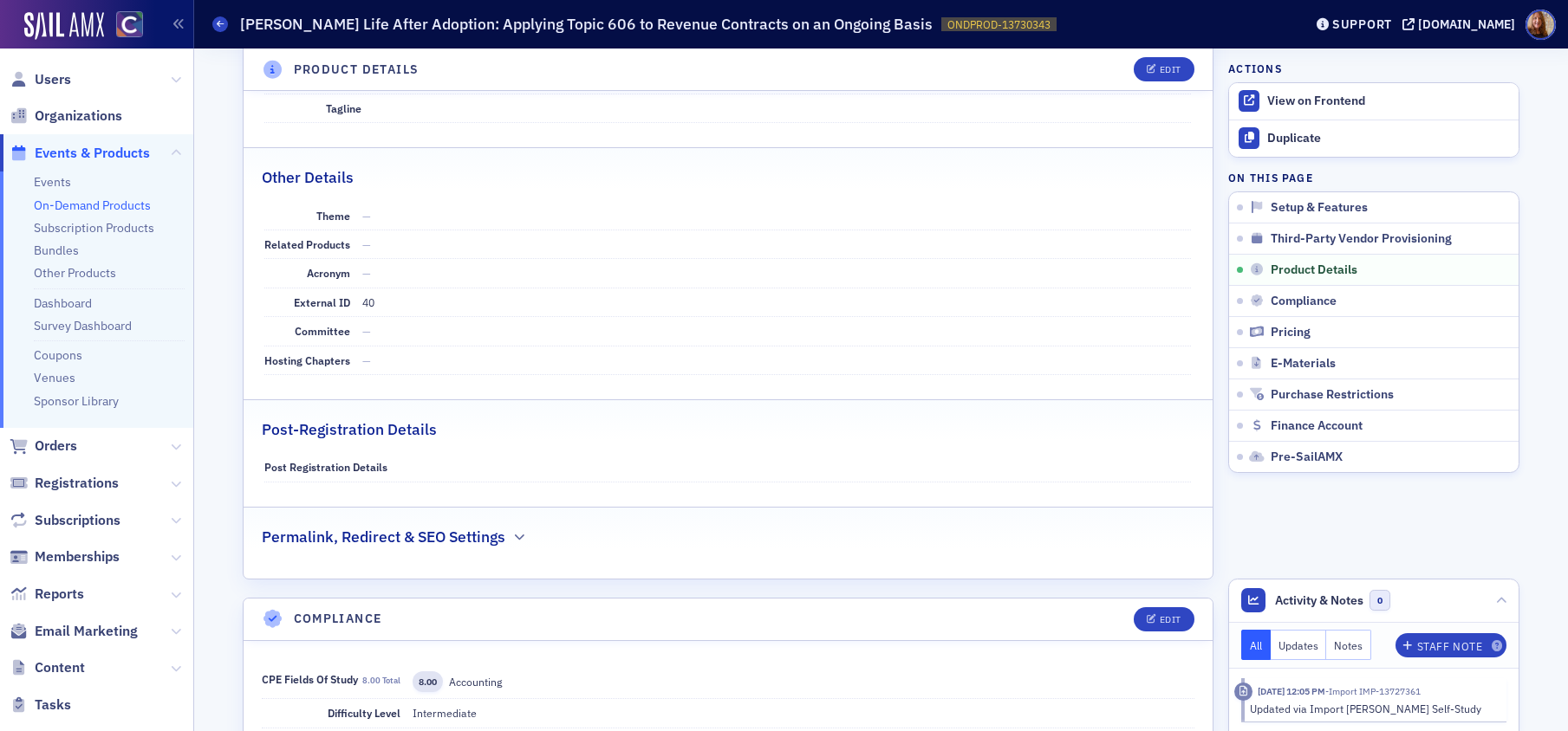
scroll to position [659, 0]
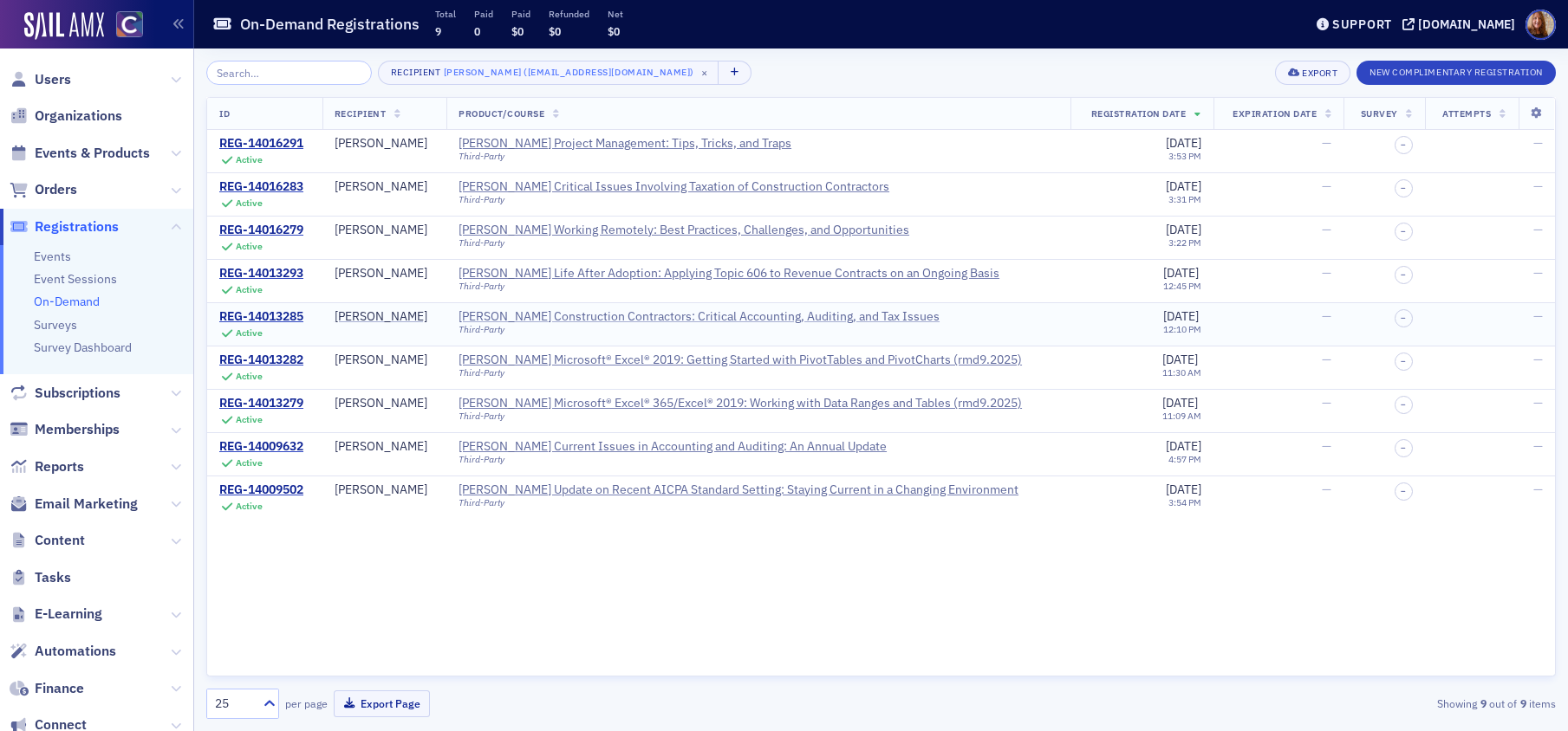
click at [720, 315] on div "Surgent's Construction Contractors: Critical Accounting, Auditing, and Tax Issu…" at bounding box center [699, 317] width 481 height 16
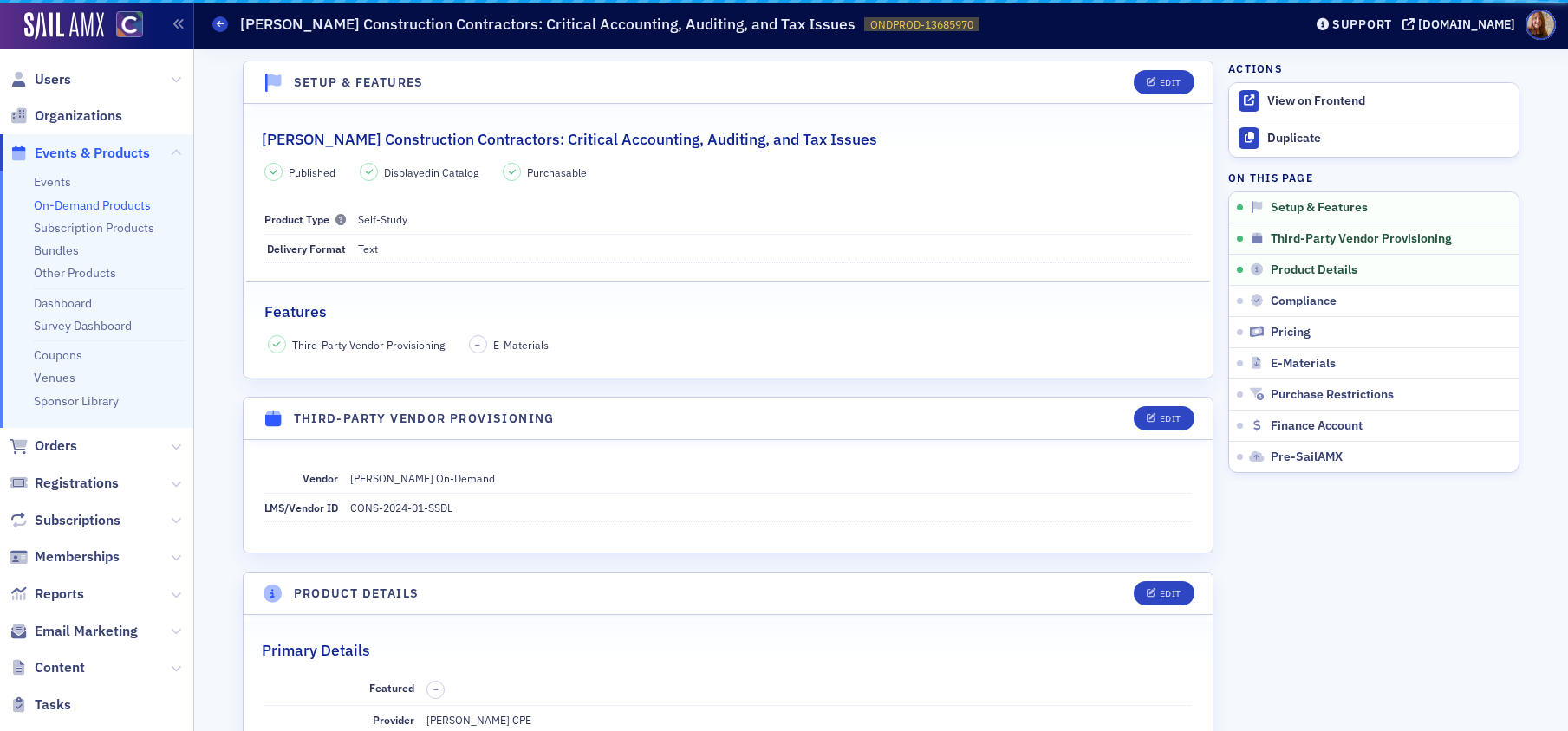
click at [721, 314] on div "Features" at bounding box center [727, 302] width 927 height 40
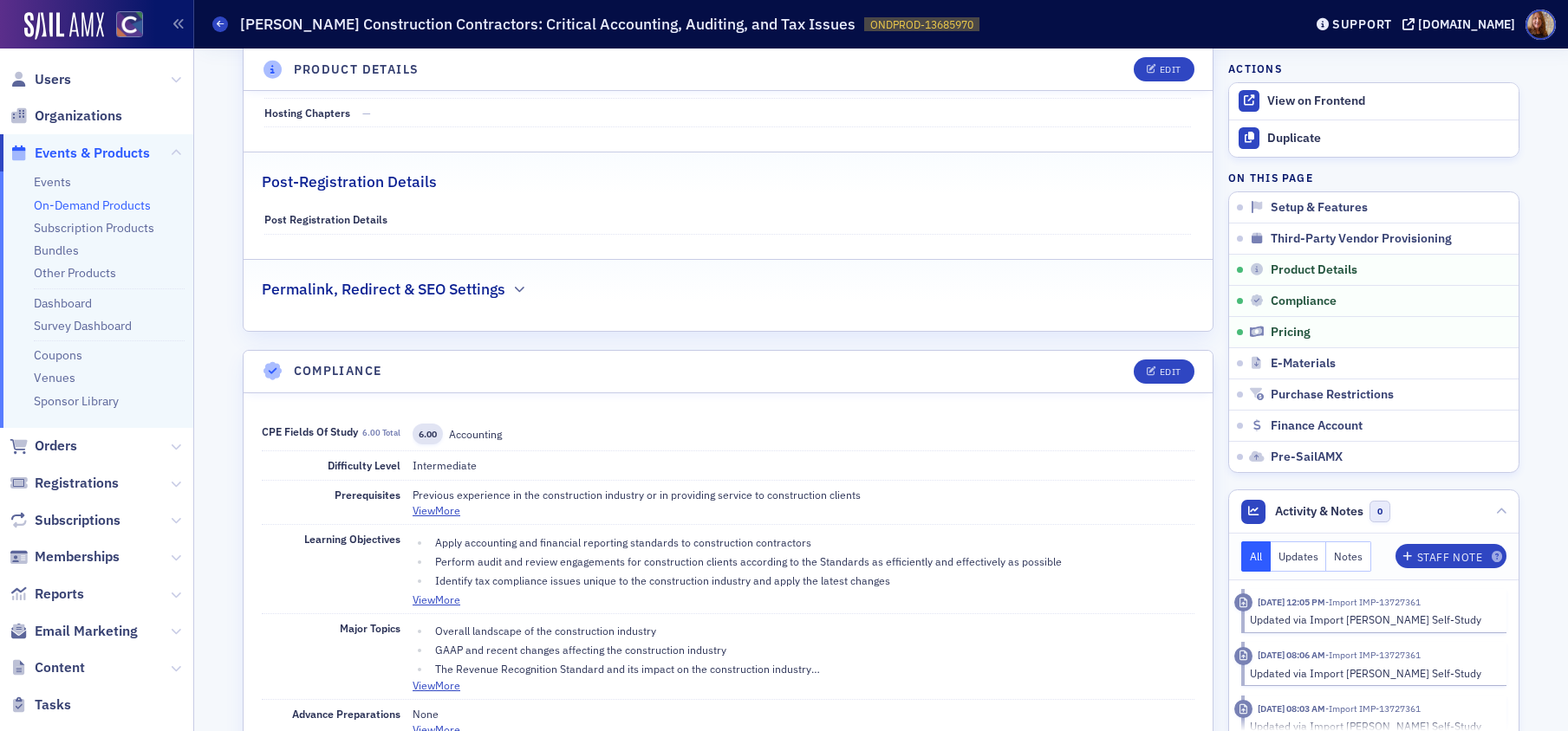
scroll to position [1111, 0]
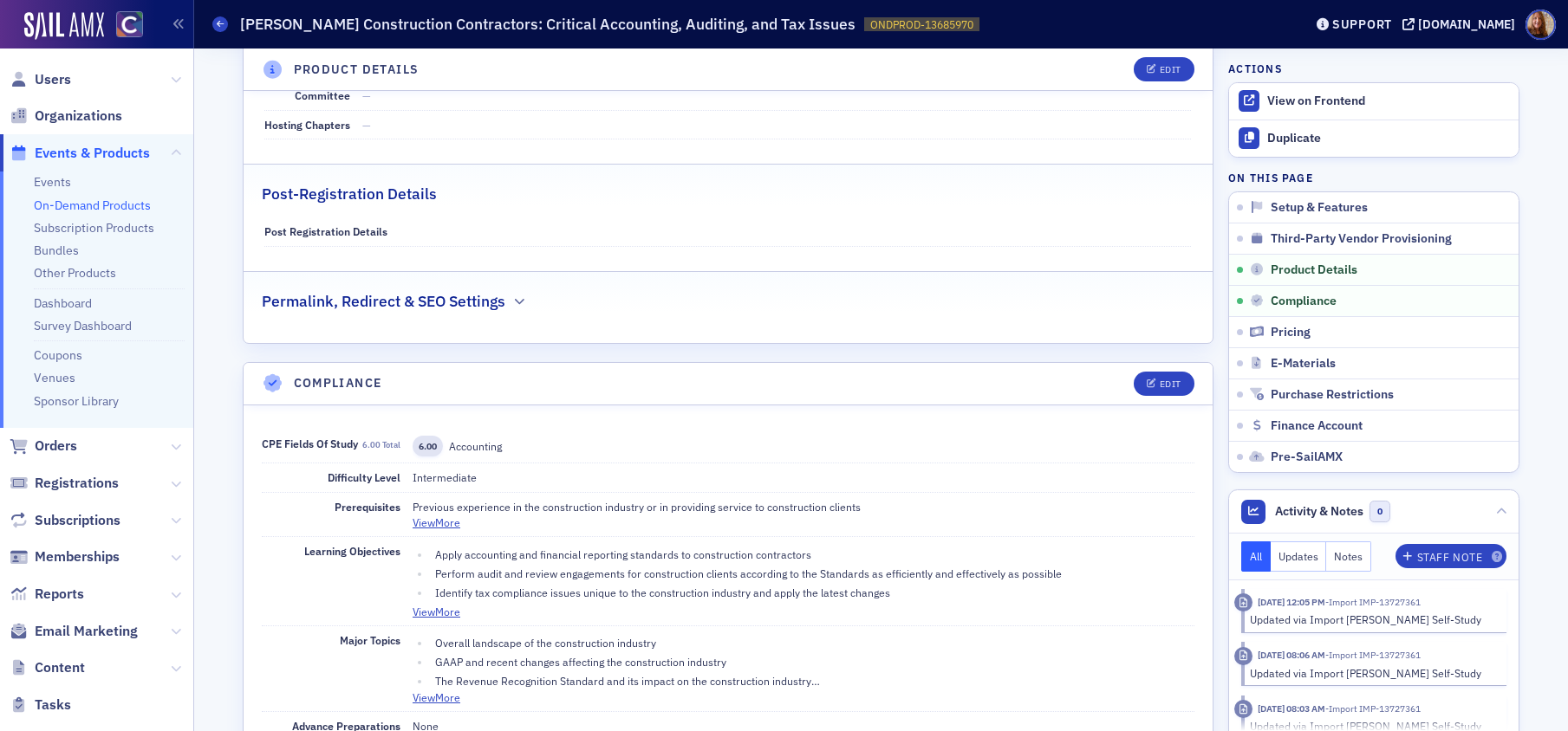
click at [688, 37] on div "On-Demand Products Surgent's Construction Contractors: Critical Accounting, Aud…" at bounding box center [745, 25] width 1065 height 33
click at [688, 31] on h1 "Surgent's Construction Contractors: Critical Accounting, Auditing, and Tax Issu…" at bounding box center [548, 25] width 616 height 21
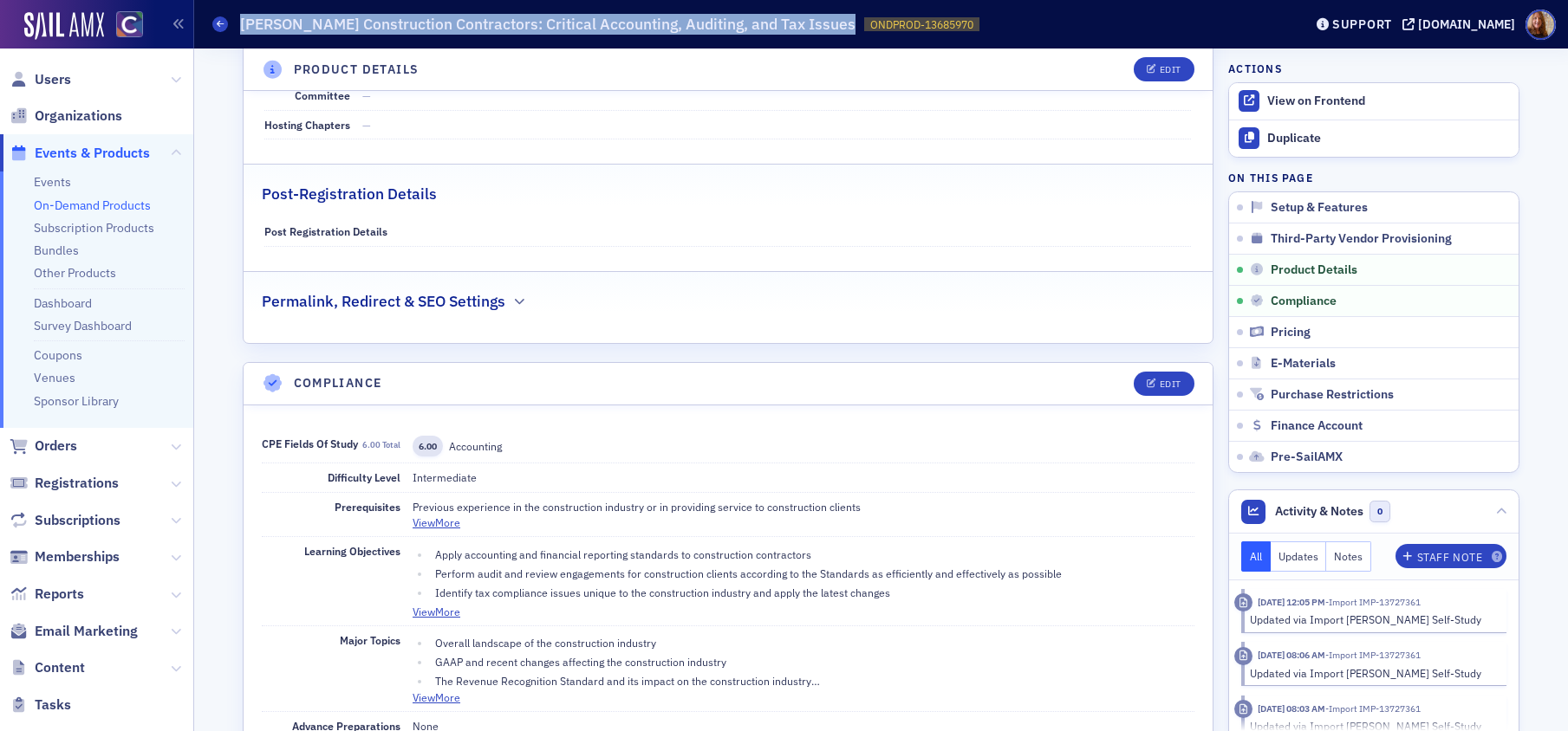
click at [688, 31] on h1 "Surgent's Construction Contractors: Critical Accounting, Auditing, and Tax Issu…" at bounding box center [548, 25] width 616 height 21
copy h1 "Surgent's Construction Contractors: Critical Accounting, Auditing, and Tax Issu…"
click at [1159, 386] on div "Edit" at bounding box center [1170, 384] width 22 height 10
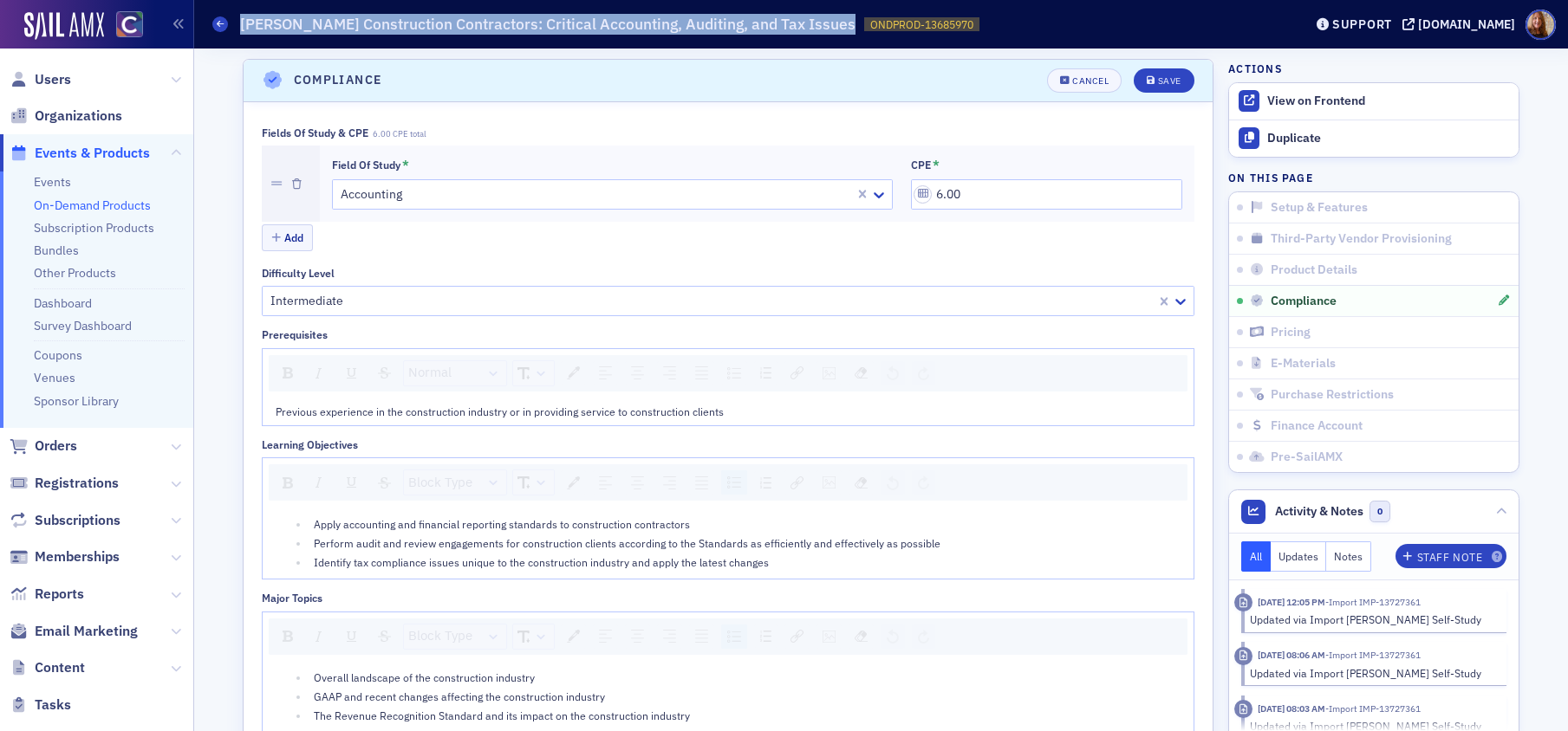
scroll to position [1416, 0]
click at [291, 239] on button "Add" at bounding box center [287, 236] width 52 height 27
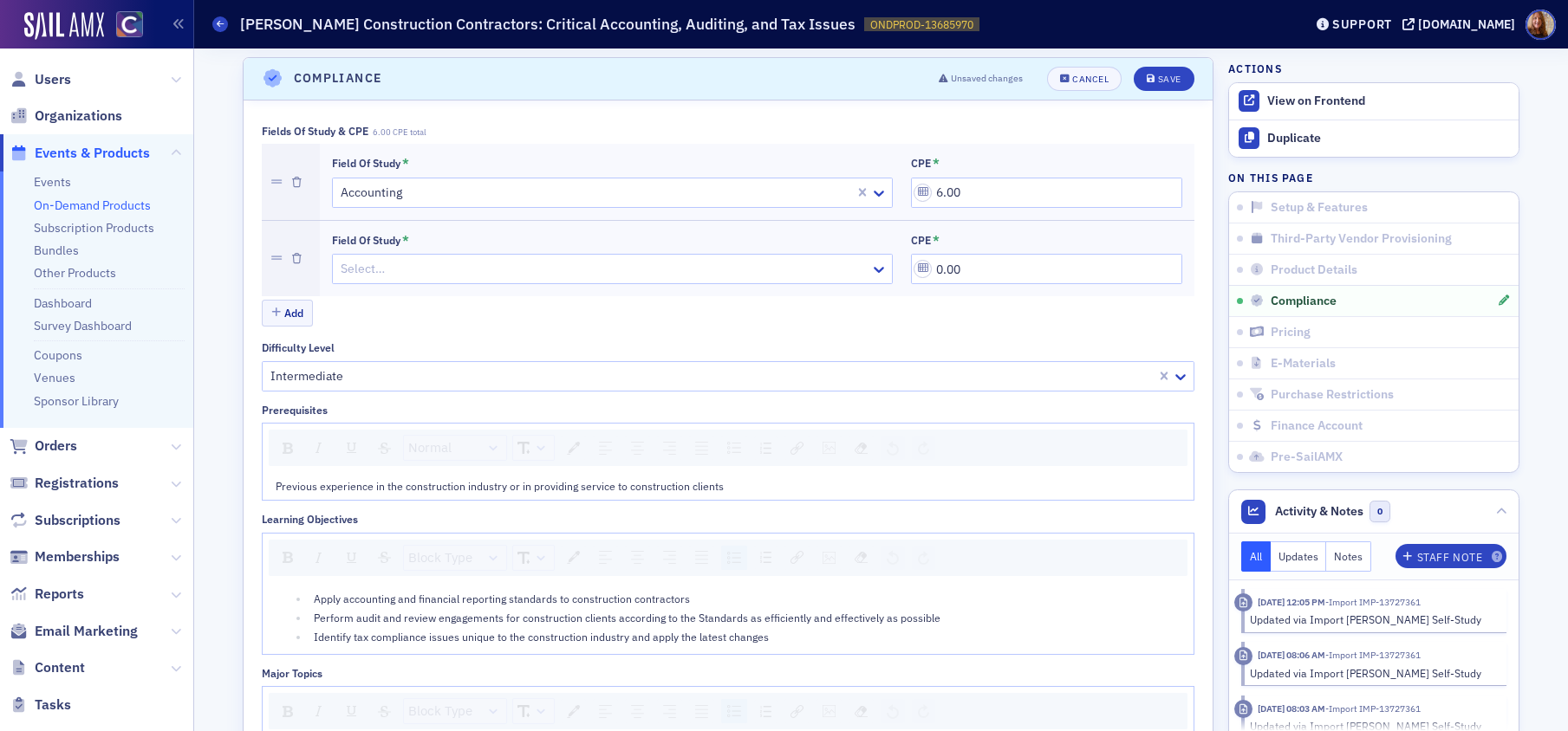
click at [410, 264] on div at bounding box center [603, 269] width 530 height 22
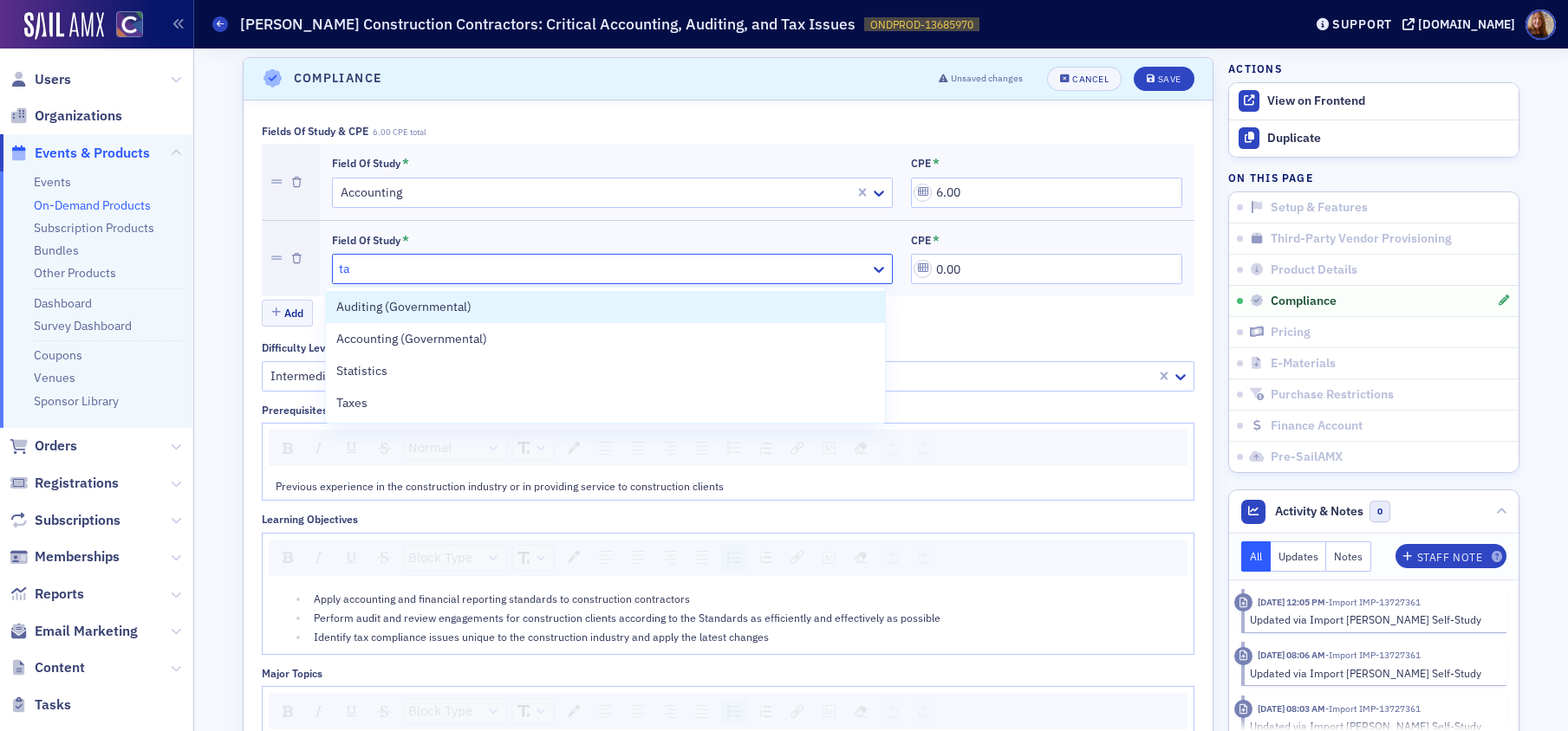
type input "tax"
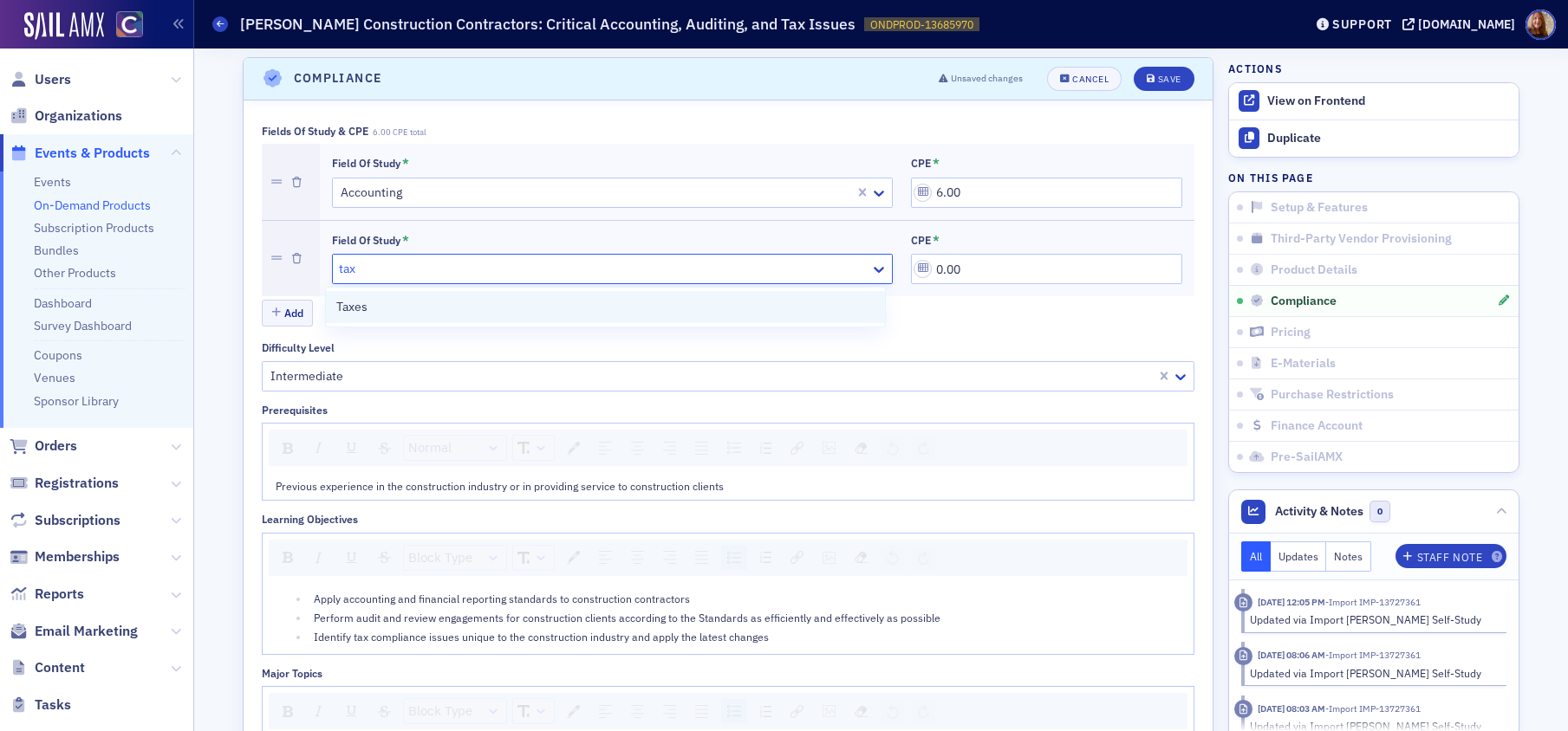
click at [356, 312] on span "Taxes" at bounding box center [353, 307] width 32 height 18
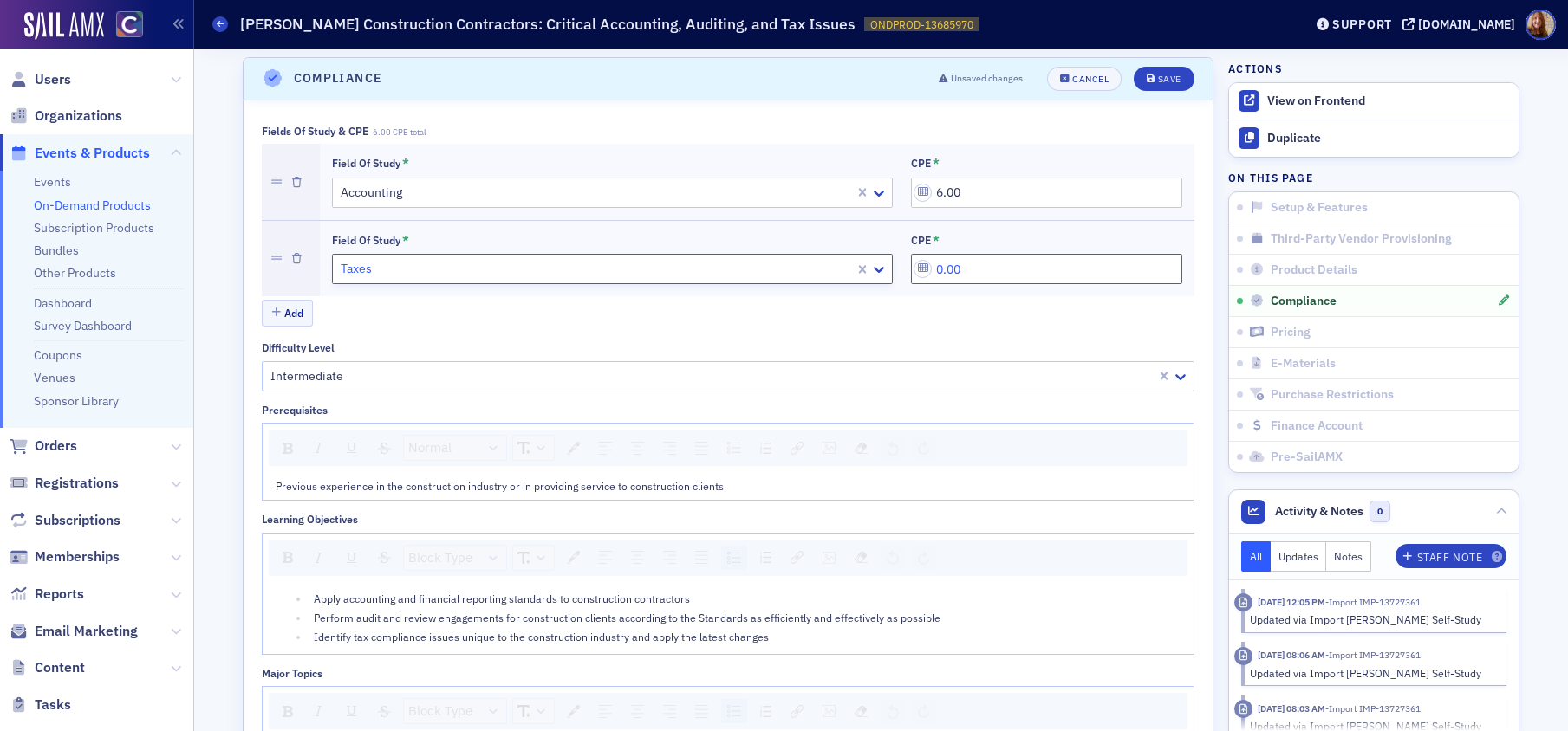
click at [950, 268] on input "0.00" at bounding box center [1046, 269] width 271 height 31
click at [947, 269] on input "0.00" at bounding box center [1046, 269] width 271 height 31
type input "2.00"
click at [1158, 83] on div "Save" at bounding box center [1170, 79] width 24 height 10
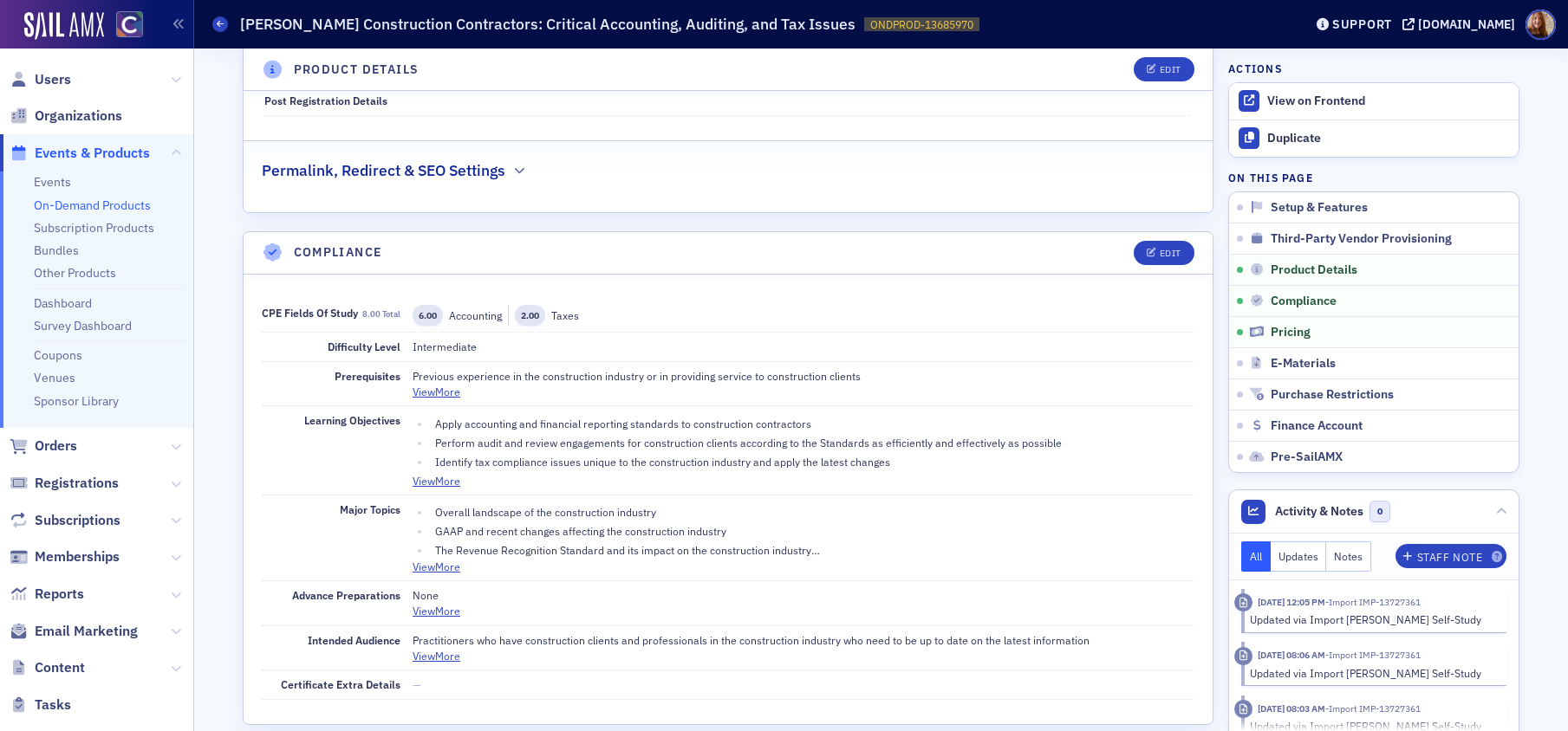
scroll to position [1304, 0]
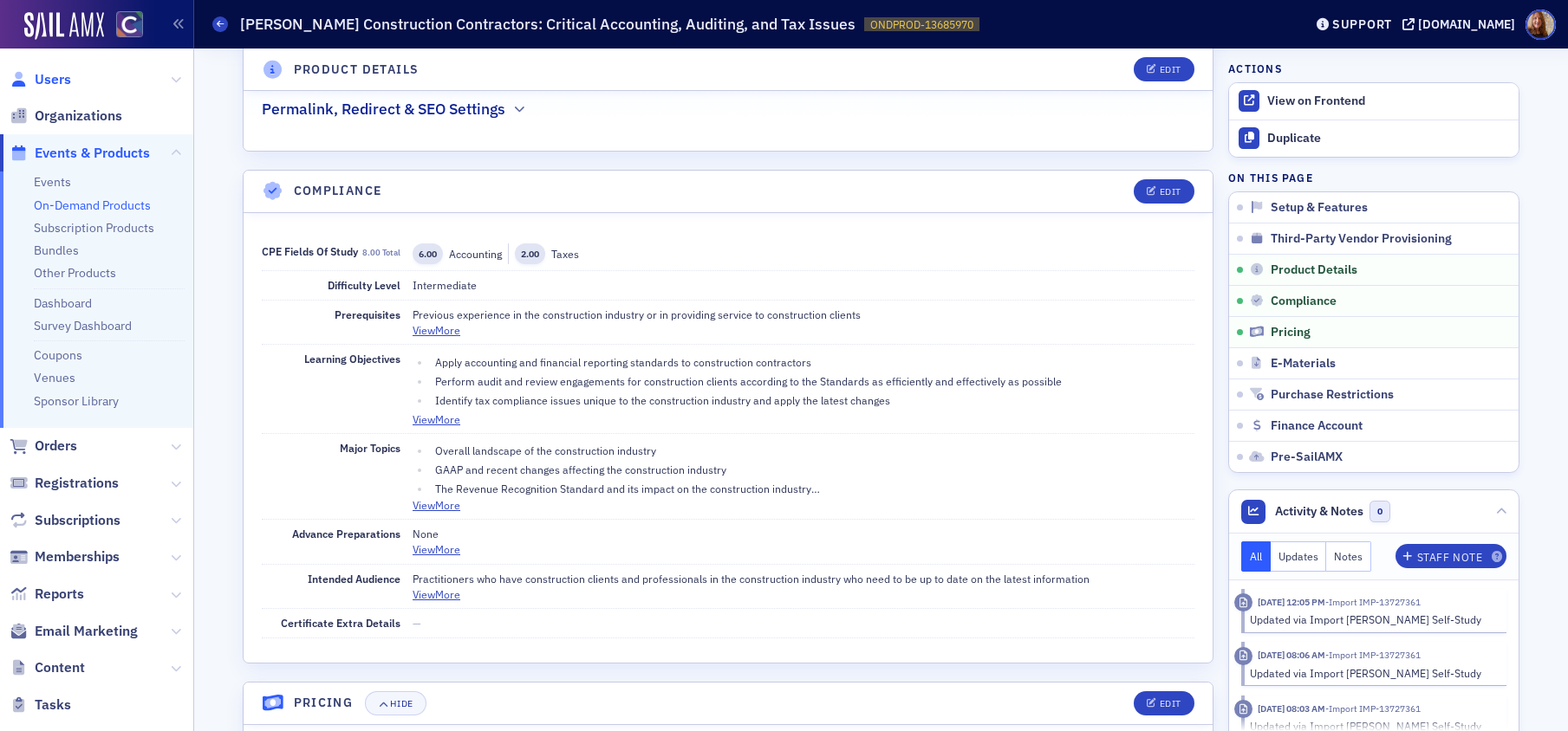
click at [46, 71] on span "Users" at bounding box center [53, 80] width 37 height 19
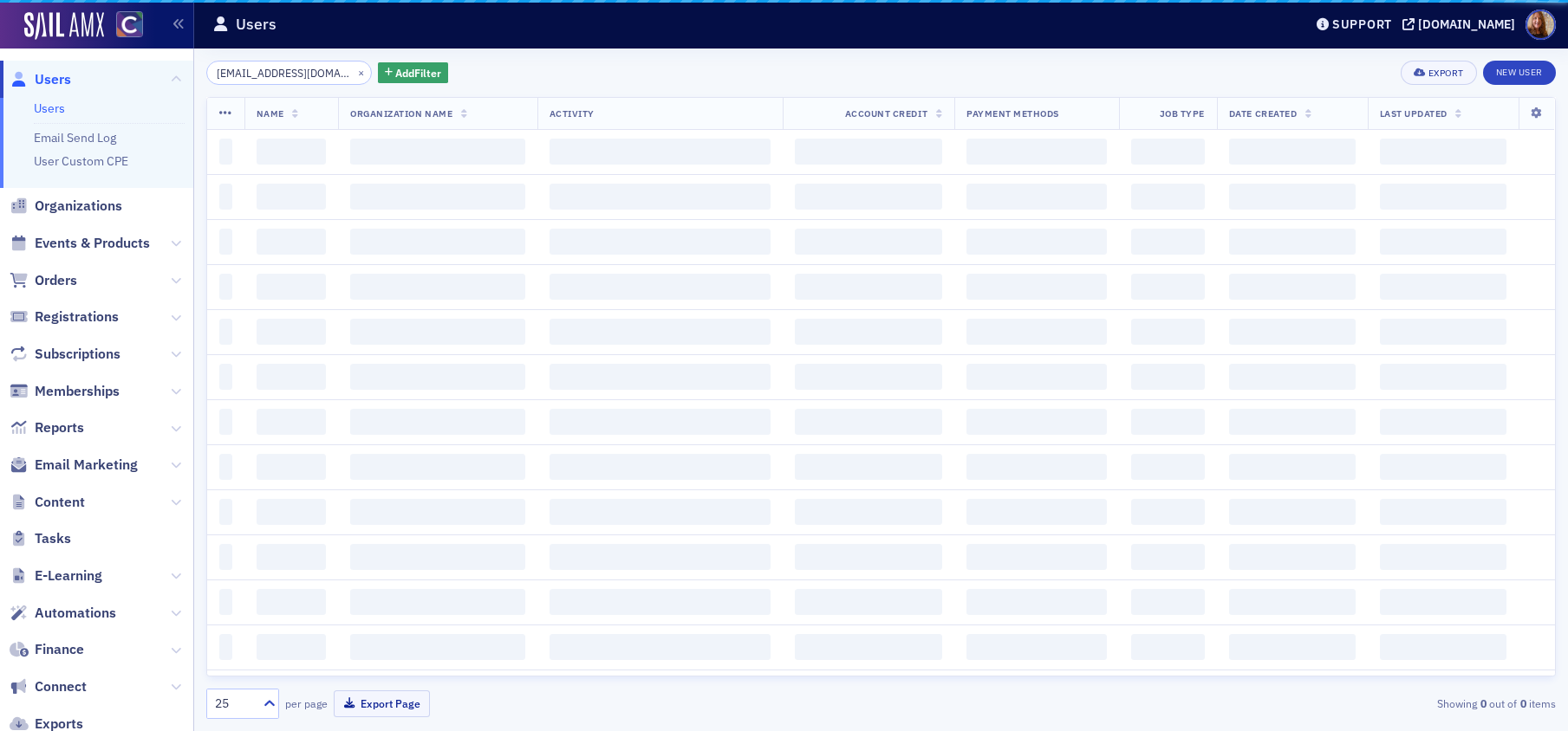
scroll to position [0, 27]
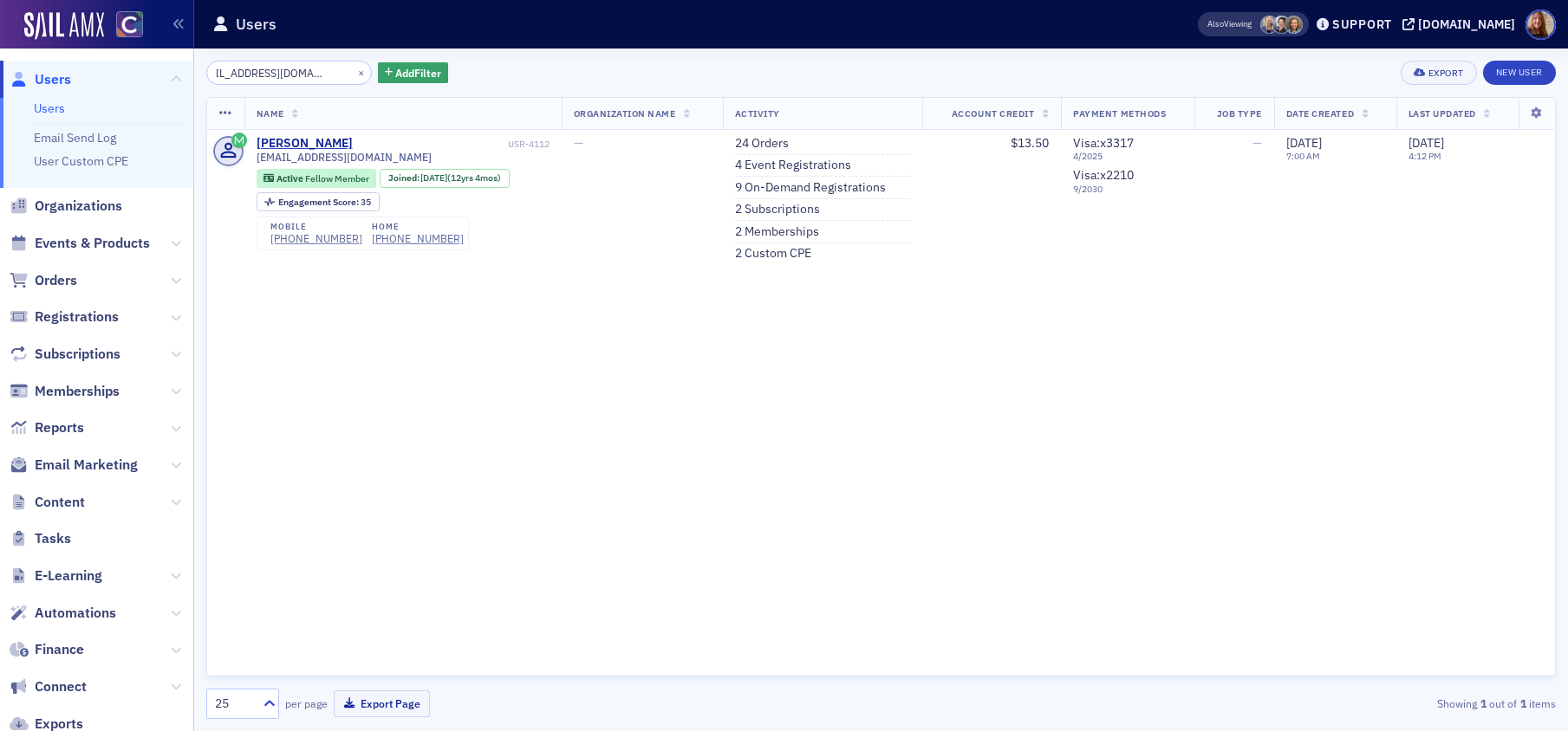
click at [288, 75] on input "leahmariedriscoll@gmail.com" at bounding box center [289, 73] width 166 height 25
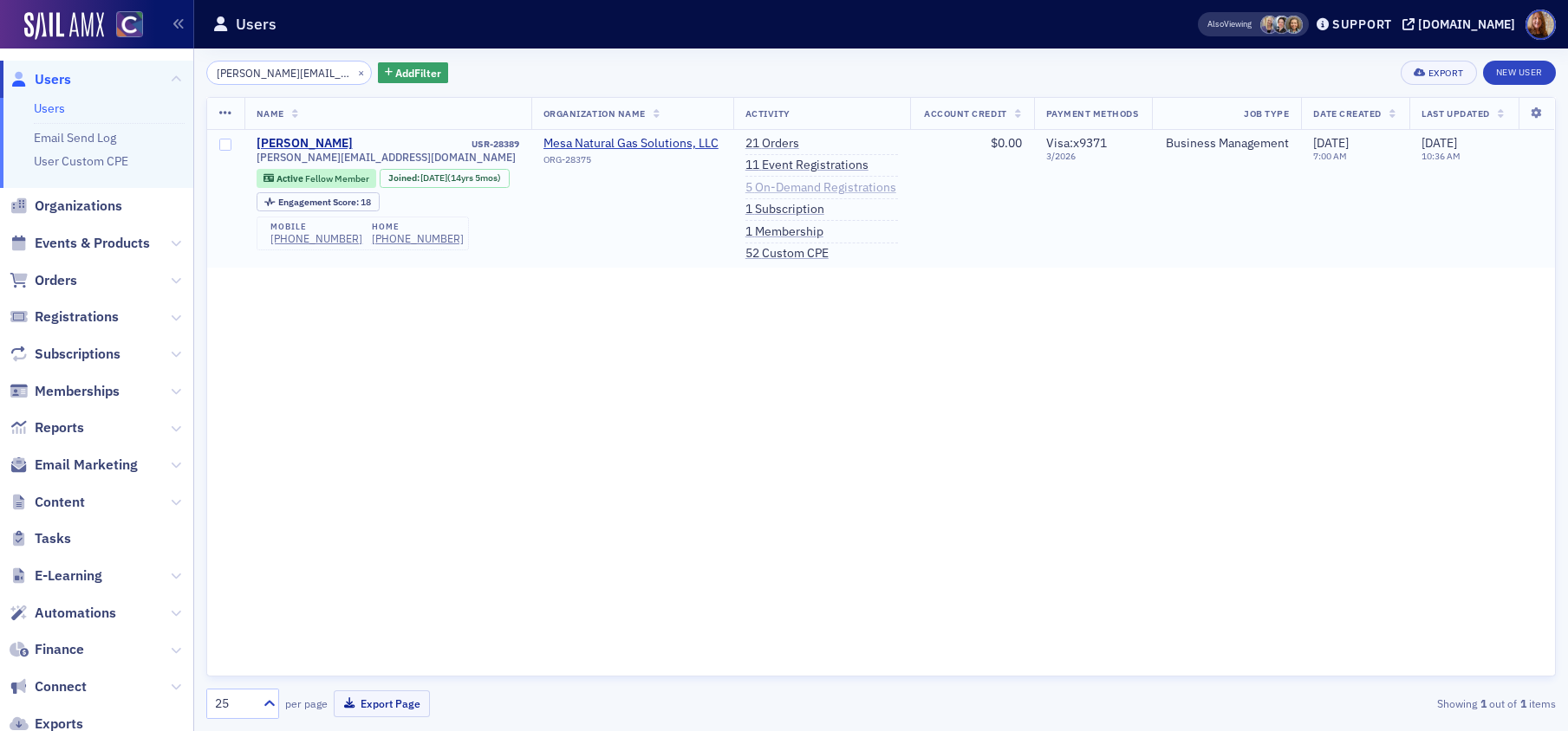
type input "matthew@5-scotts.com"
click at [830, 187] on link "5 On-Demand Registrations" at bounding box center [821, 188] width 151 height 16
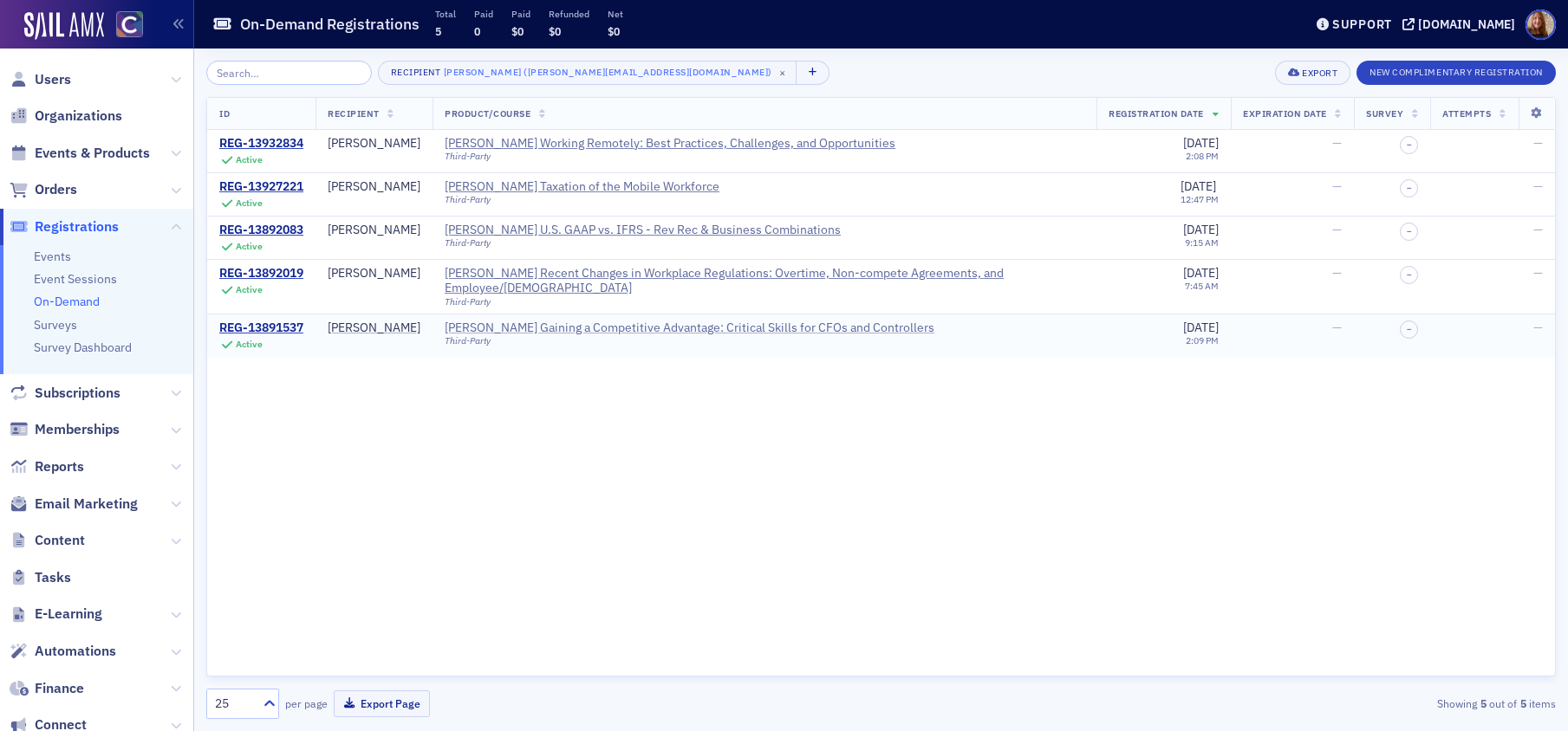
click at [695, 325] on div "Surgent's Gaining a Competitive Advantage: Critical Skills for CFOs and Control…" at bounding box center [689, 329] width 489 height 16
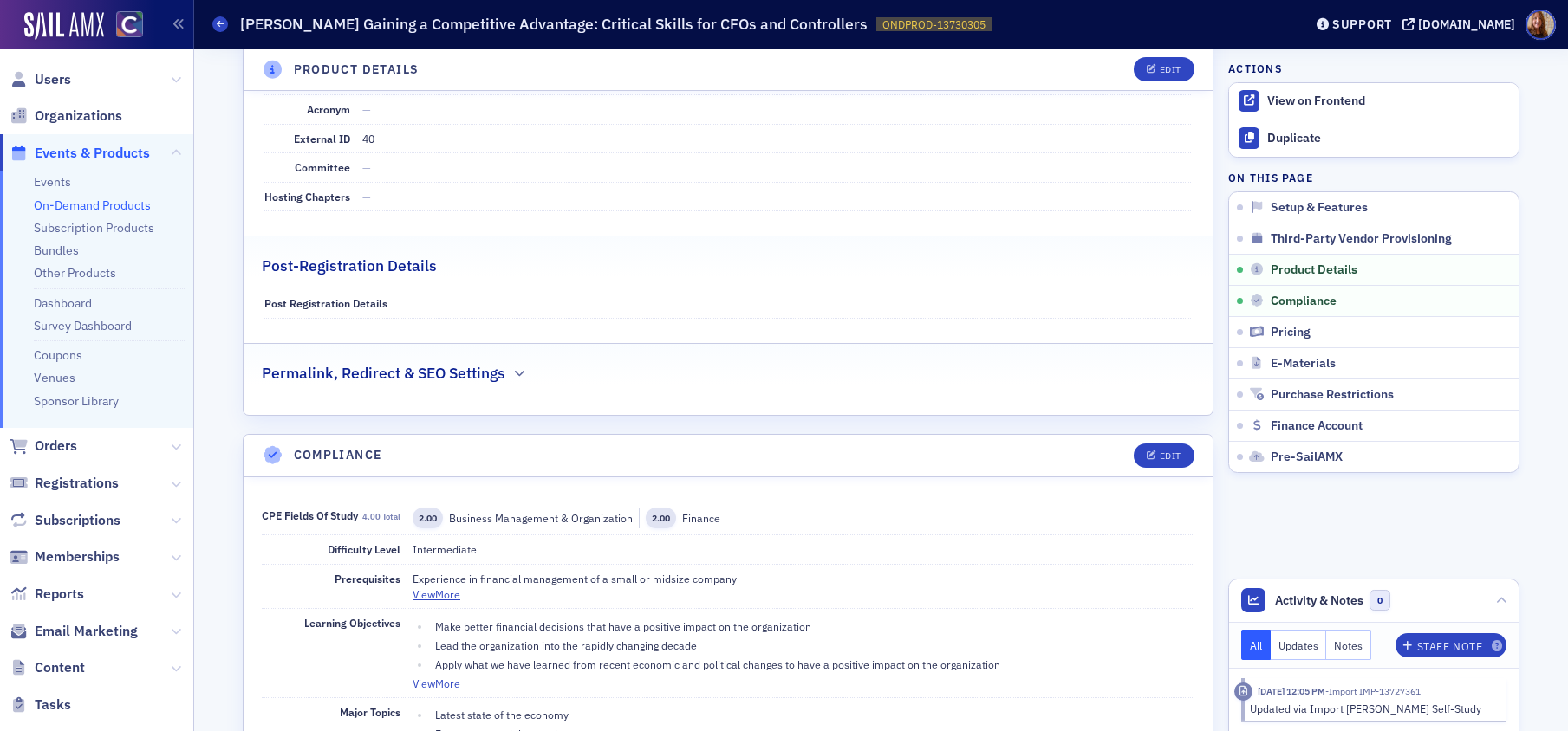
scroll to position [1007, 0]
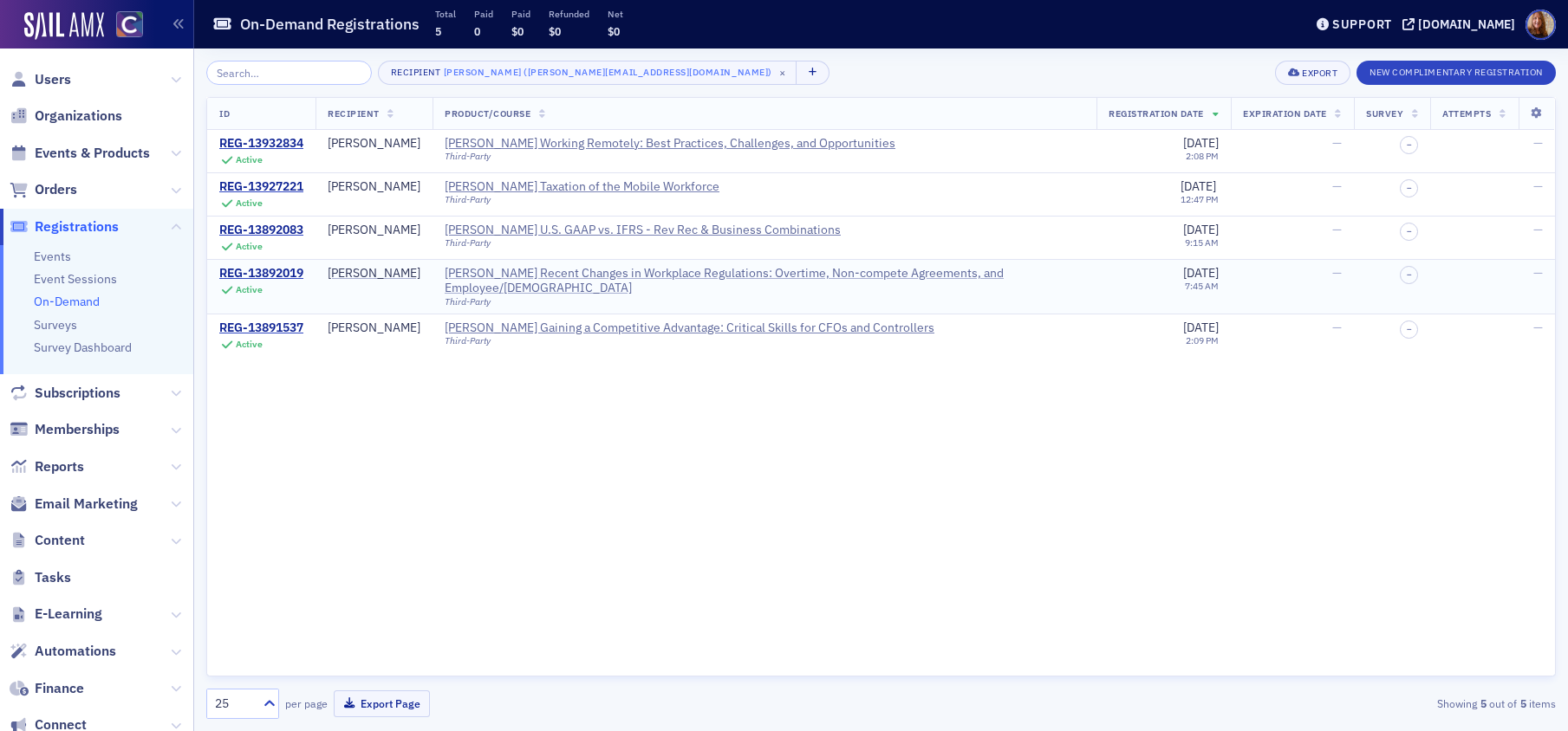
click at [714, 279] on div "Surgent's Recent Changes in Workplace Regulations: Overtime, Non-compete Agreem…" at bounding box center [764, 280] width 639 height 31
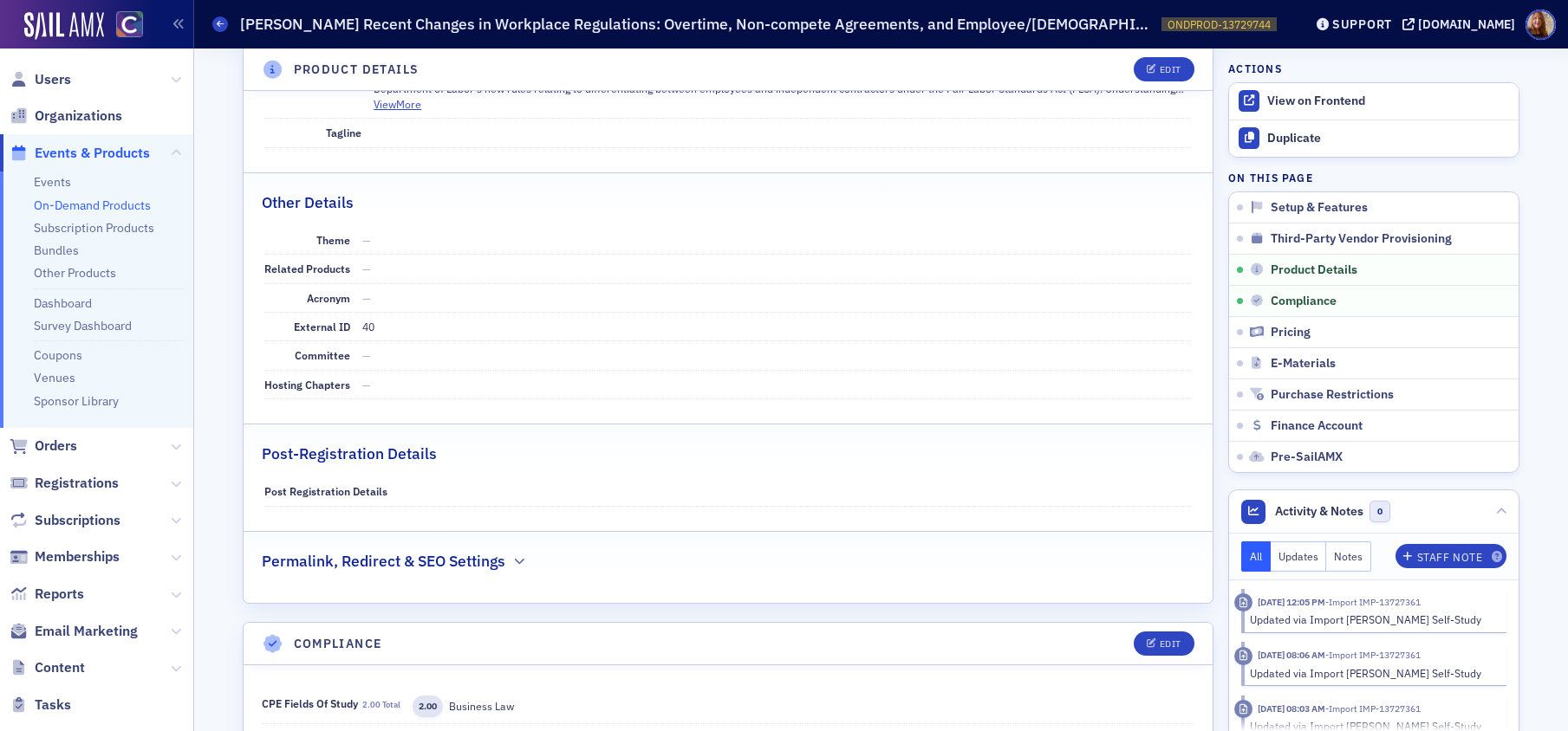
scroll to position [627, 0]
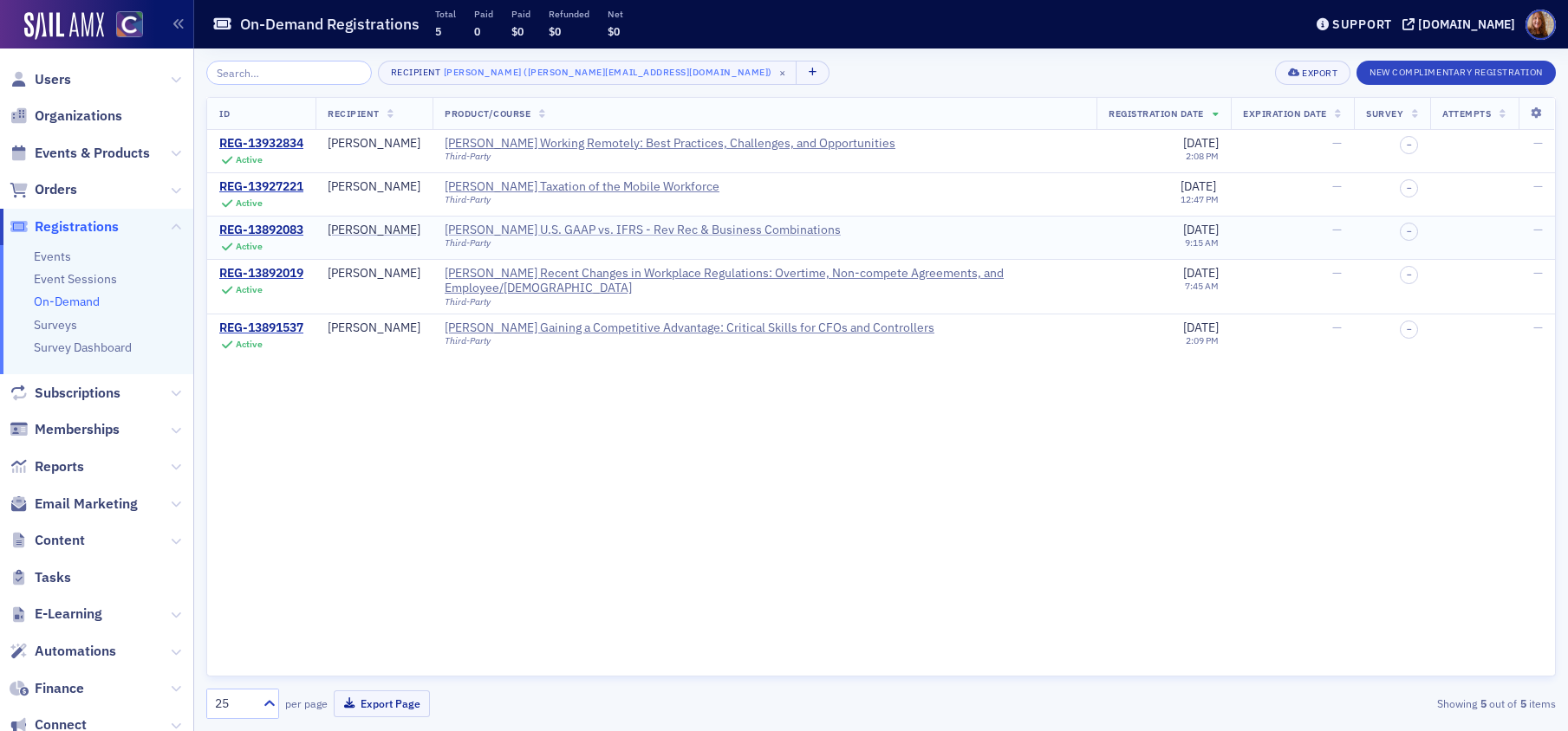
click at [568, 235] on div "Surgent's U.S. GAAP vs. IFRS - Rev Rec & Business Combinations" at bounding box center [643, 231] width 396 height 16
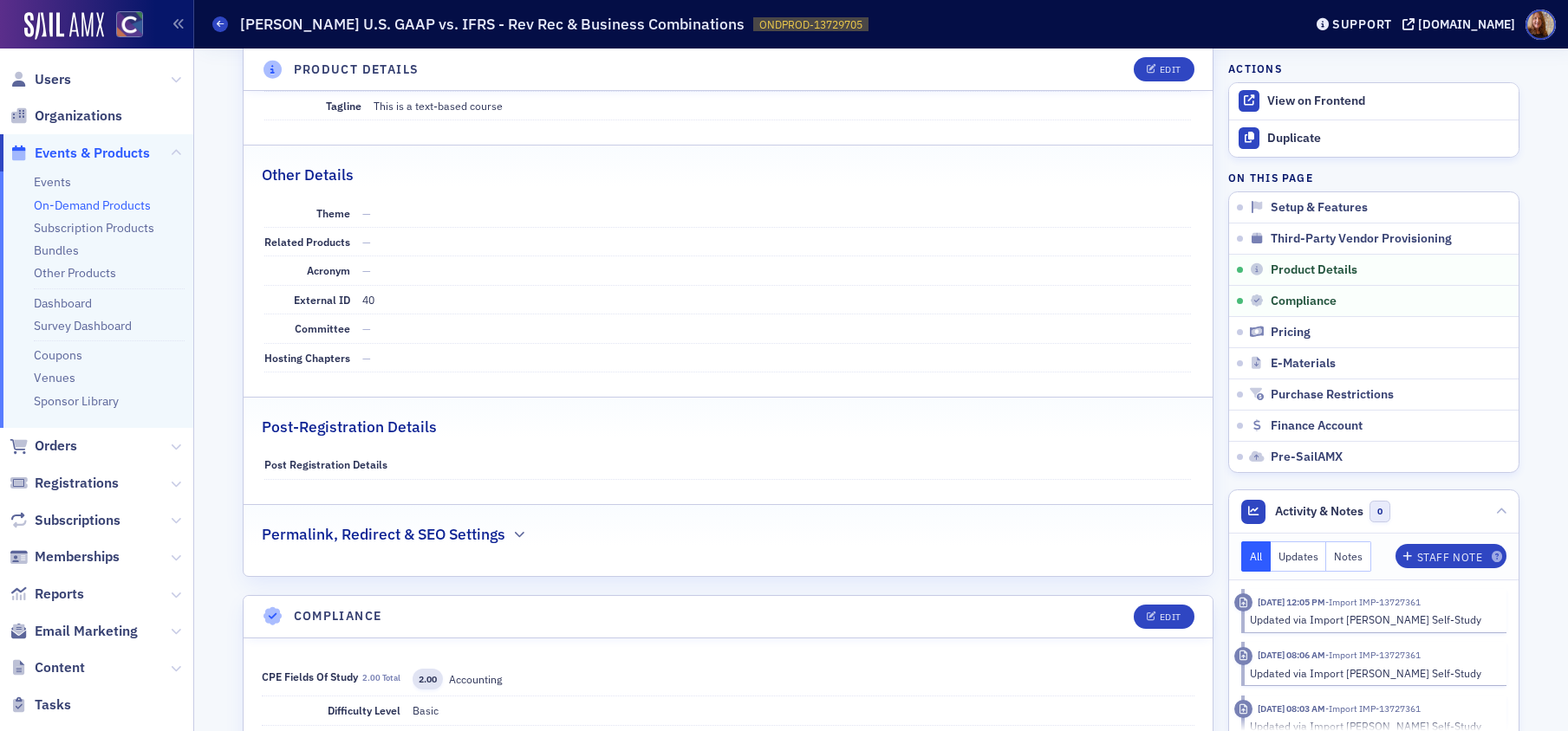
scroll to position [889, 0]
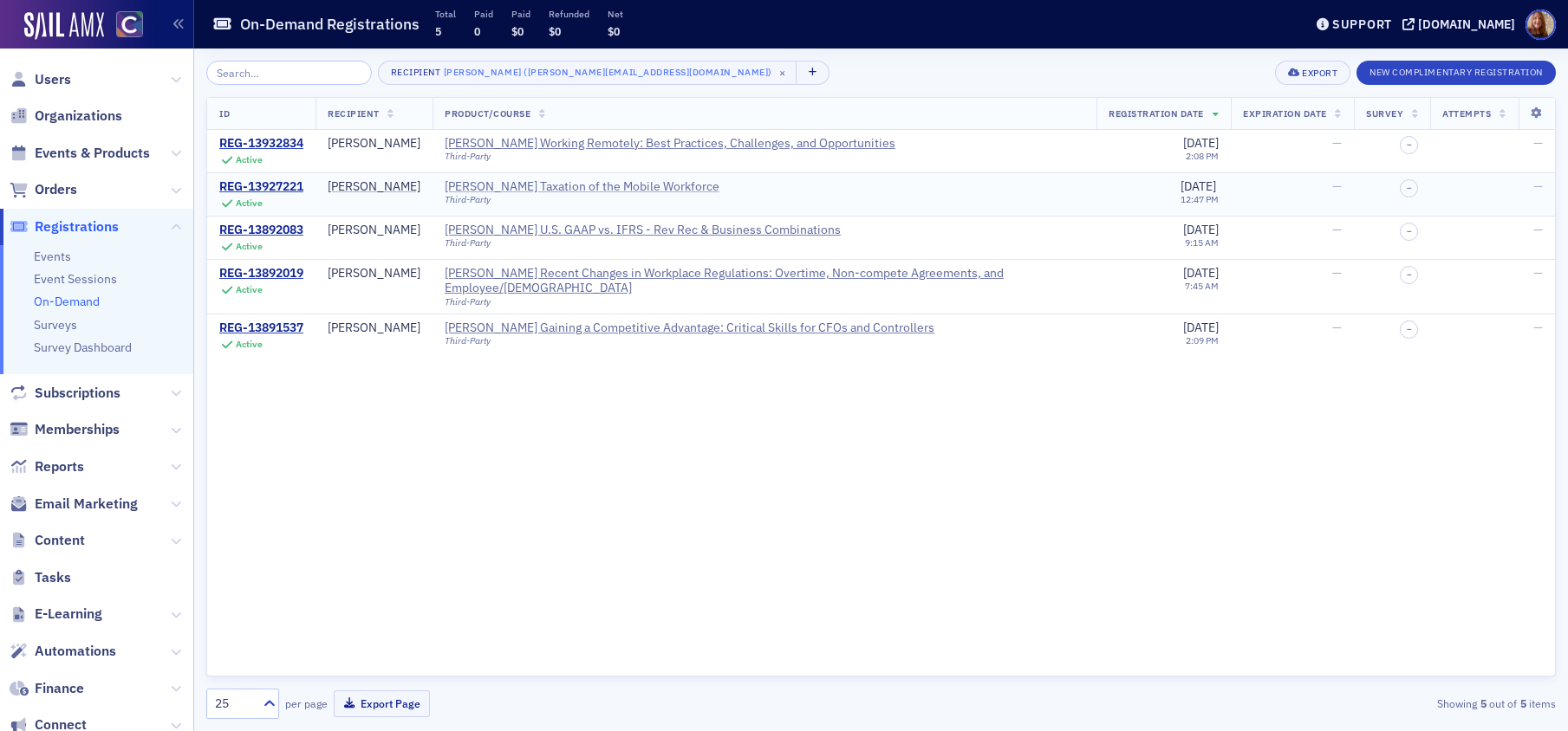
click at [613, 180] on div "Surgent's Taxation of the Mobile Workforce" at bounding box center [581, 188] width 274 height 16
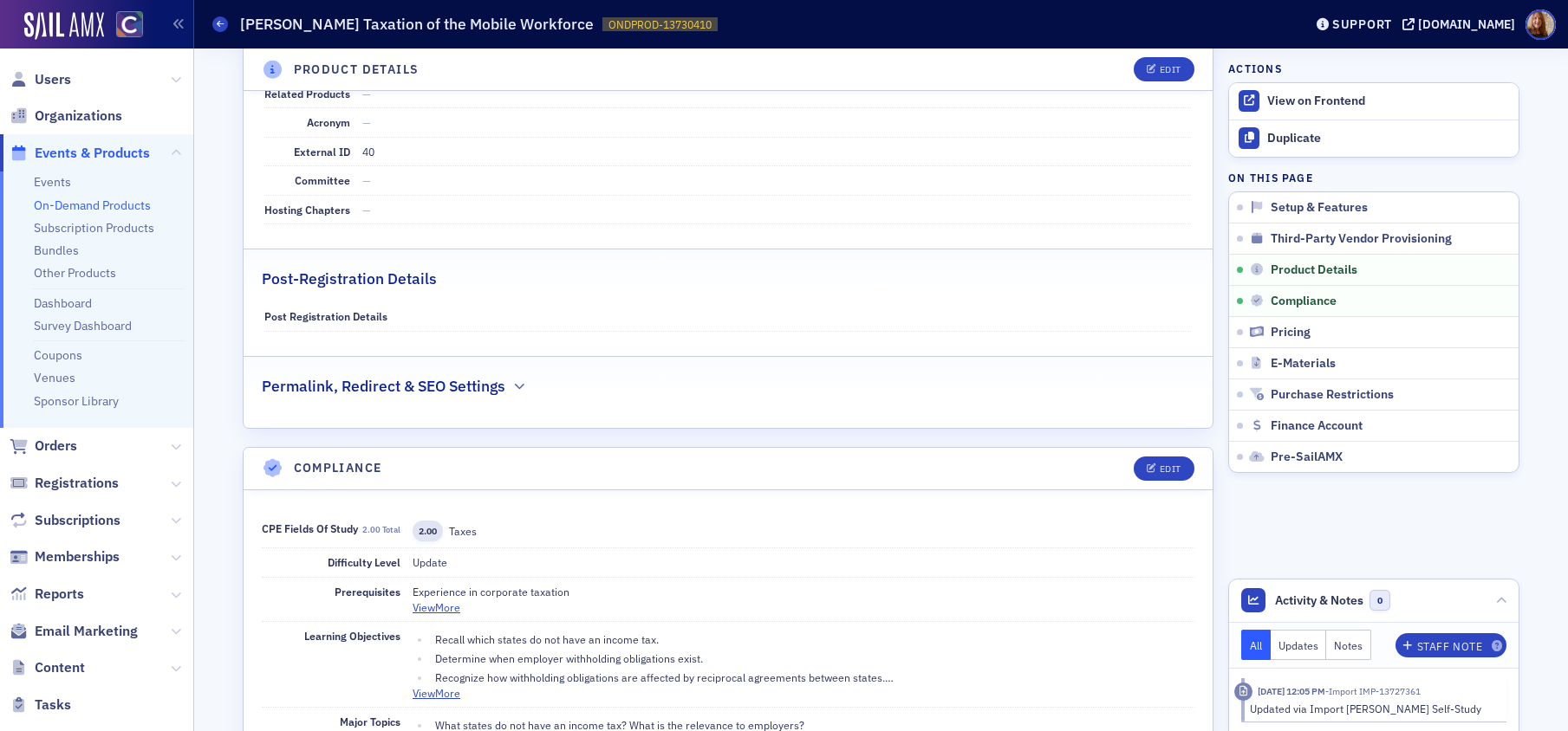
scroll to position [1100, 0]
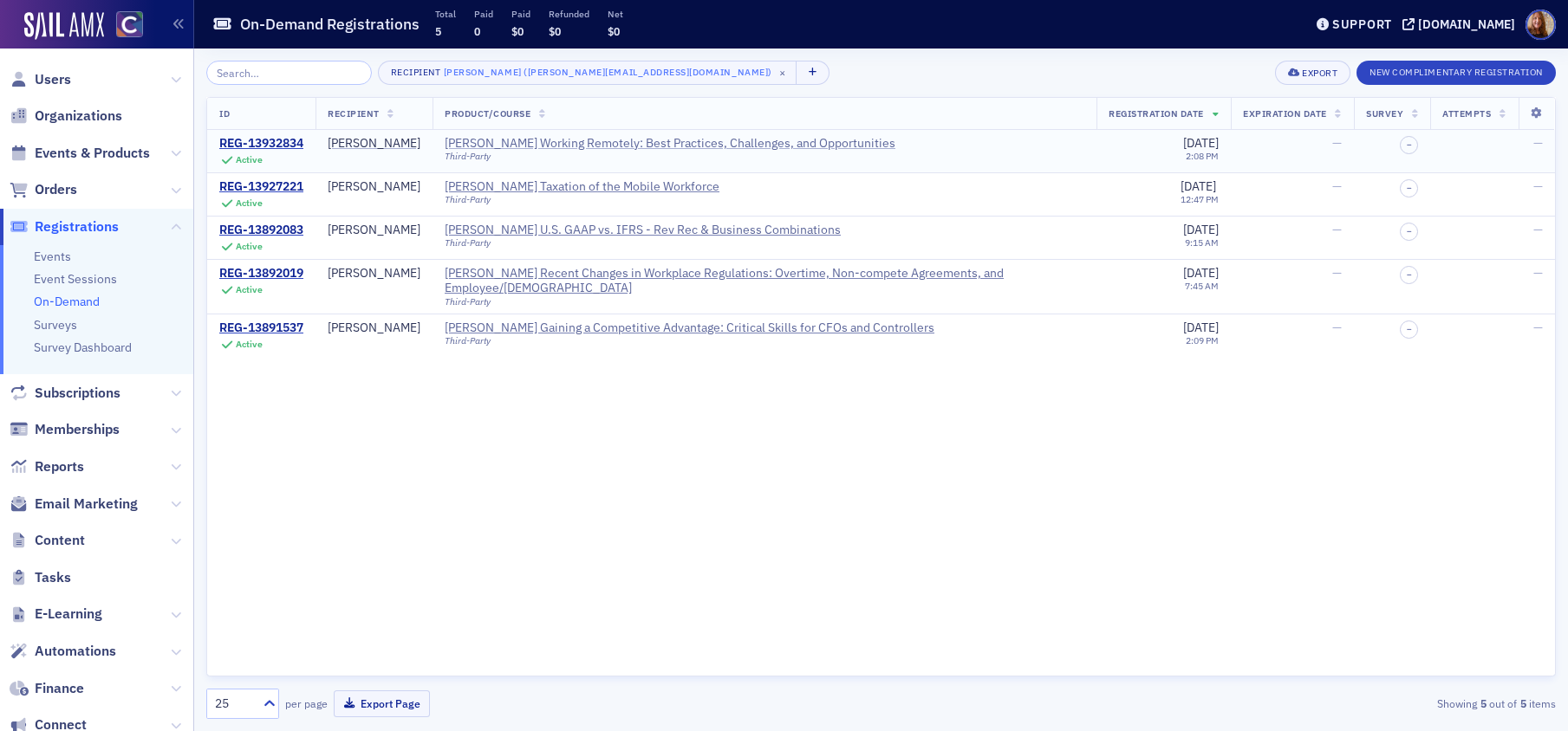
click at [538, 141] on div "Surgent's Working Remotely: Best Practices, Challenges, and Opportunities" at bounding box center [670, 144] width 451 height 16
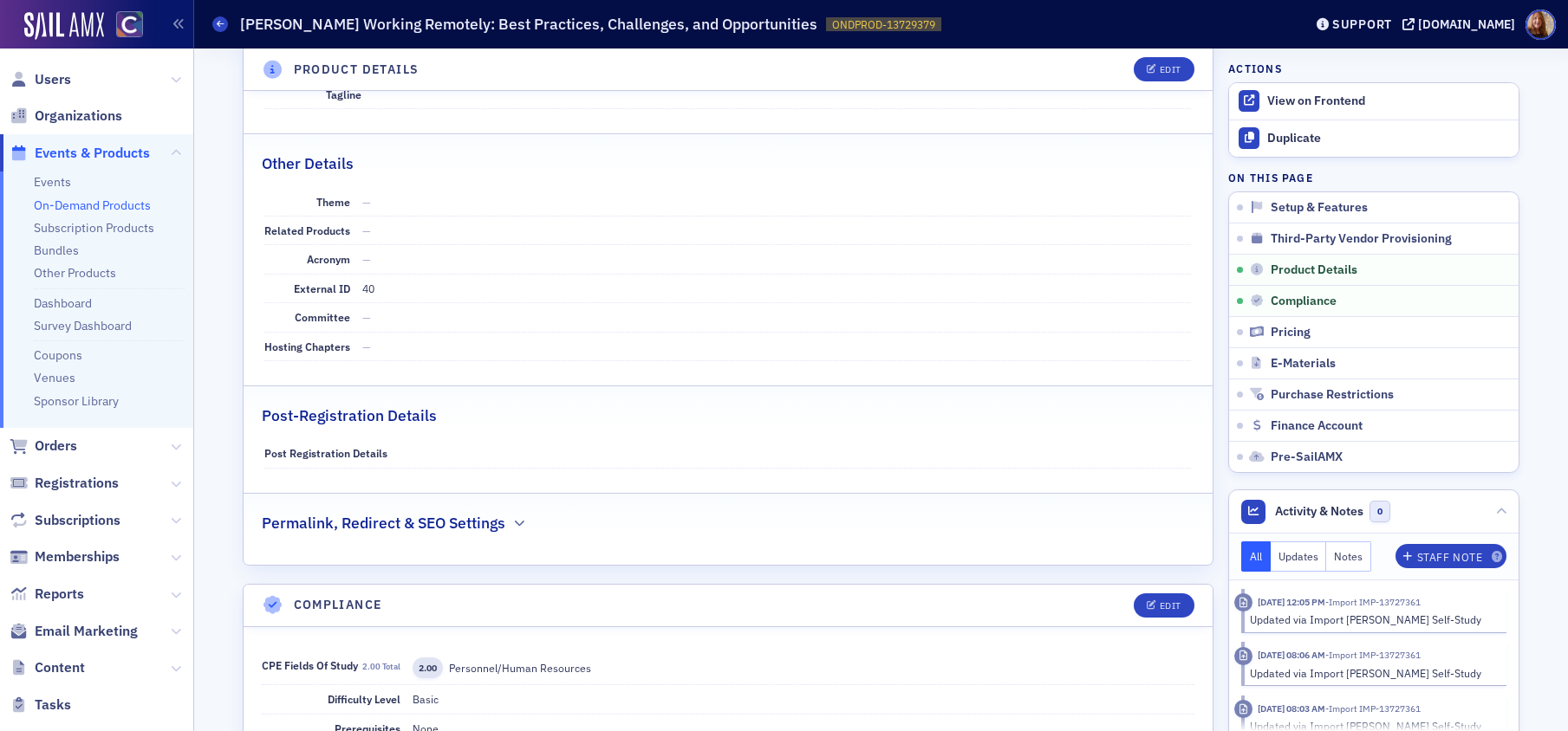
scroll to position [1005, 0]
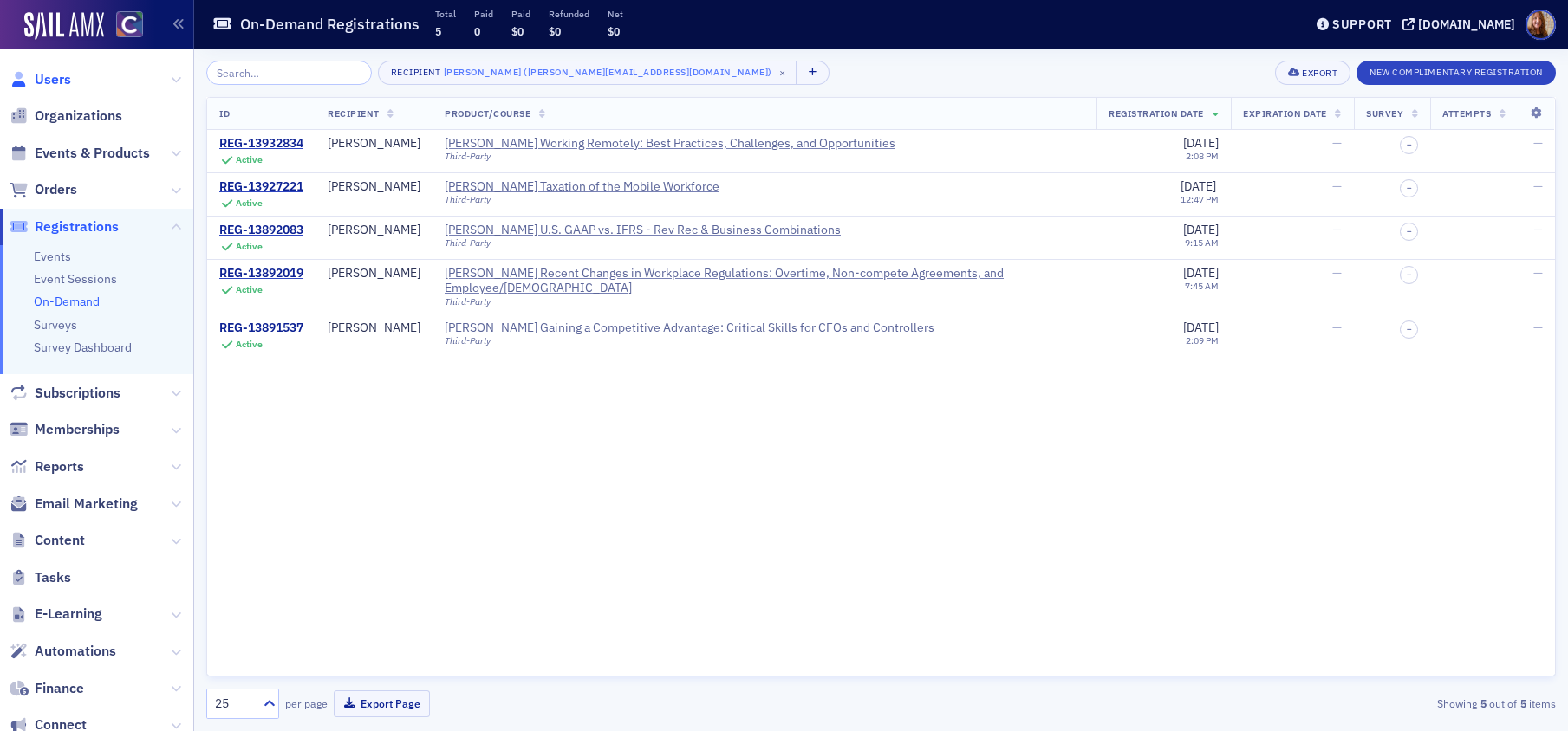
click at [44, 70] on span "Users" at bounding box center [53, 80] width 37 height 19
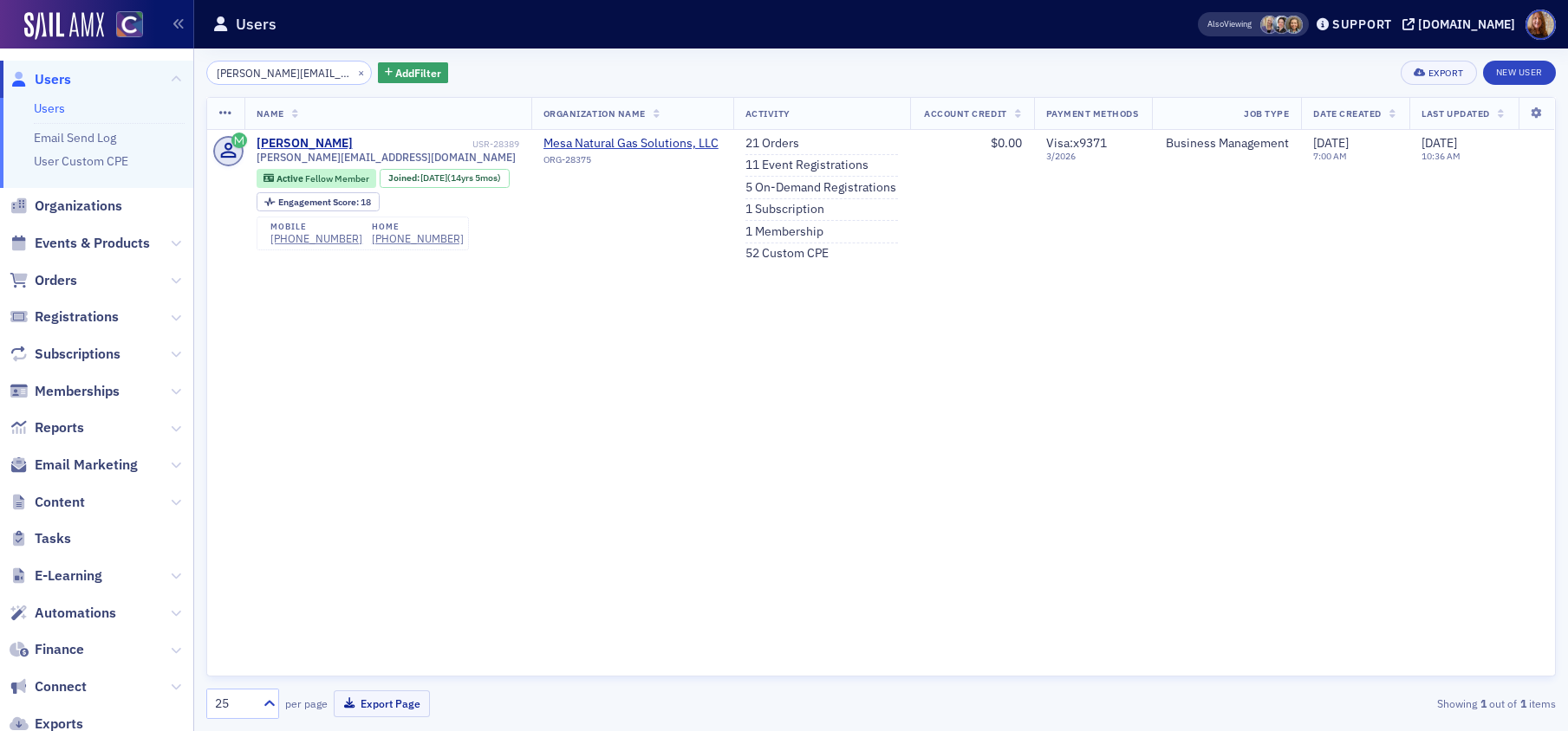
click at [240, 75] on input "matthew@5-scotts.com" at bounding box center [289, 73] width 166 height 25
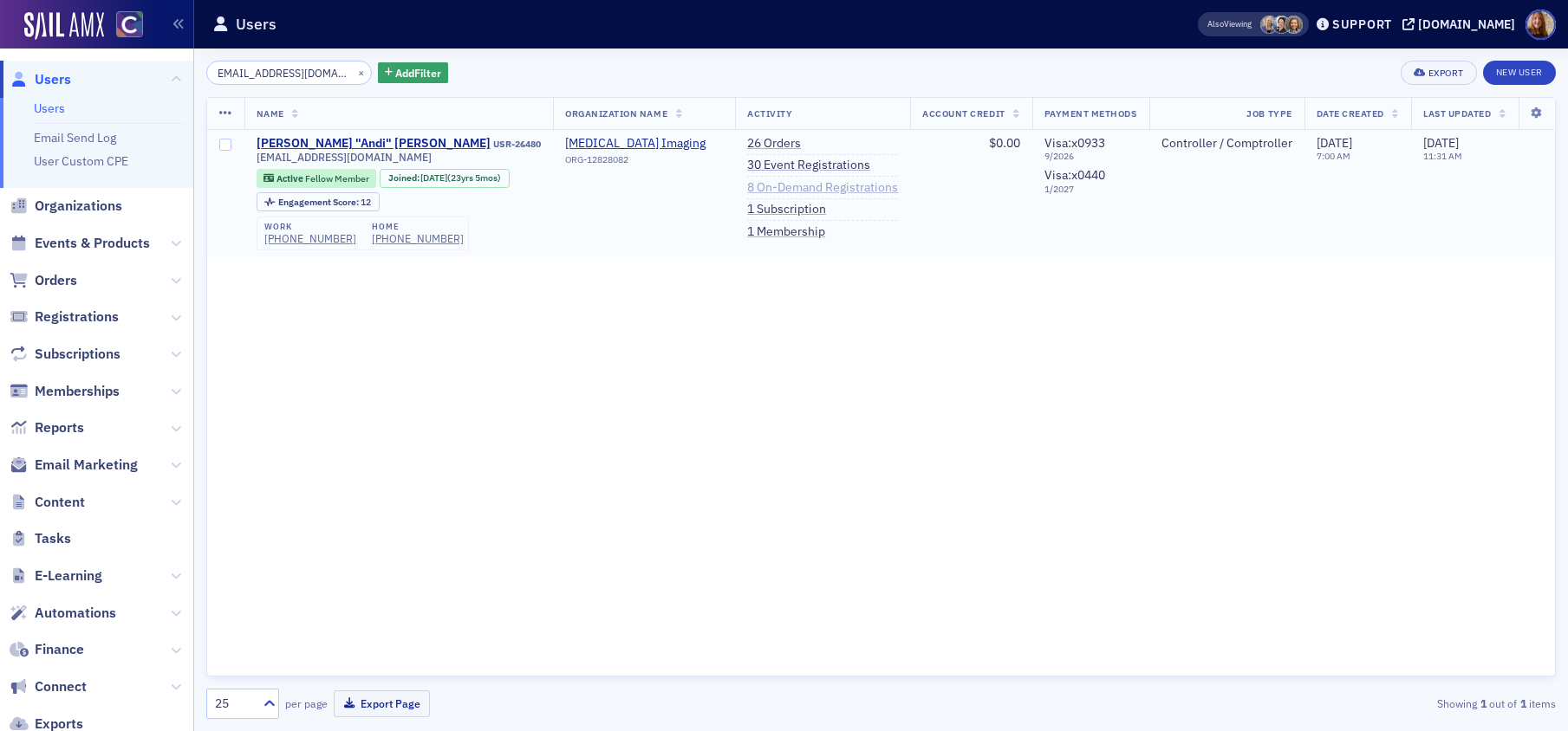
type input "mrdavegiles@gmail.com"
click at [769, 186] on link "8 On-Demand Registrations" at bounding box center [823, 188] width 151 height 16
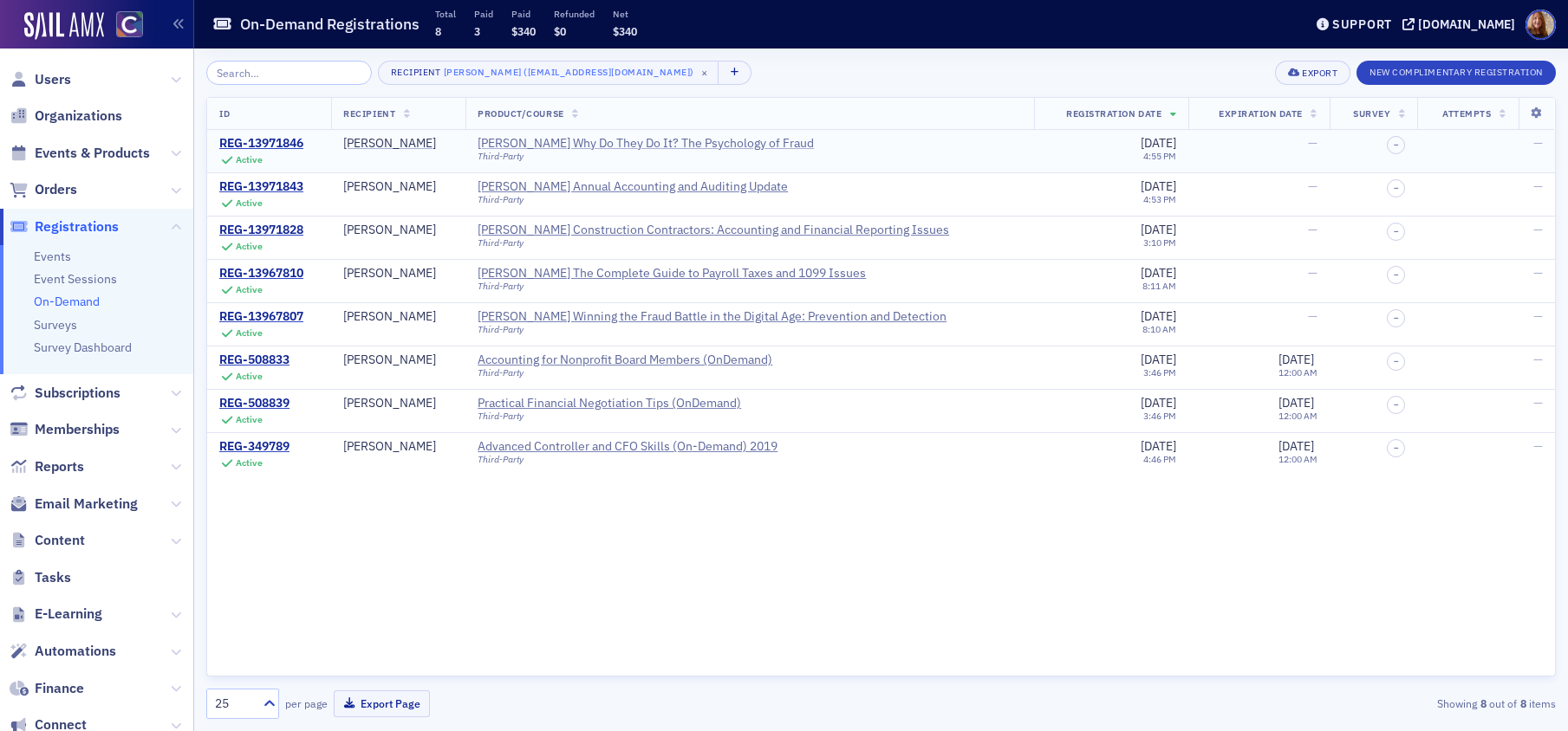
click at [670, 145] on div "Surgent's Why Do They Do It? The Psychology of Fraud" at bounding box center [646, 144] width 337 height 16
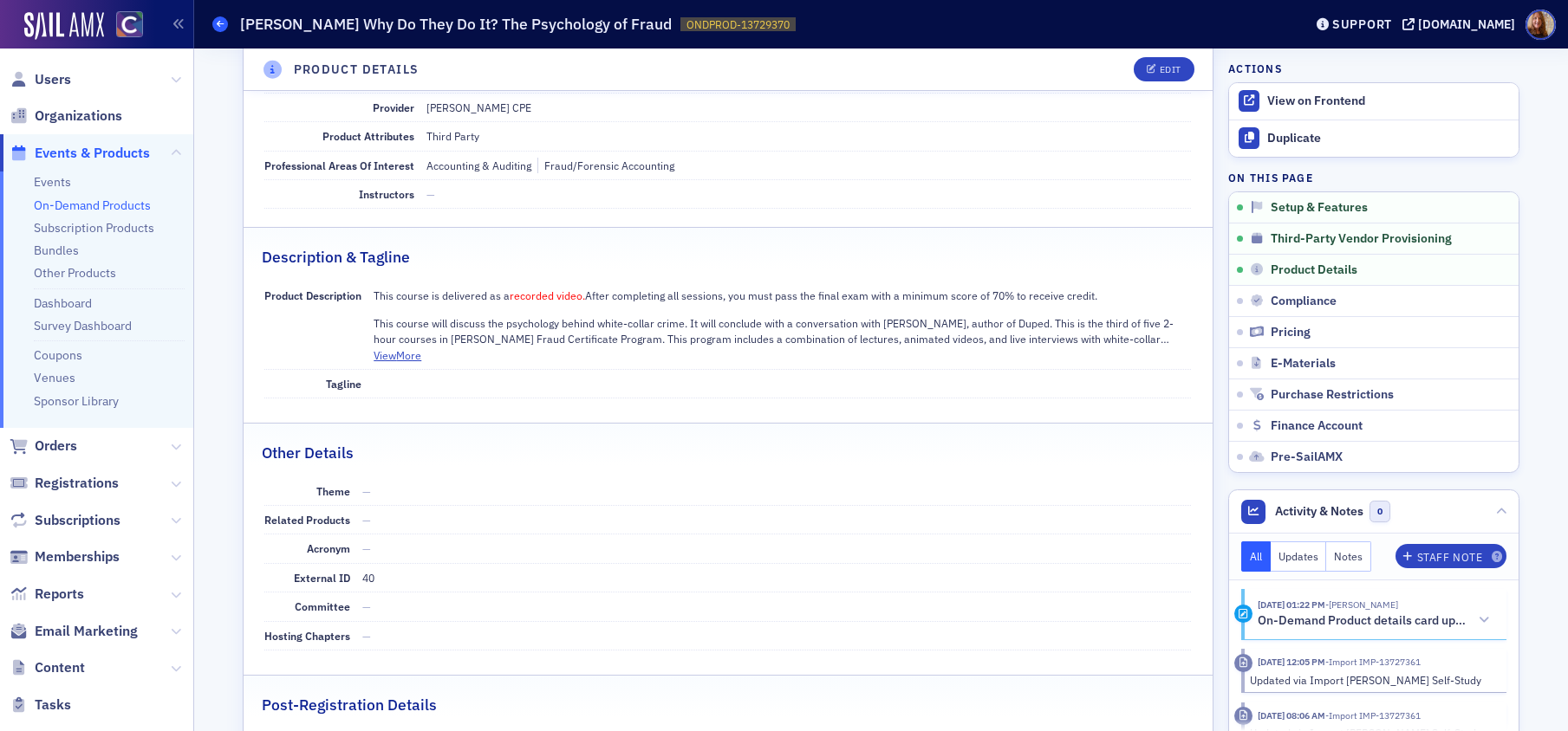
scroll to position [213, 0]
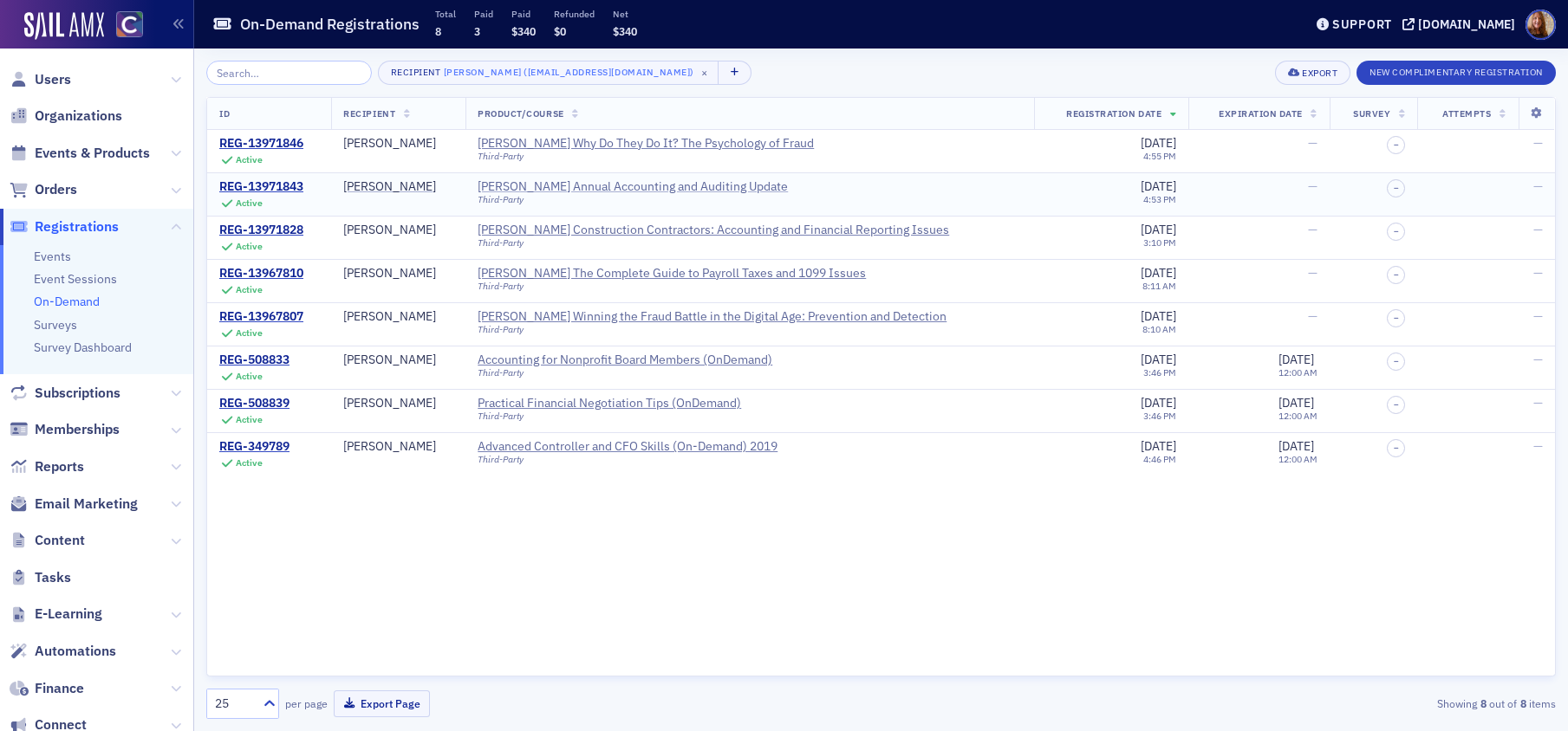
click at [594, 185] on div "Surgent's Annual Accounting and Auditing Update" at bounding box center [633, 188] width 310 height 16
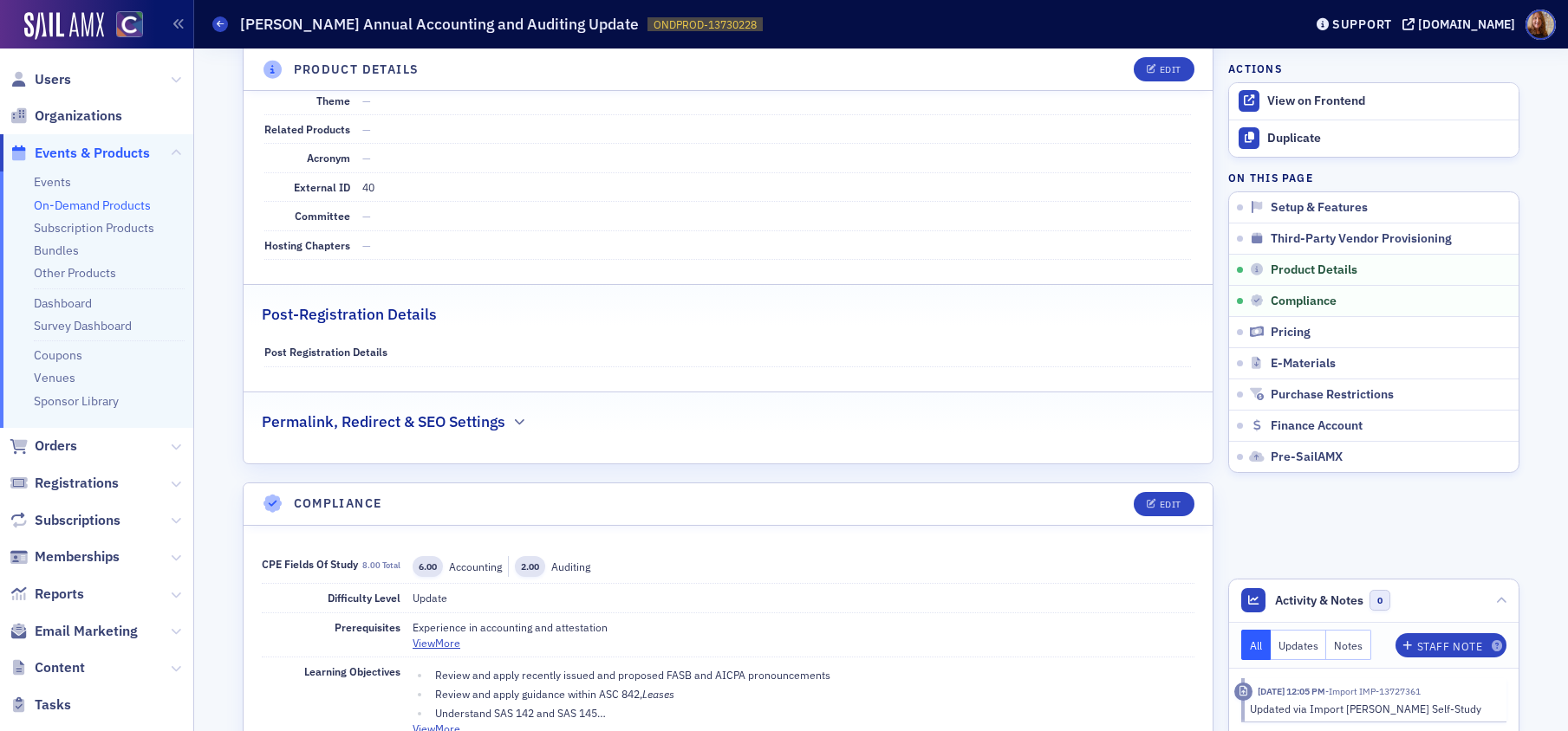
scroll to position [1034, 0]
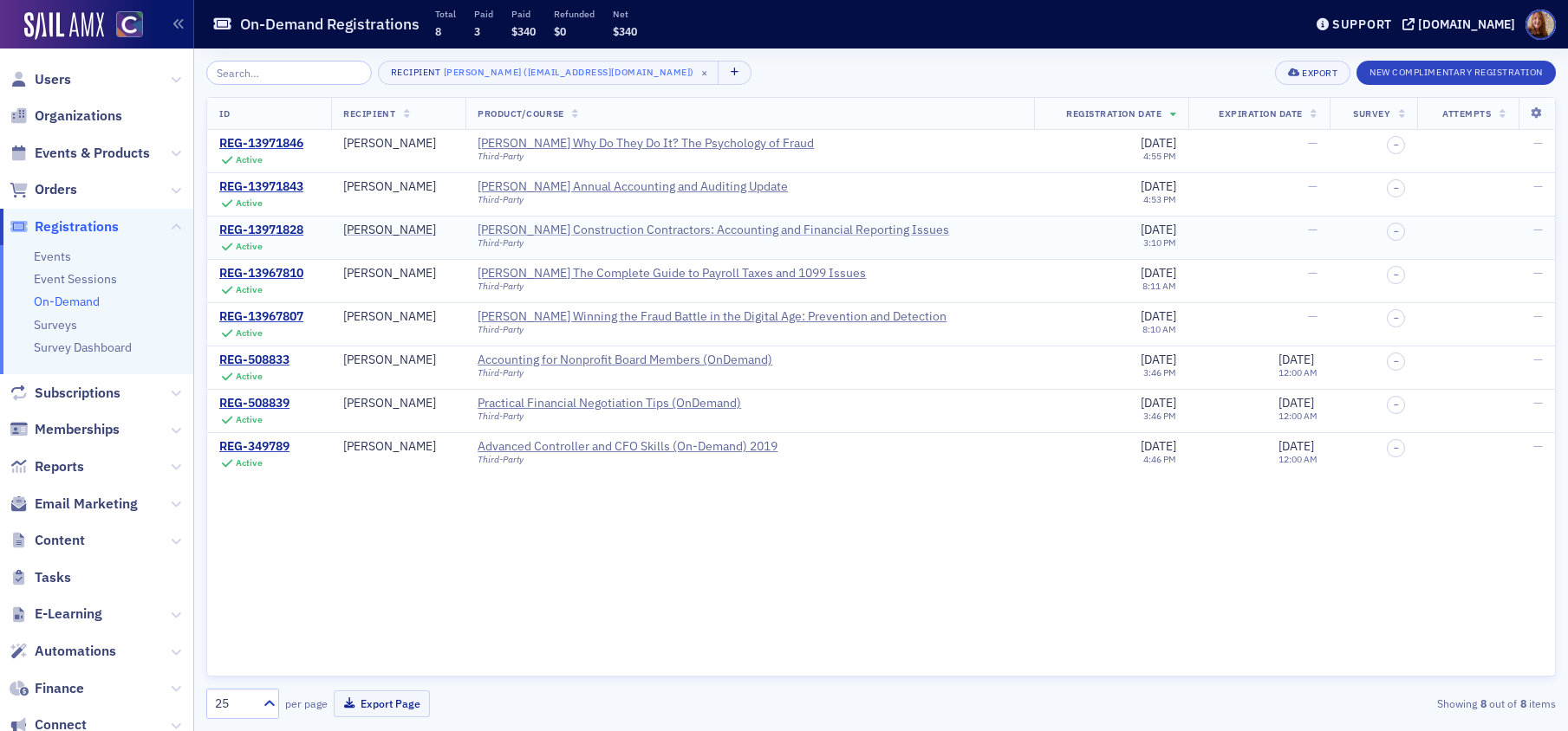
click at [581, 229] on div "Surgent's Construction Contractors: Accounting and Financial Reporting Issues" at bounding box center [714, 231] width 472 height 16
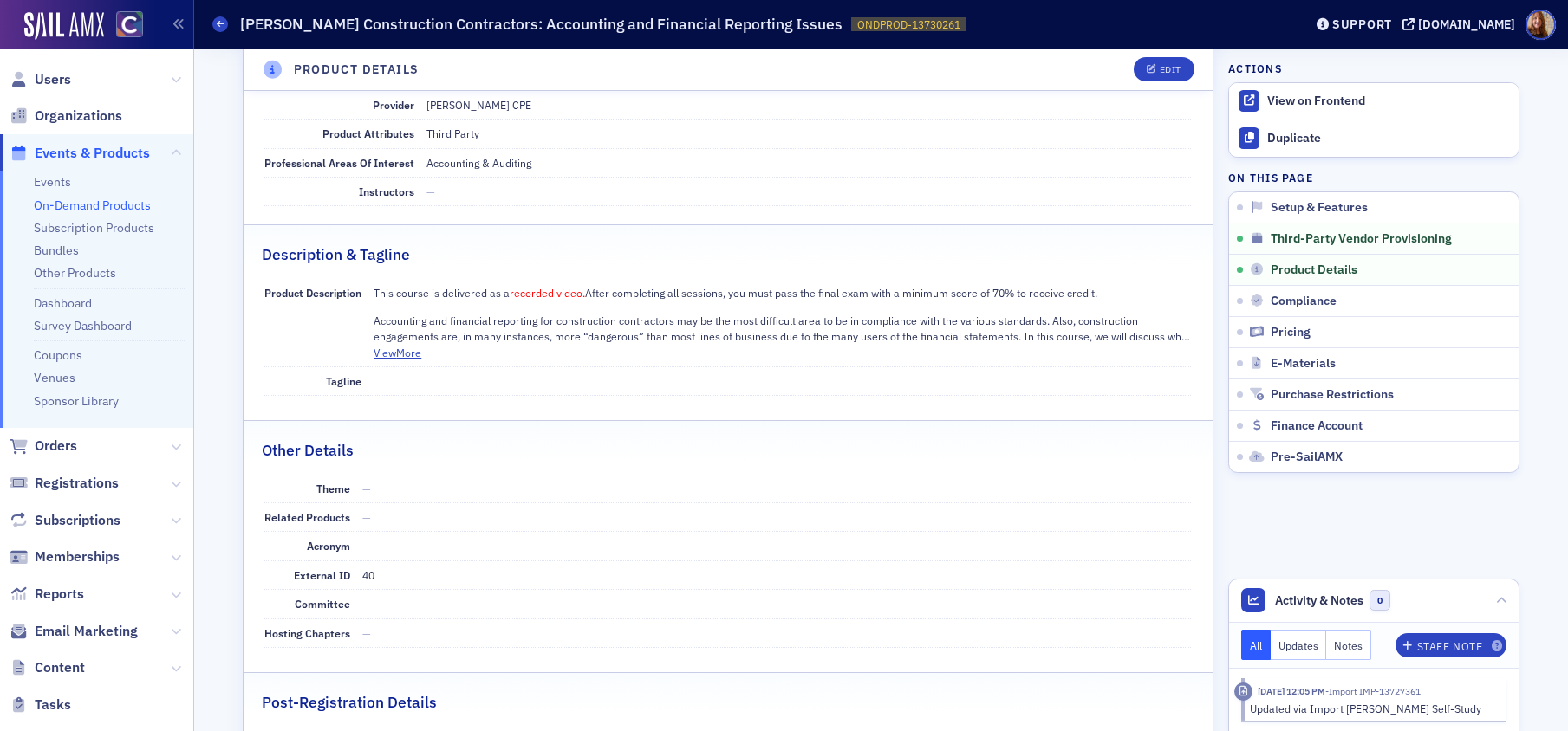
scroll to position [1027, 0]
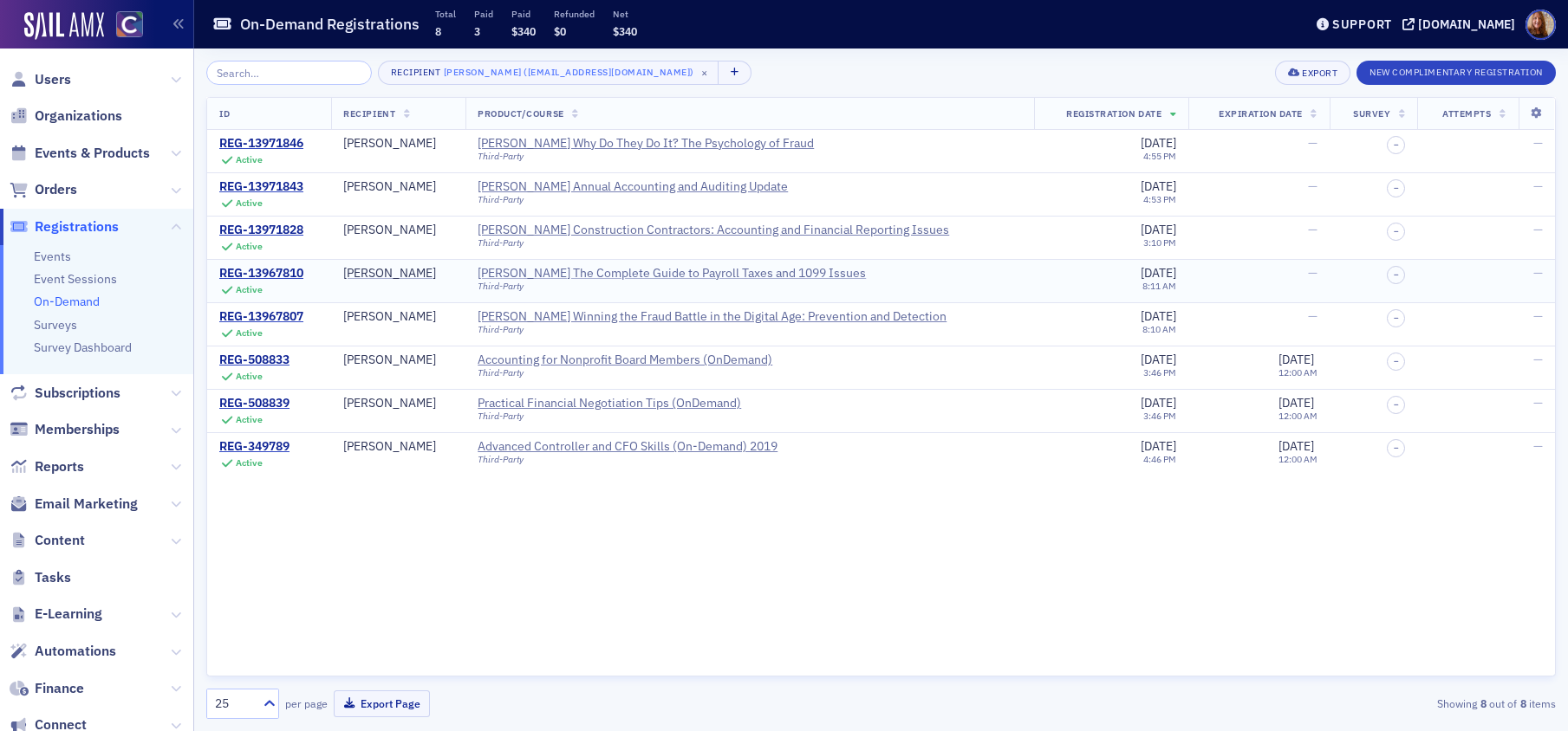
click at [631, 277] on div "Surgent's The Complete Guide to Payroll Taxes and 1099 Issues" at bounding box center [672, 273] width 388 height 16
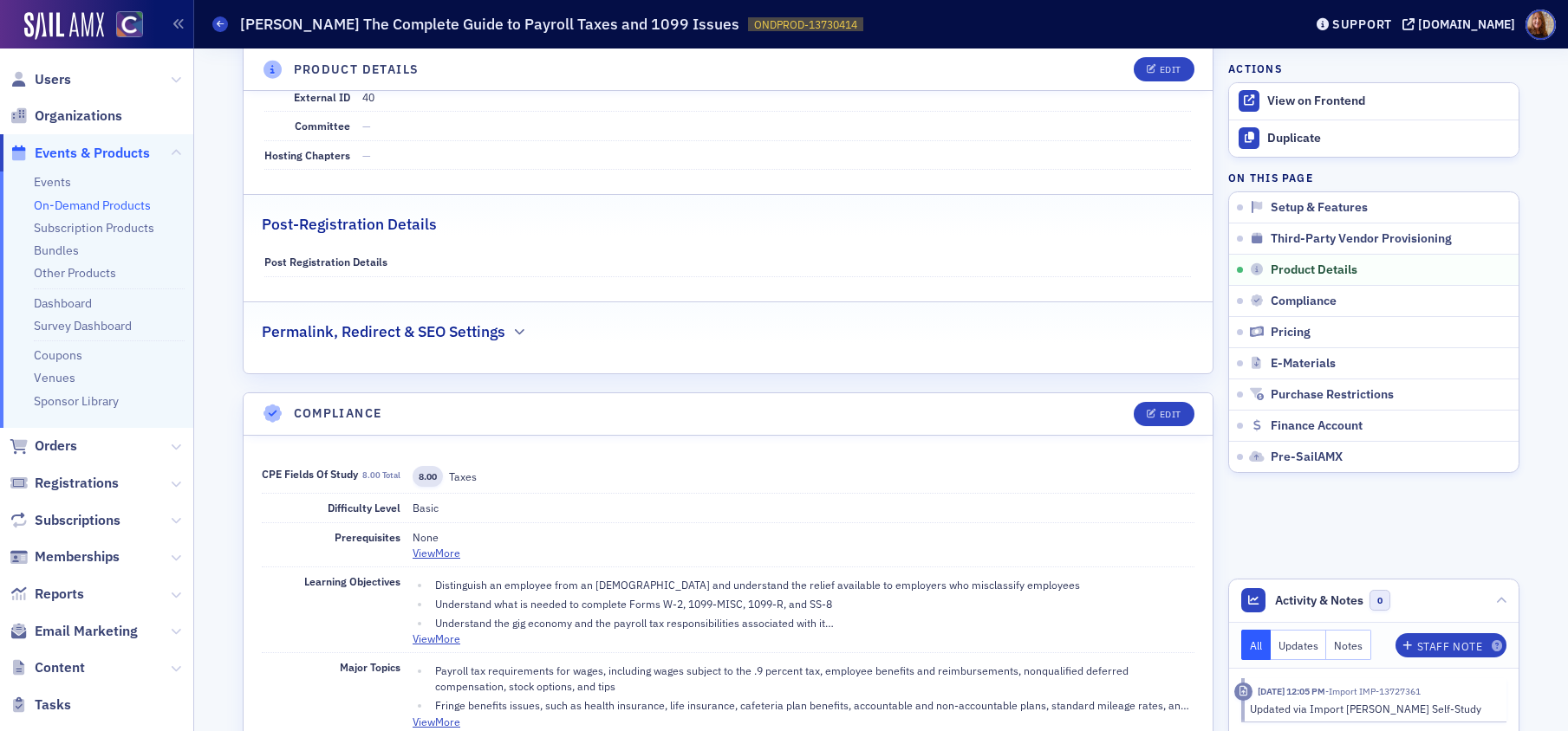
scroll to position [1132, 0]
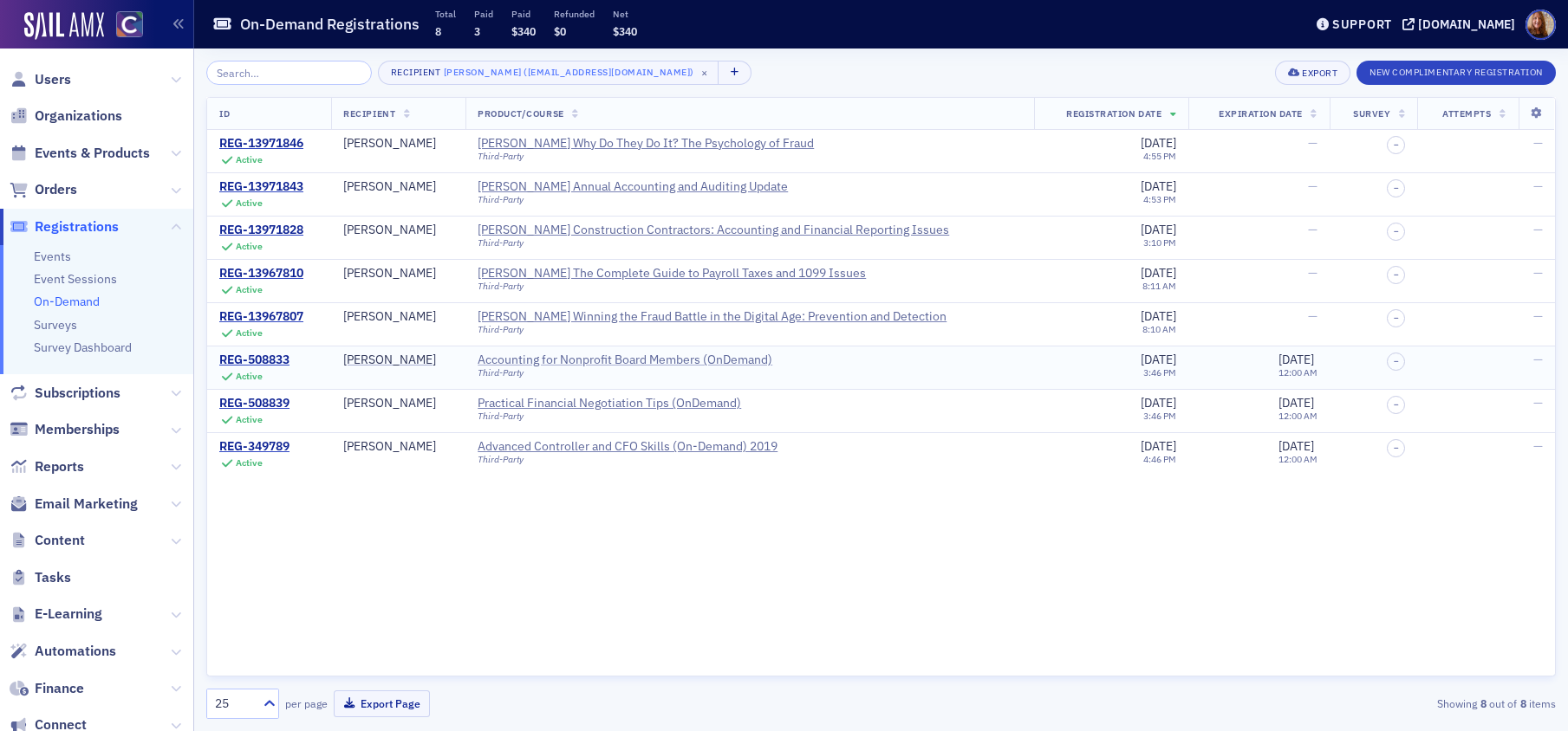
click at [652, 357] on div "Accounting for Nonprofit Board Members (OnDemand)" at bounding box center [625, 360] width 295 height 16
click at [723, 317] on div "Surgent's Winning the Fraud Battle in the Digital Age: Prevention and Detection" at bounding box center [712, 317] width 469 height 16
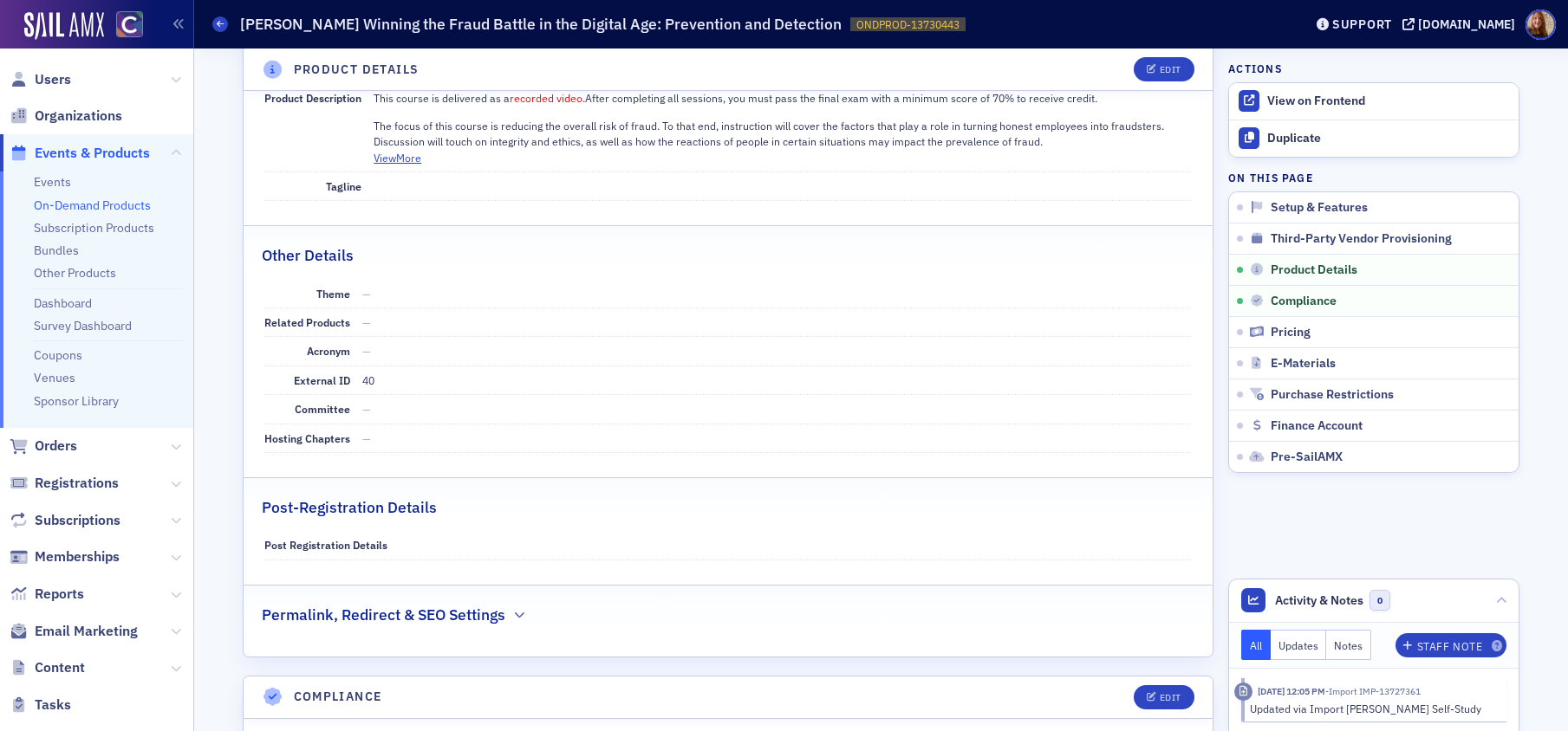
scroll to position [1132, 0]
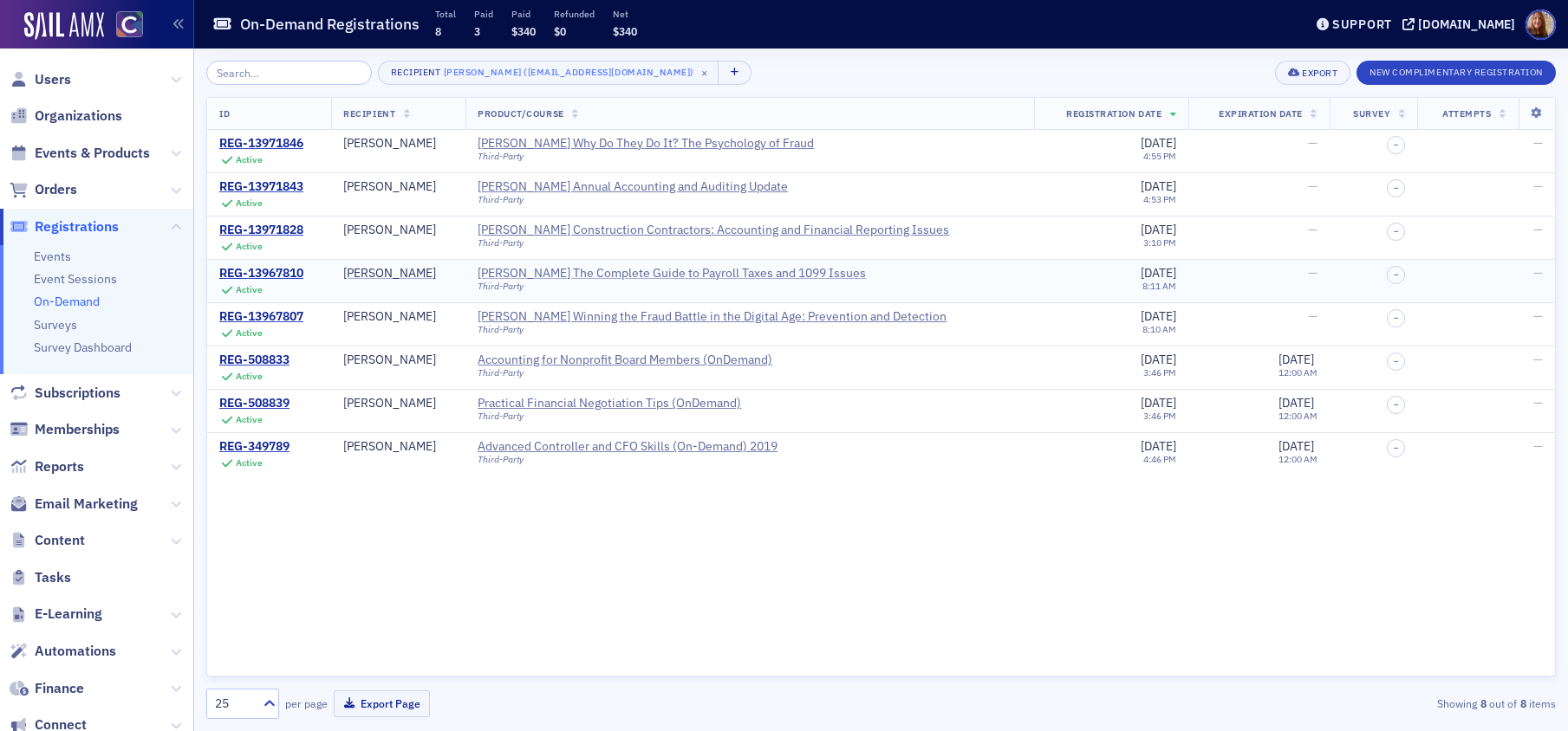
click at [638, 272] on div "Surgent's The Complete Guide to Payroll Taxes and 1099 Issues" at bounding box center [672, 273] width 388 height 16
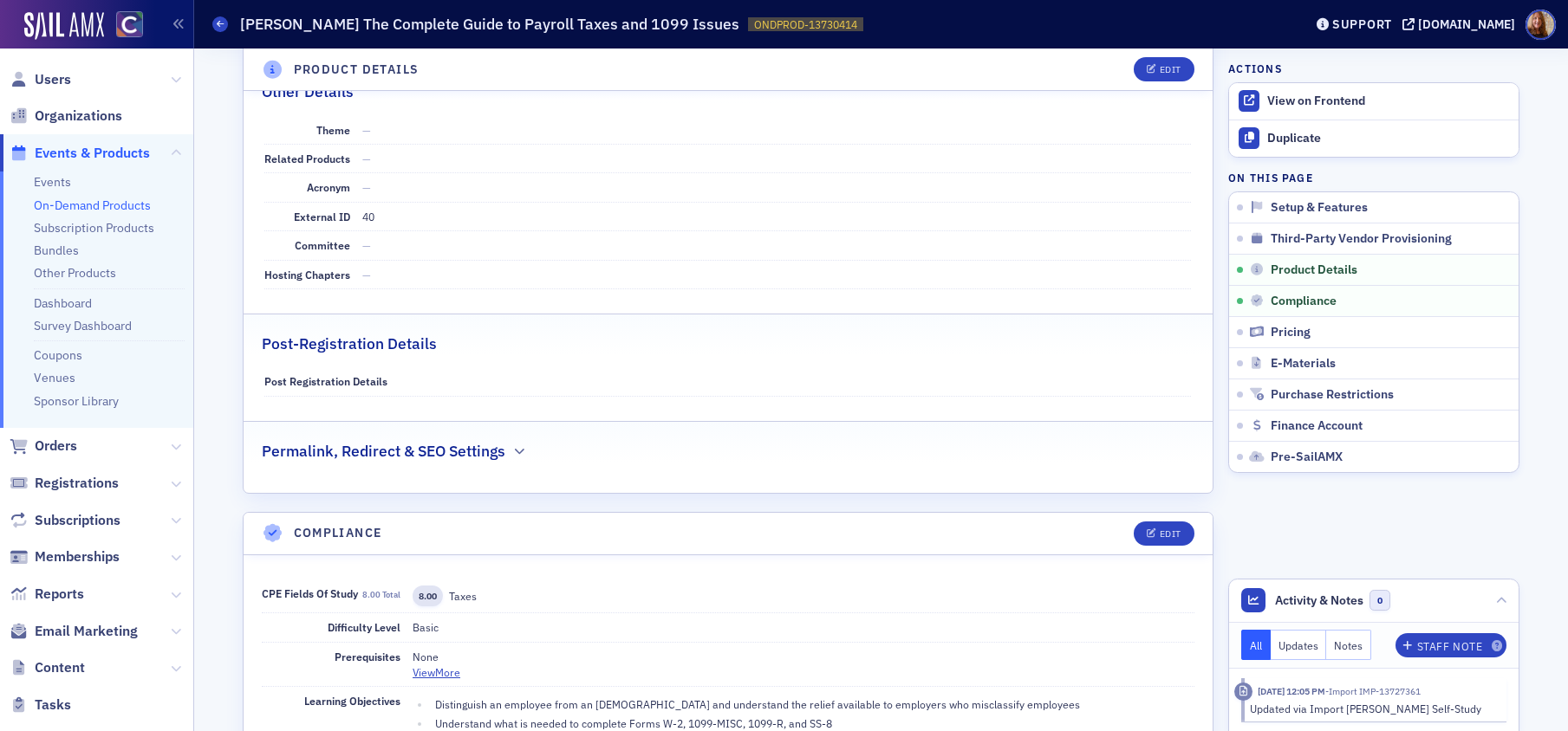
scroll to position [978, 0]
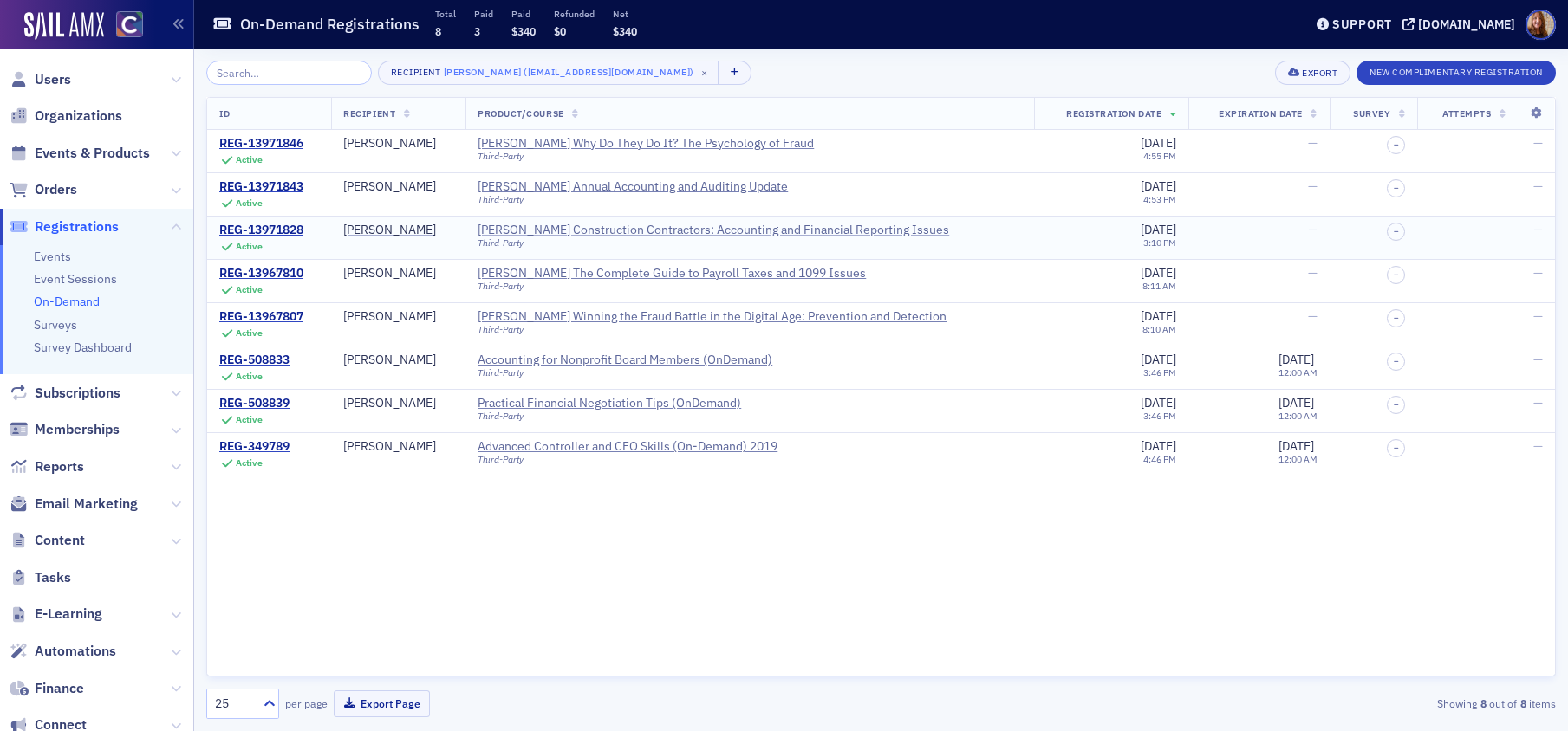
click at [738, 229] on div "Surgent's Construction Contractors: Accounting and Financial Reporting Issues" at bounding box center [714, 231] width 472 height 16
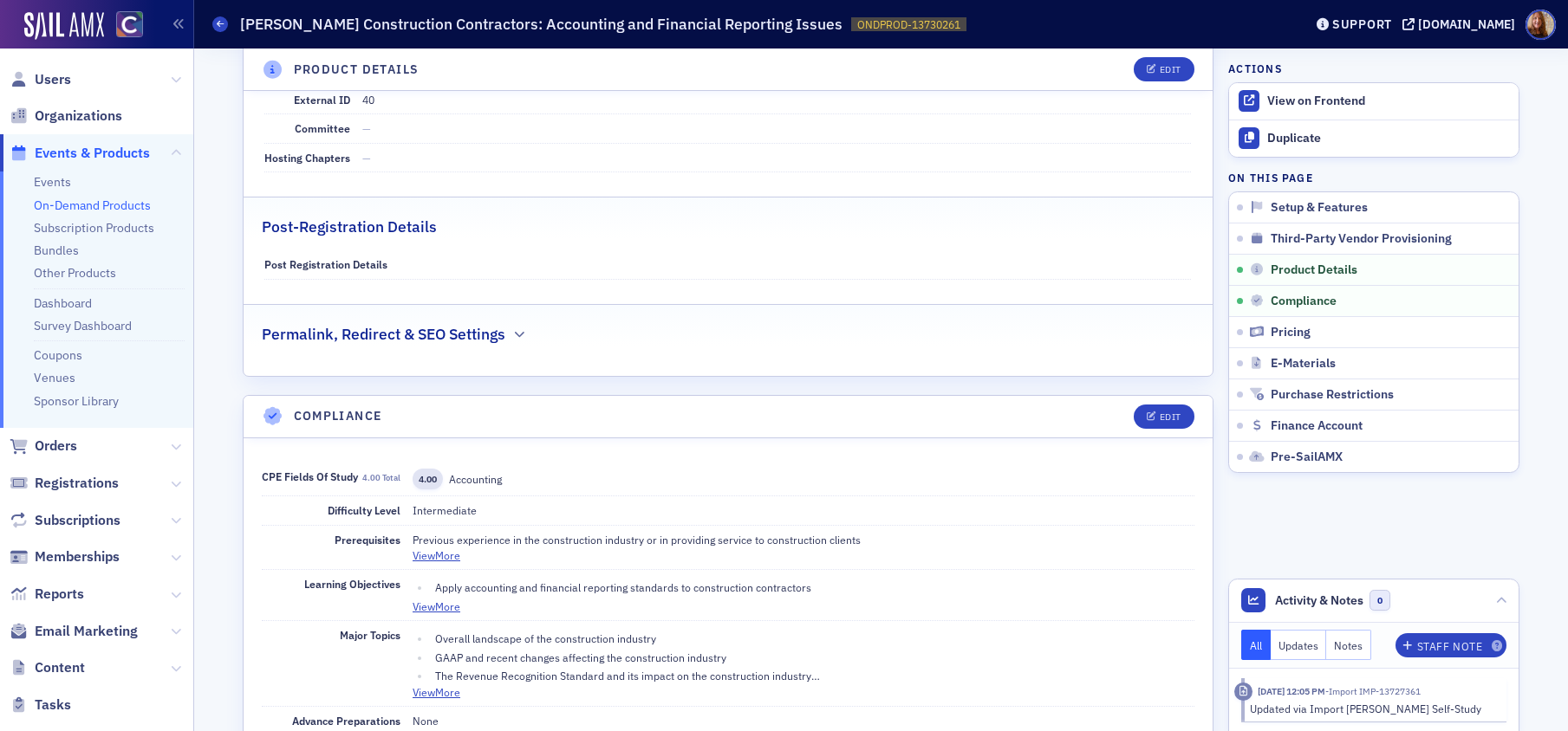
scroll to position [1100, 0]
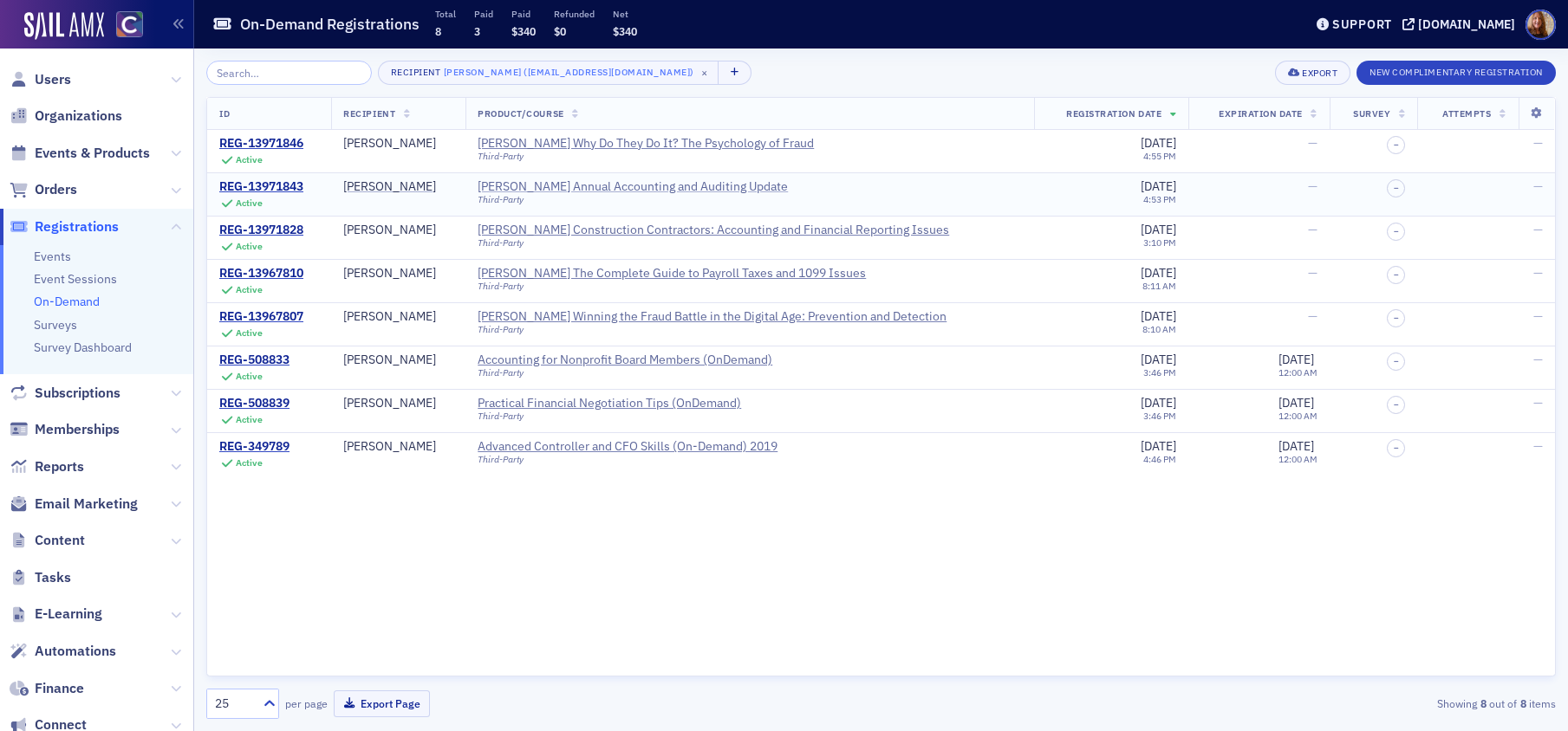
click at [690, 183] on div "Surgent's Annual Accounting and Auditing Update" at bounding box center [633, 188] width 310 height 16
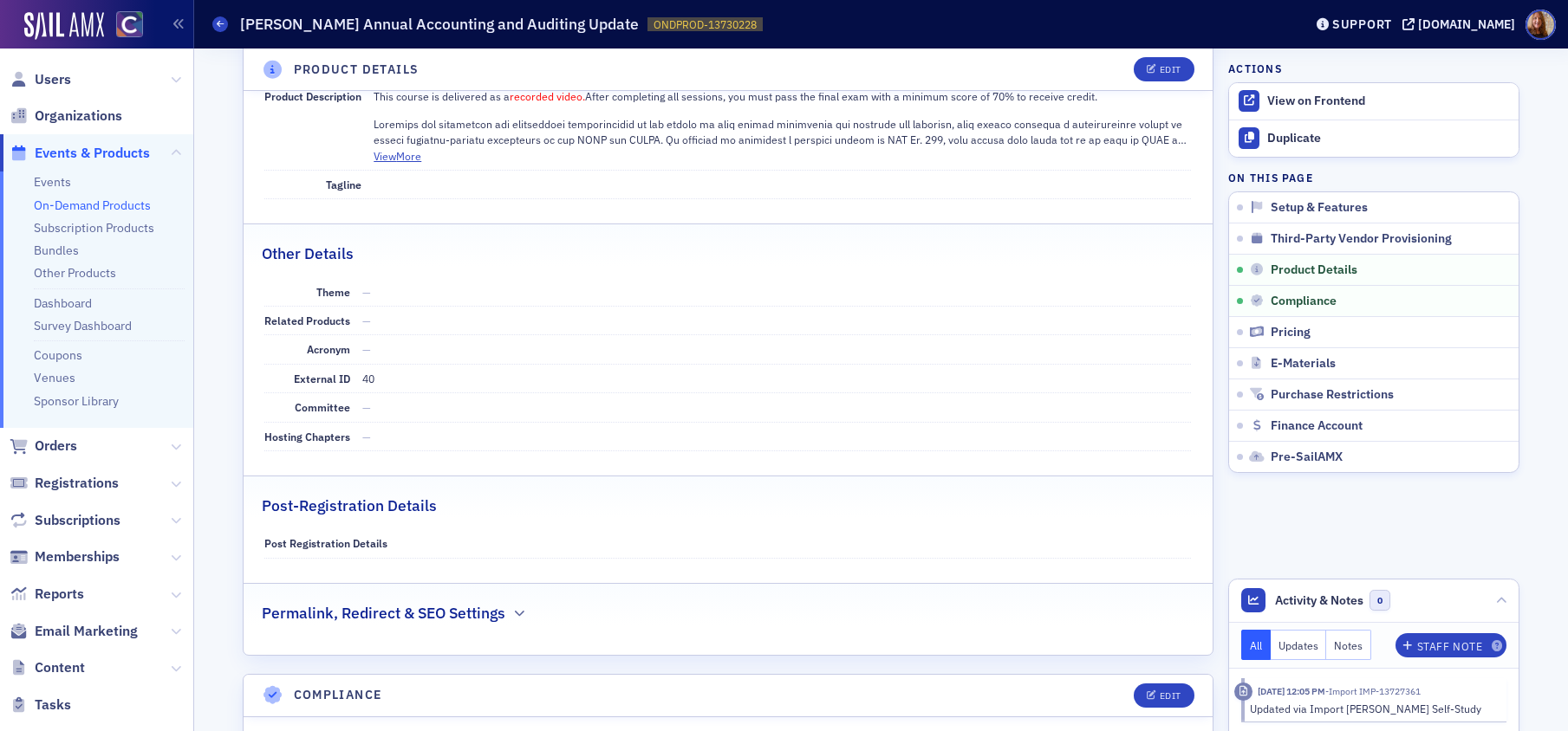
scroll to position [809, 0]
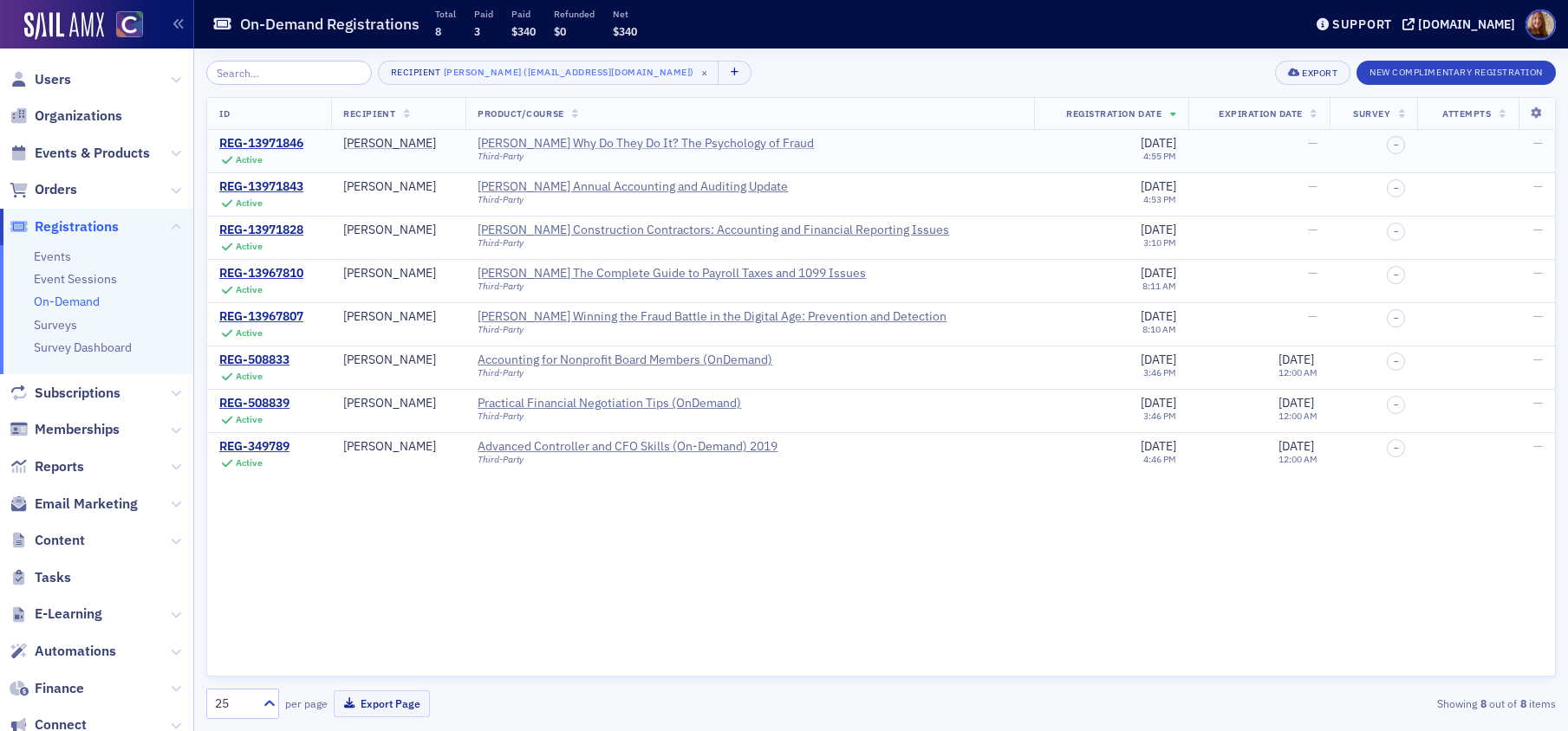
click at [741, 138] on div "Surgent's Why Do They Do It? The Psychology of Fraud" at bounding box center [646, 144] width 337 height 16
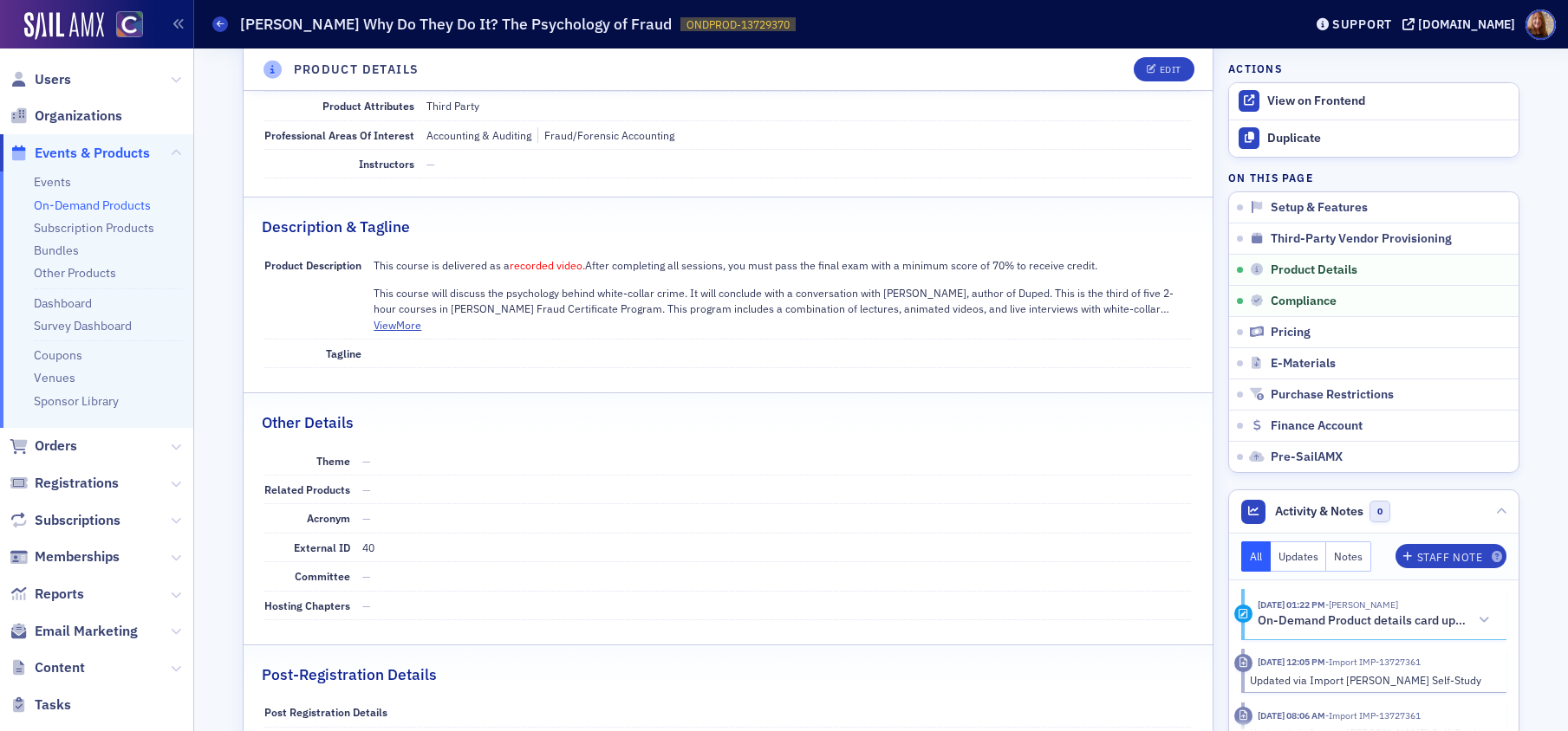
scroll to position [980, 0]
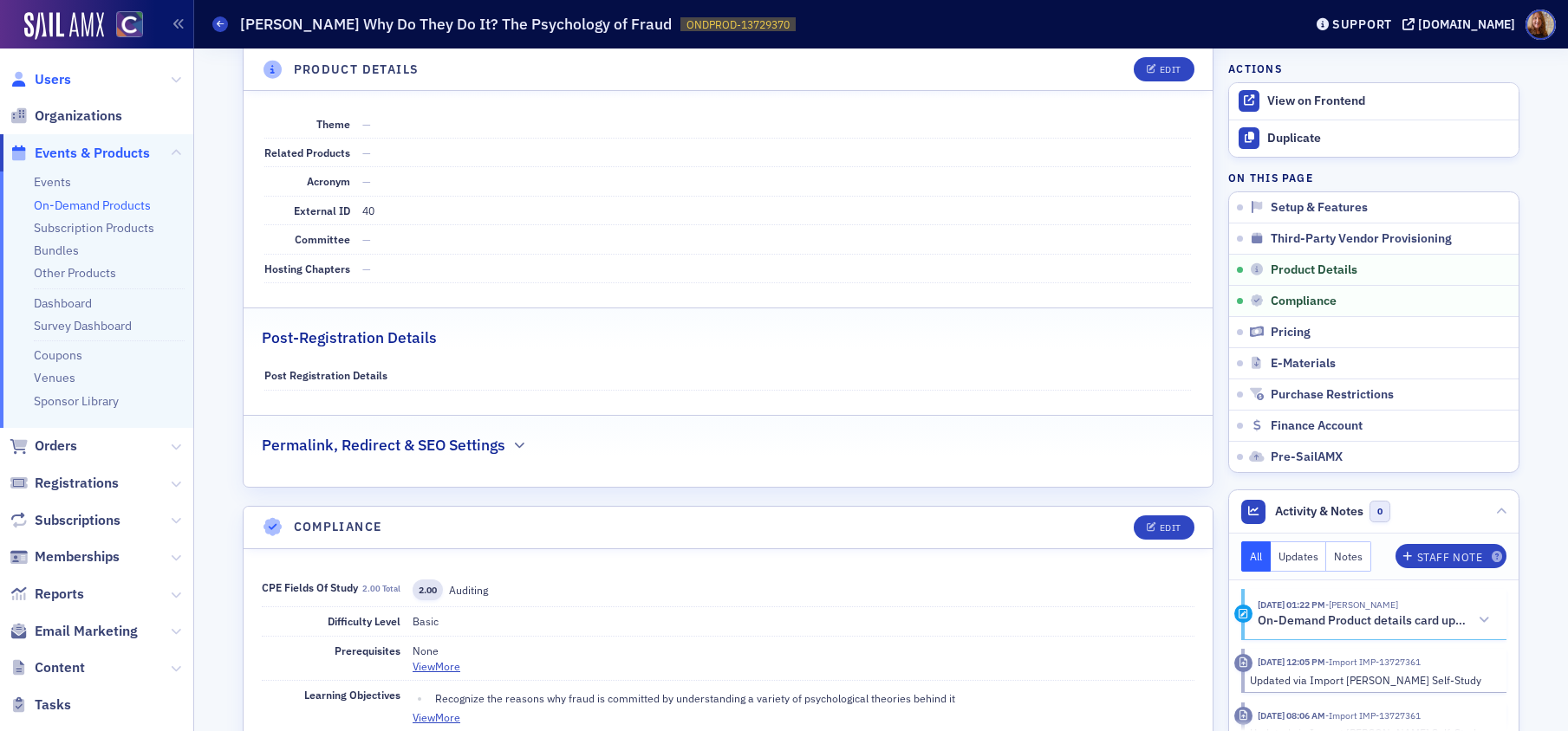
click at [57, 81] on span "Users" at bounding box center [53, 80] width 37 height 19
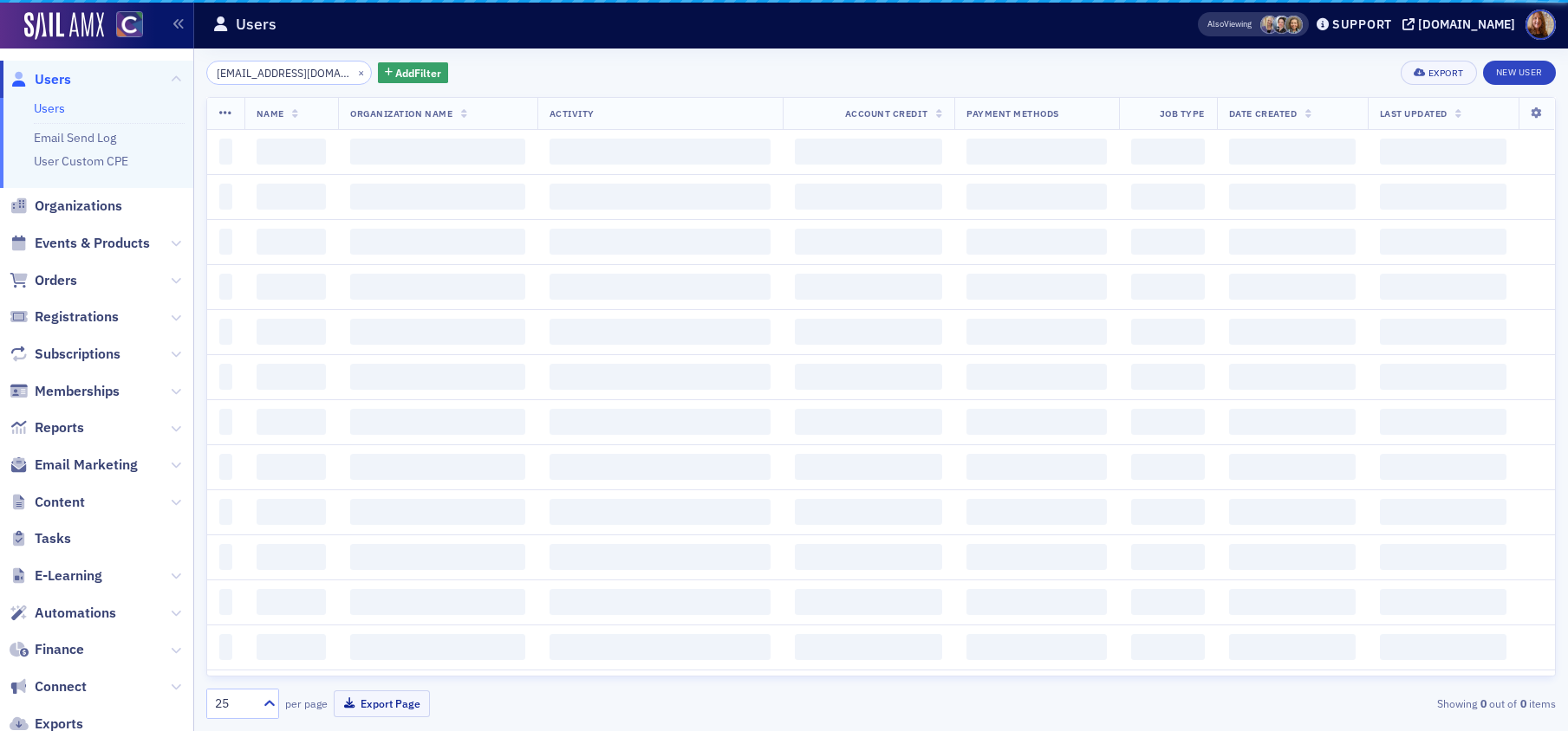
scroll to position [0, 3]
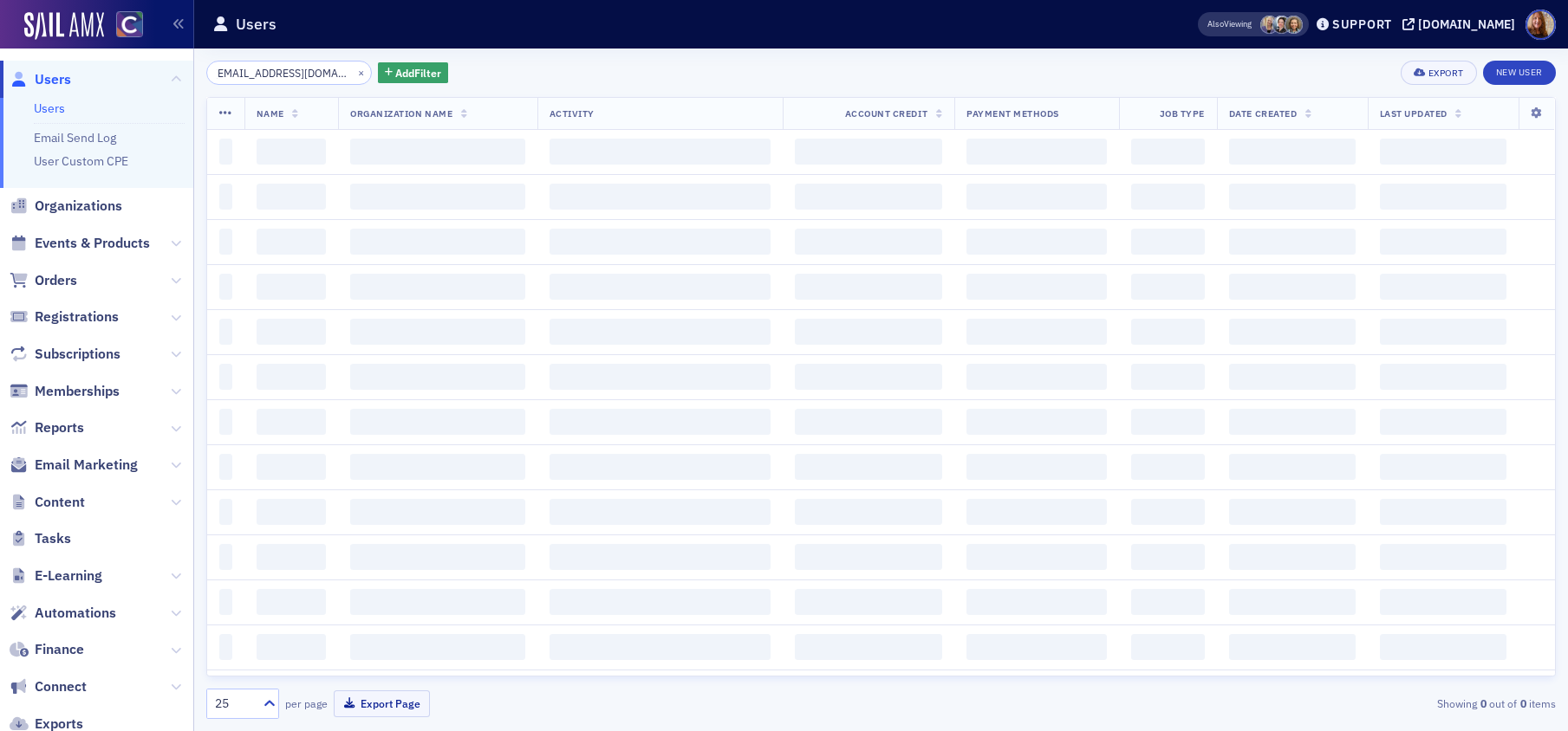
click at [295, 68] on input "mrdavegiles@gmail.com" at bounding box center [289, 73] width 166 height 25
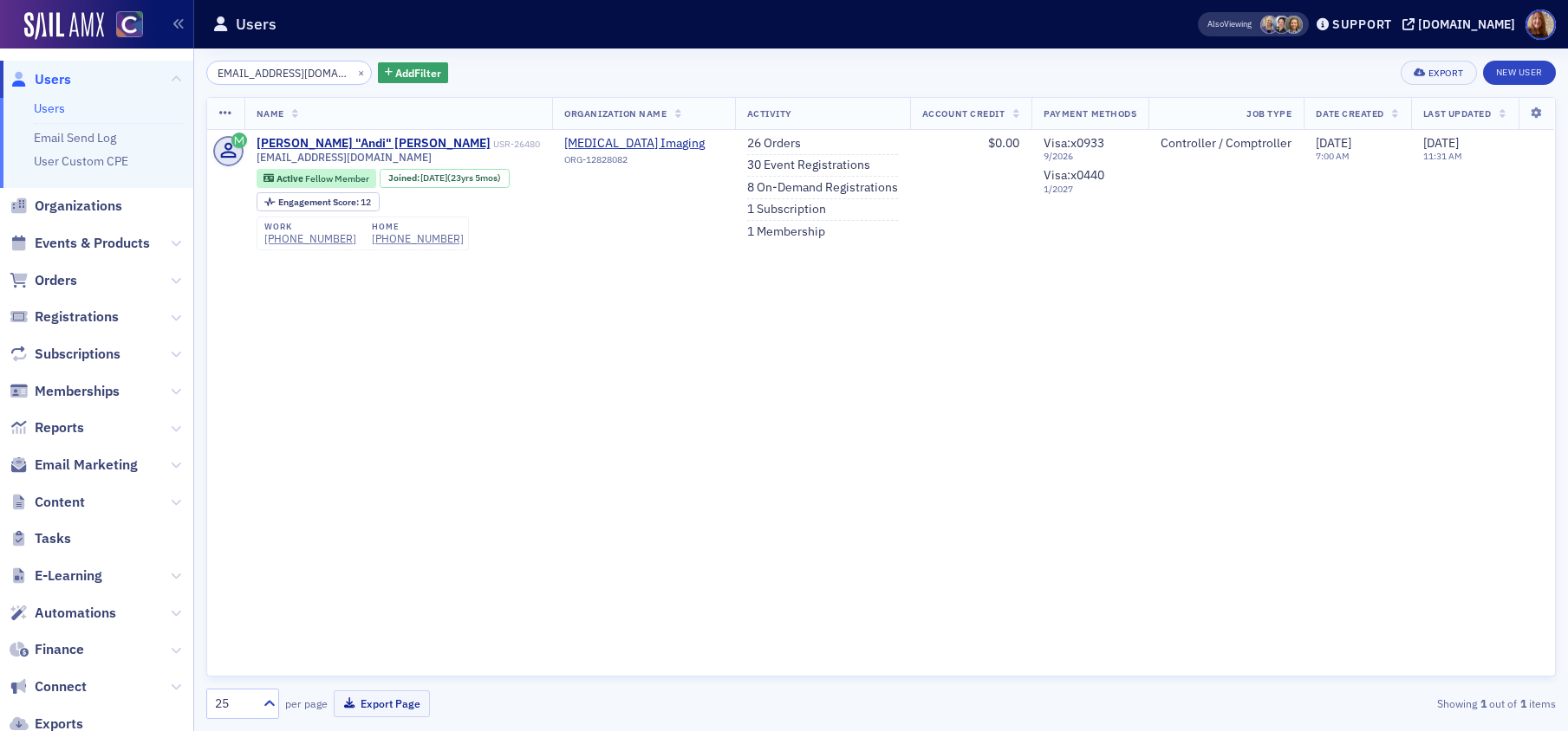
click at [296, 68] on input "mrdavegiles@gmail.com" at bounding box center [289, 73] width 166 height 25
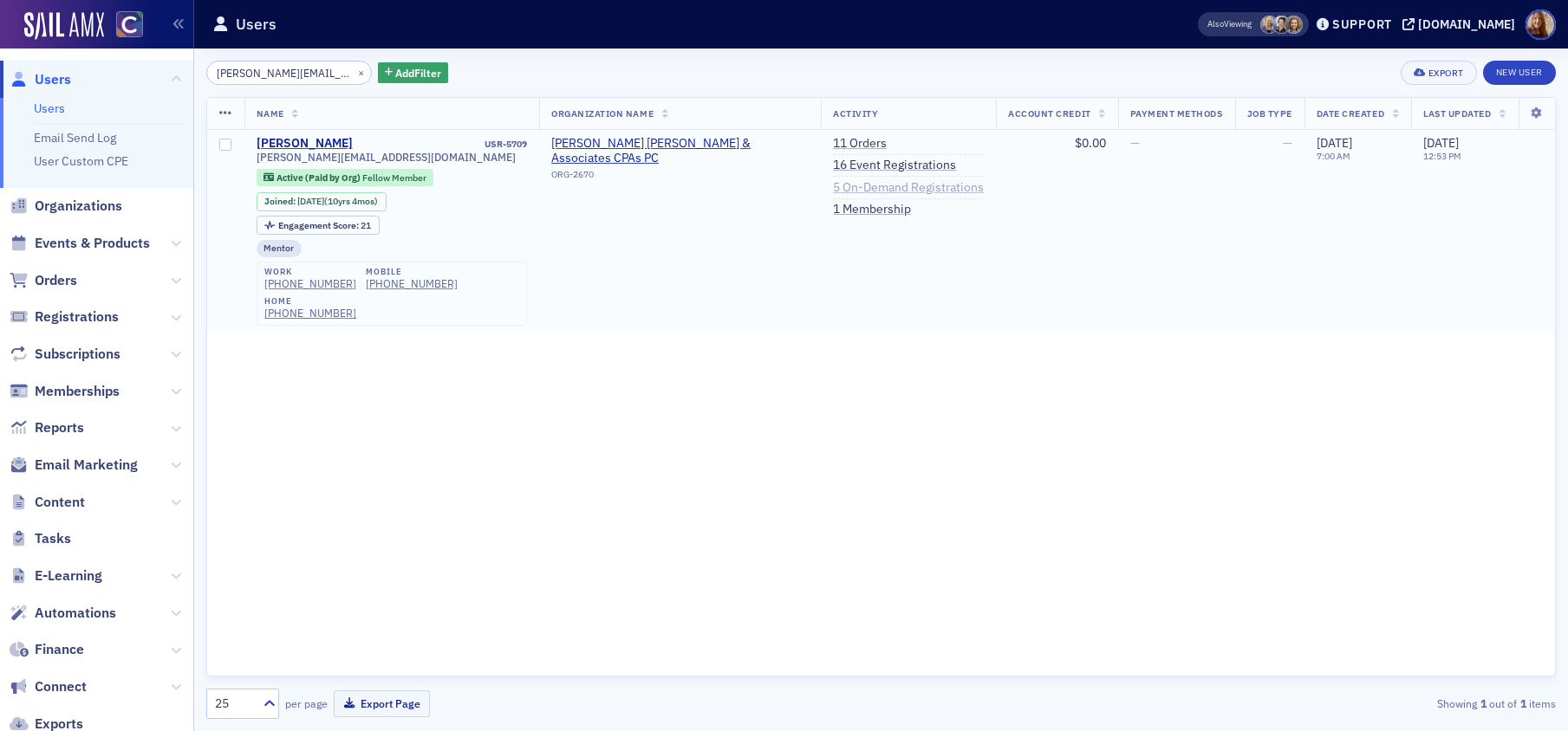
type input "amy@soukupbush.com"
click at [933, 187] on link "5 On-Demand Registrations" at bounding box center [909, 188] width 151 height 16
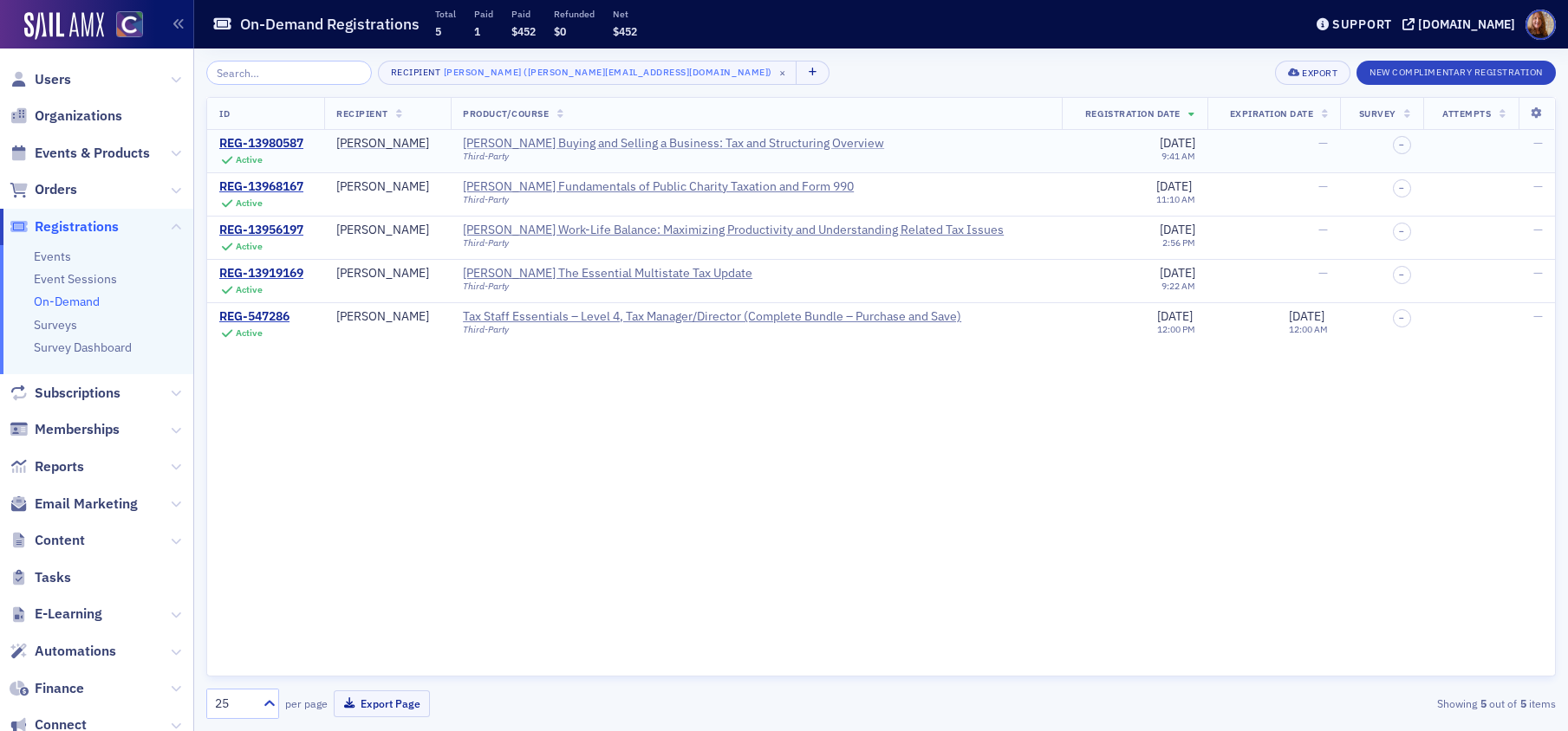
click at [731, 143] on div "Surgent's Buying and Selling a Business: Tax and Structuring Overview" at bounding box center [674, 144] width 421 height 16
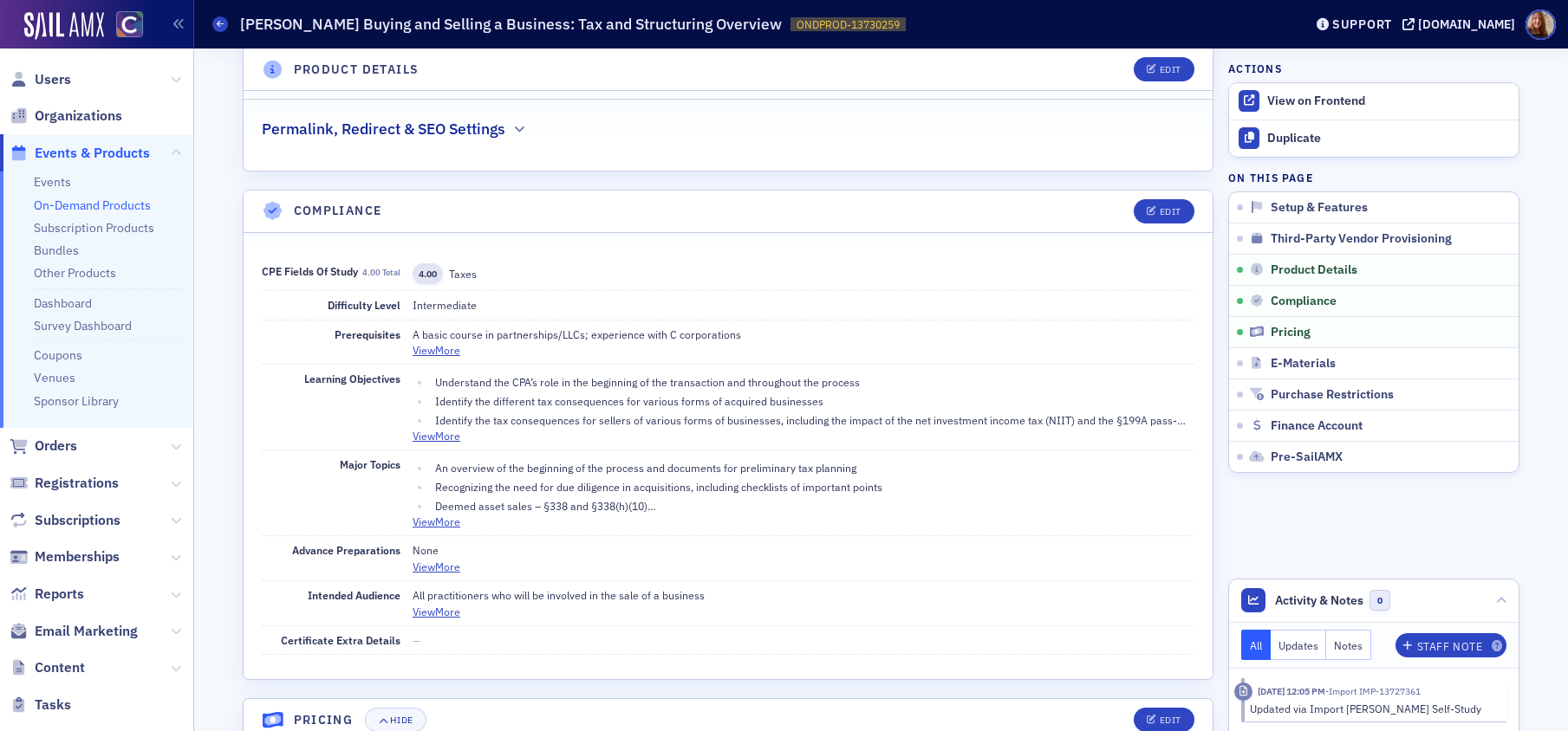
scroll to position [1295, 0]
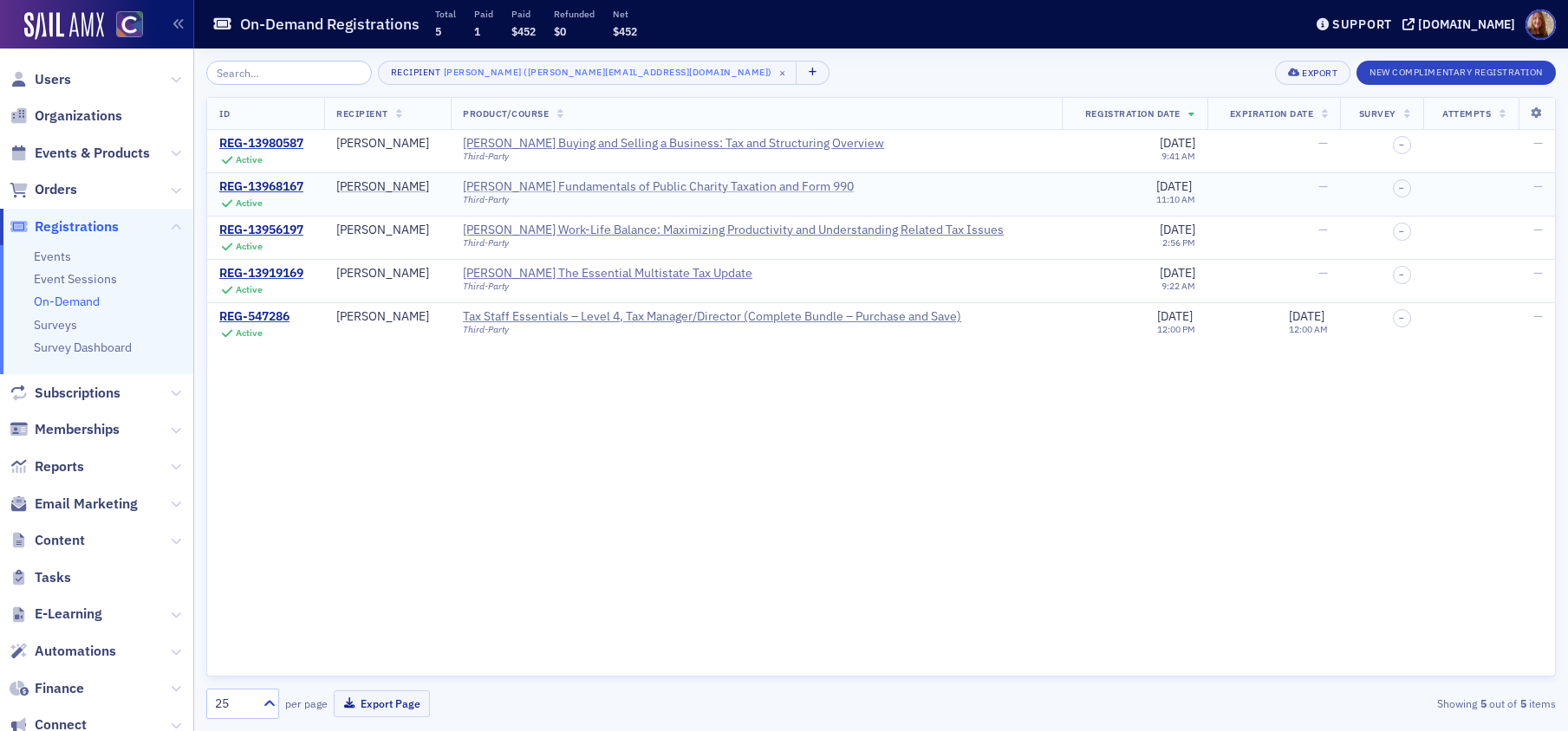
click at [638, 185] on div "Surgent's Fundamentals of Public Charity Taxation and Form 990" at bounding box center [659, 188] width 391 height 16
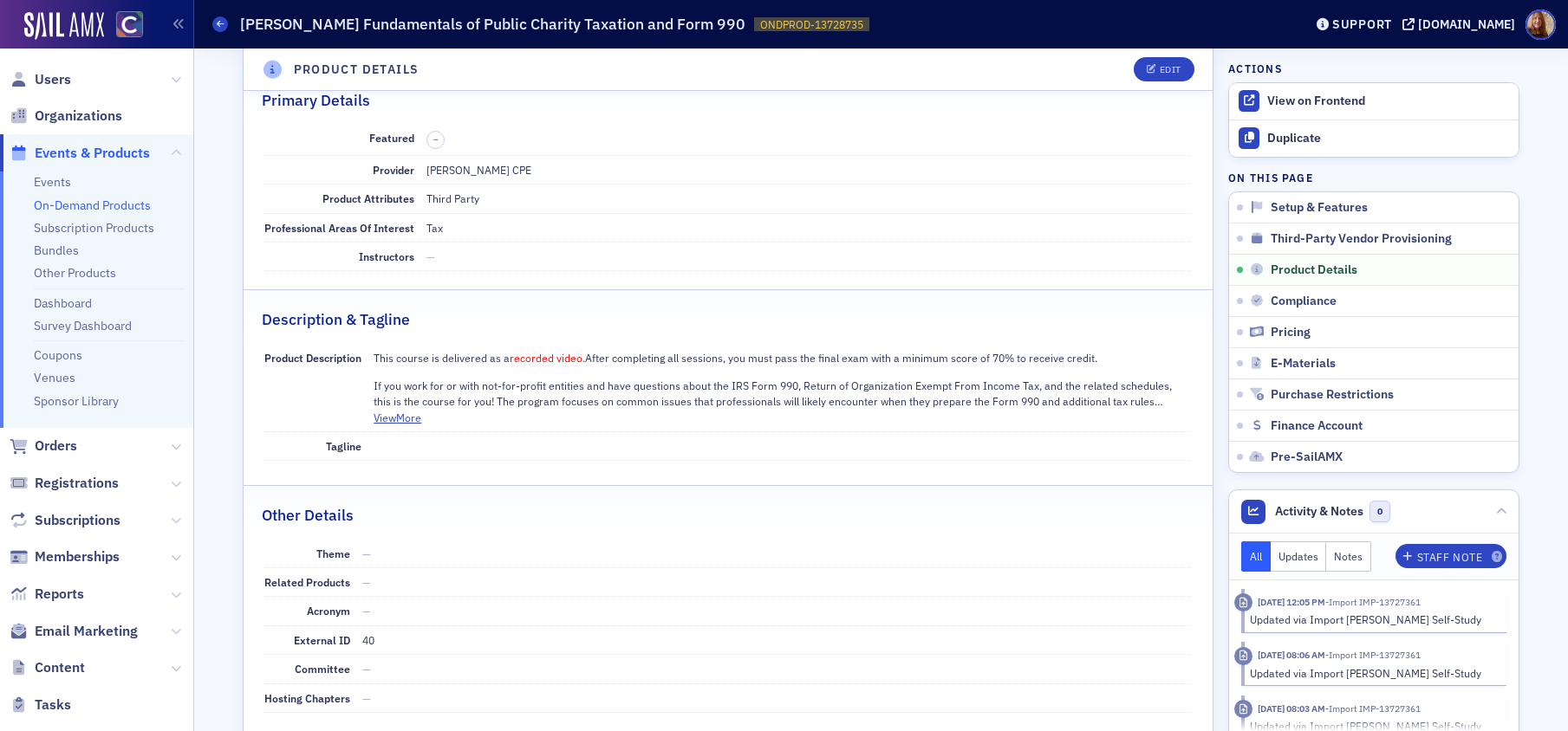
scroll to position [1089, 0]
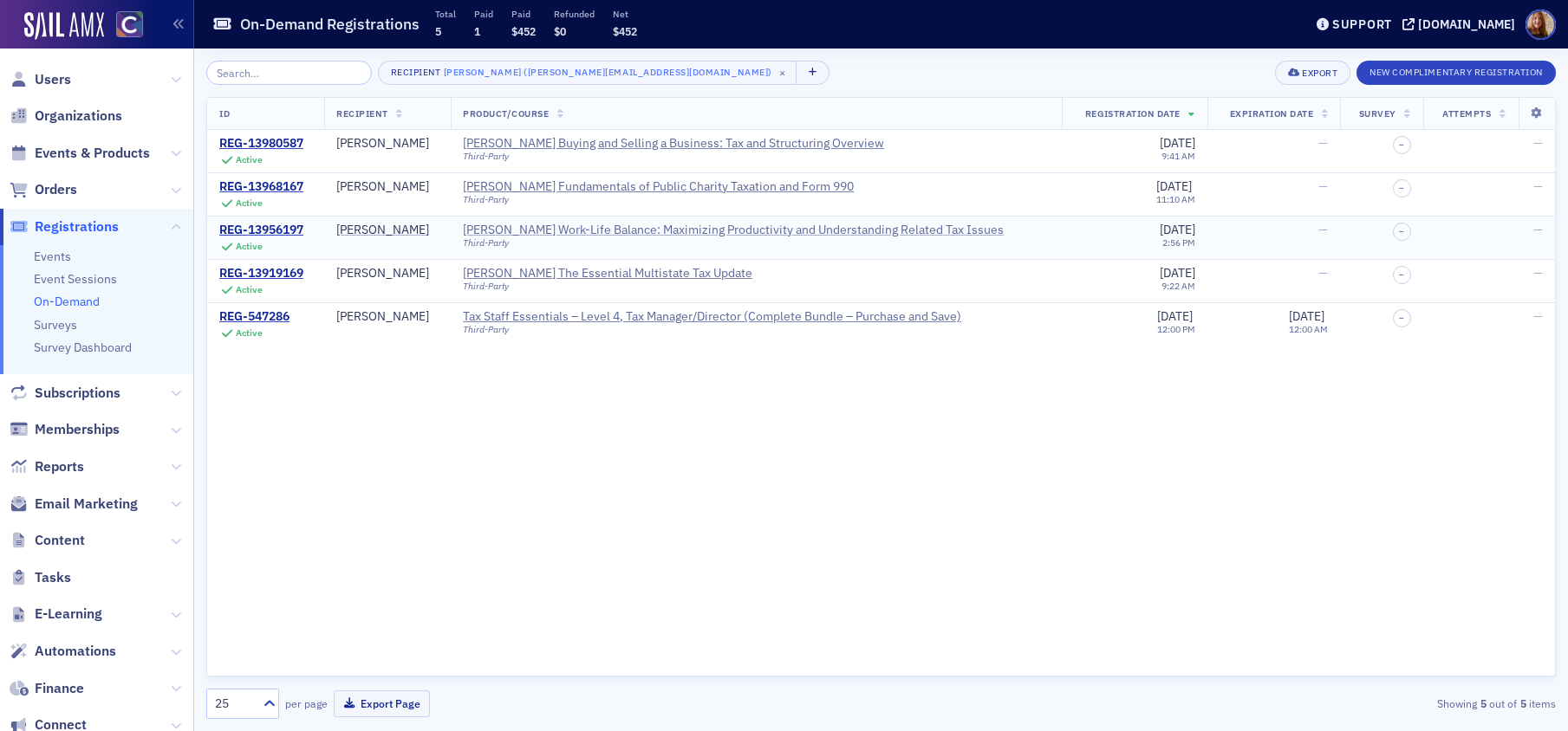
click at [766, 230] on div "Surgent's Work-Life Balance: Maximizing Productivity and Understanding Related …" at bounding box center [733, 231] width 541 height 16
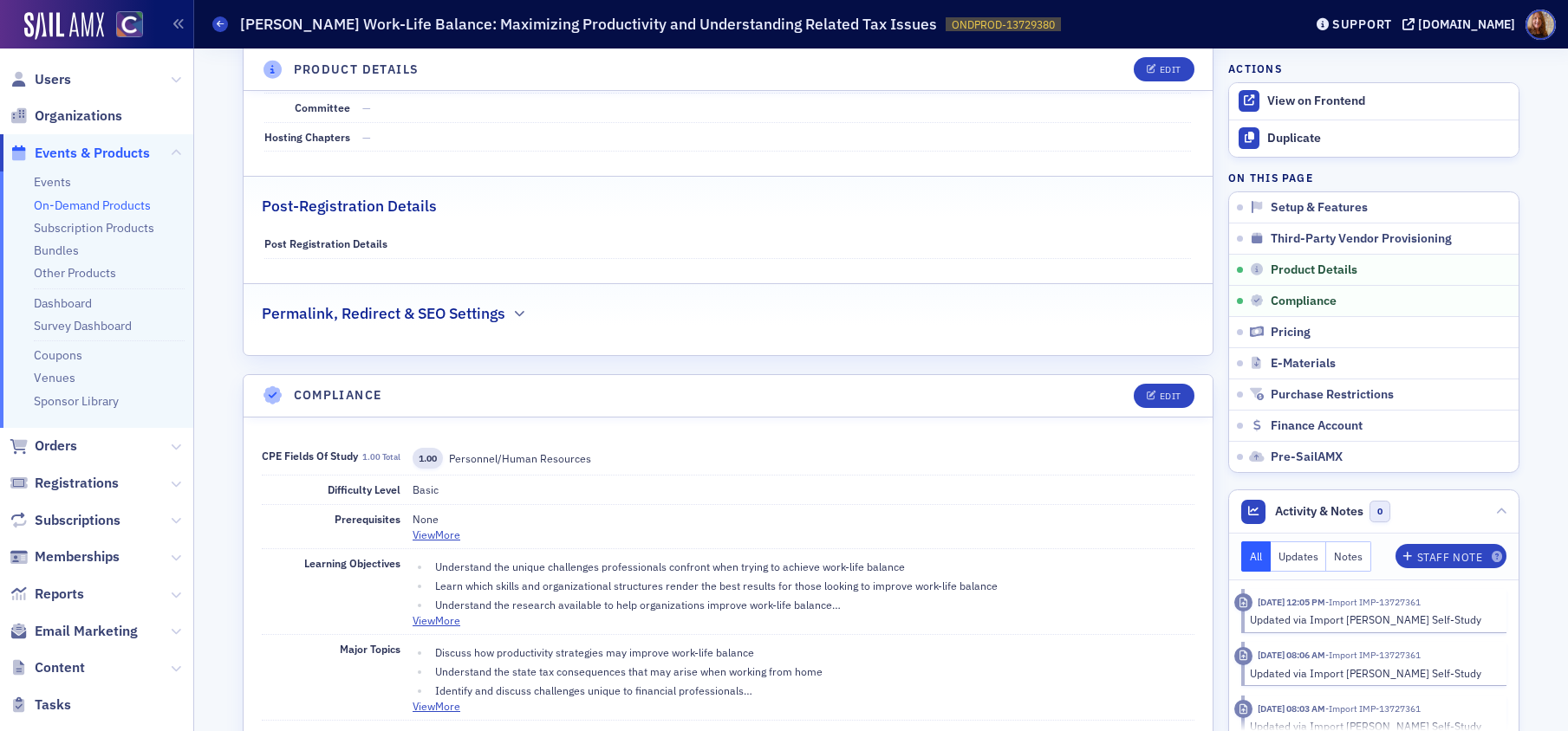
scroll to position [1115, 0]
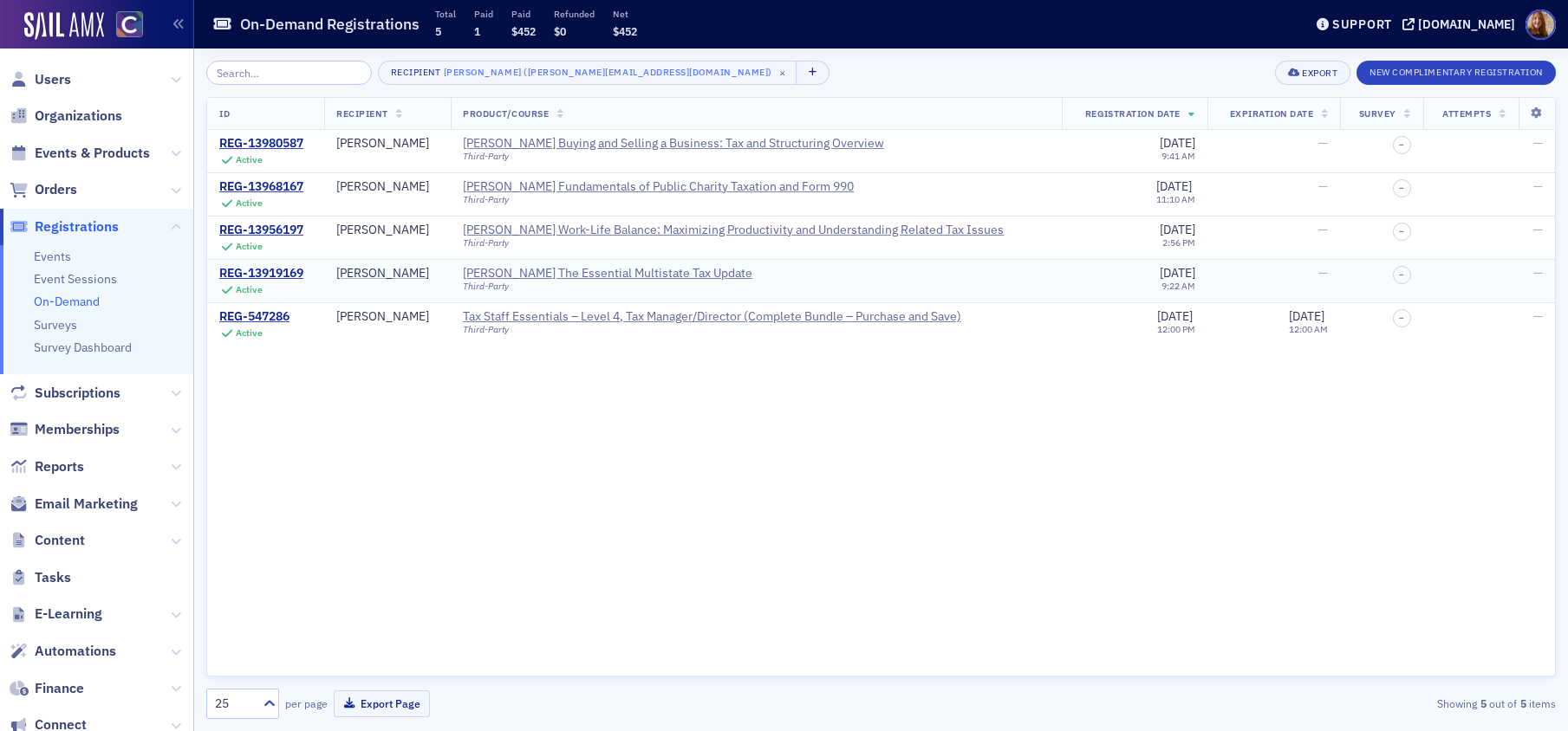
click at [645, 281] on div "Third-Party" at bounding box center [608, 286] width 289 height 11
click at [652, 275] on div "Surgent's The Essential Multistate Tax Update" at bounding box center [608, 273] width 289 height 16
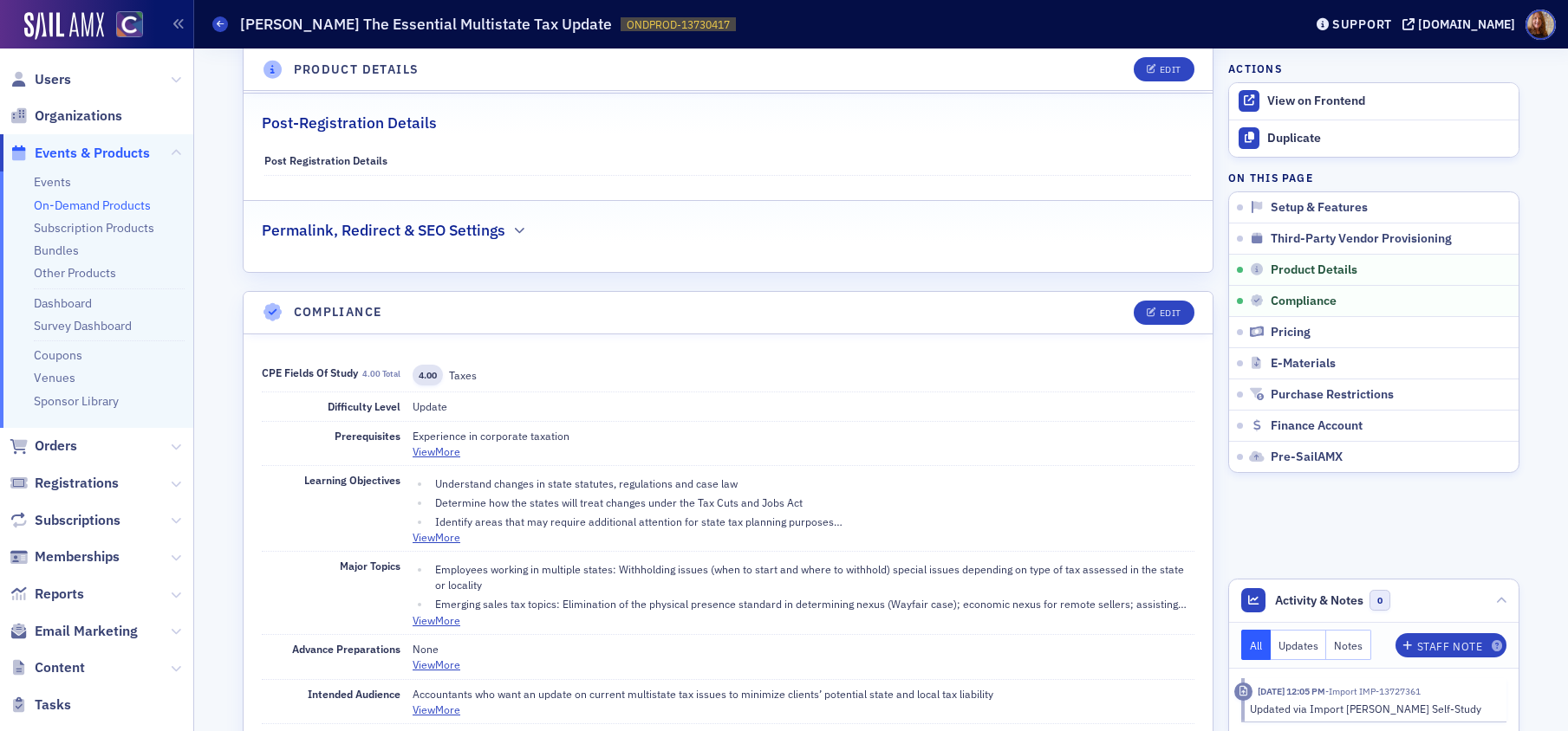
scroll to position [1259, 0]
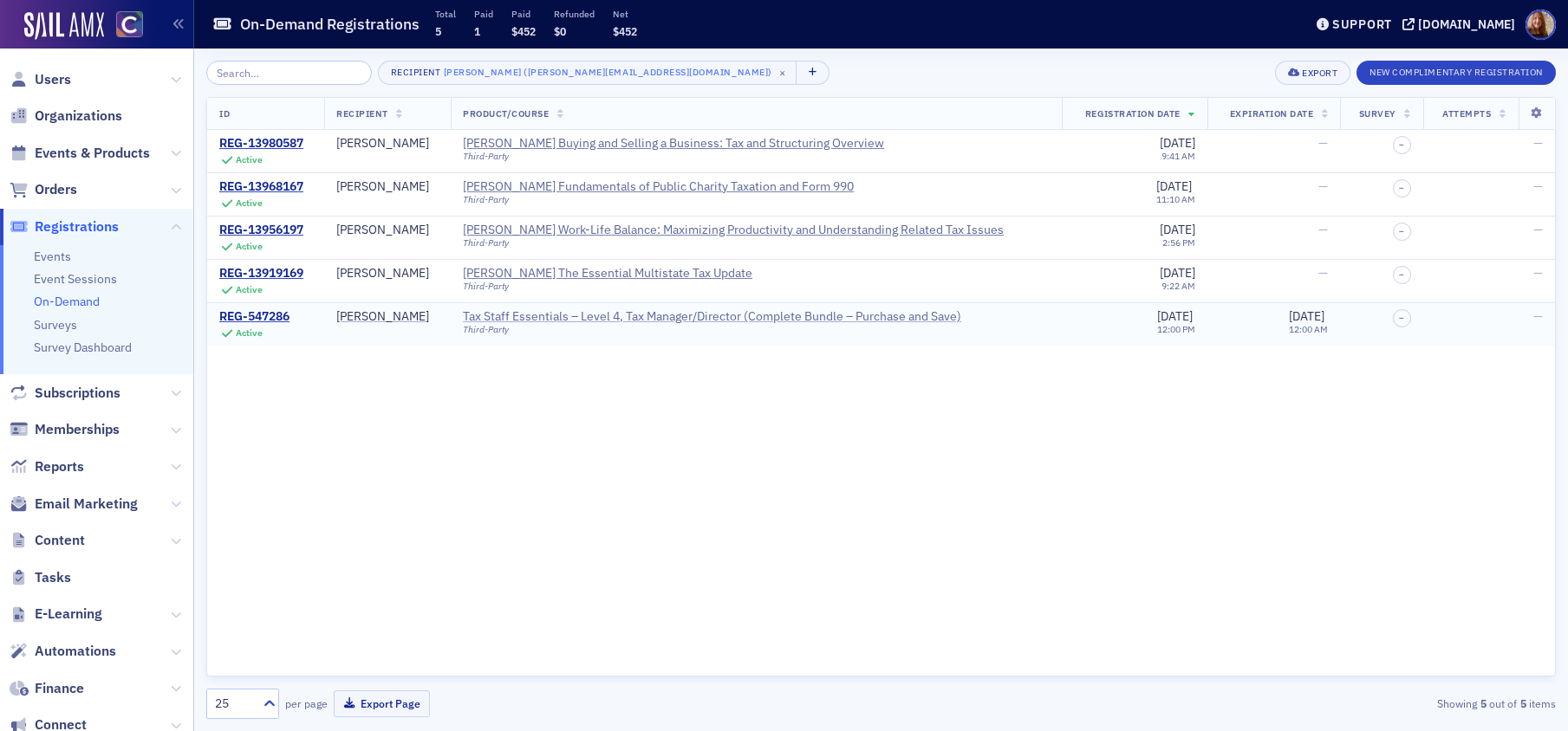
click at [670, 309] on div "Tax Staff Essentials – Level 4, Tax Manager/Director (Complete Bundle – Purchas…" at bounding box center [712, 317] width 498 height 16
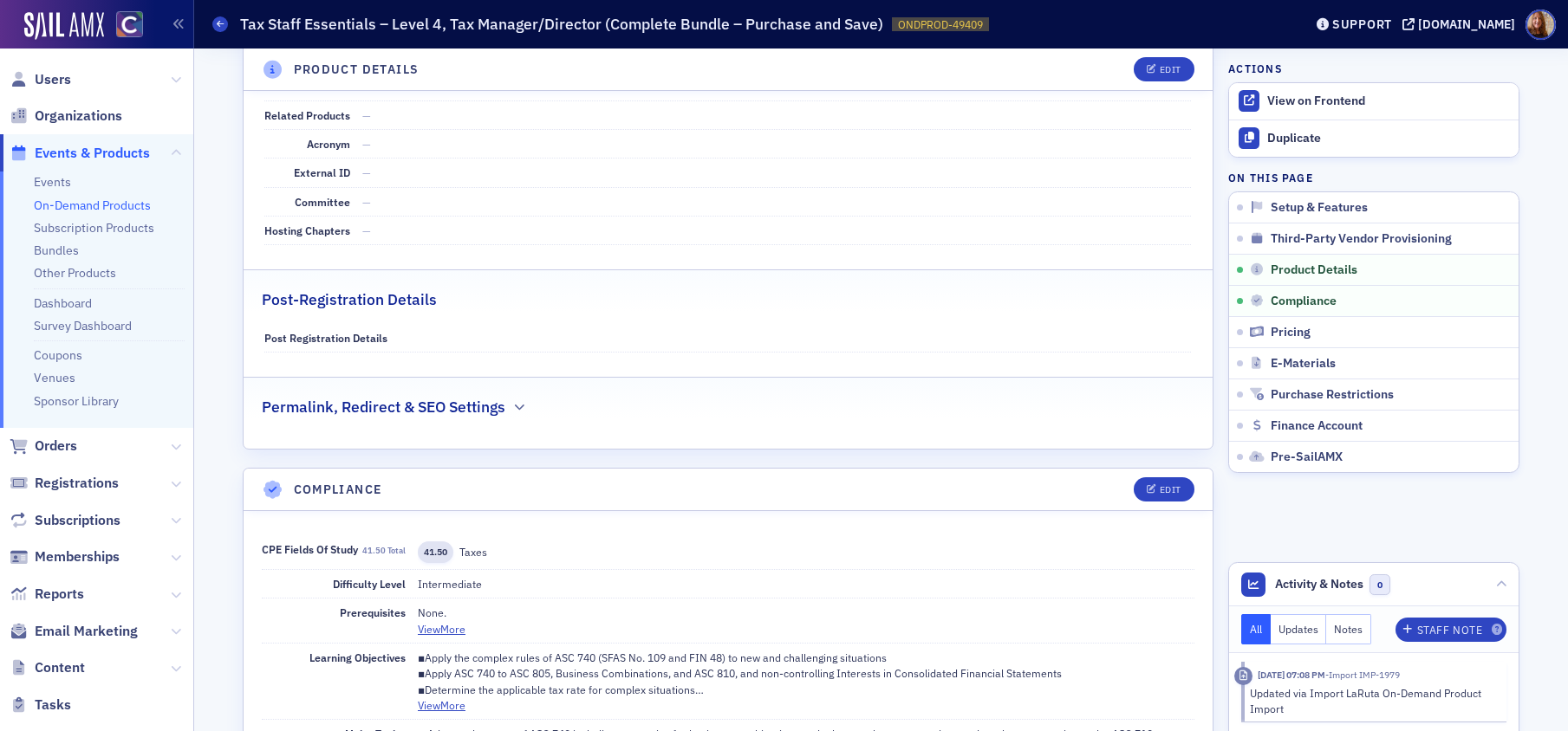
scroll to position [924, 0]
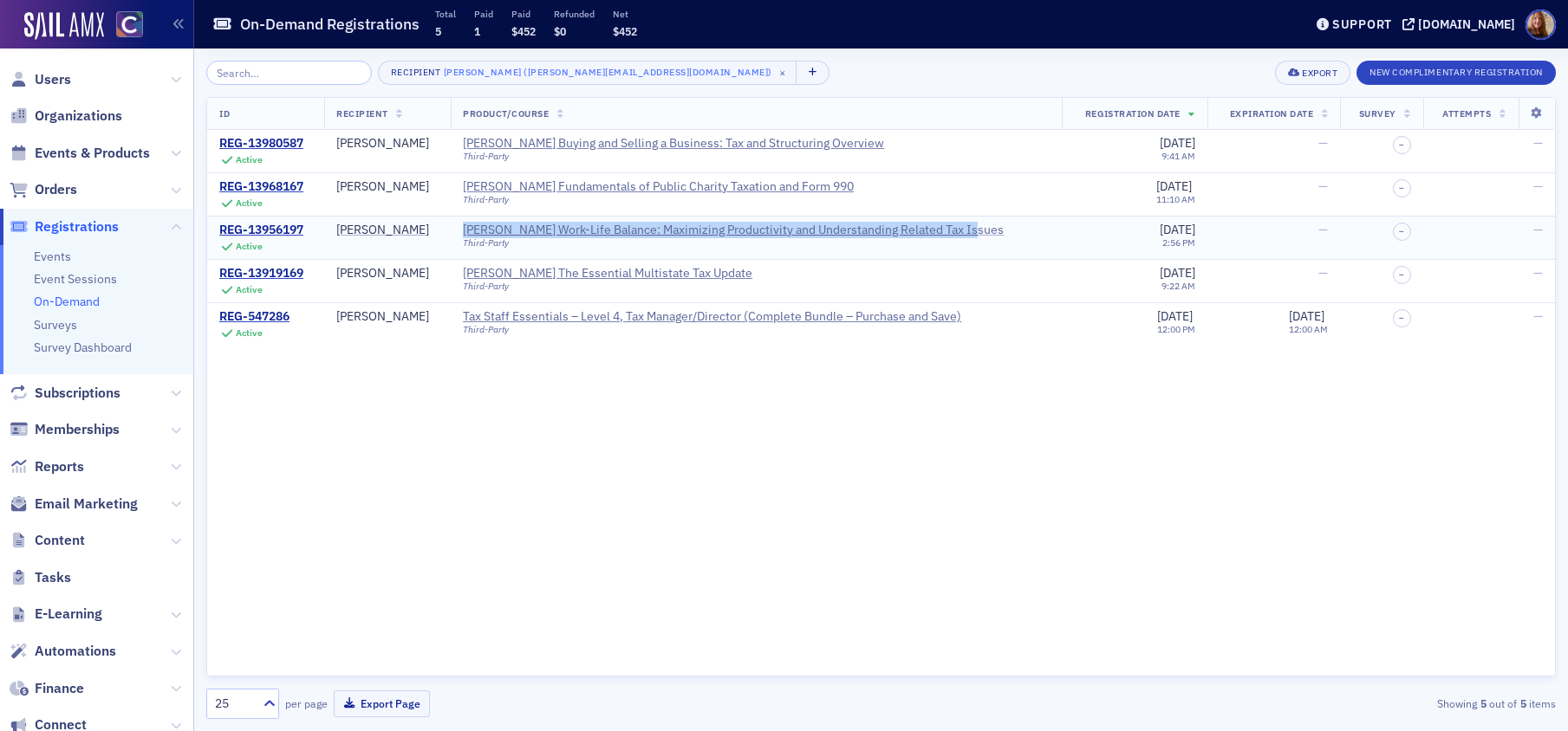
drag, startPoint x: 623, startPoint y: 226, endPoint x: 657, endPoint y: 228, distance: 34.1
click at [624, 226] on div "Surgent's Work-Life Balance: Maximizing Productivity and Understanding Related …" at bounding box center [733, 231] width 541 height 16
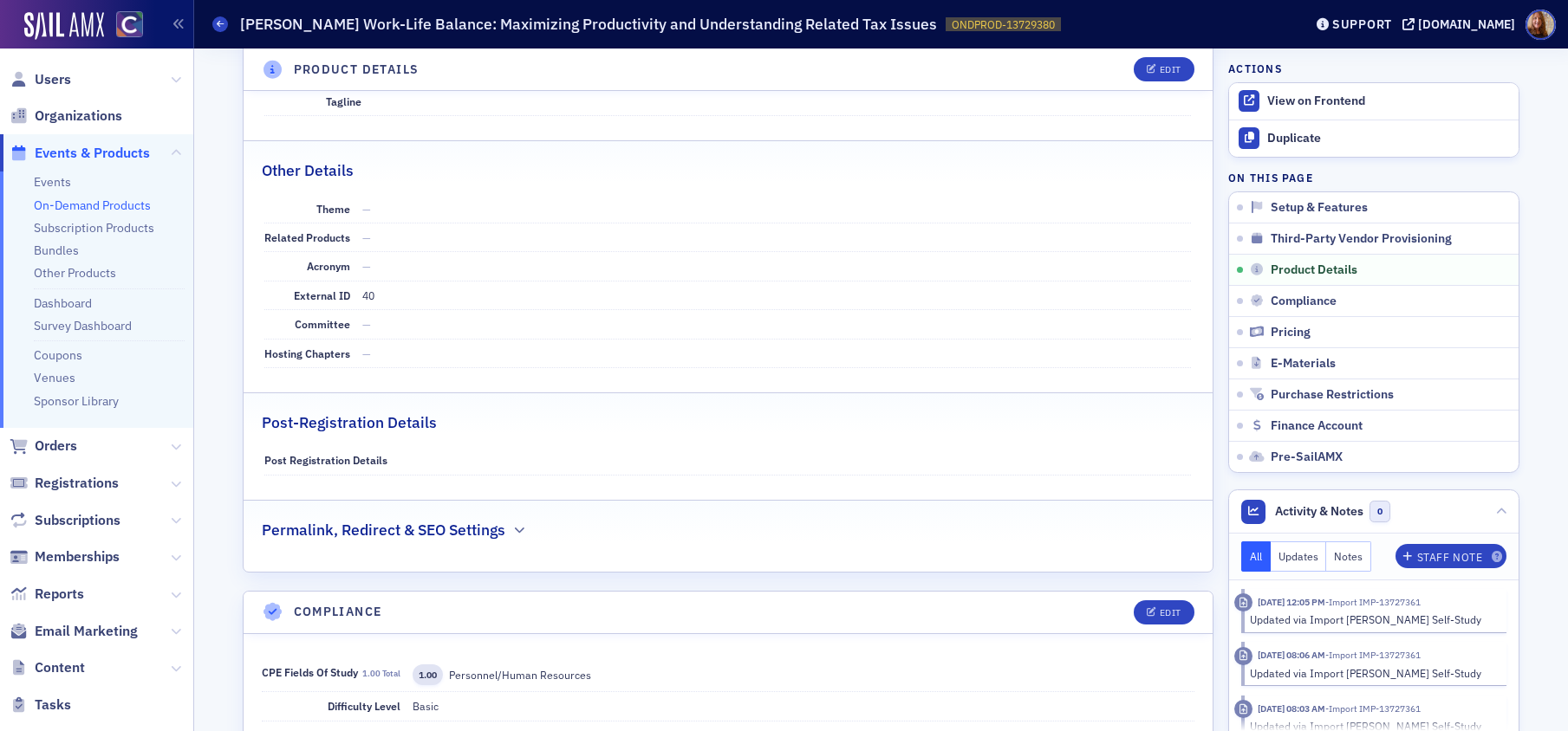
scroll to position [1080, 0]
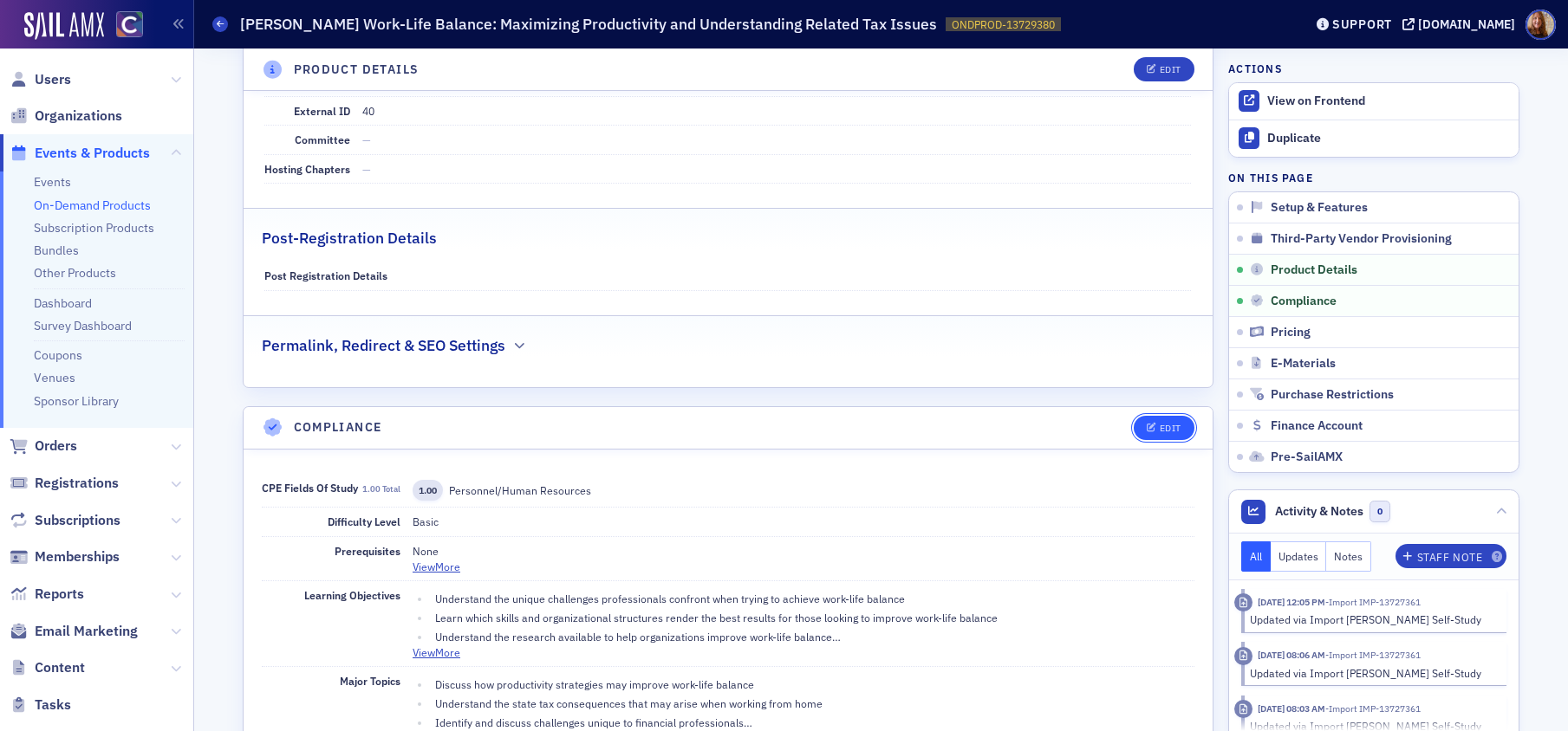
click at [1158, 415] on button "Edit" at bounding box center [1164, 428] width 60 height 25
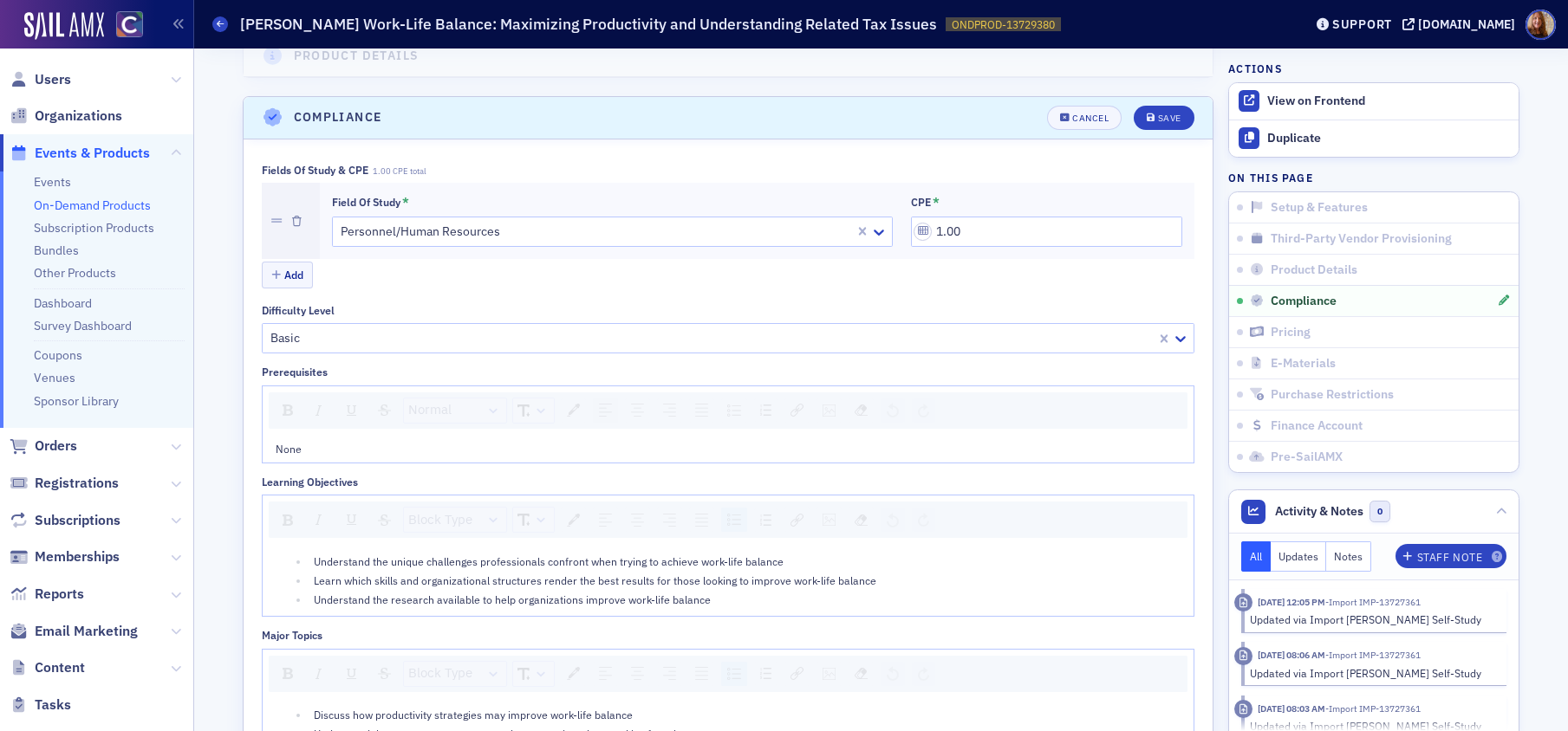
scroll to position [1429, 0]
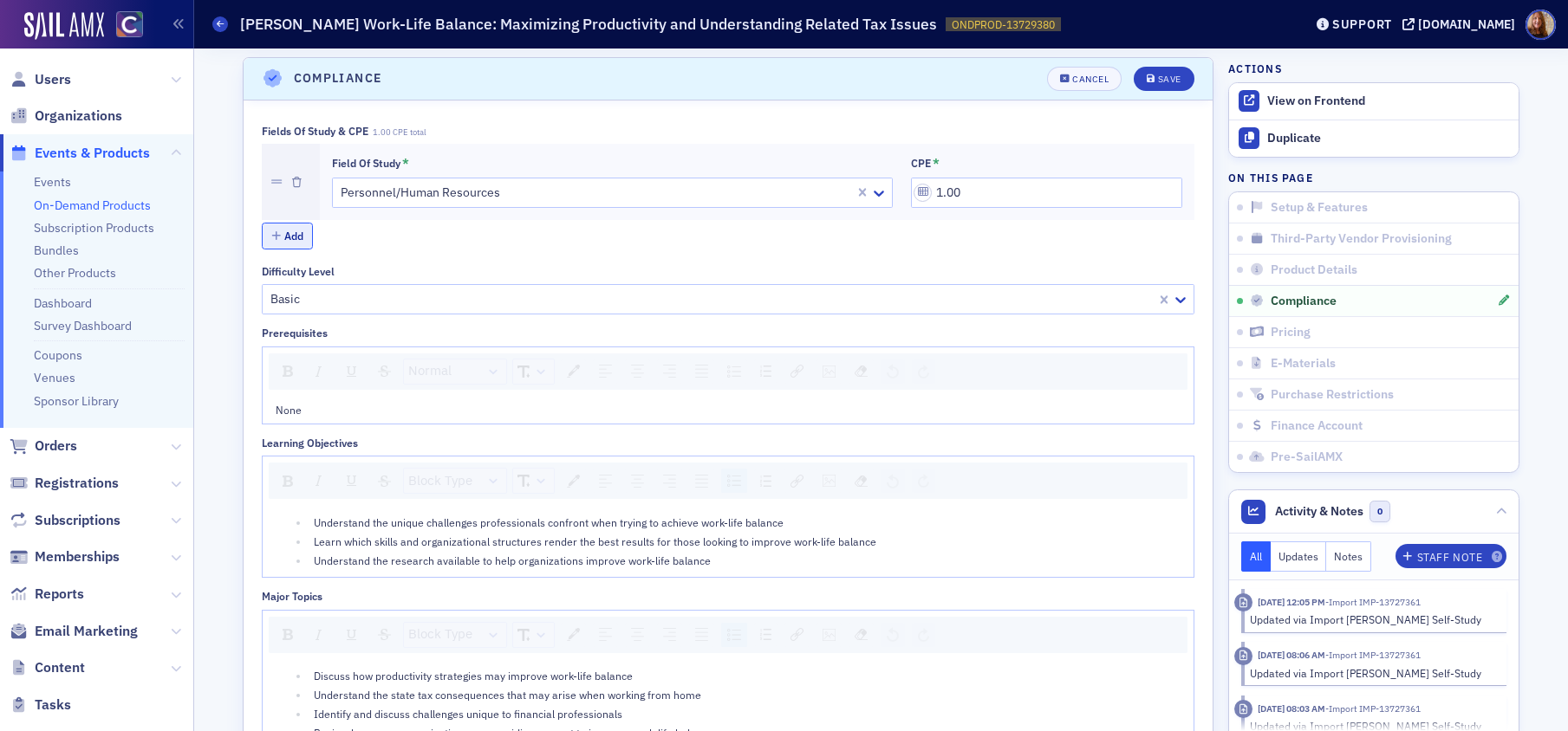
click at [289, 235] on button "Add" at bounding box center [287, 236] width 52 height 27
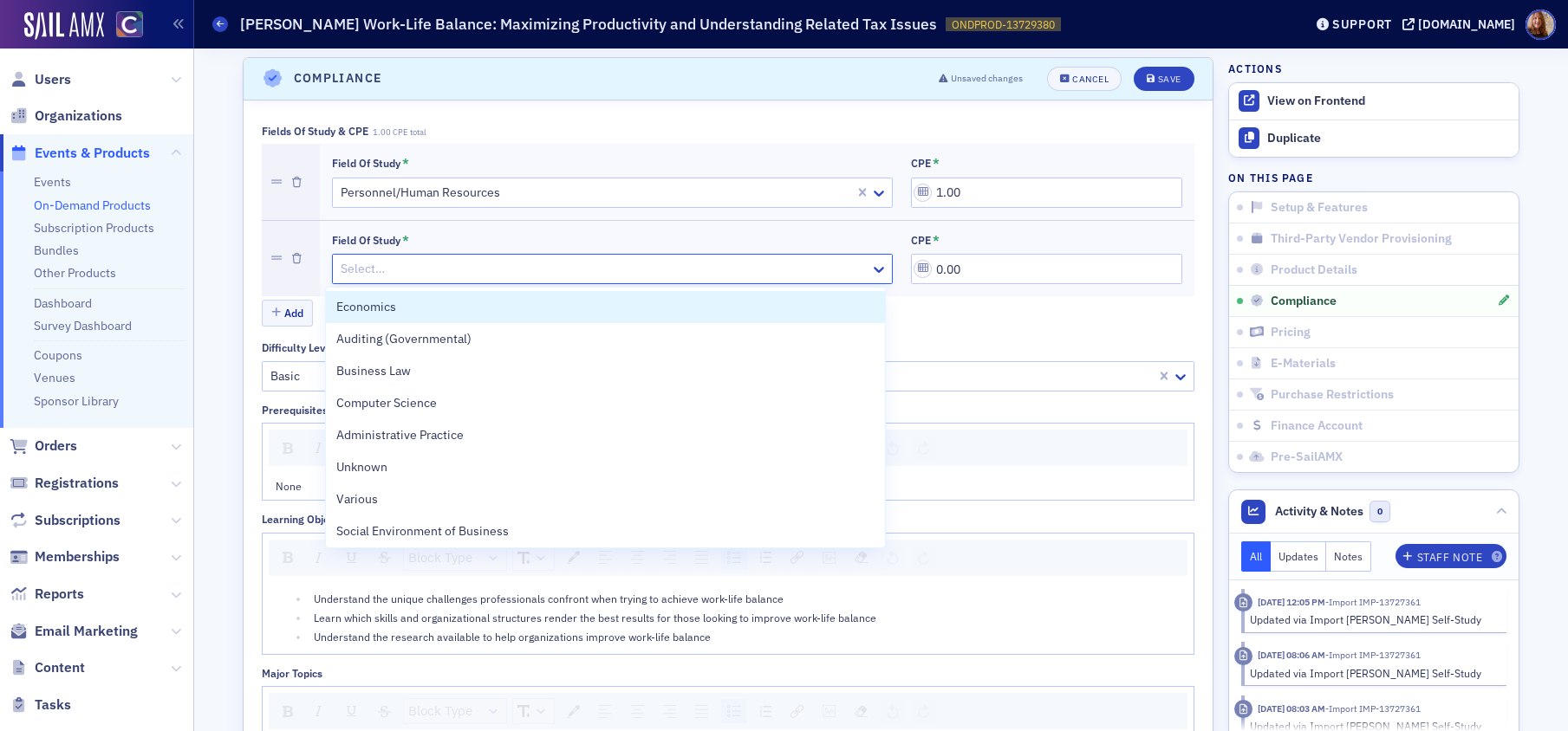
click at [441, 266] on div at bounding box center [603, 269] width 530 height 22
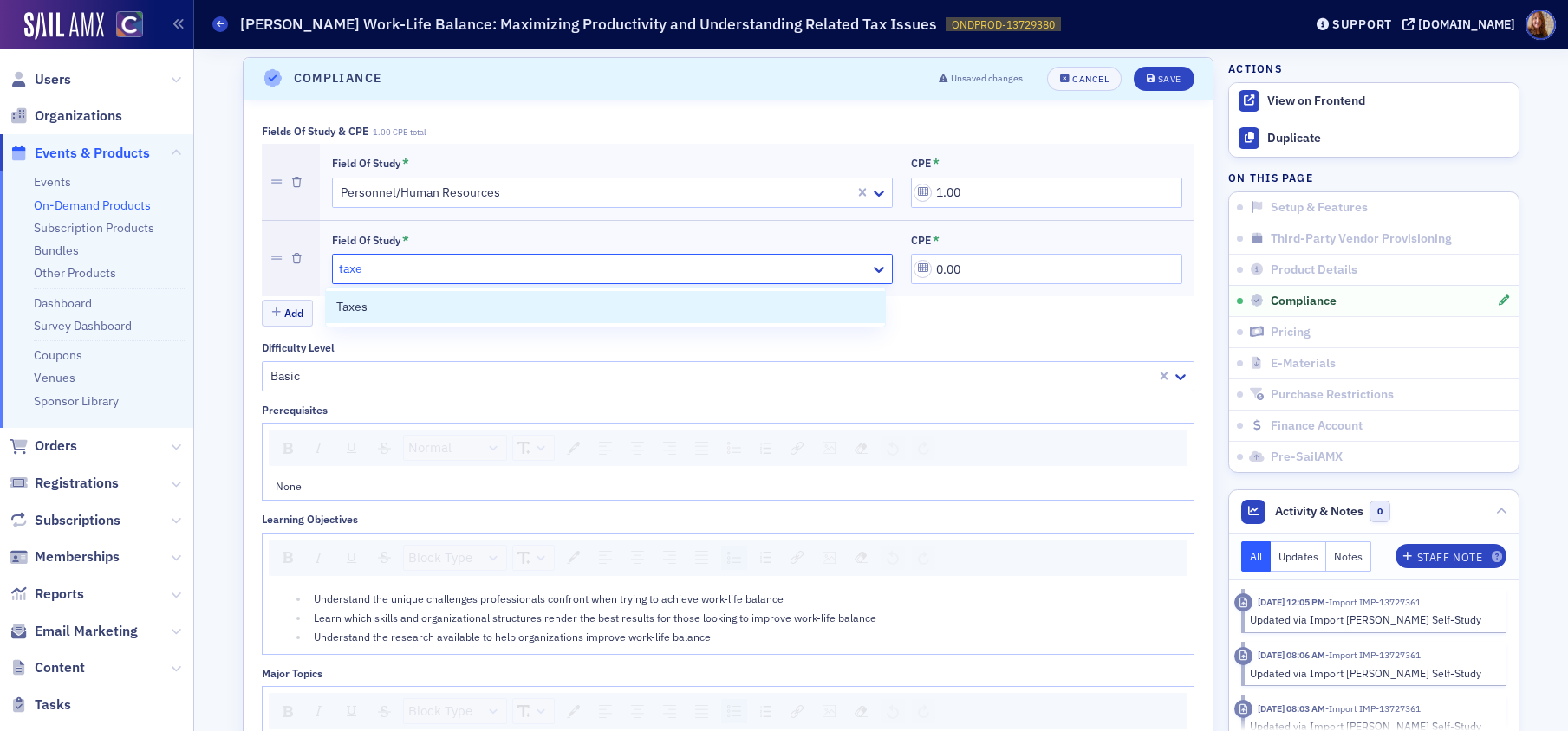
type input "taxes"
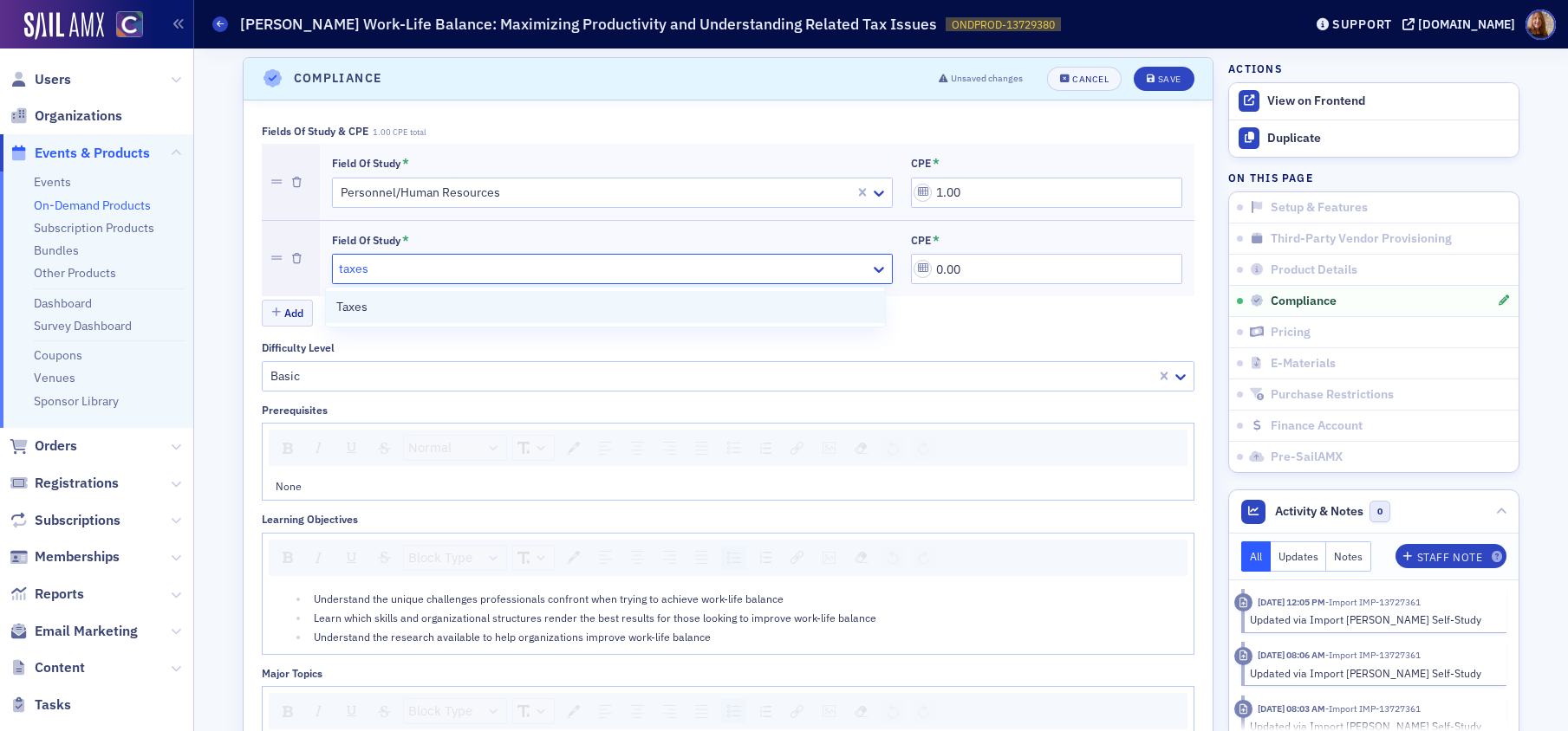
click at [403, 302] on div "Taxes" at bounding box center [606, 307] width 538 height 18
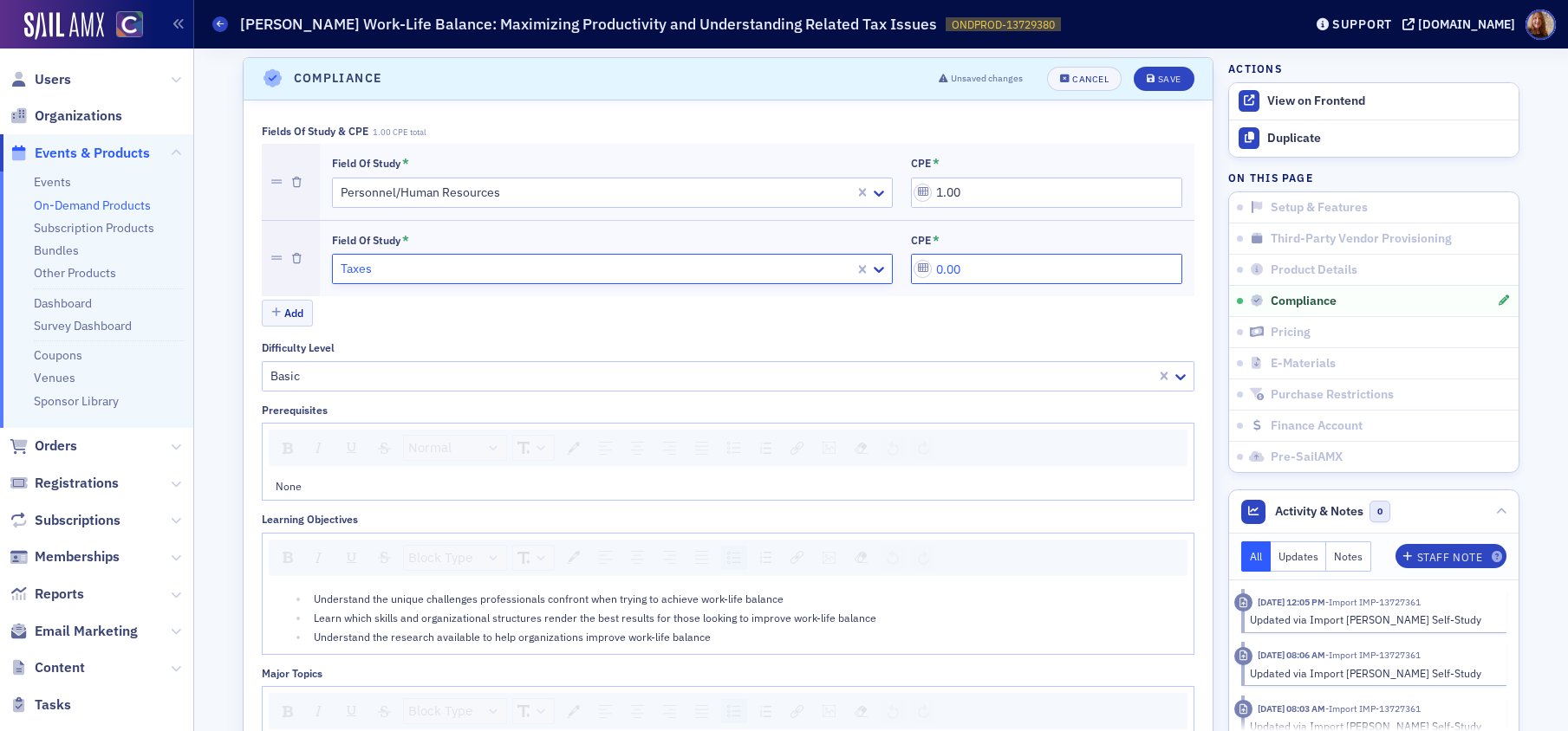
click at [995, 276] on input "0.00" at bounding box center [1046, 269] width 271 height 31
click at [1026, 273] on input "0.00" at bounding box center [1046, 269] width 271 height 31
click at [1025, 273] on input "0.00" at bounding box center [1046, 269] width 271 height 31
type input "1.00"
click at [1163, 79] on div "Save" at bounding box center [1170, 79] width 24 height 10
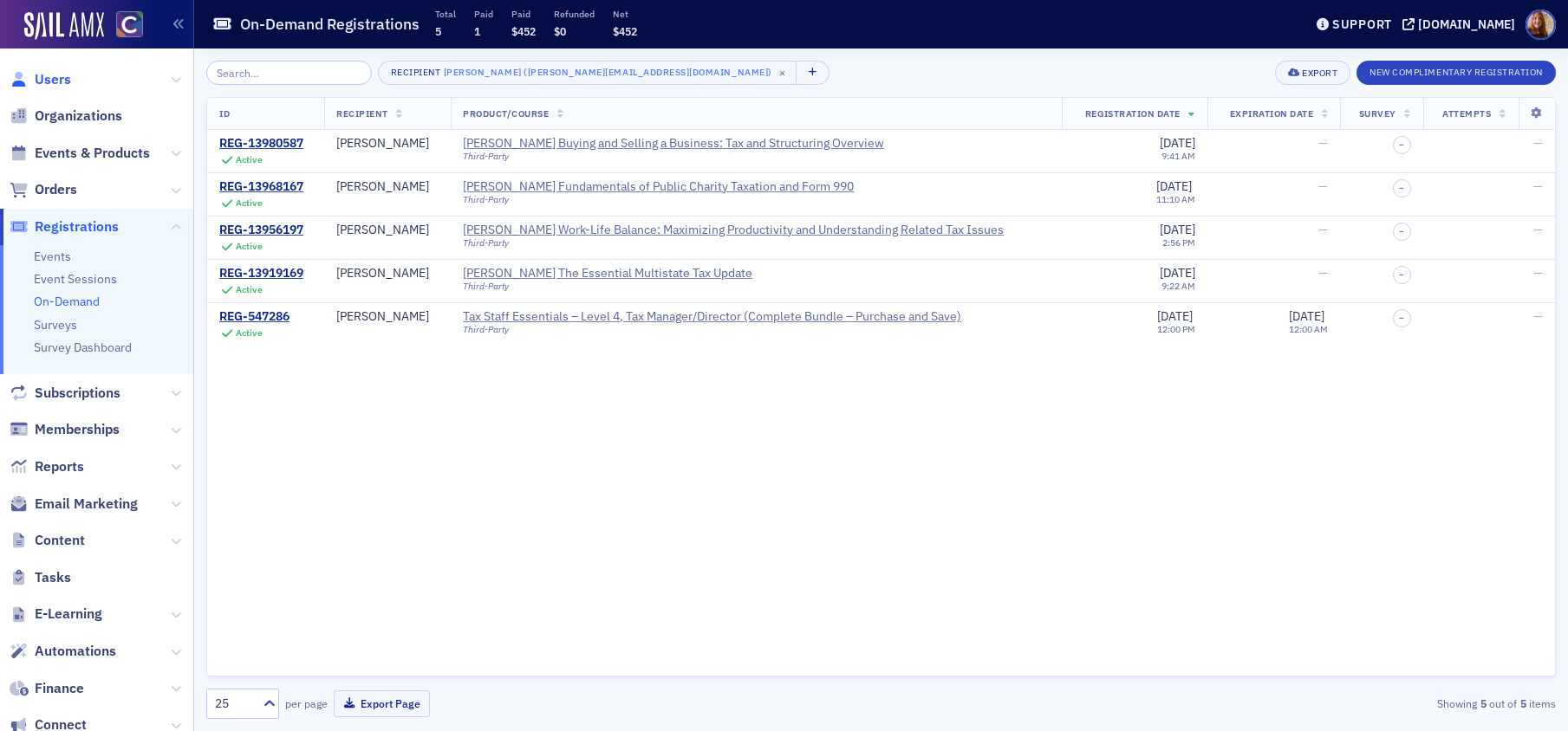
click at [38, 80] on span "Users" at bounding box center [53, 80] width 37 height 19
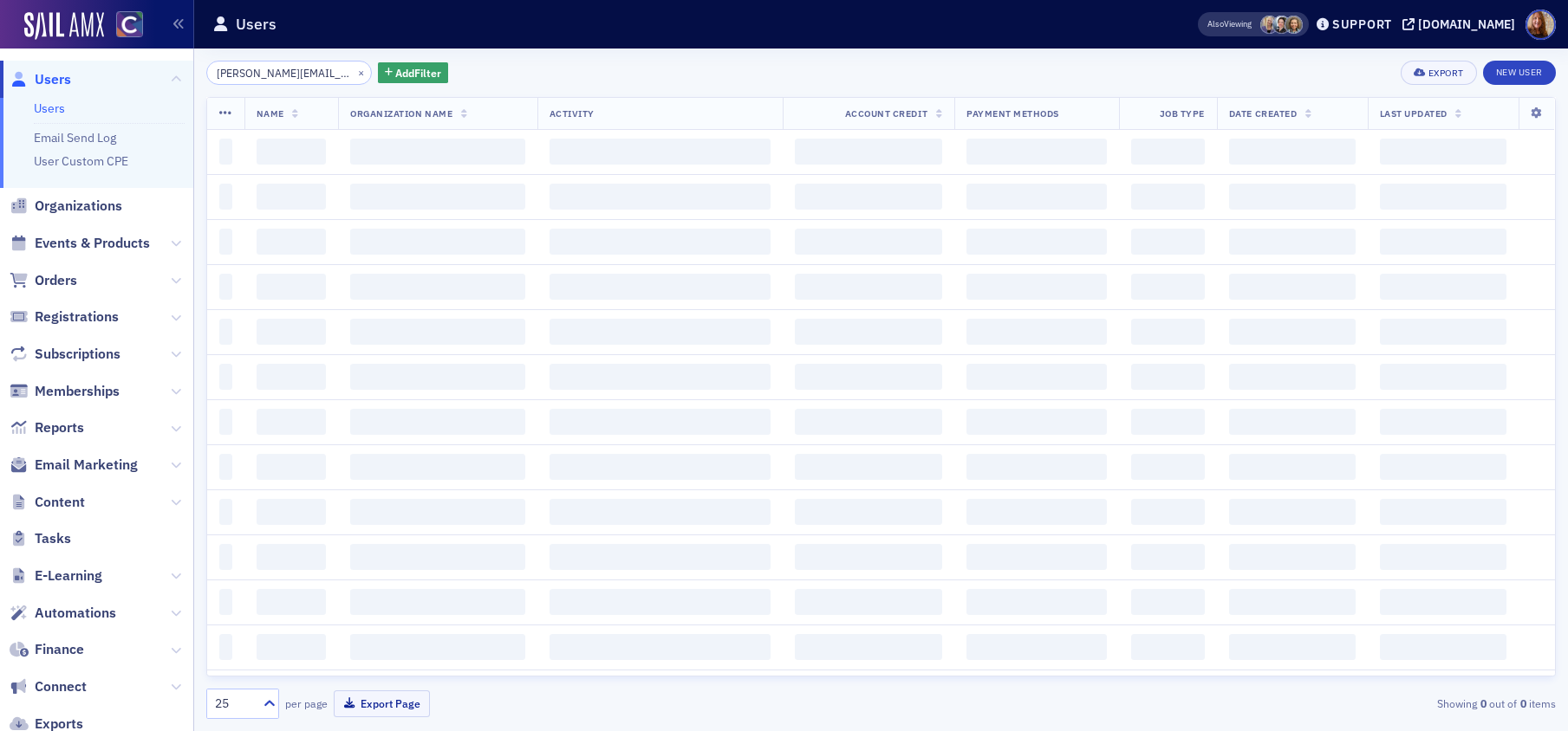
click at [236, 75] on input "amy@soukupbush.com" at bounding box center [289, 73] width 166 height 25
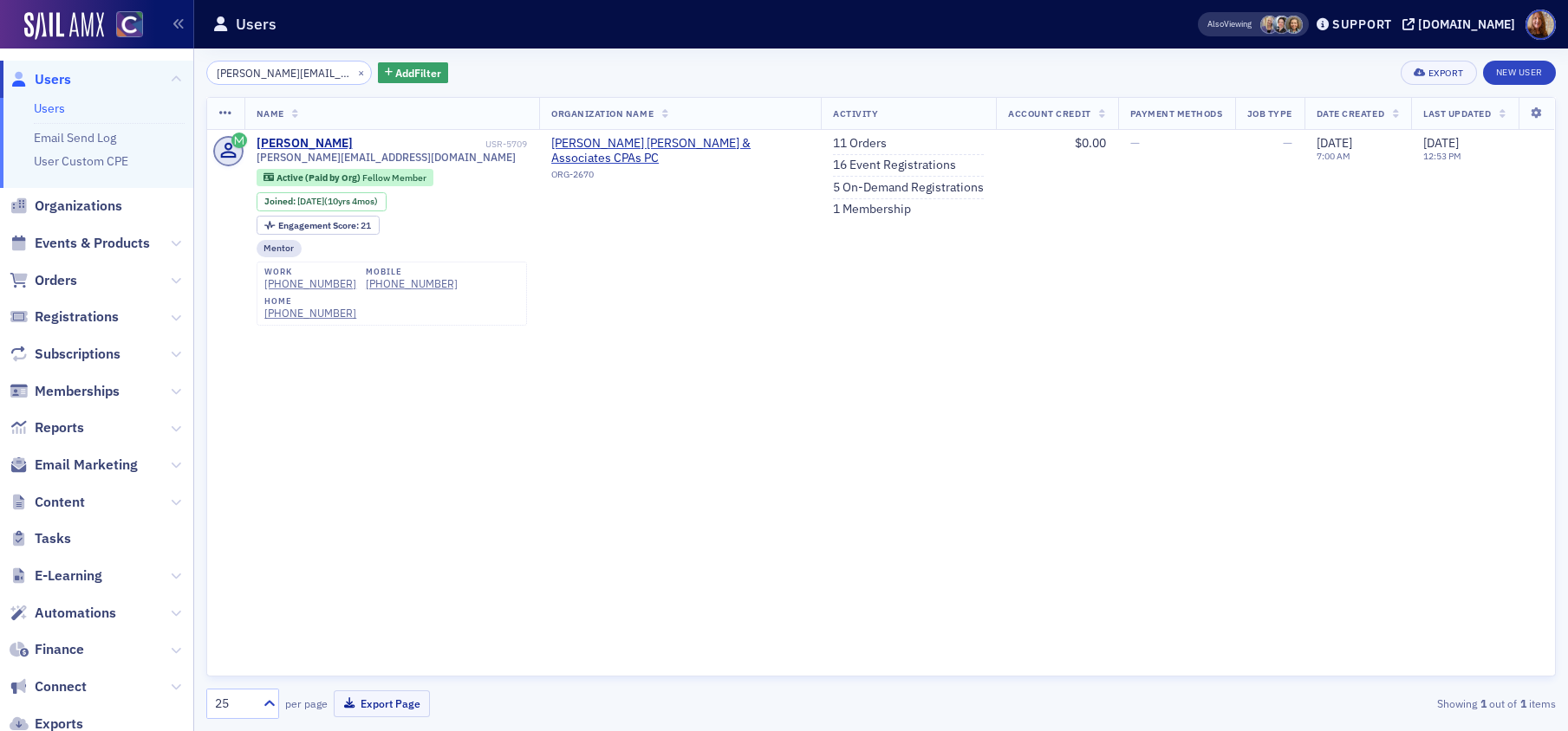
click at [237, 75] on input "amy@soukupbush.com" at bounding box center [289, 73] width 166 height 25
click at [222, 71] on input "amy@soukupbush.com" at bounding box center [289, 73] width 166 height 25
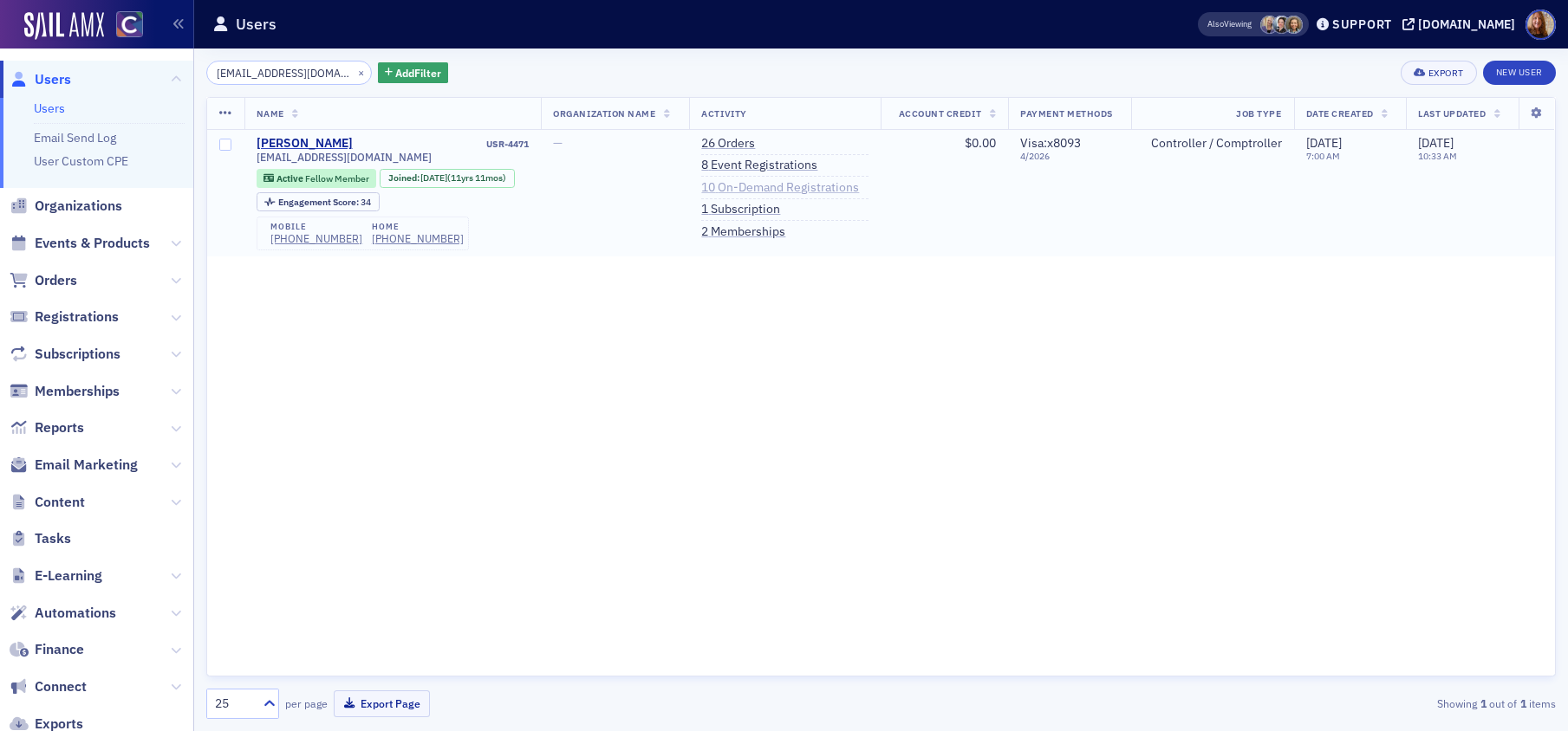
type input "thmann725@aol.com"
click at [795, 184] on link "10 On-Demand Registrations" at bounding box center [780, 188] width 158 height 16
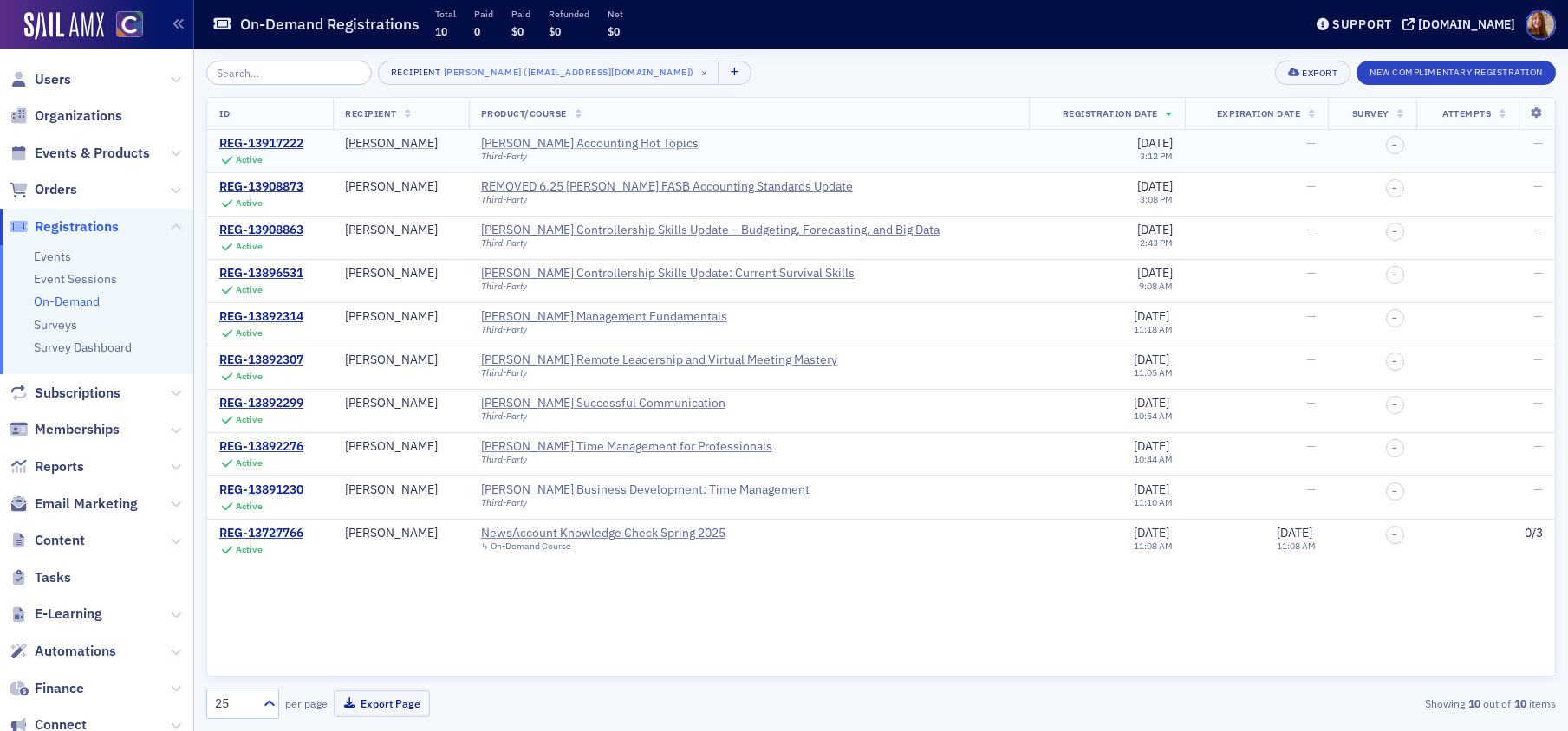
click at [609, 138] on div "Surgent's Accounting Hot Topics" at bounding box center [590, 144] width 217 height 16
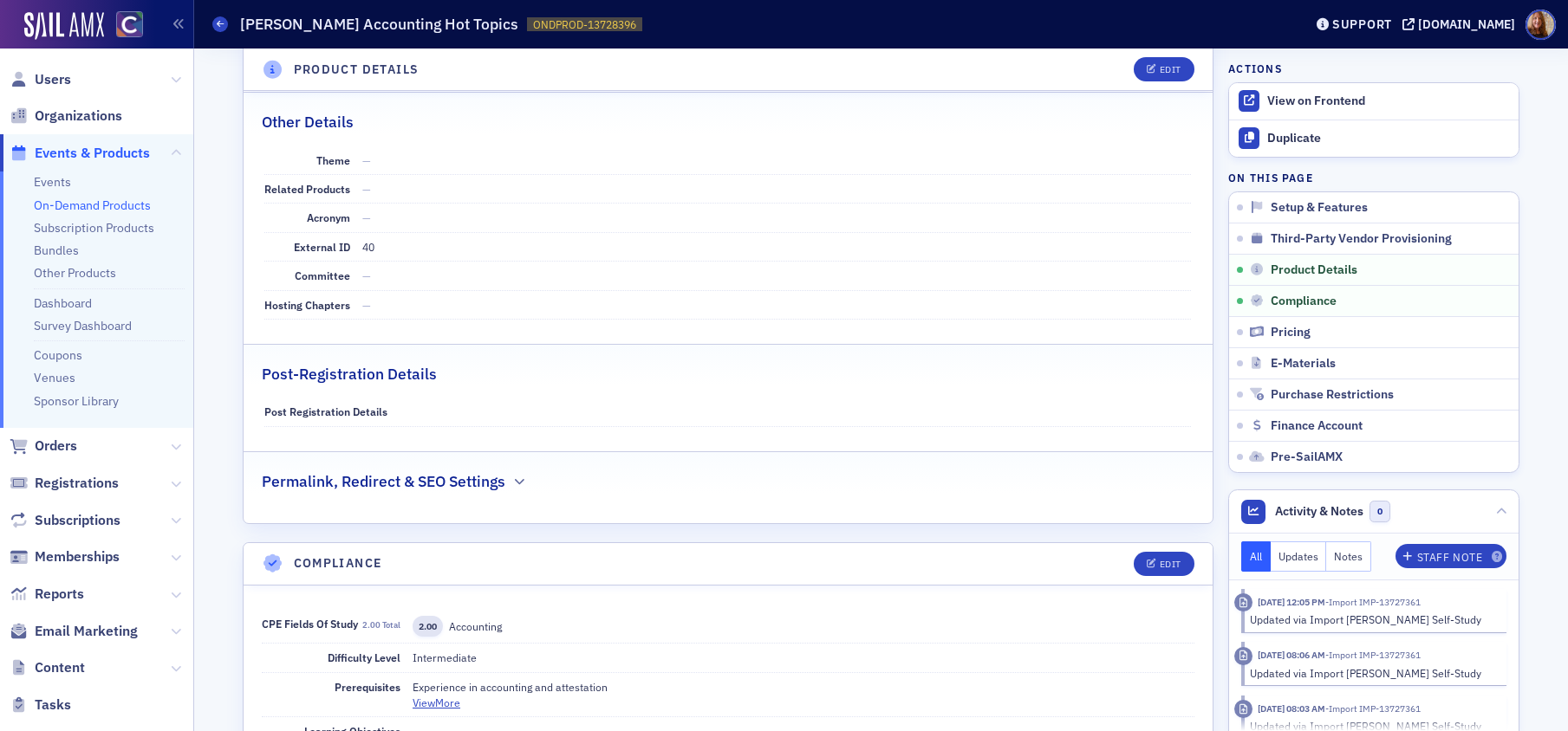
scroll to position [818, 0]
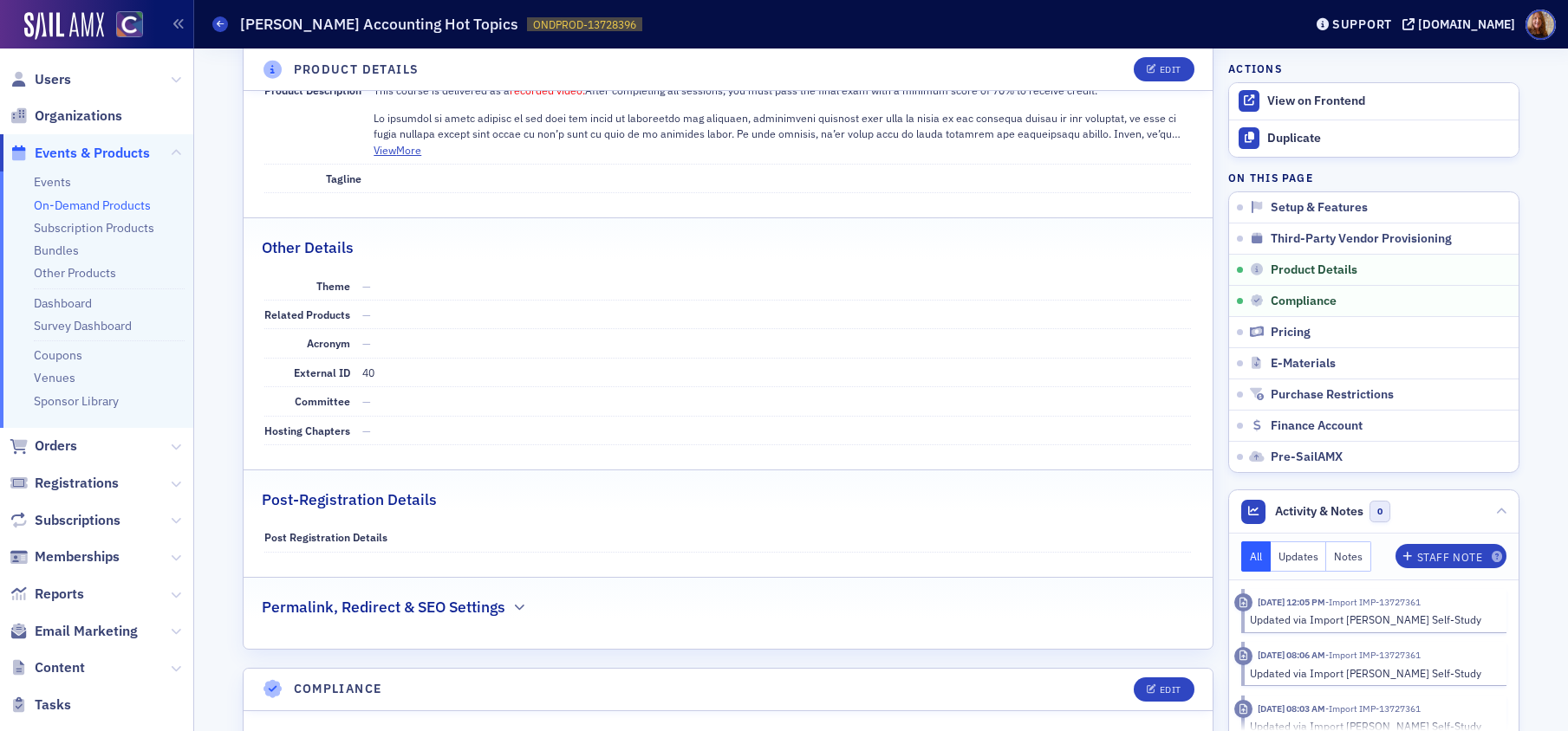
click at [378, 20] on h1 "Surgent's Accounting Hot Topics" at bounding box center [379, 25] width 278 height 21
copy h1 "Surgent's Accounting Hot Topics"
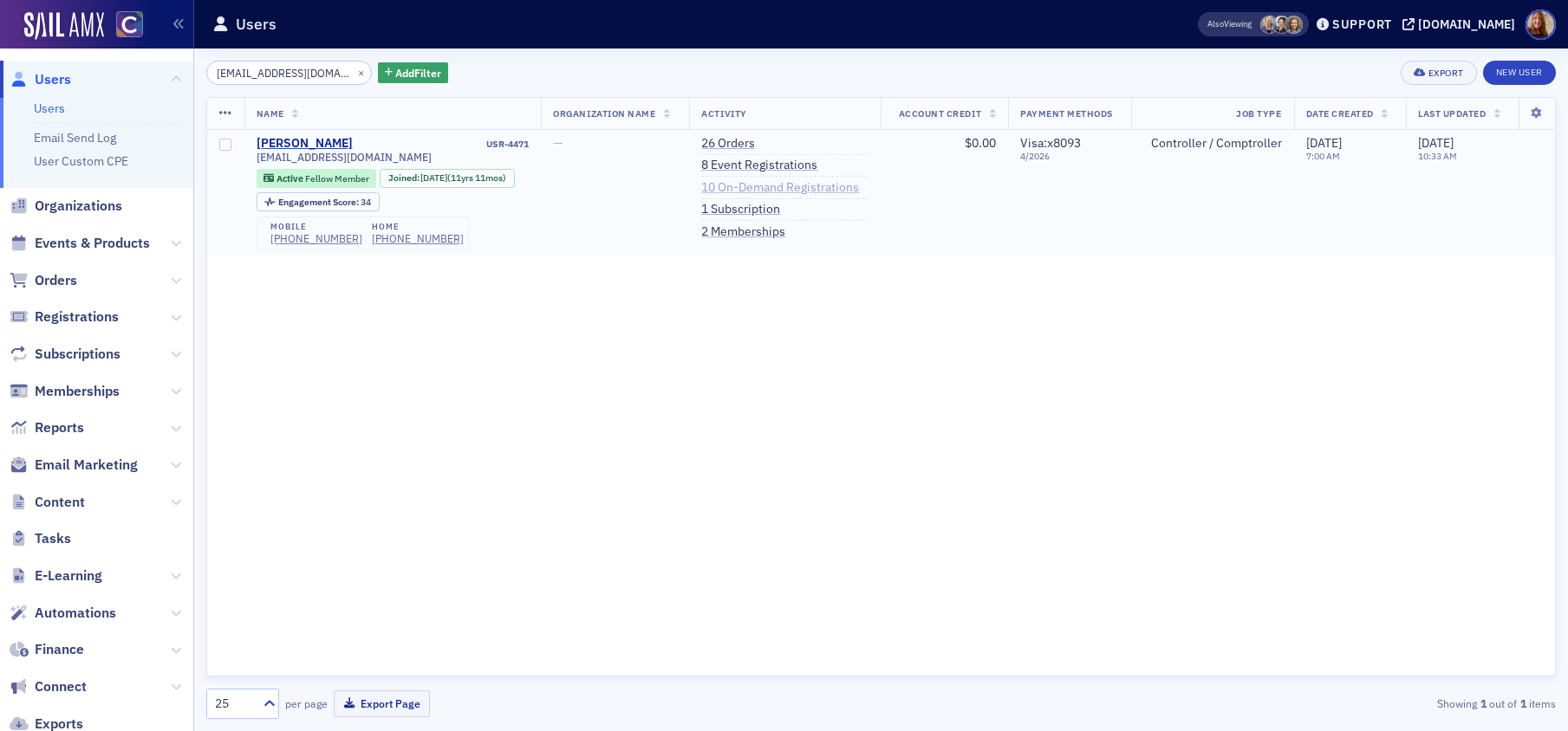
click at [807, 185] on link "10 On-Demand Registrations" at bounding box center [780, 188] width 158 height 16
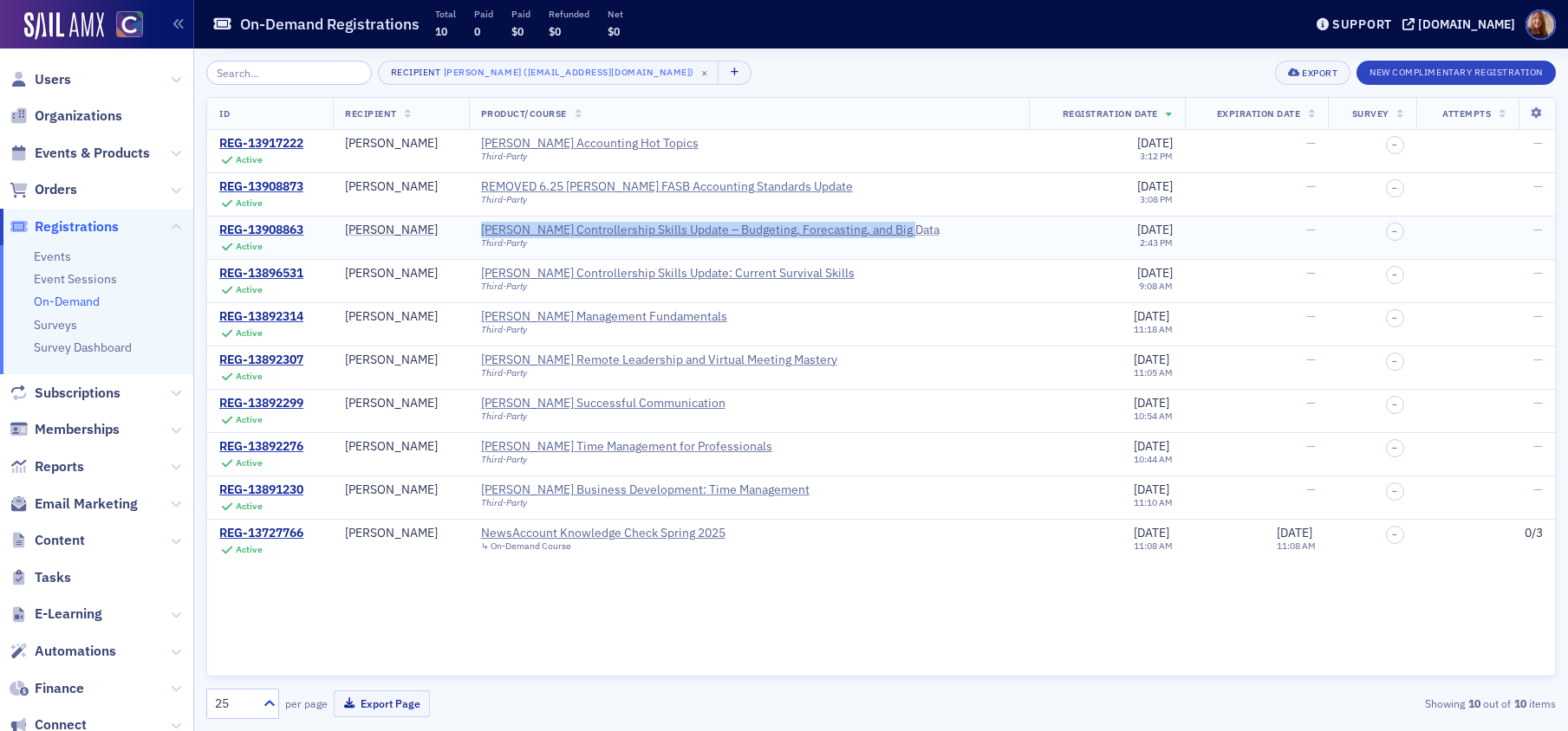
click at [802, 227] on div "Surgent's Controllership Skills Update – Budgeting, Forecasting, and Big Data" at bounding box center [710, 231] width 459 height 16
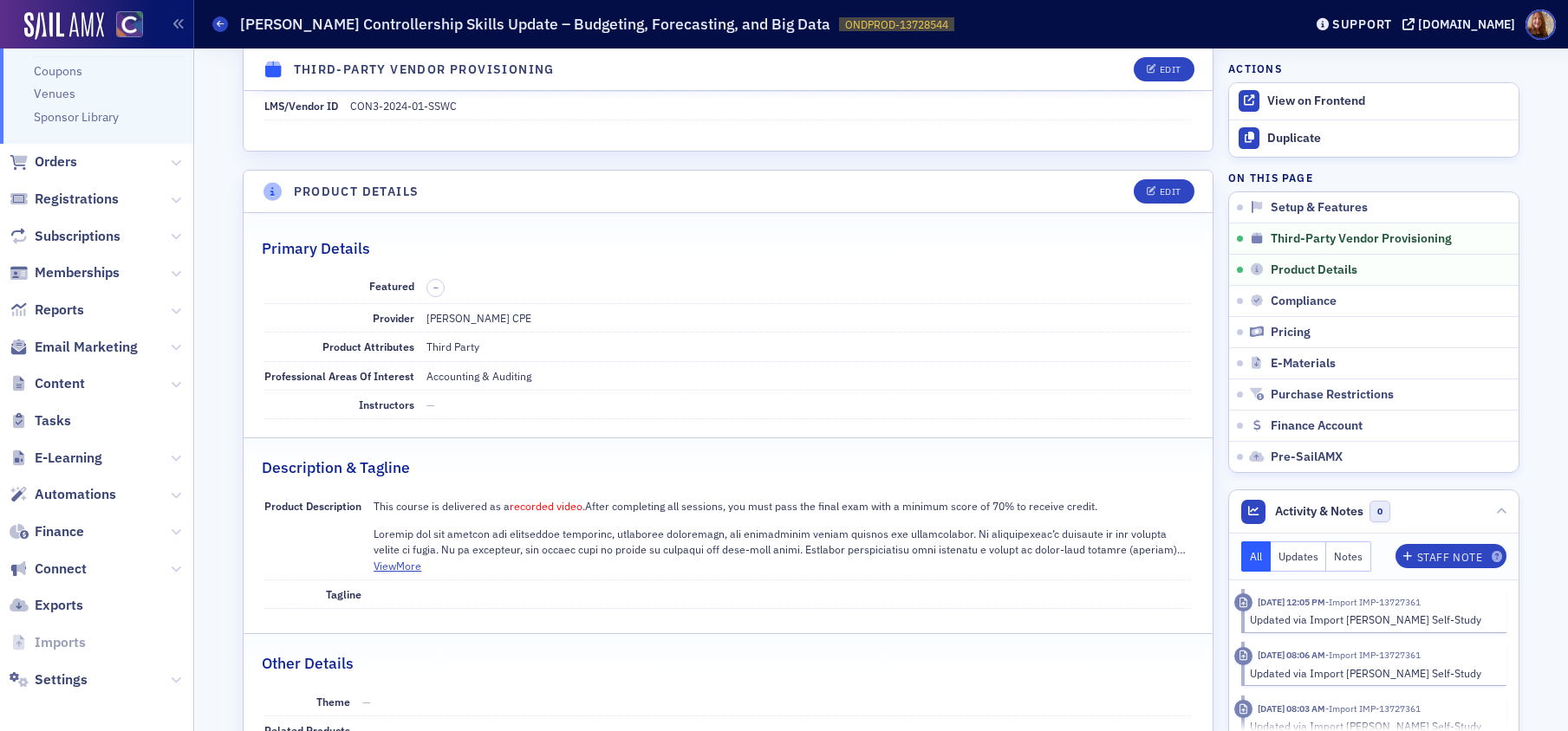
scroll to position [287, 0]
click at [78, 312] on span "Reports" at bounding box center [60, 307] width 49 height 19
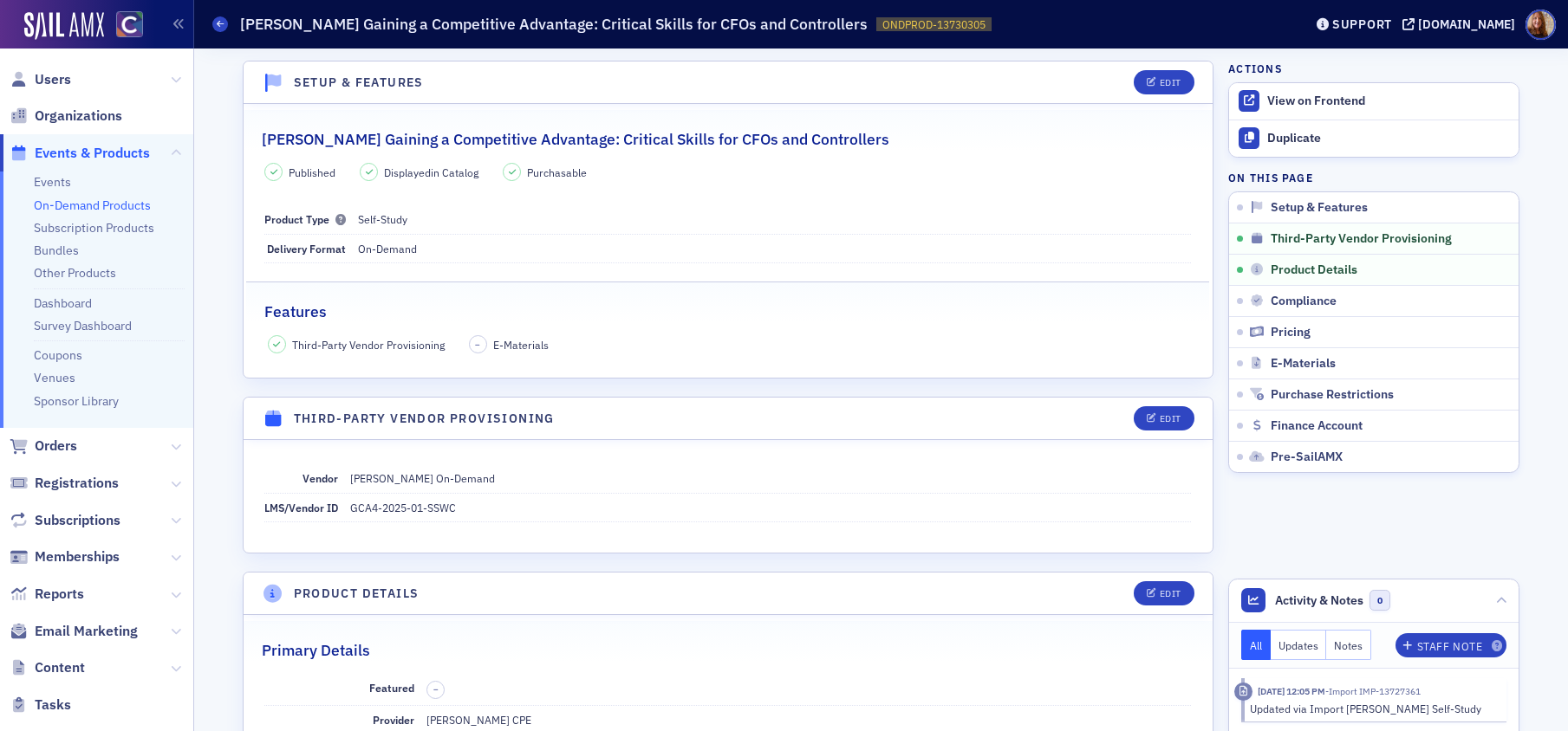
scroll to position [345, 0]
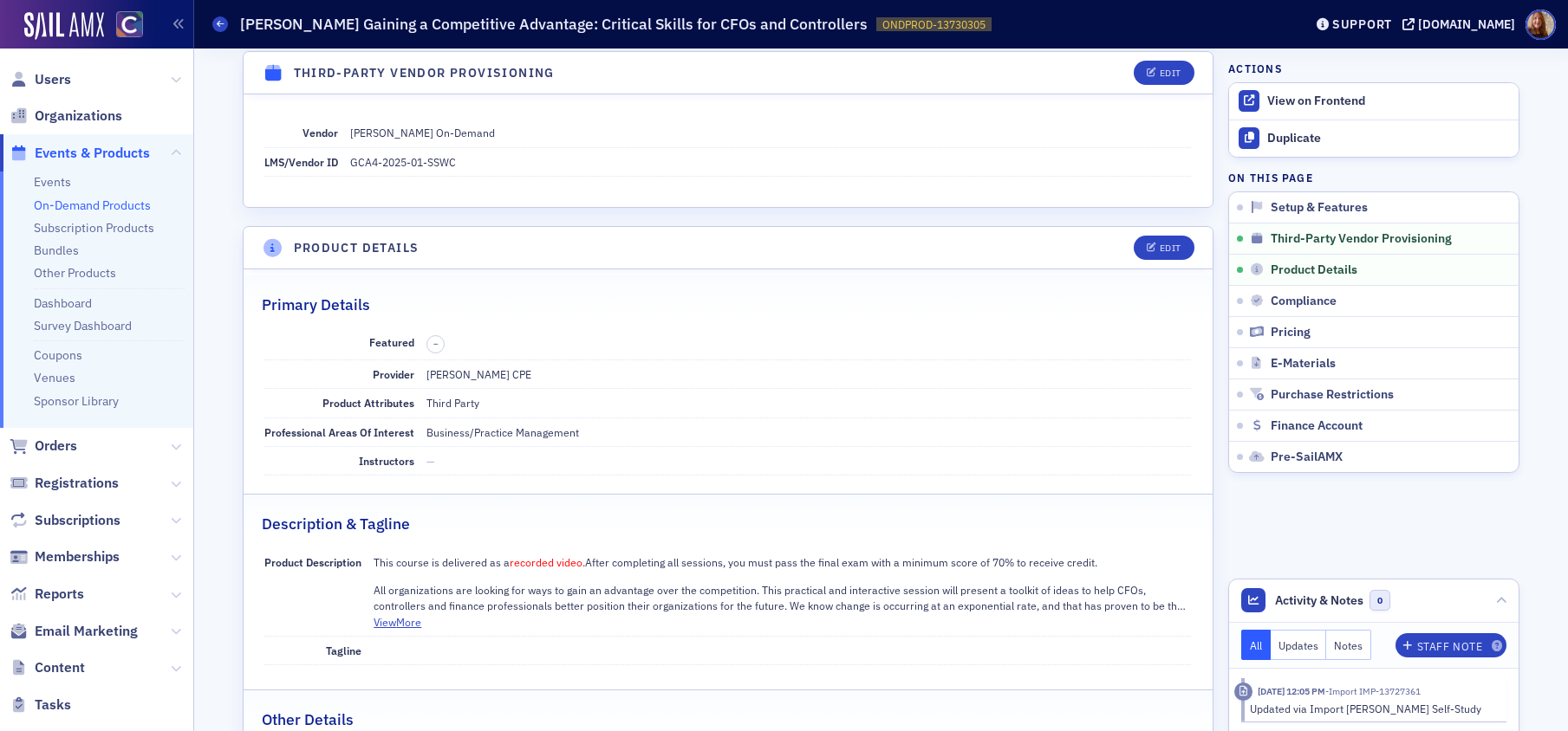
click at [83, 206] on link "On-Demand Products" at bounding box center [92, 205] width 117 height 16
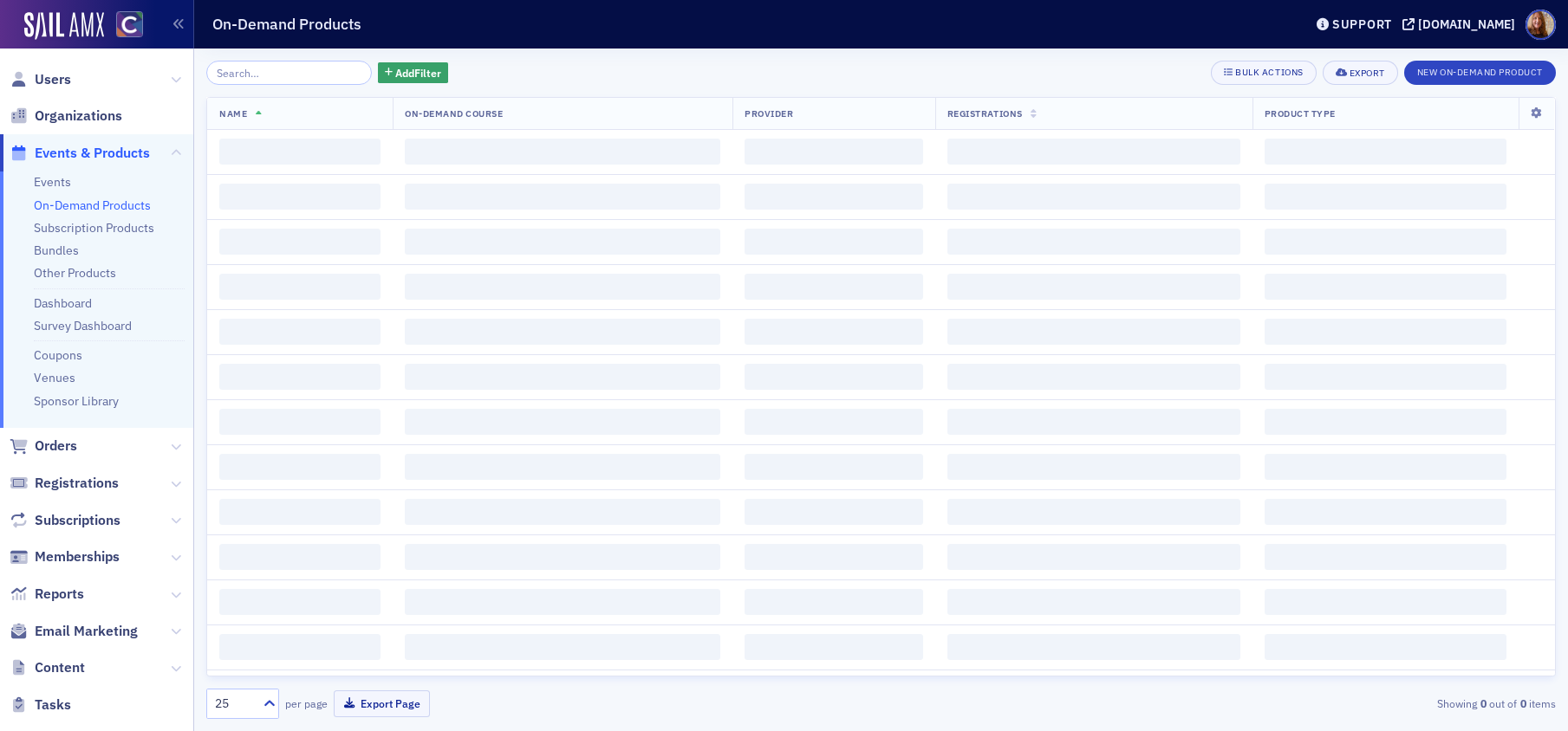
click at [276, 80] on input "search" at bounding box center [289, 73] width 166 height 25
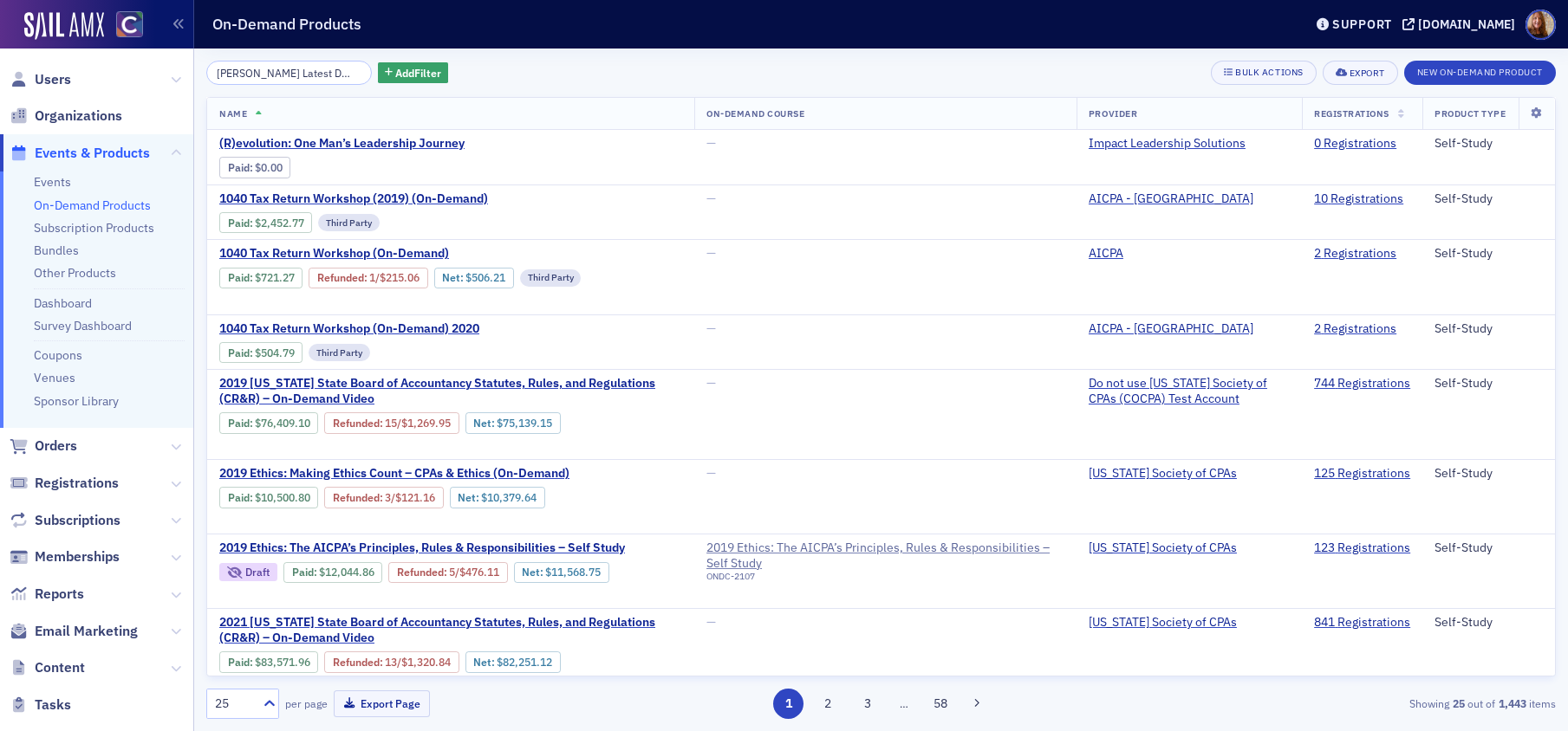
scroll to position [0, 210]
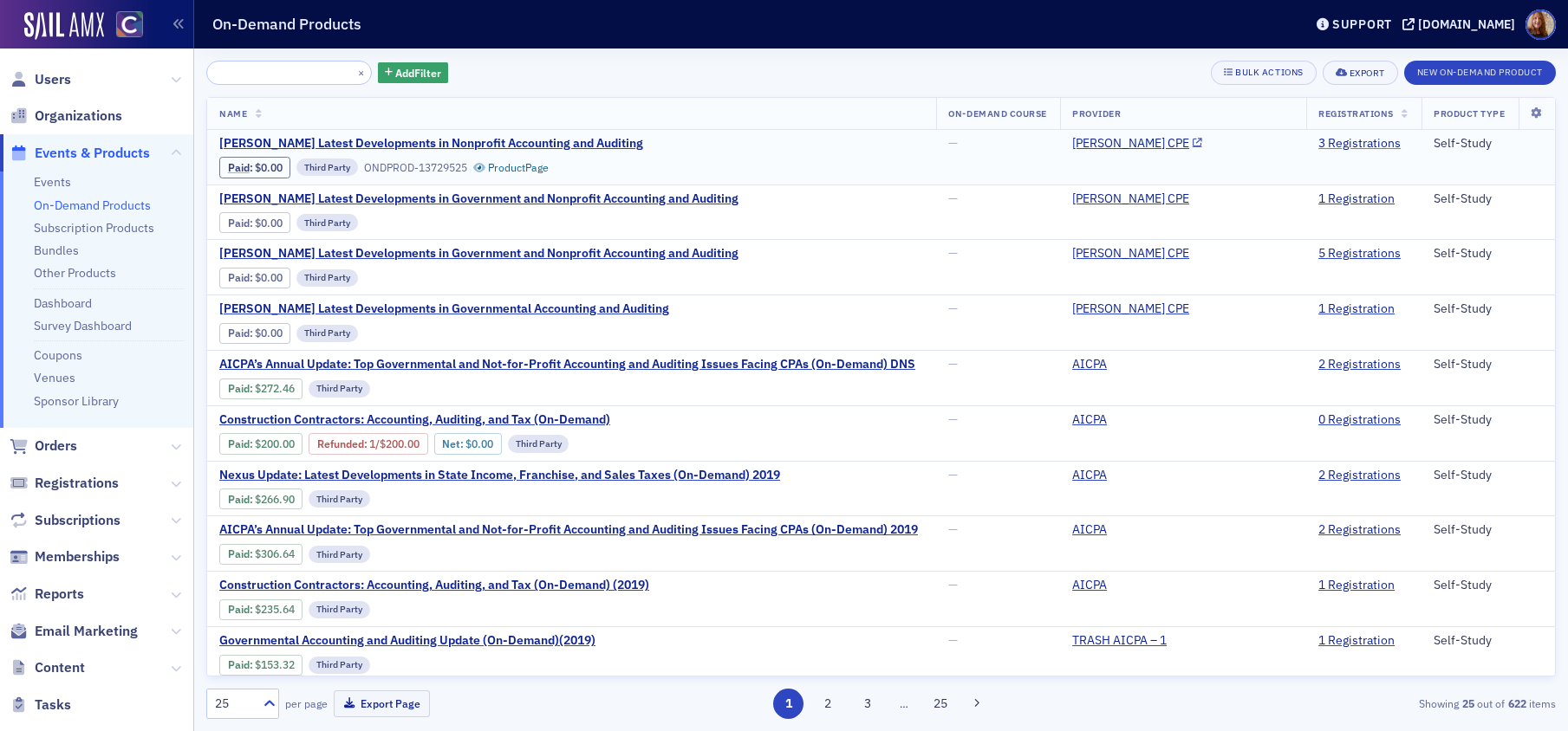
type input "Surgent's Latest Developments in Nonprofit Accounting and Auditing"
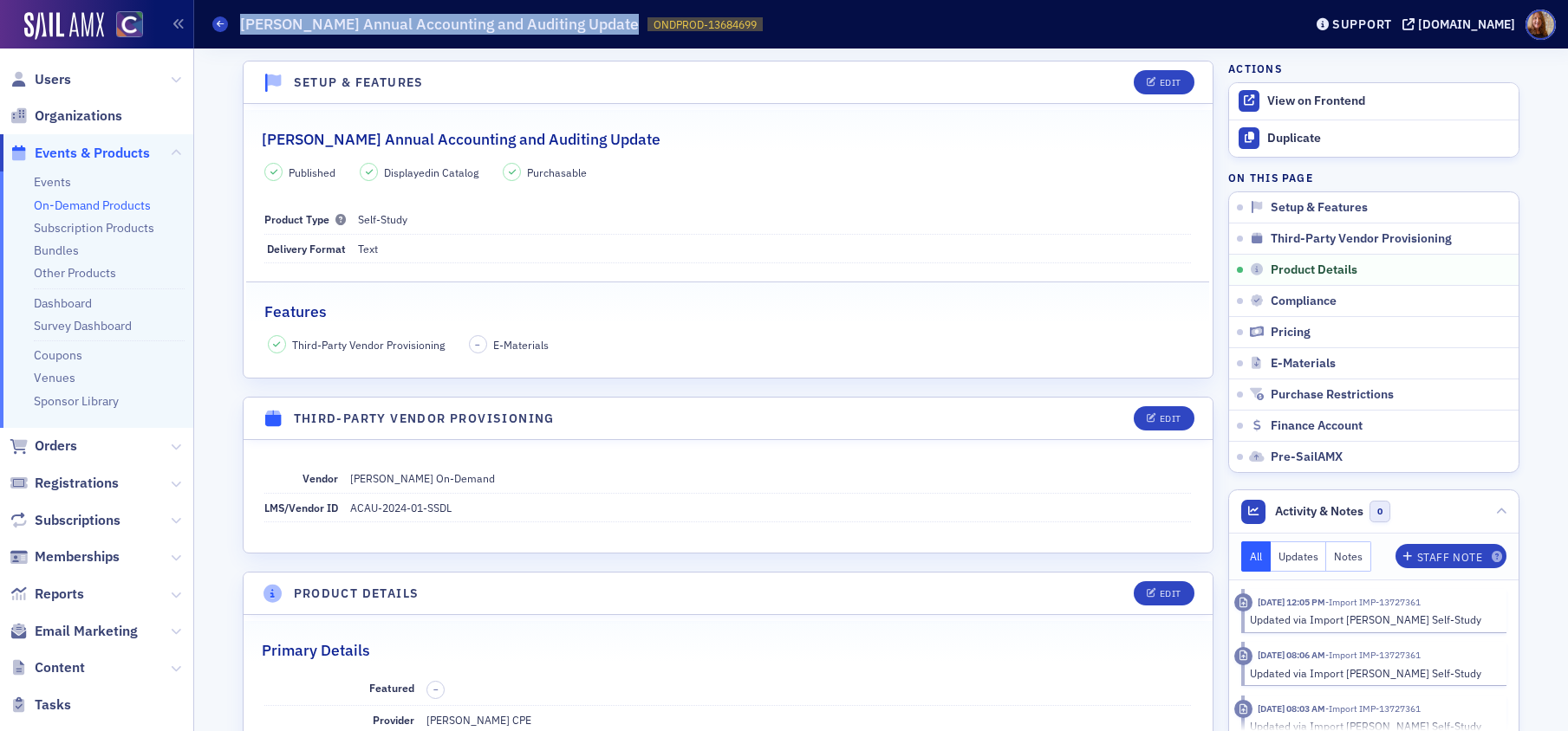
scroll to position [620, 0]
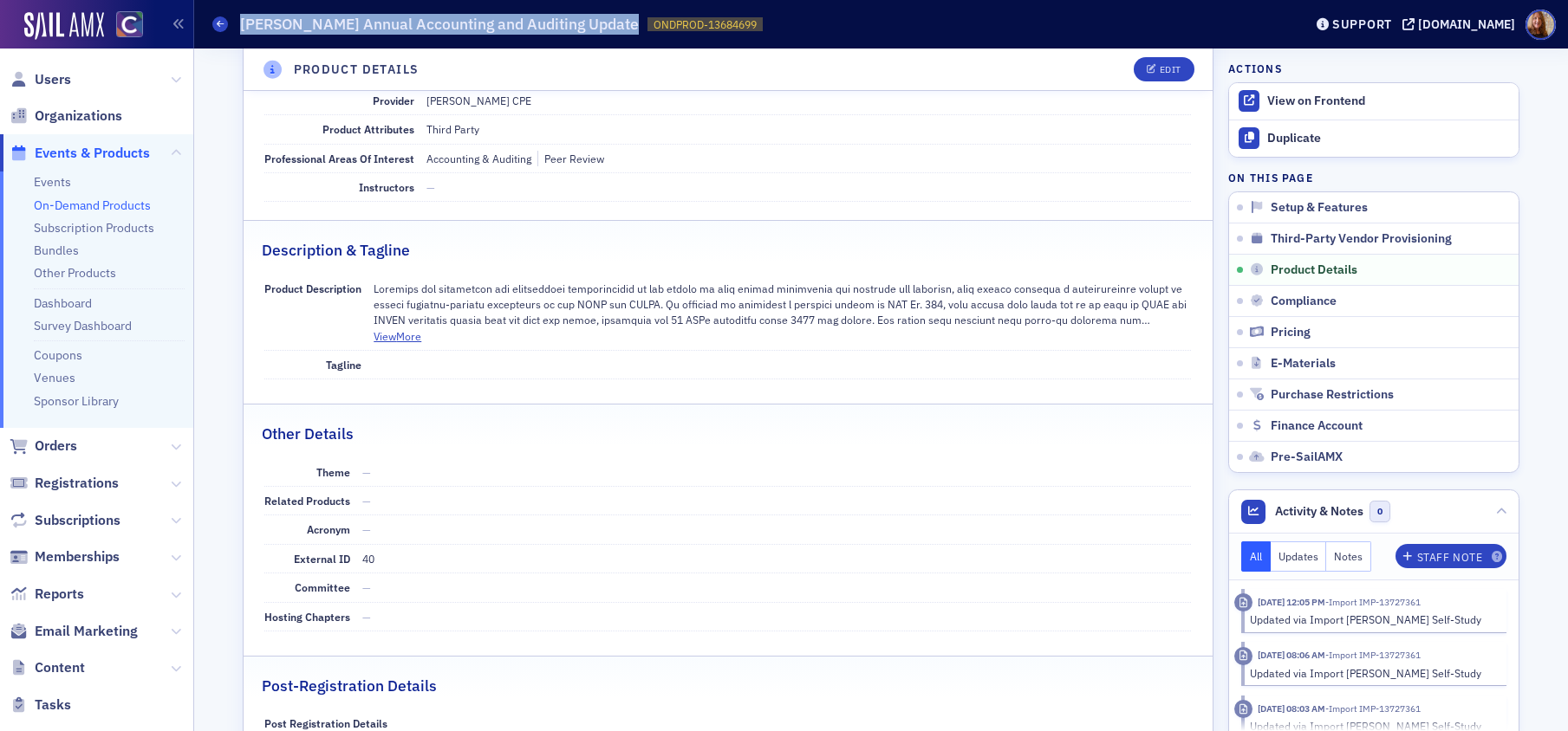
click at [91, 202] on link "On-Demand Products" at bounding box center [92, 205] width 117 height 16
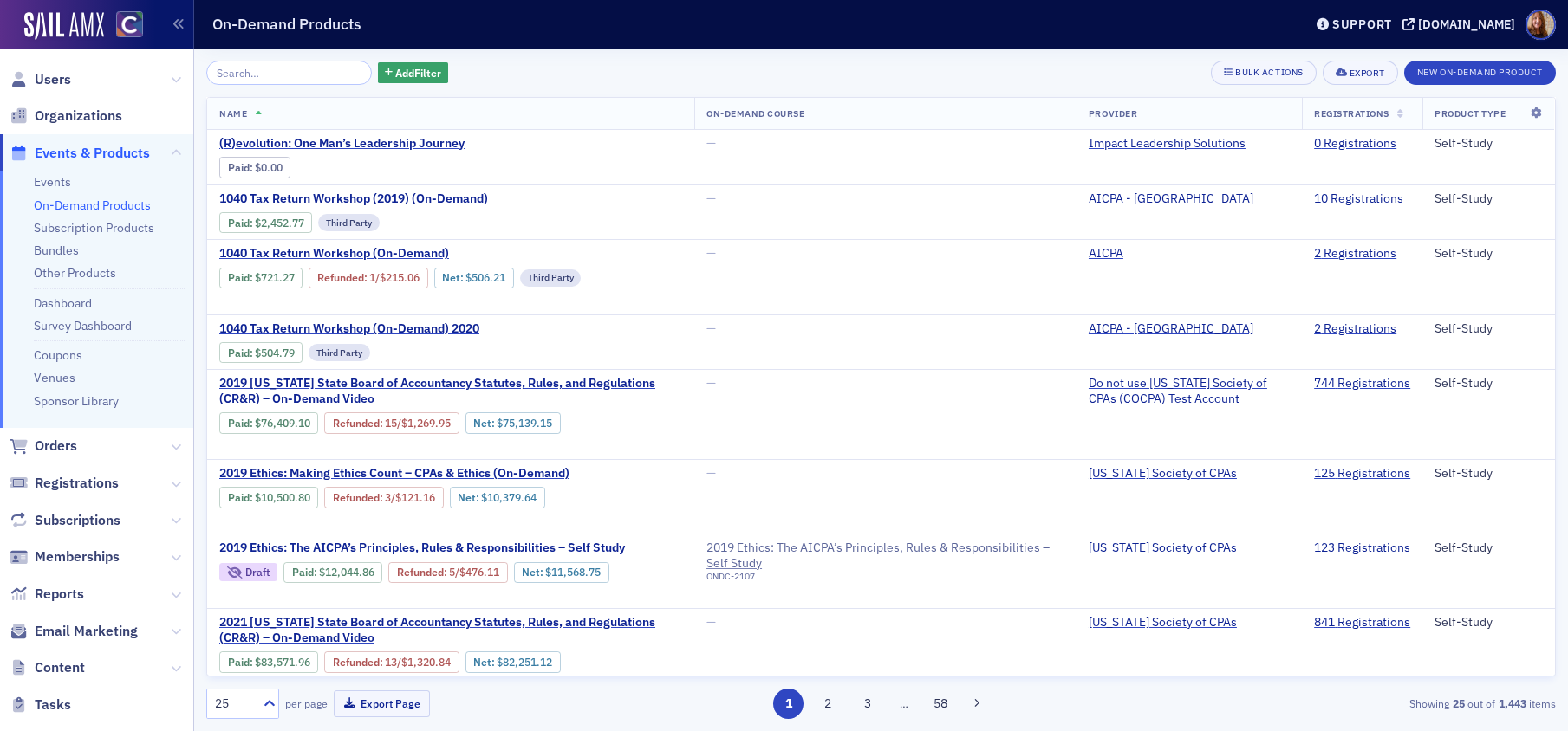
click at [300, 75] on input "search" at bounding box center [289, 73] width 166 height 25
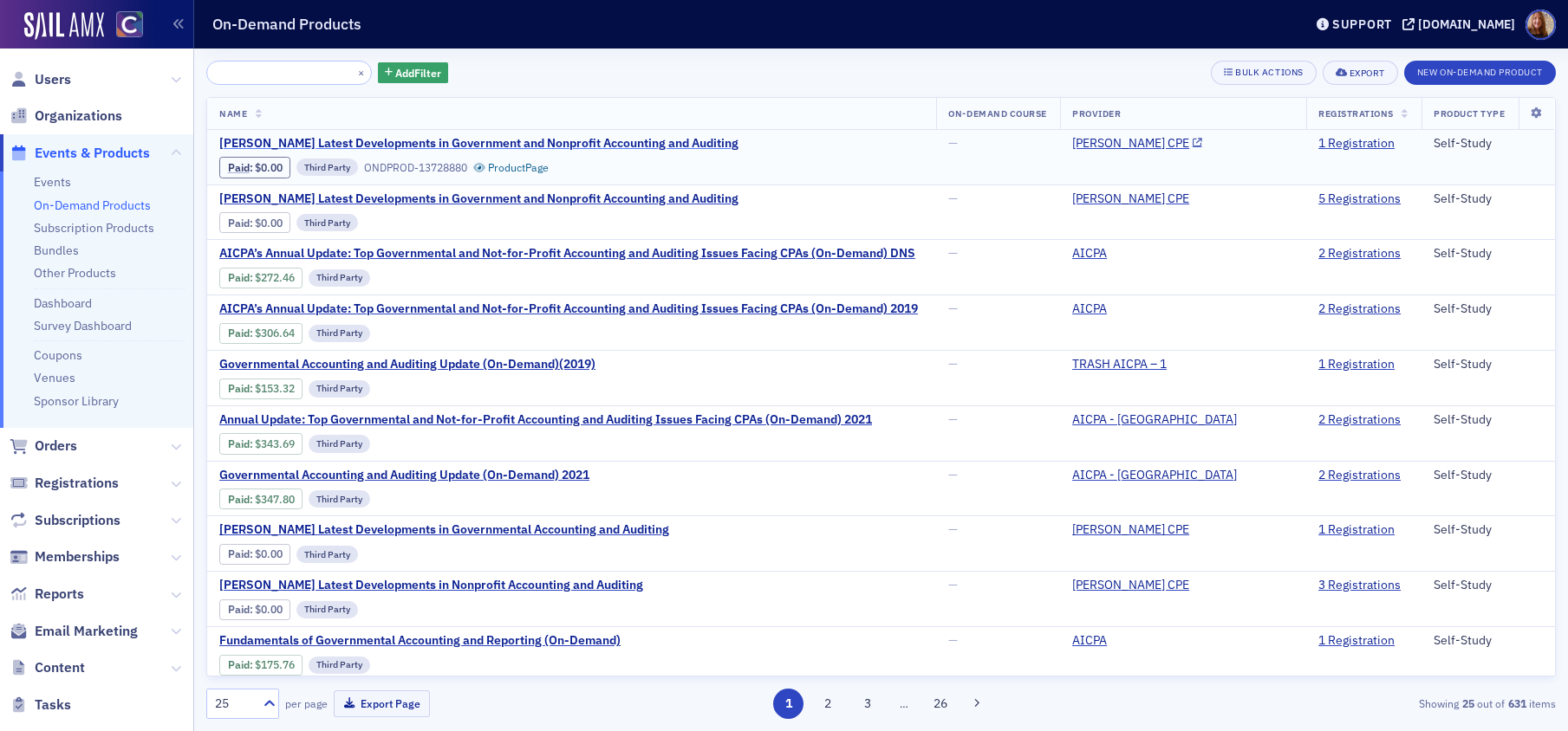
type input "[PERSON_NAME] Latest Developments in Government and Nonprofit Accounting and Au…"
click at [578, 142] on span "[PERSON_NAME] Latest Developments in Government and Nonprofit Accounting and Au…" at bounding box center [479, 144] width 519 height 16
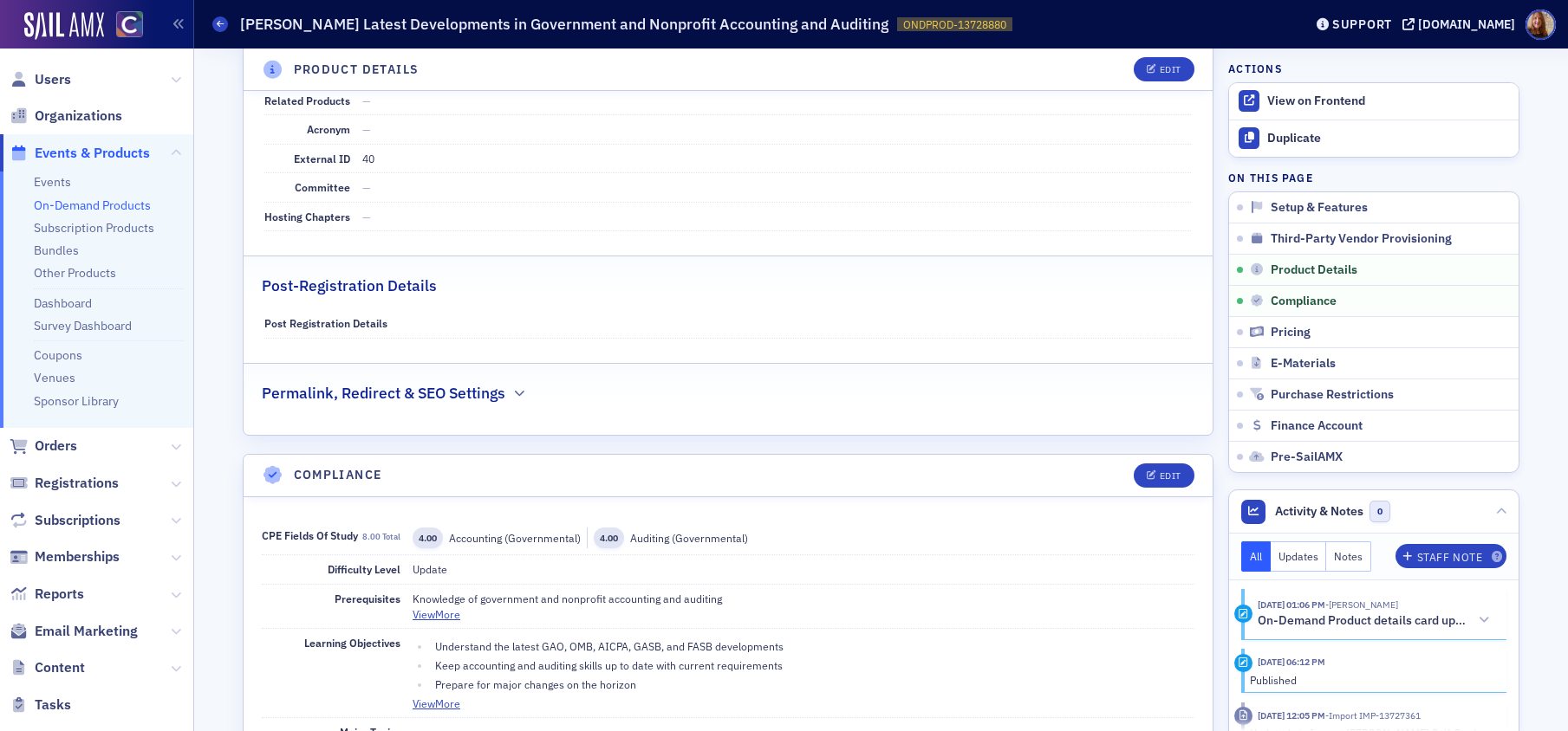
scroll to position [1051, 0]
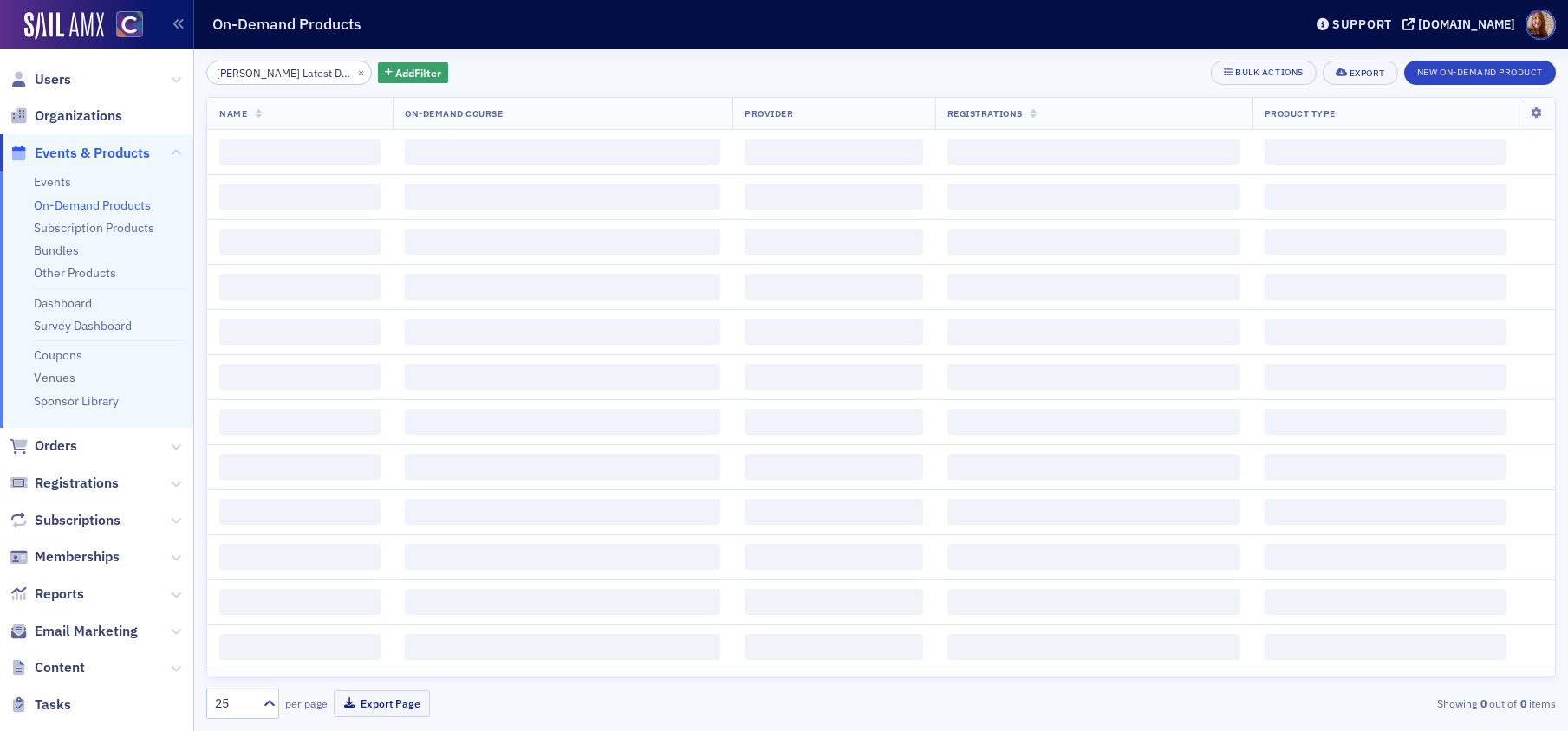
scroll to position [0, 293]
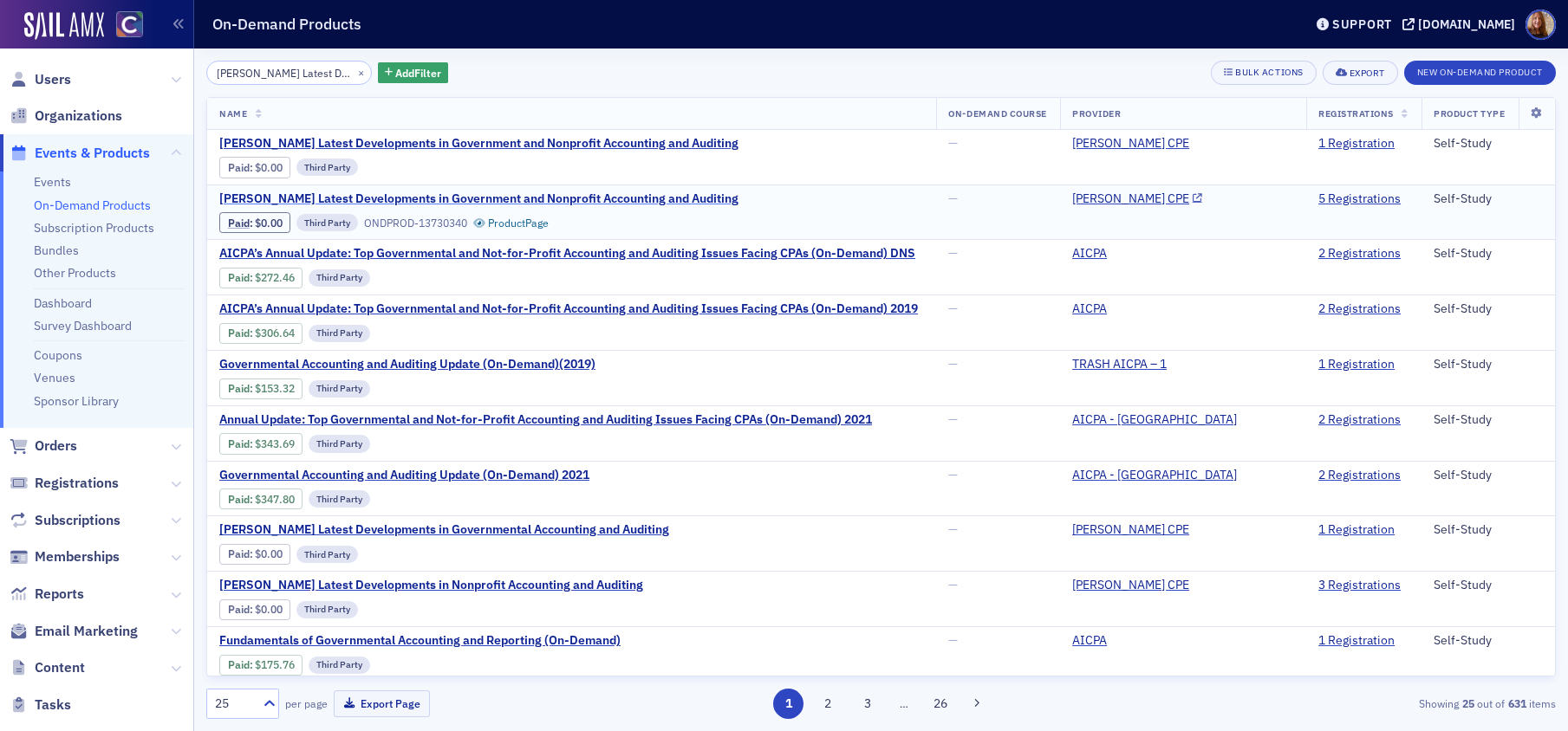
click at [502, 195] on span "[PERSON_NAME] Latest Developments in Government and Nonprofit Accounting and Au…" at bounding box center [479, 199] width 519 height 16
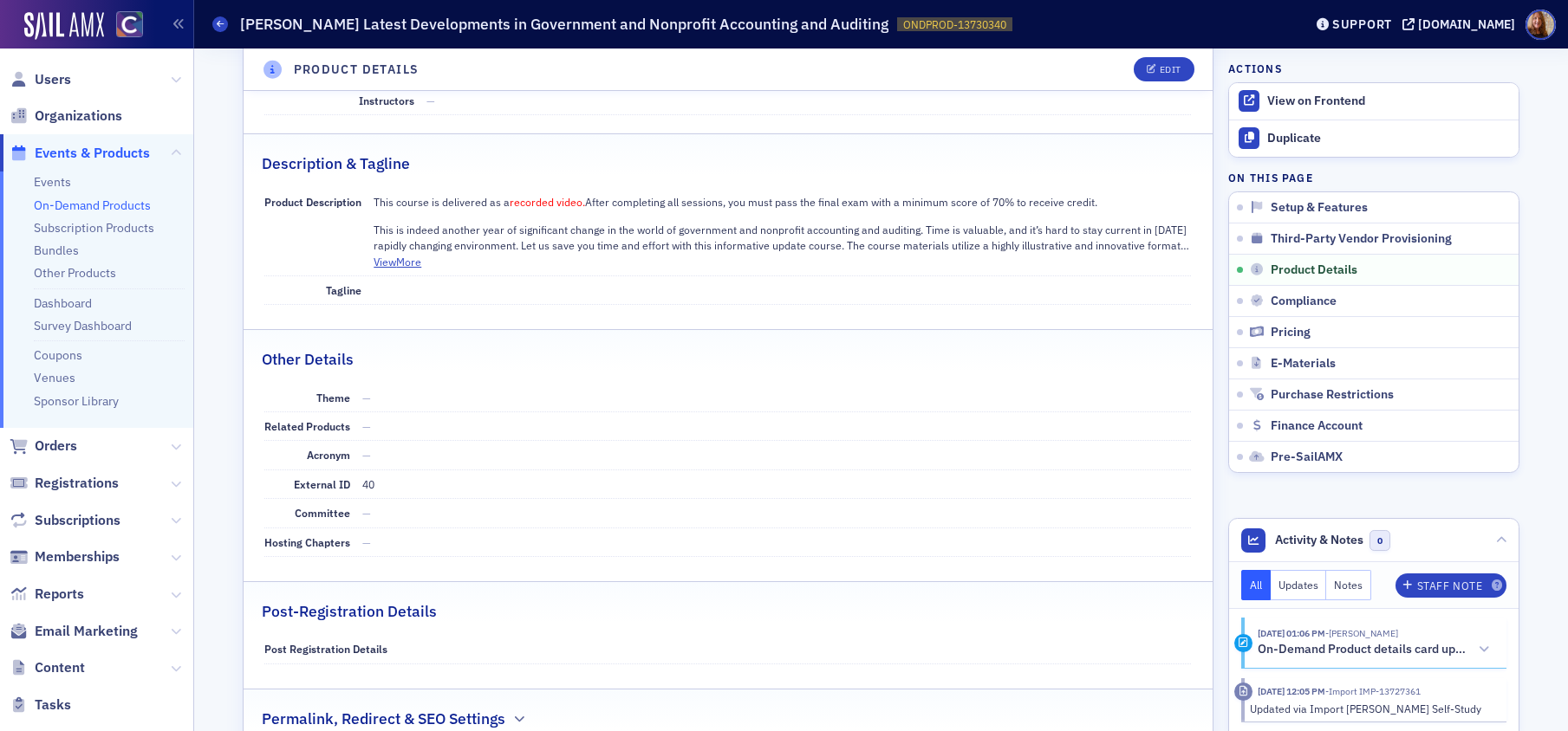
scroll to position [1076, 0]
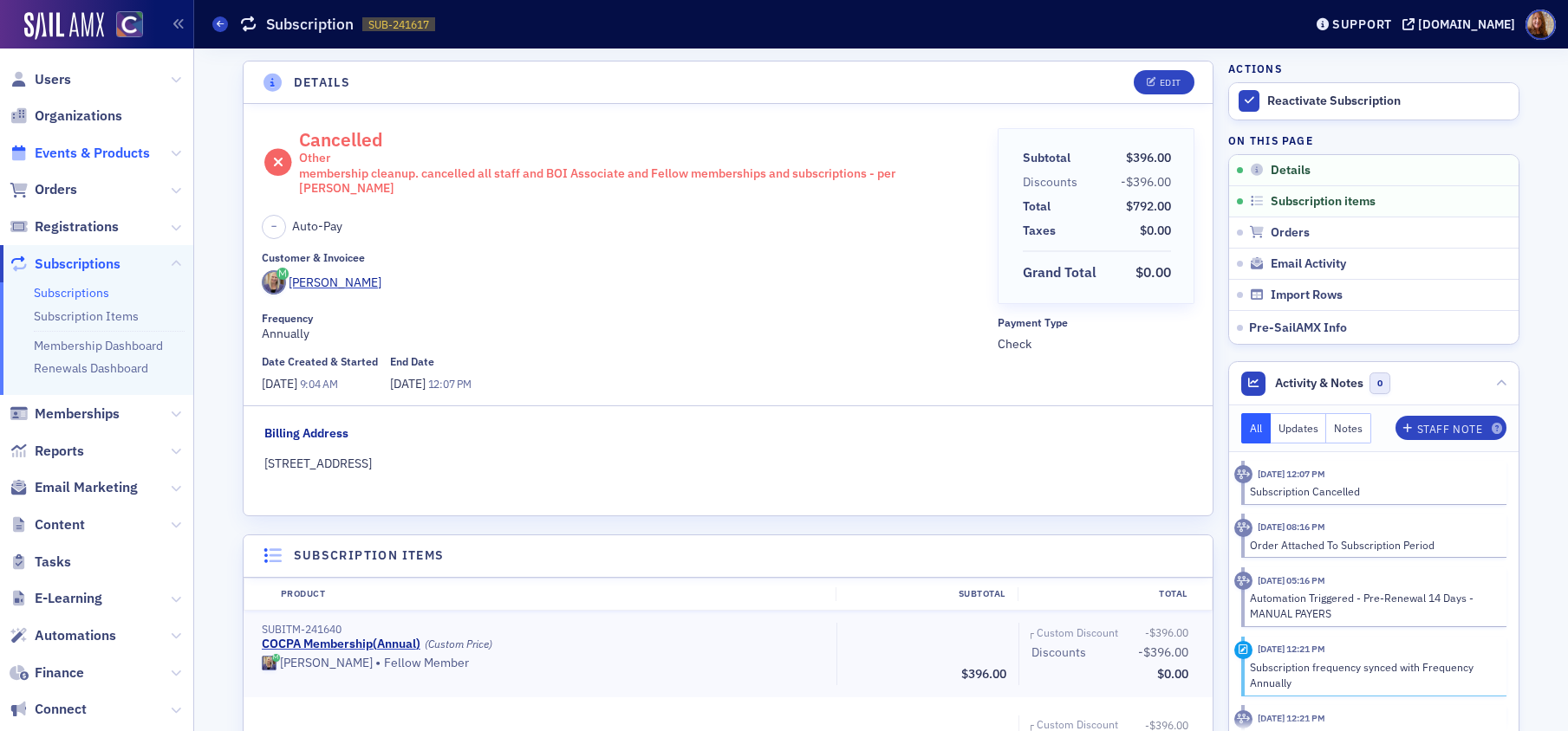
click at [75, 146] on span "Events & Products" at bounding box center [92, 153] width 115 height 19
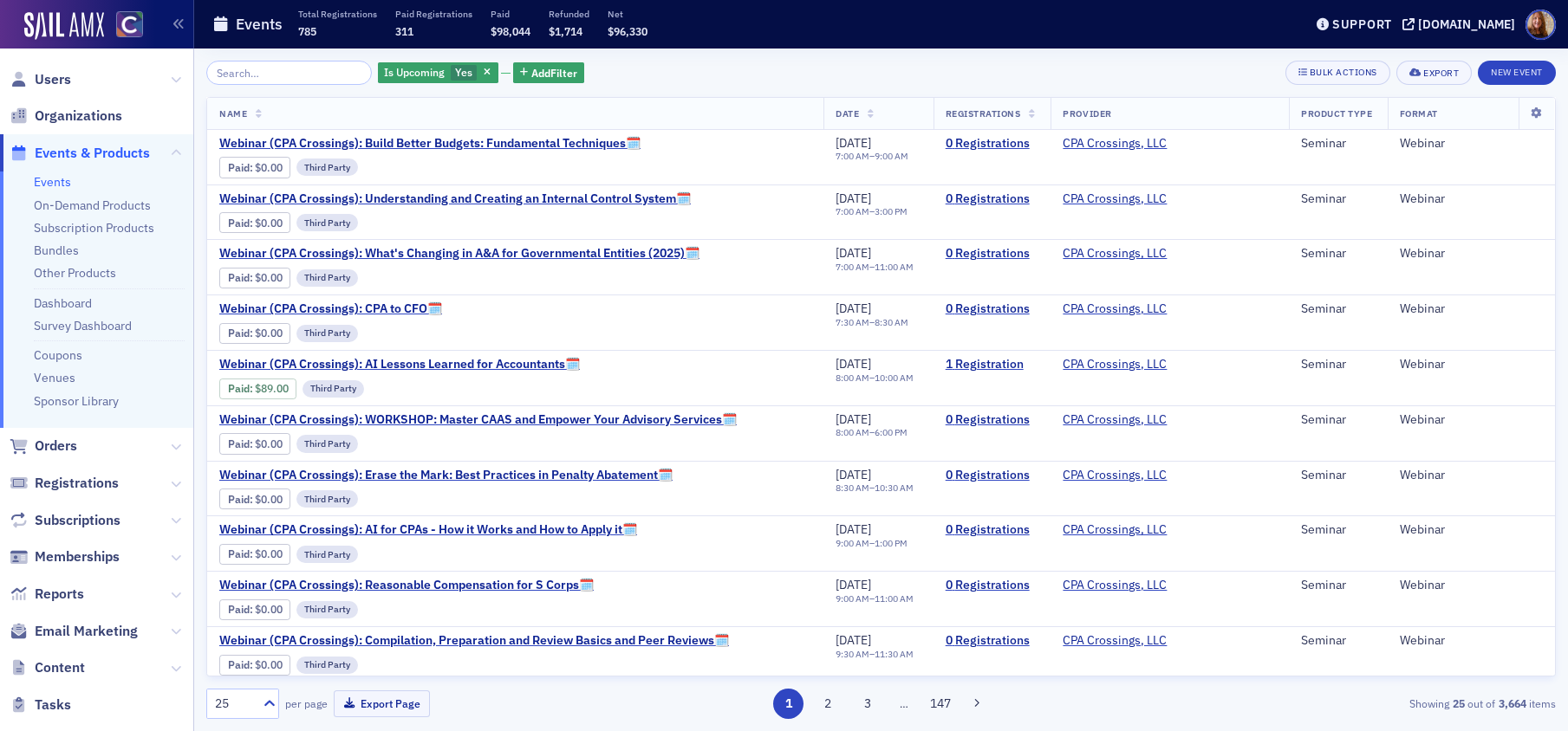
click at [252, 75] on input "search" at bounding box center [289, 73] width 166 height 25
